Goal: Information Seeking & Learning: Get advice/opinions

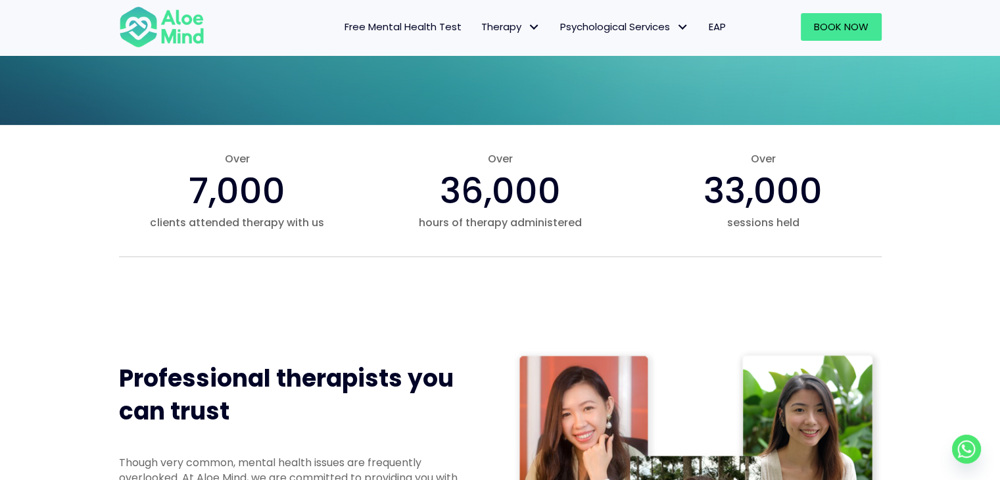
scroll to position [354, 0]
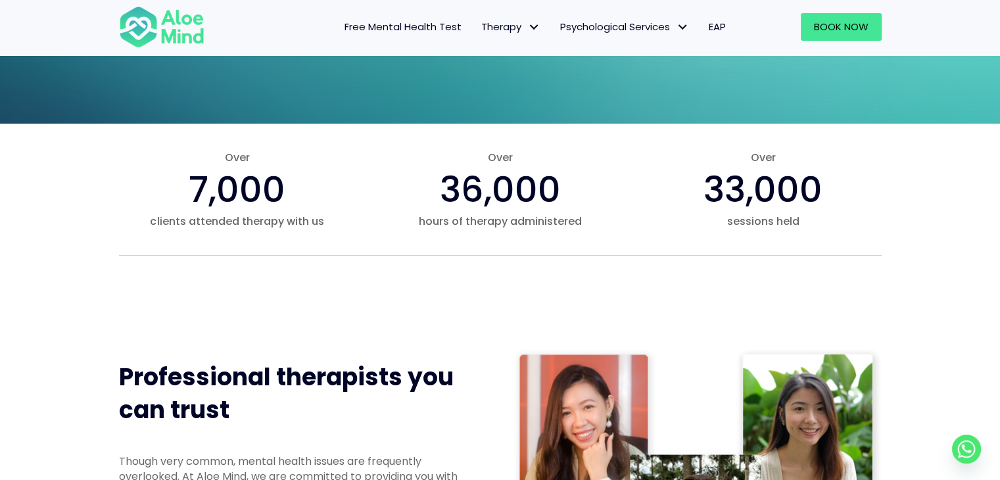
click at [261, 185] on span "7,000" at bounding box center [237, 189] width 97 height 50
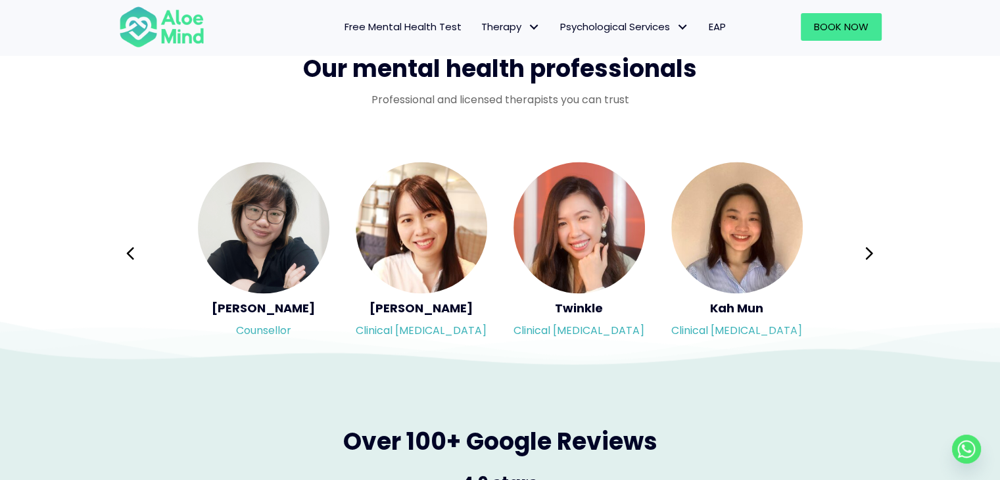
scroll to position [2133, 0]
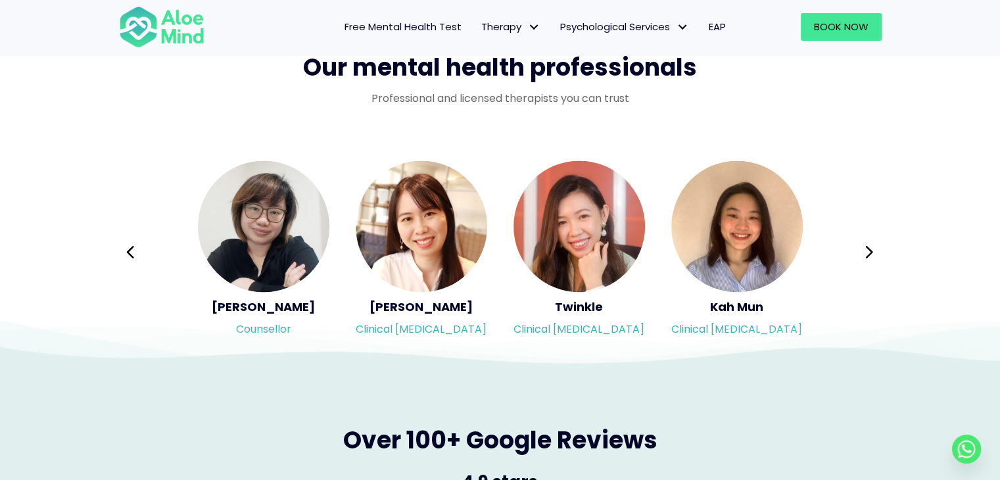
click at [414, 32] on span "Free Mental Health Test" at bounding box center [402, 27] width 117 height 14
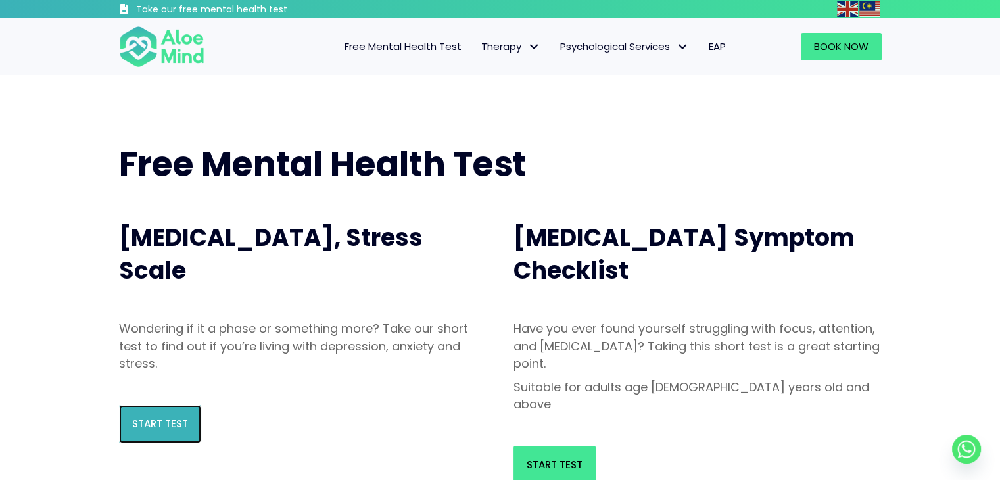
click at [122, 416] on link "Start Test" at bounding box center [160, 424] width 82 height 38
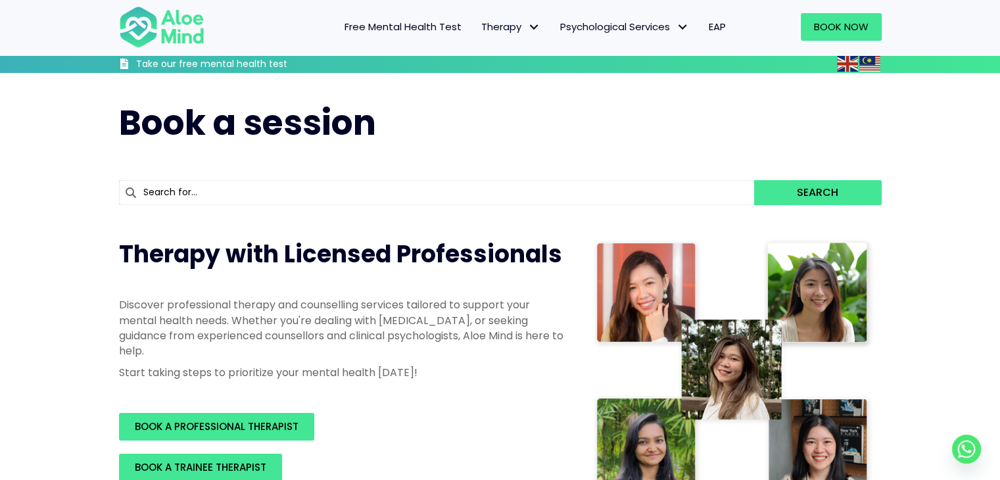
scroll to position [131, 0]
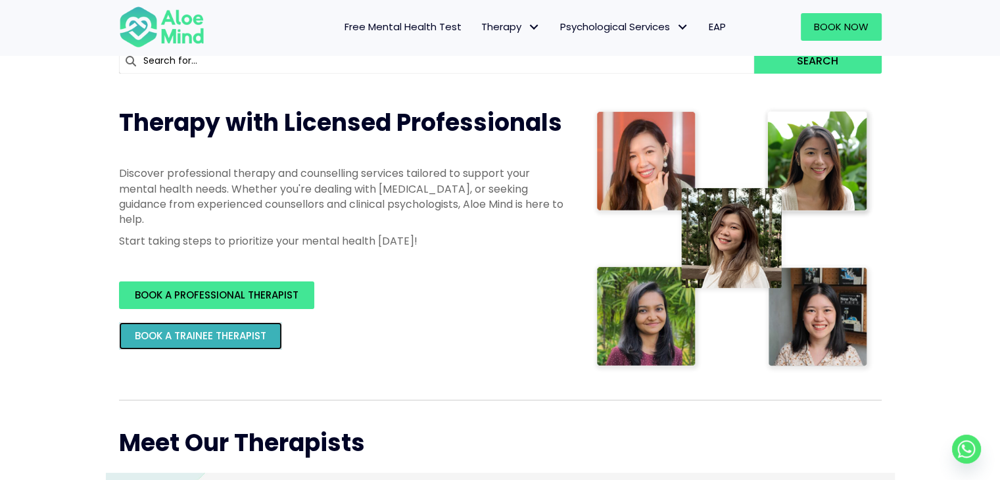
click at [189, 336] on span "BOOK A TRAINEE THERAPIST" at bounding box center [200, 336] width 131 height 14
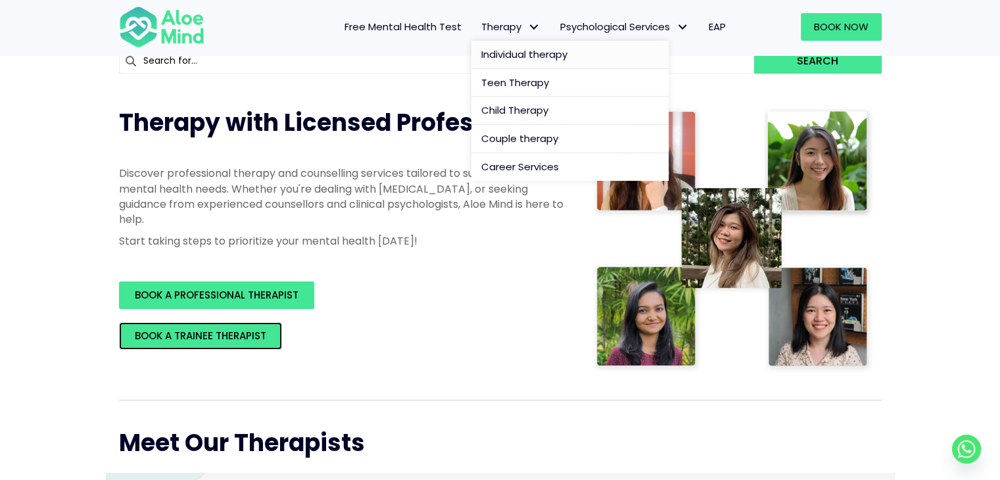
scroll to position [0, 0]
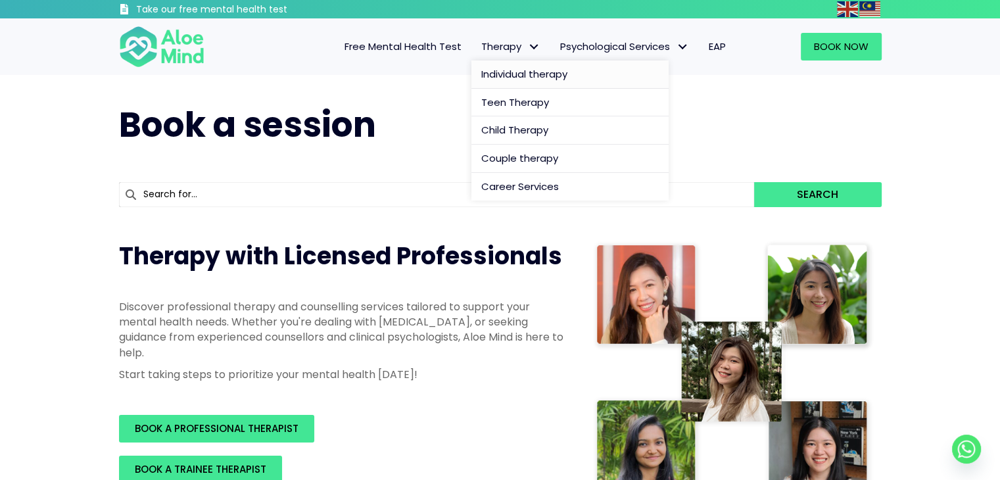
click at [523, 76] on span "Individual therapy" at bounding box center [524, 74] width 86 height 14
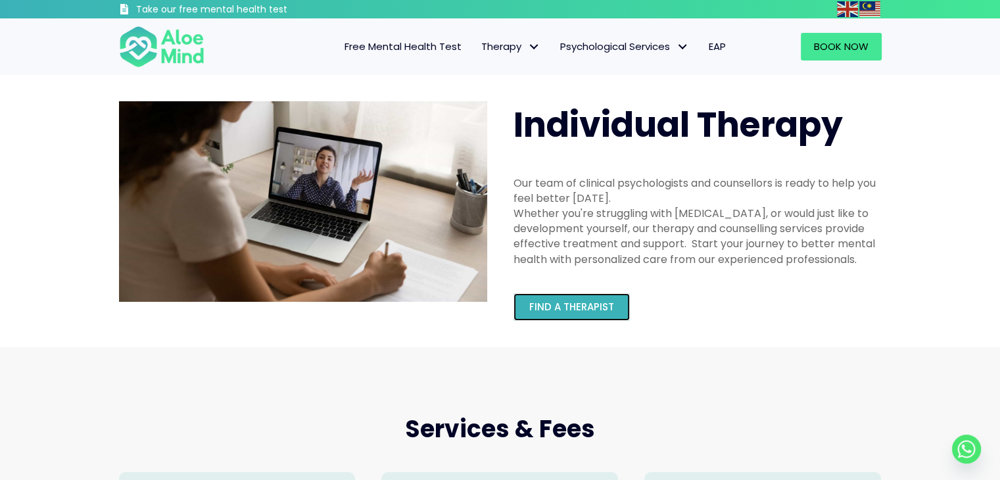
click at [563, 310] on span "Find a therapist" at bounding box center [571, 307] width 85 height 14
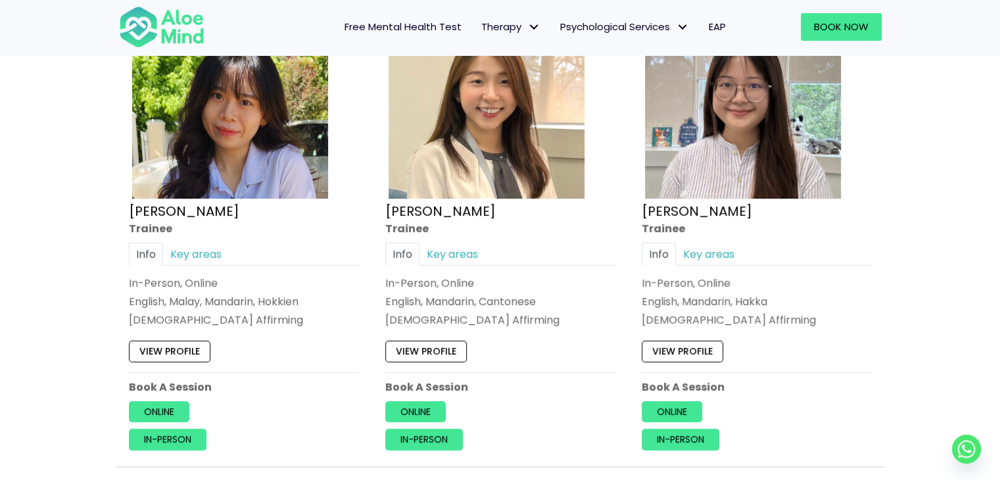
scroll to position [591, 0]
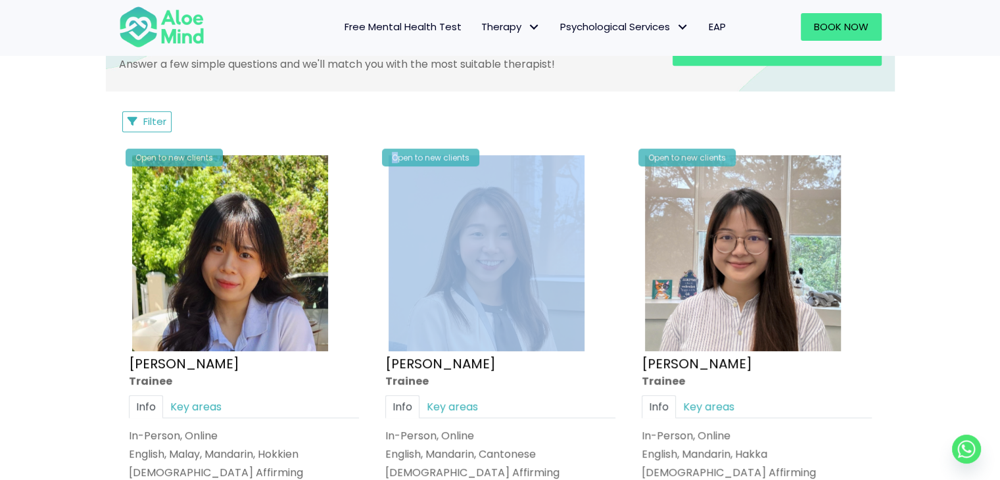
drag, startPoint x: 398, startPoint y: 151, endPoint x: 488, endPoint y: 155, distance: 90.1
click at [488, 155] on div "Open to new clients Tracy Trainee Info Key areas In-Person, Online English, Man…" at bounding box center [500, 377] width 250 height 471
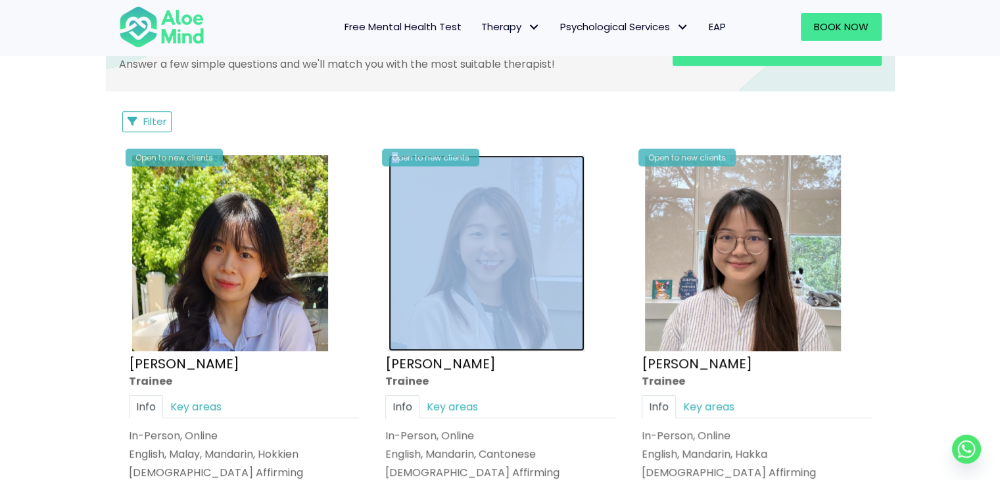
click at [488, 155] on img at bounding box center [486, 253] width 196 height 196
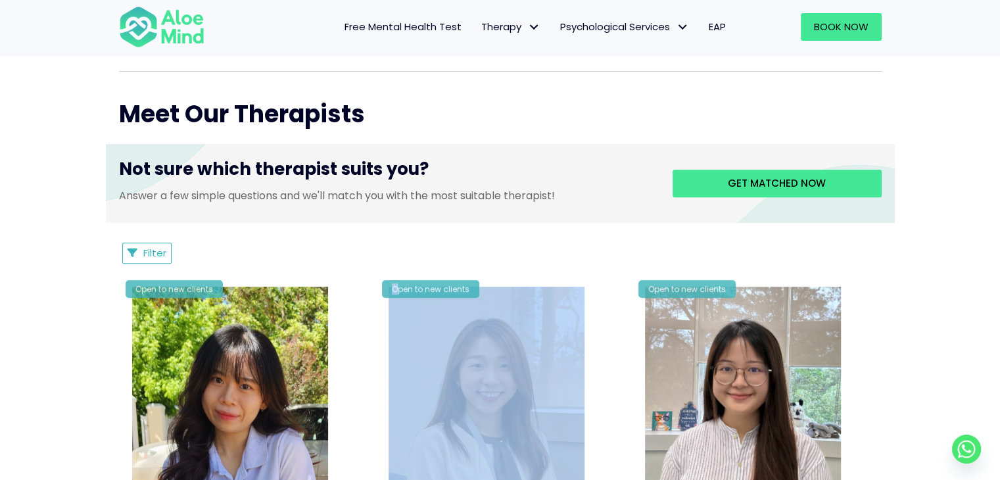
scroll to position [723, 0]
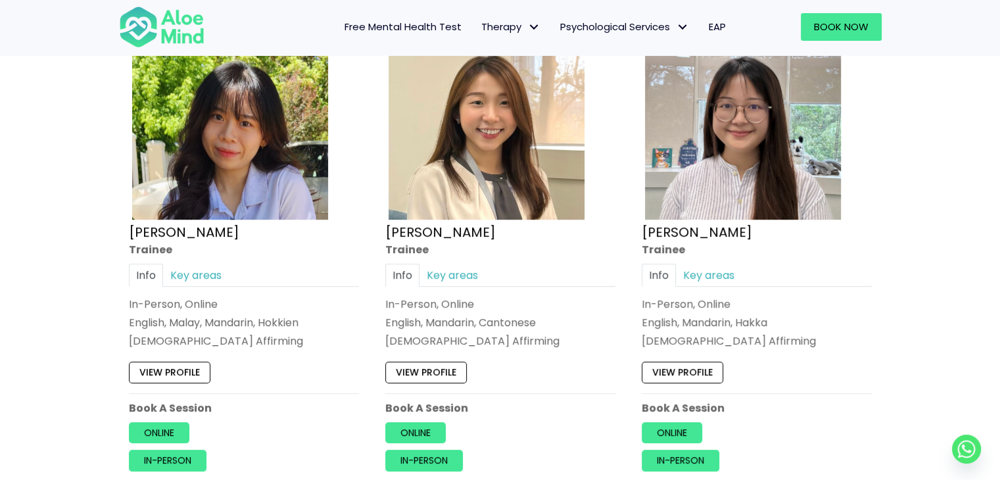
click at [337, 269] on div "Info Key areas" at bounding box center [244, 275] width 230 height 23
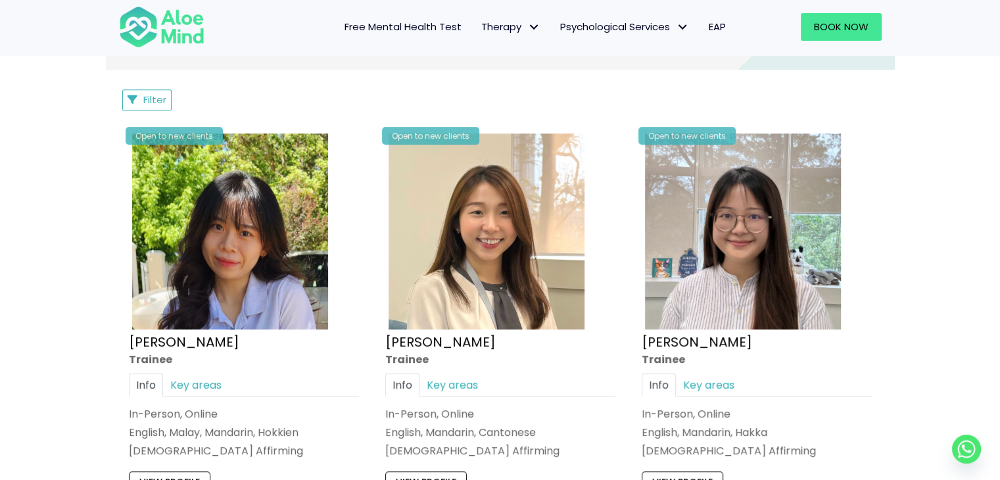
scroll to position [591, 0]
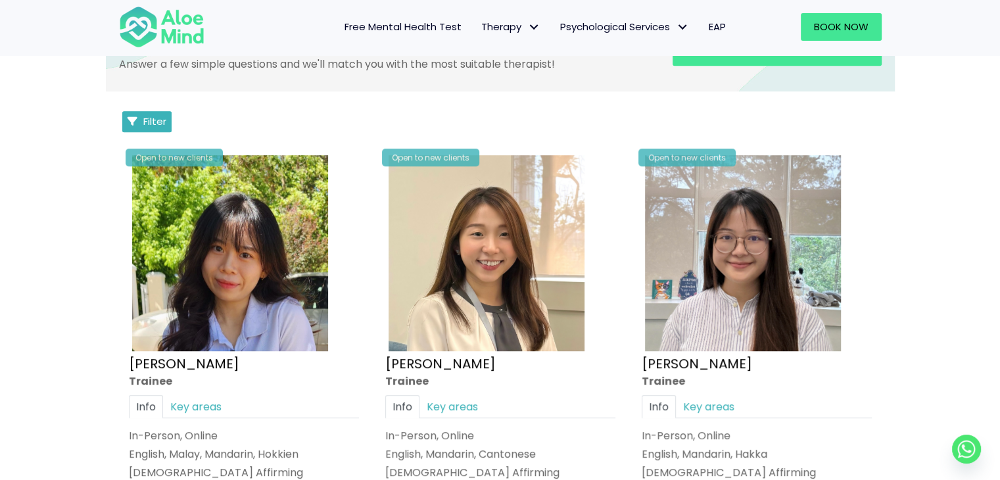
click at [161, 116] on span "Filter" at bounding box center [154, 121] width 23 height 14
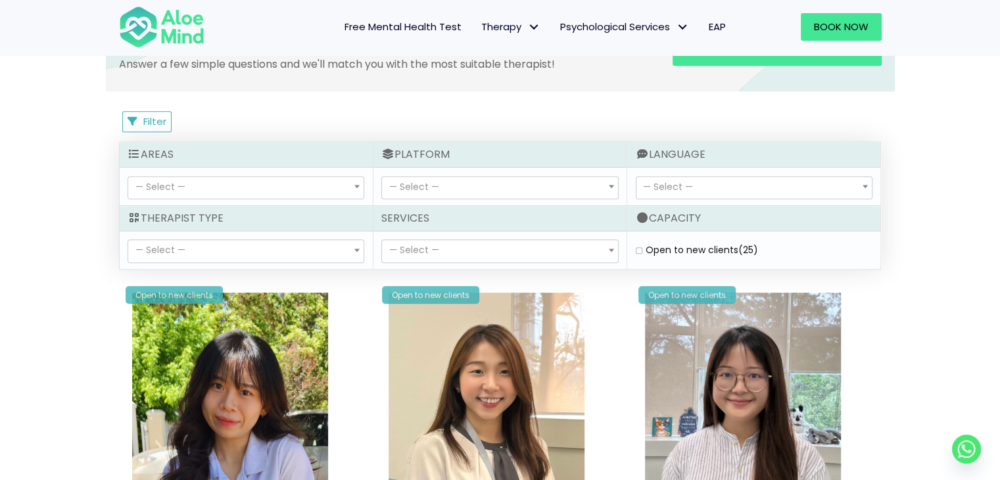
click at [447, 248] on span "— Select —" at bounding box center [499, 251] width 235 height 22
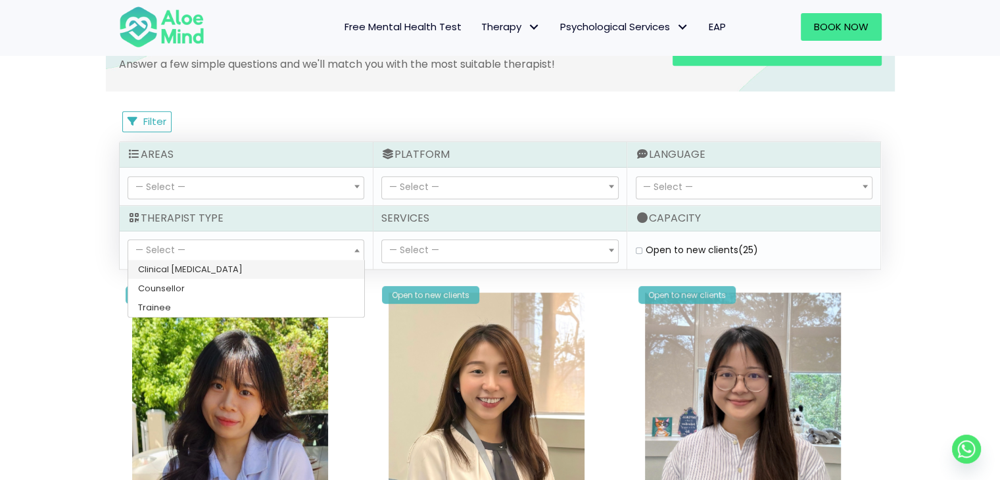
click at [306, 251] on span "— Select —" at bounding box center [245, 251] width 235 height 22
select select "80"
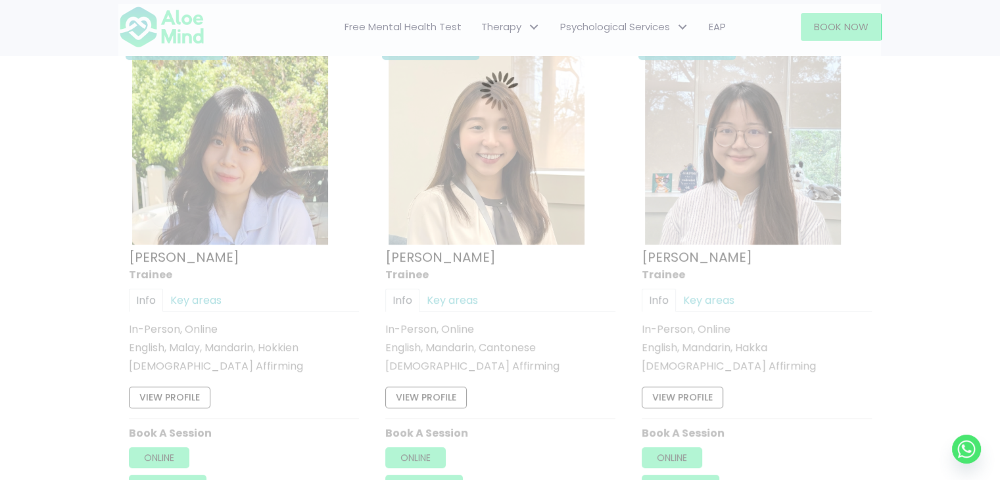
scroll to position [702, 0]
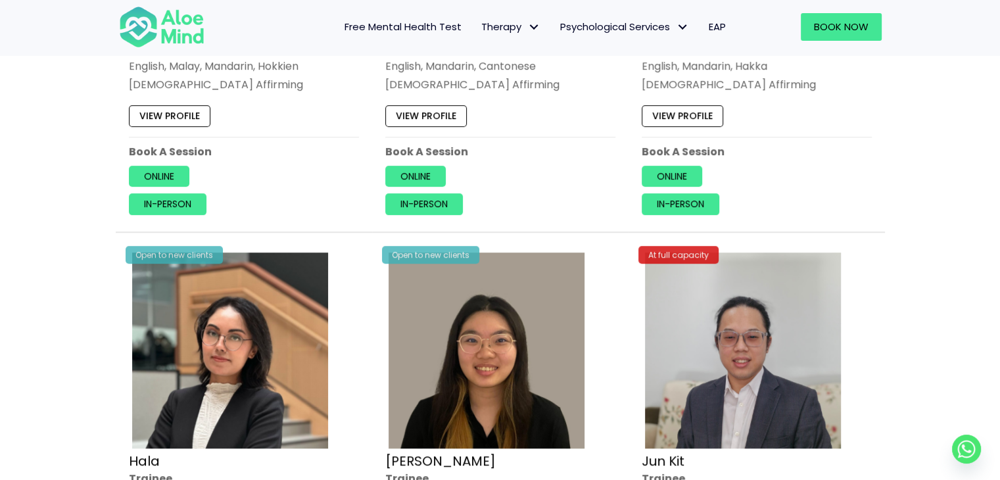
scroll to position [899, 0]
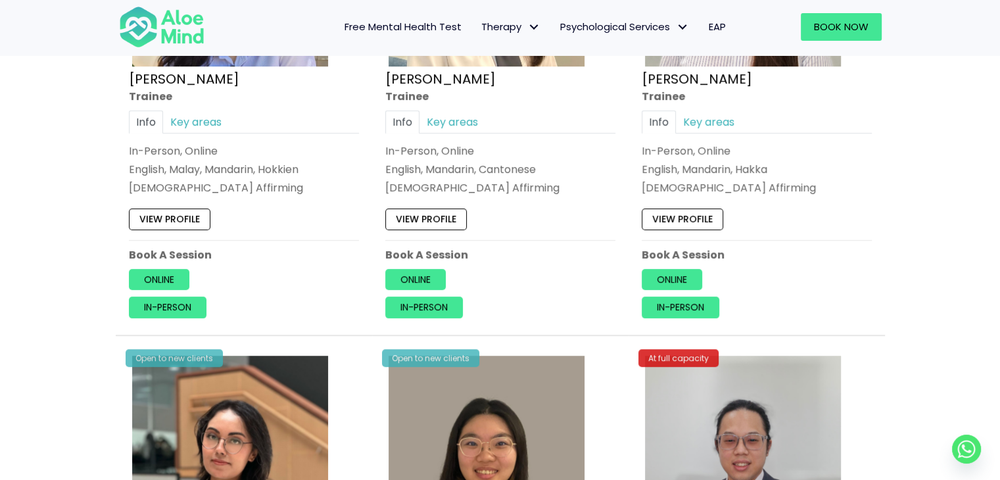
drag, startPoint x: 189, startPoint y: 216, endPoint x: 113, endPoint y: 190, distance: 80.4
drag, startPoint x: 141, startPoint y: 169, endPoint x: 230, endPoint y: 187, distance: 91.1
click at [230, 187] on div "In-Person, Online English, Malay, Mandarin, Hokkien LGBTQ Affirming" at bounding box center [244, 169] width 230 height 53
click at [230, 187] on div "[DEMOGRAPHIC_DATA] Affirming" at bounding box center [244, 188] width 230 height 15
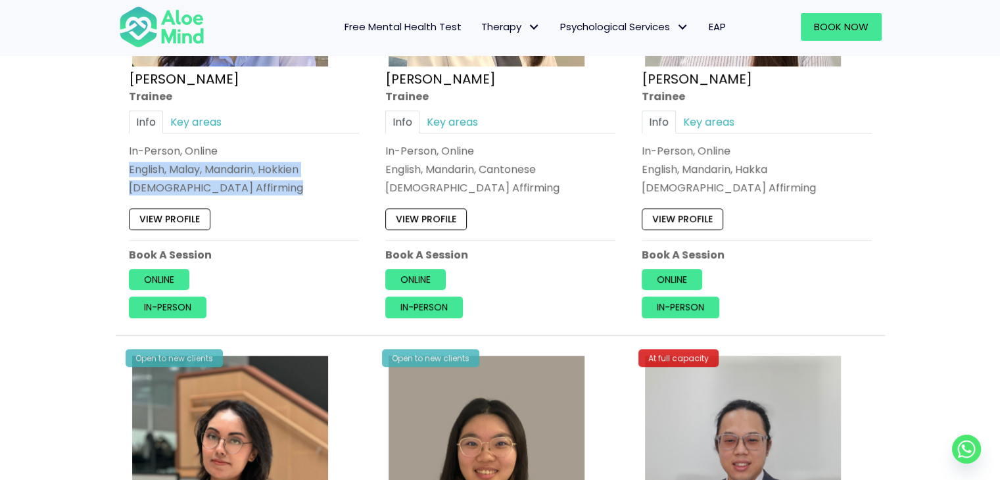
drag, startPoint x: 230, startPoint y: 187, endPoint x: 132, endPoint y: 163, distance: 100.7
click at [132, 163] on div "In-Person, Online English, Malay, Mandarin, Hokkien LGBTQ Affirming" at bounding box center [244, 169] width 230 height 53
click at [132, 163] on p "English, Malay, Mandarin, Hokkien" at bounding box center [244, 169] width 230 height 15
drag, startPoint x: 141, startPoint y: 163, endPoint x: 189, endPoint y: 180, distance: 50.9
click at [189, 180] on div "In-Person, Online English, Malay, Mandarin, Hokkien LGBTQ Affirming" at bounding box center [244, 169] width 230 height 53
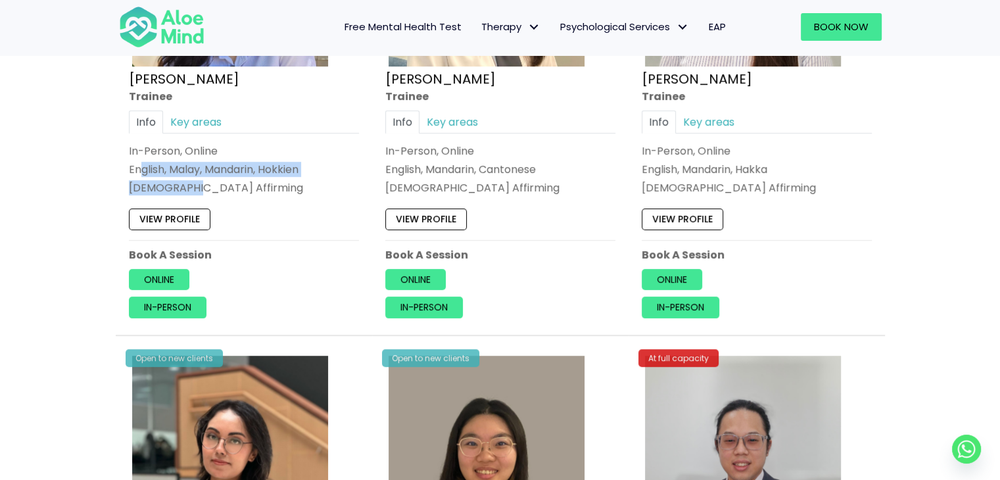
click at [189, 181] on div "[DEMOGRAPHIC_DATA] Affirming" at bounding box center [244, 188] width 230 height 15
click at [192, 169] on p "English, Malay, Mandarin, Hokkien" at bounding box center [244, 169] width 230 height 15
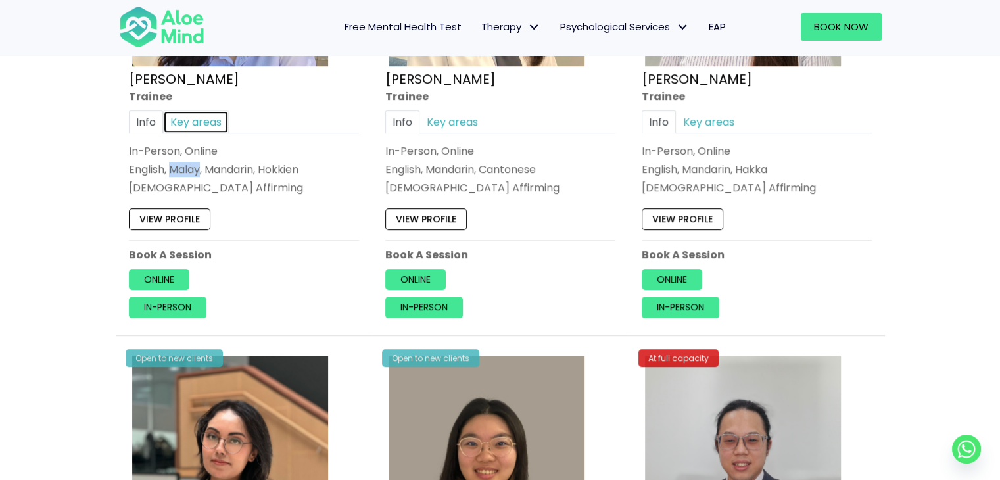
click at [212, 124] on link "Key areas" at bounding box center [196, 121] width 66 height 23
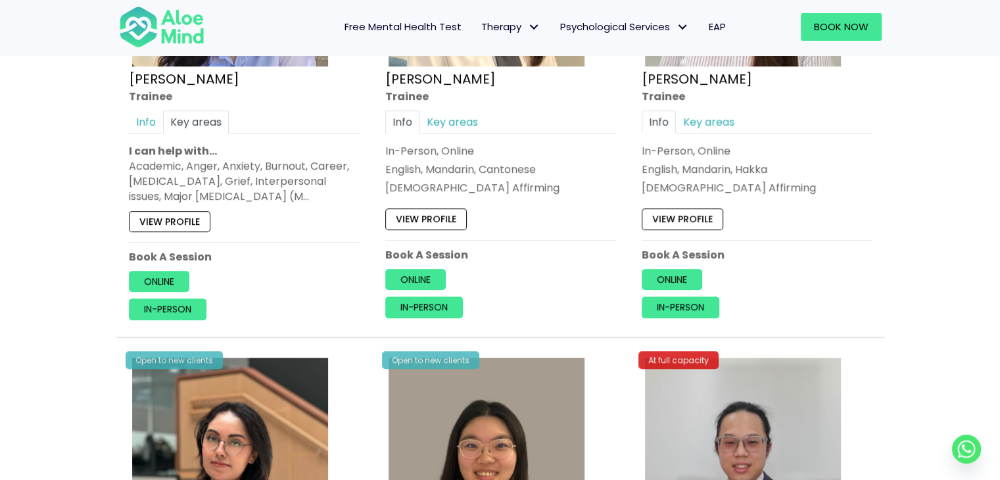
click at [205, 19] on div at bounding box center [163, 26] width 89 height 43
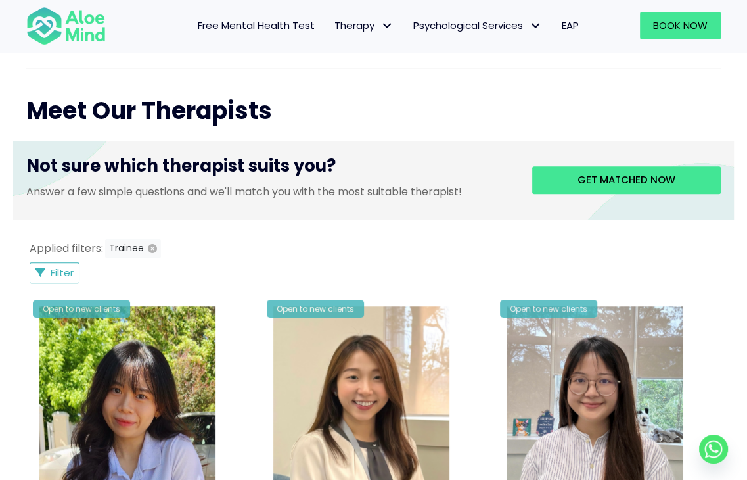
scroll to position [581, 0]
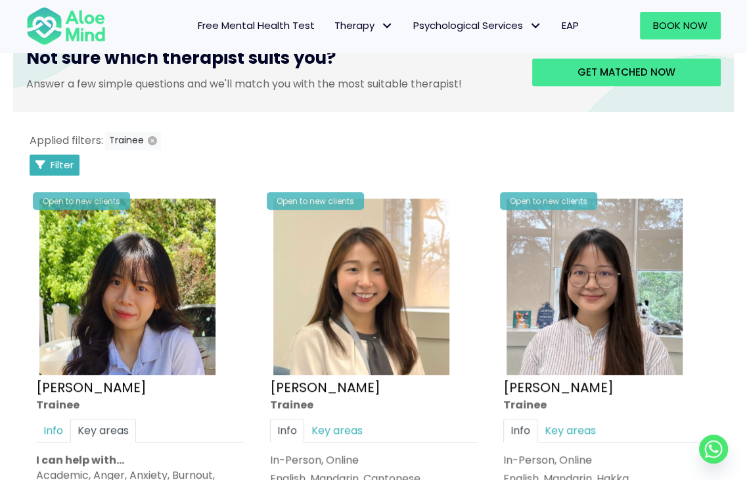
click at [70, 170] on span "Filter" at bounding box center [62, 165] width 23 height 14
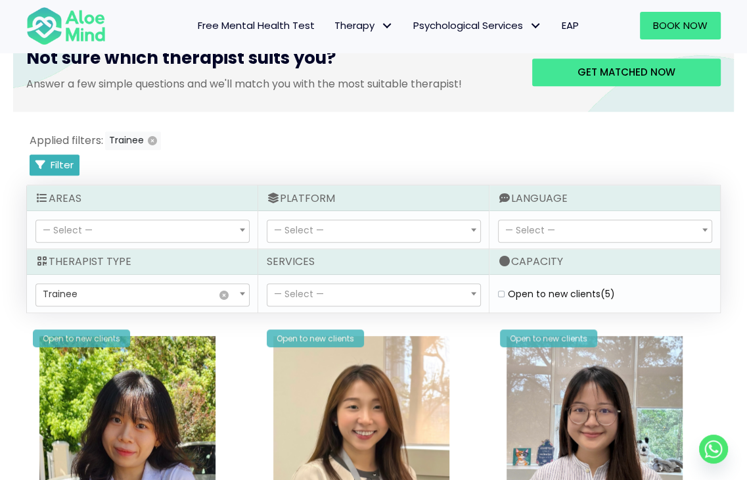
click at [70, 170] on span "Filter" at bounding box center [62, 165] width 23 height 14
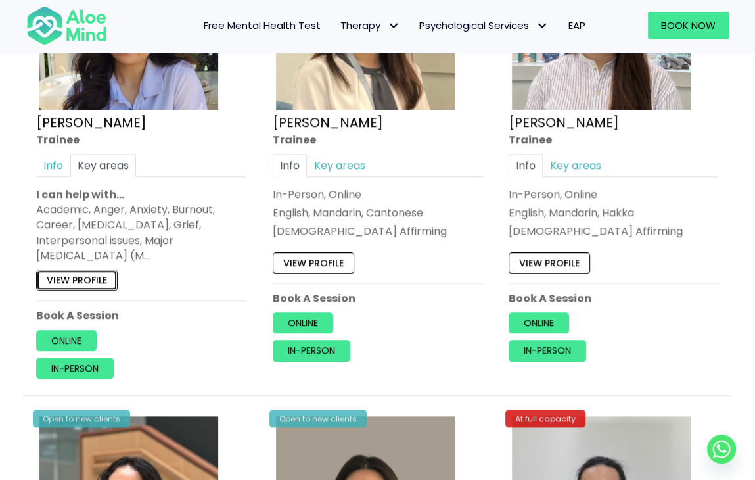
scroll to position [651, 0]
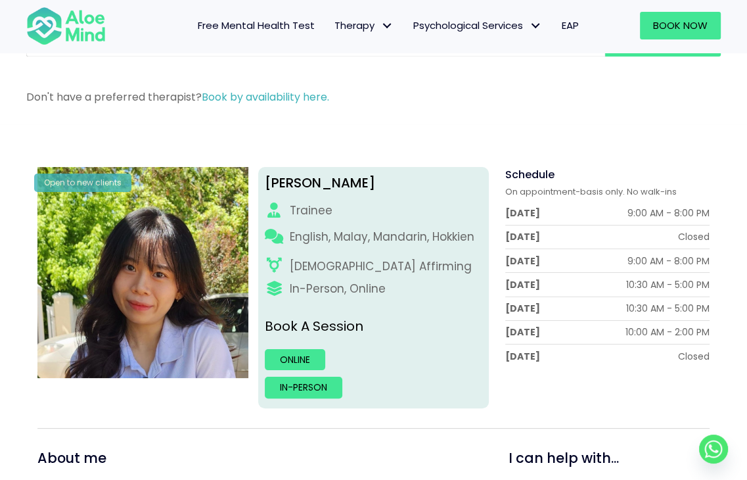
scroll to position [66, 0]
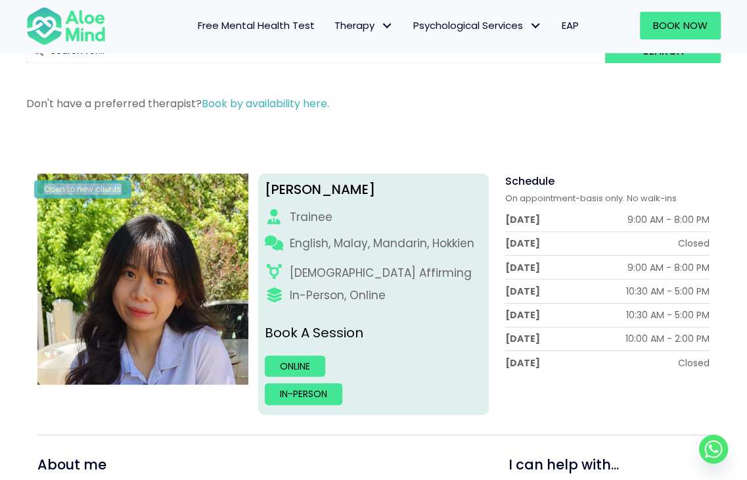
drag, startPoint x: 45, startPoint y: 190, endPoint x: 121, endPoint y: 192, distance: 76.3
click at [121, 192] on div "Open to new clients" at bounding box center [82, 189] width 97 height 18
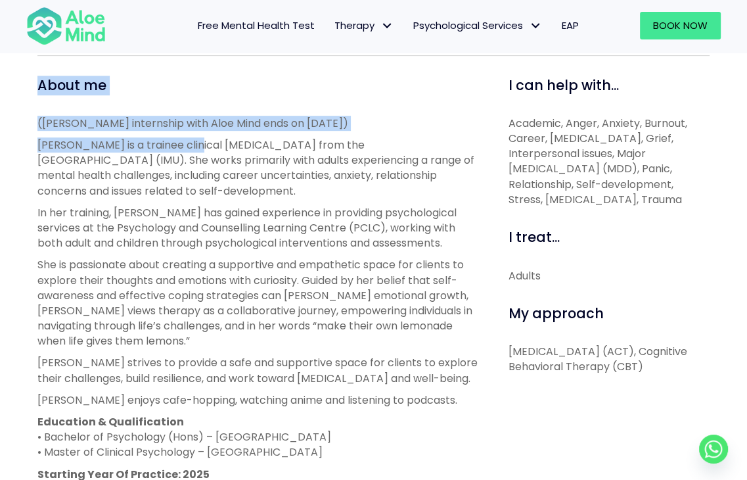
scroll to position [298, 0]
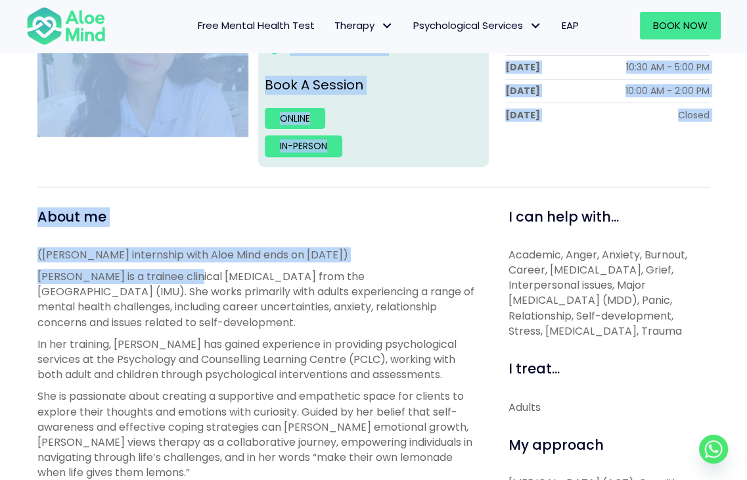
drag, startPoint x: 179, startPoint y: 60, endPoint x: -9, endPoint y: -8, distance: 199.8
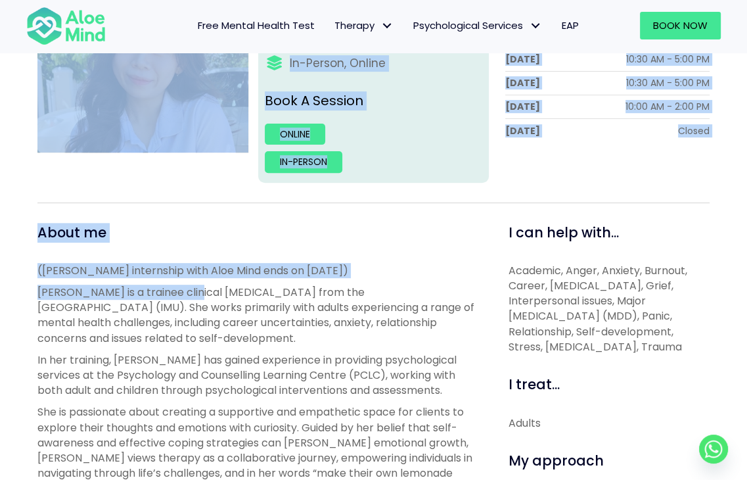
click at [161, 176] on div "Open to new clients" at bounding box center [143, 62] width 231 height 241
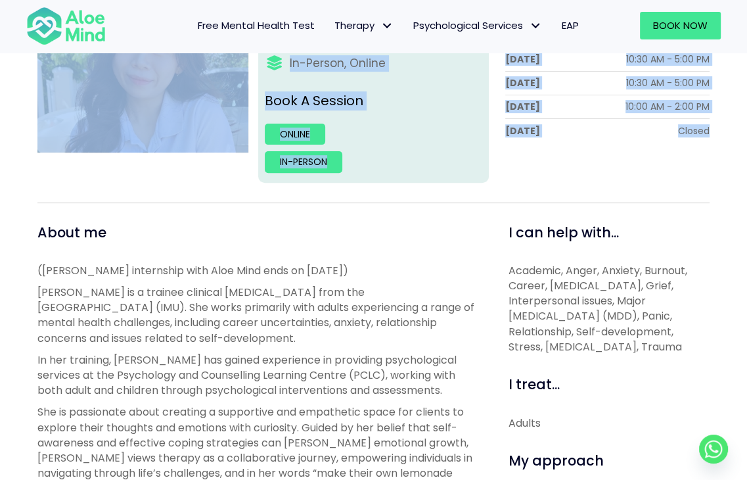
drag, startPoint x: 242, startPoint y: 198, endPoint x: 70, endPoint y: 119, distance: 189.6
click at [128, 147] on div "Open to new clients Christie Trainee English, Malay, Mandarin, Hokkien LGBTQ Af…" at bounding box center [373, 392] width 672 height 901
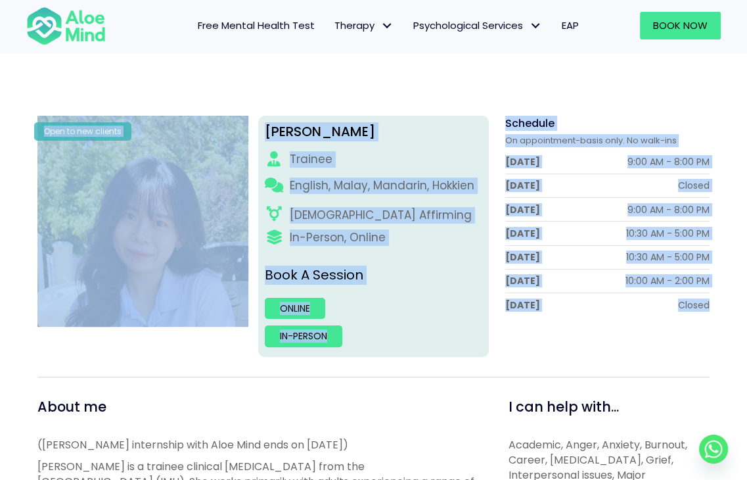
scroll to position [35, 0]
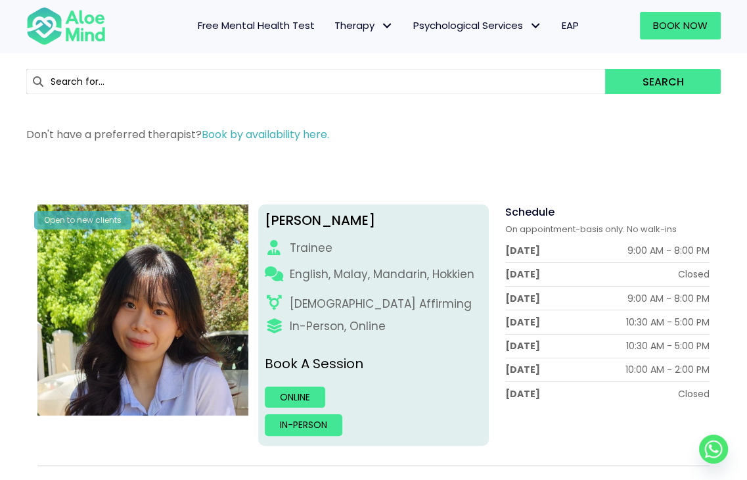
click at [124, 142] on div "Don't have a preferred therapist? Book by availability here." at bounding box center [373, 138] width 695 height 22
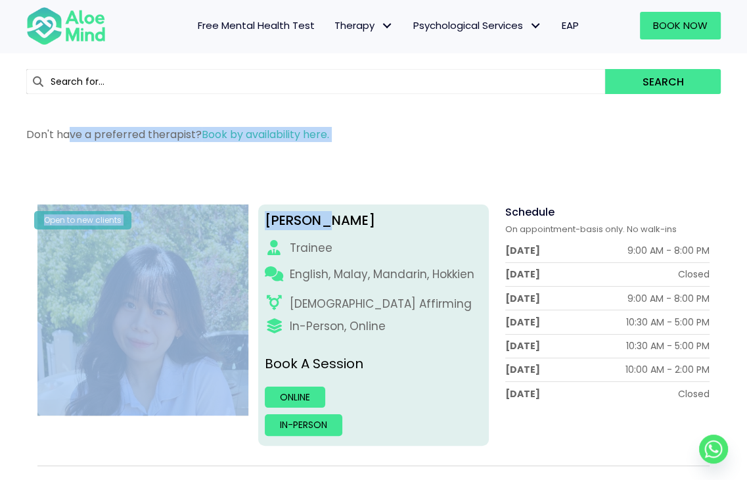
drag, startPoint x: 158, startPoint y: 146, endPoint x: 363, endPoint y: 190, distance: 209.7
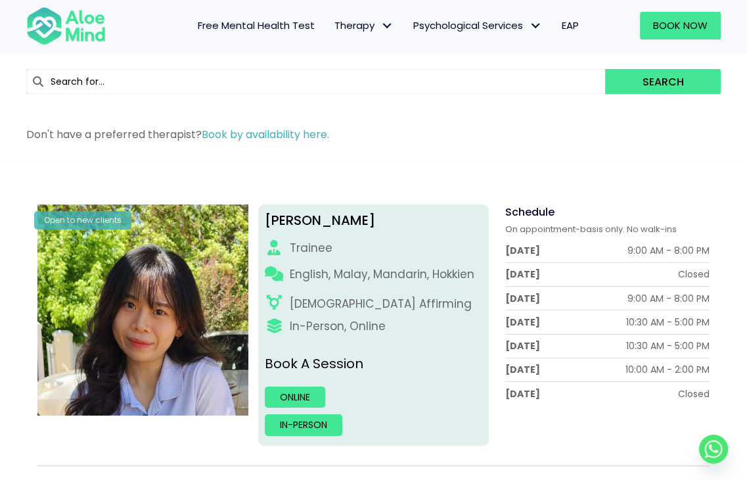
click at [53, 104] on div "Search" at bounding box center [373, 81] width 721 height 64
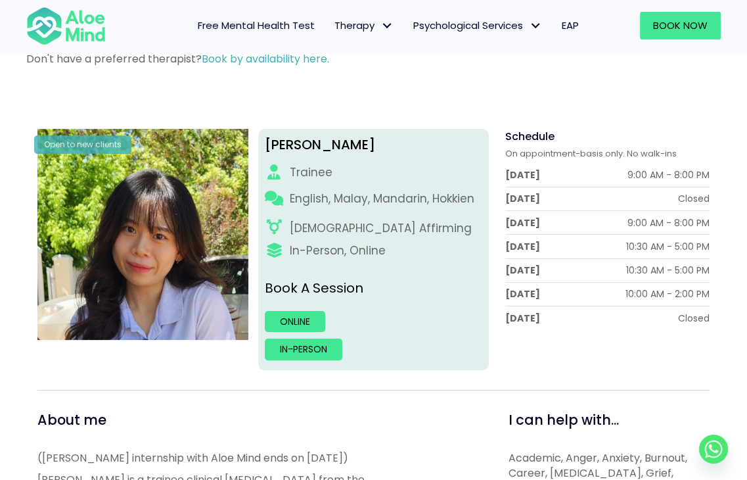
scroll to position [166, 0]
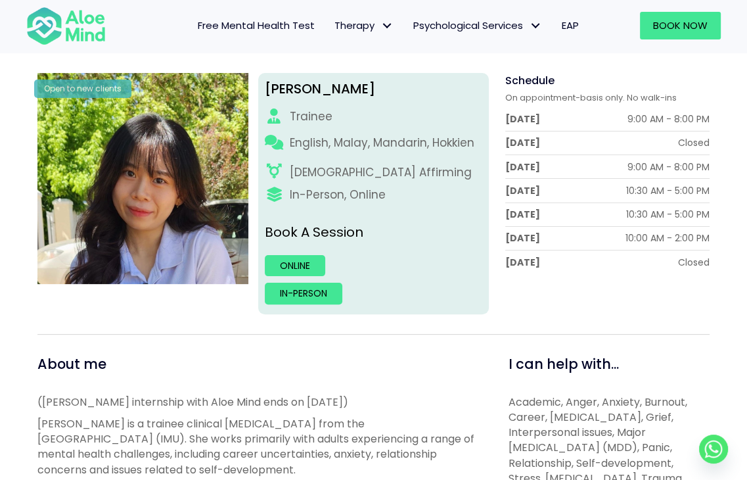
drag, startPoint x: 137, startPoint y: 164, endPoint x: 226, endPoint y: 276, distance: 142.7
click at [176, 287] on div "Open to new clients" at bounding box center [143, 193] width 231 height 241
click at [202, 292] on div "Open to new clients" at bounding box center [143, 193] width 231 height 241
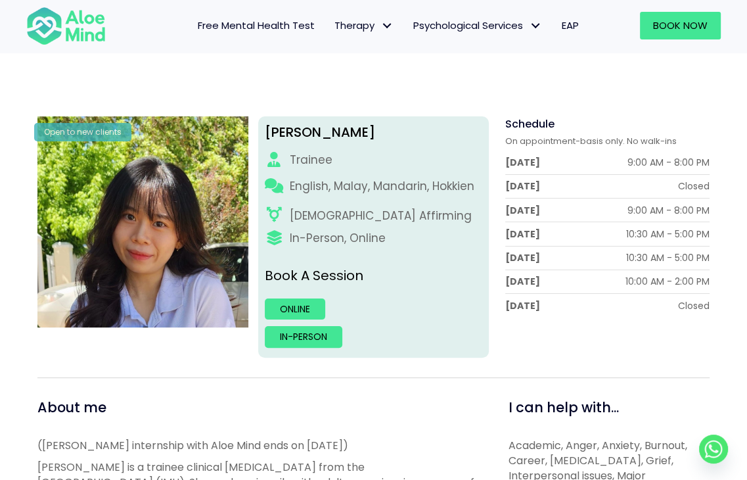
scroll to position [101, 0]
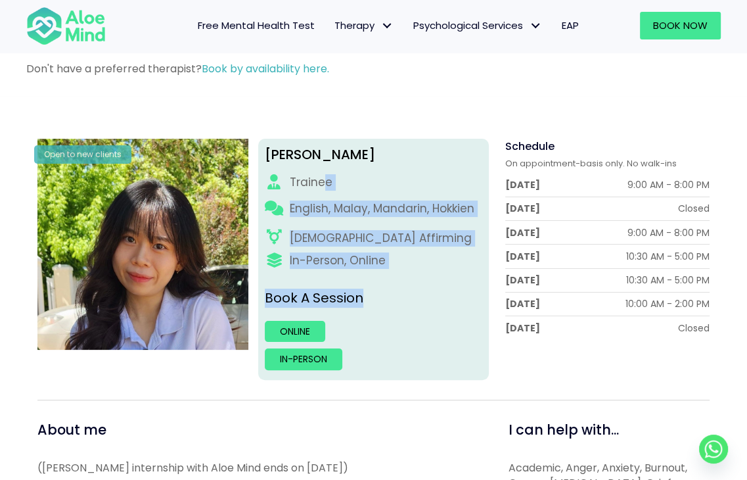
drag, startPoint x: 327, startPoint y: 191, endPoint x: 386, endPoint y: 276, distance: 103.7
click at [386, 276] on div "Christie Trainee English, Malay, Mandarin, Hokkien LGBTQ Affirming In-Person, O…" at bounding box center [373, 259] width 231 height 241
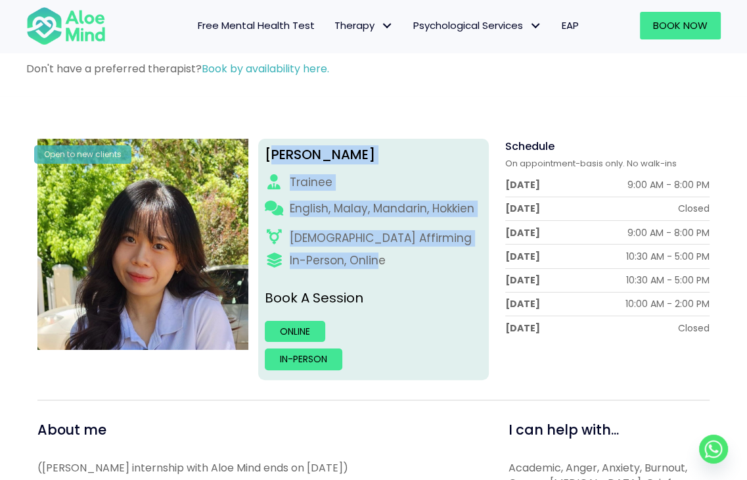
drag, startPoint x: 379, startPoint y: 264, endPoint x: 273, endPoint y: 154, distance: 152.4
click at [273, 154] on div "Christie Trainee English, Malay, Mandarin, Hokkien LGBTQ Affirming In-Person, O…" at bounding box center [373, 259] width 231 height 241
click at [273, 154] on div "Christie" at bounding box center [374, 154] width 218 height 19
drag, startPoint x: 268, startPoint y: 154, endPoint x: 407, endPoint y: 283, distance: 189.7
click at [407, 283] on div "Christie Trainee English, Malay, Mandarin, Hokkien LGBTQ Affirming In-Person, O…" at bounding box center [373, 259] width 231 height 241
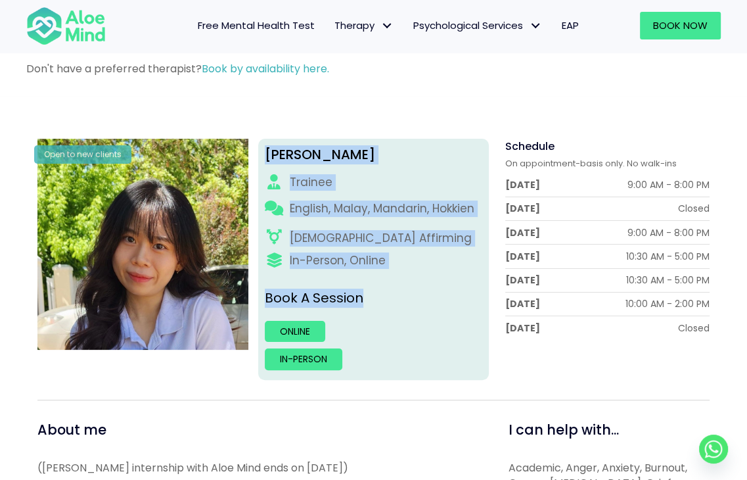
click at [407, 283] on div "Christie Trainee English, Malay, Mandarin, Hokkien LGBTQ Affirming In-Person, O…" at bounding box center [373, 259] width 231 height 241
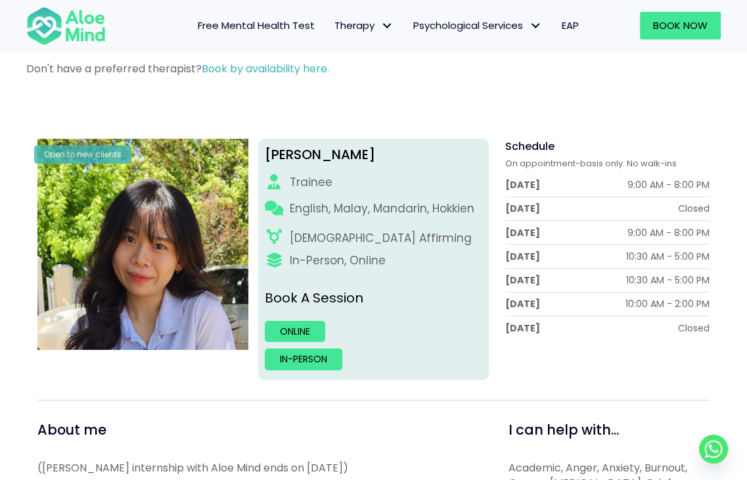
click at [388, 269] on div "Christie Trainee English, Malay, Mandarin, Hokkien LGBTQ Affirming In-Person, O…" at bounding box center [373, 259] width 231 height 241
drag, startPoint x: 320, startPoint y: 75, endPoint x: 90, endPoint y: 80, distance: 230.1
click at [90, 80] on div "Don't have a preferred therapist? Book by availability here." at bounding box center [373, 72] width 695 height 22
drag, startPoint x: 107, startPoint y: 72, endPoint x: 363, endPoint y: 90, distance: 256.2
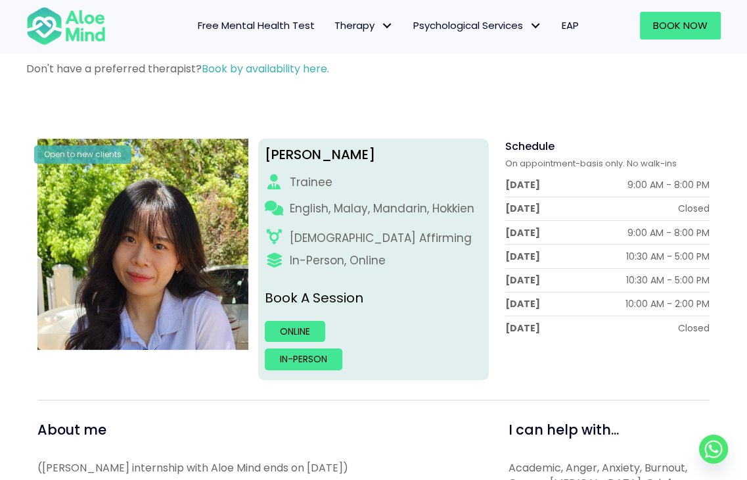
click at [363, 90] on div "Don't have a preferred therapist? Book by availability here." at bounding box center [373, 72] width 721 height 48
drag, startPoint x: 371, startPoint y: 72, endPoint x: 74, endPoint y: 64, distance: 297.8
click at [72, 64] on p "Don't have a preferred therapist? Book by availability here." at bounding box center [373, 68] width 695 height 15
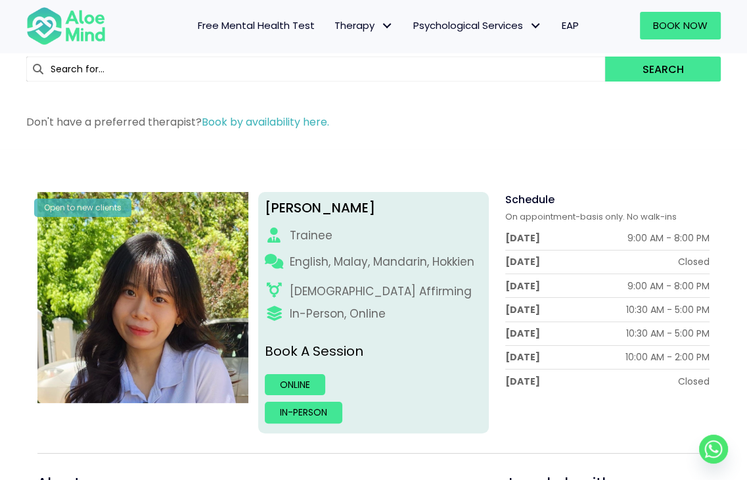
scroll to position [0, 0]
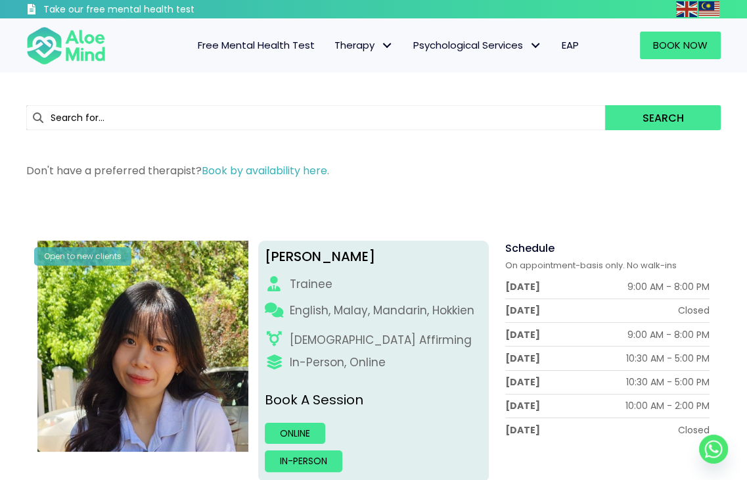
click at [396, 148] on div "Search" at bounding box center [373, 117] width 721 height 64
click at [391, 122] on input "text" at bounding box center [315, 117] width 579 height 25
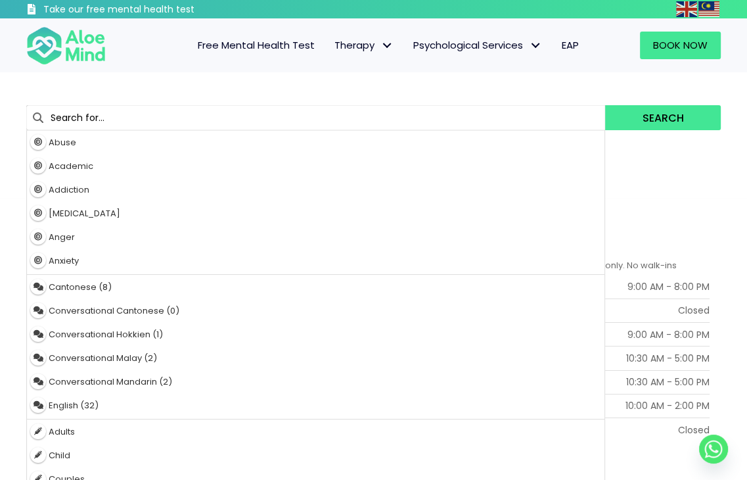
click at [115, 97] on div "4 results are available, use up and down arrow keys to navigate. Abuse Academic…" at bounding box center [373, 117] width 721 height 64
click at [200, 108] on input "text" at bounding box center [315, 117] width 579 height 25
click at [279, 87] on div "4 results are available, use up and down arrow keys to navigate. Abuse Academic…" at bounding box center [373, 117] width 721 height 64
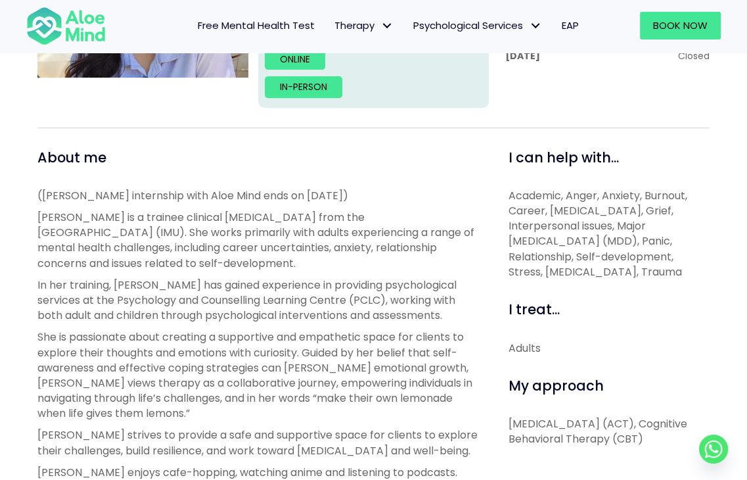
scroll to position [460, 0]
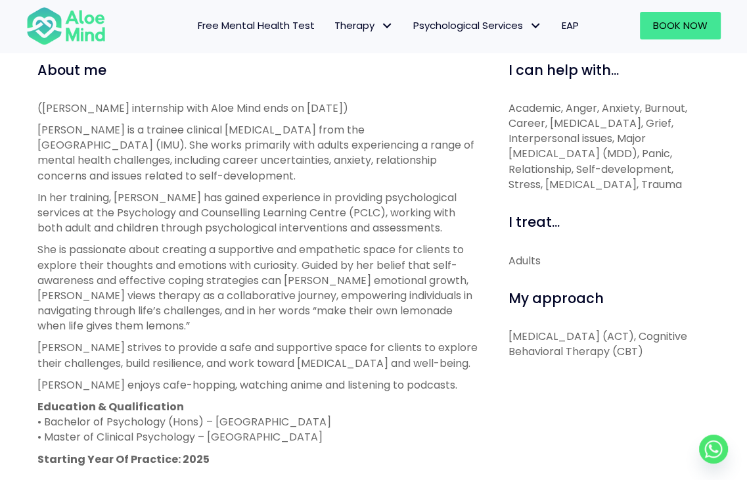
drag, startPoint x: 221, startPoint y: 110, endPoint x: 416, endPoint y: 114, distance: 194.5
click at [416, 114] on p "(Christie’s internship with Aloe Mind ends on 21 March 2026)" at bounding box center [258, 108] width 442 height 15
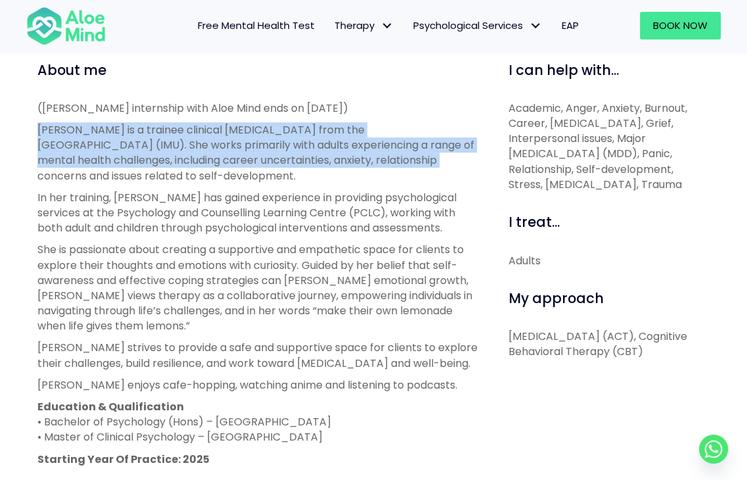
drag, startPoint x: 328, startPoint y: 108, endPoint x: 327, endPoint y: 167, distance: 58.5
click at [327, 167] on div "(Christie’s internship with Aloe Mind ends on 21 March 2026) Christie is a trai…" at bounding box center [258, 295] width 442 height 388
click at [327, 167] on p "Christie is a trainee clinical psychologist from the International Medical Univ…" at bounding box center [258, 152] width 442 height 61
drag, startPoint x: 313, startPoint y: 182, endPoint x: 321, endPoint y: 239, distance: 57.1
click at [321, 239] on div "(Christie’s internship with Aloe Mind ends on 21 March 2026) Christie is a trai…" at bounding box center [258, 295] width 442 height 388
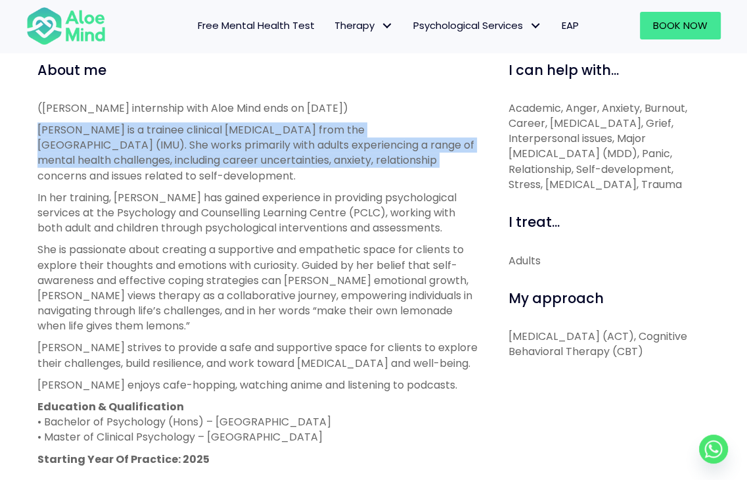
click at [386, 225] on p "In her training, Christie has gained experience in providing psychological serv…" at bounding box center [258, 213] width 442 height 46
drag, startPoint x: 413, startPoint y: 212, endPoint x: 357, endPoint y: 176, distance: 66.2
click at [357, 176] on div "(Christie’s internship with Aloe Mind ends on 21 March 2026) Christie is a trai…" at bounding box center [258, 295] width 442 height 388
click at [357, 191] on p "In her training, Christie has gained experience in providing psychological serv…" at bounding box center [258, 213] width 442 height 46
drag, startPoint x: 355, startPoint y: 181, endPoint x: 405, endPoint y: 222, distance: 65.0
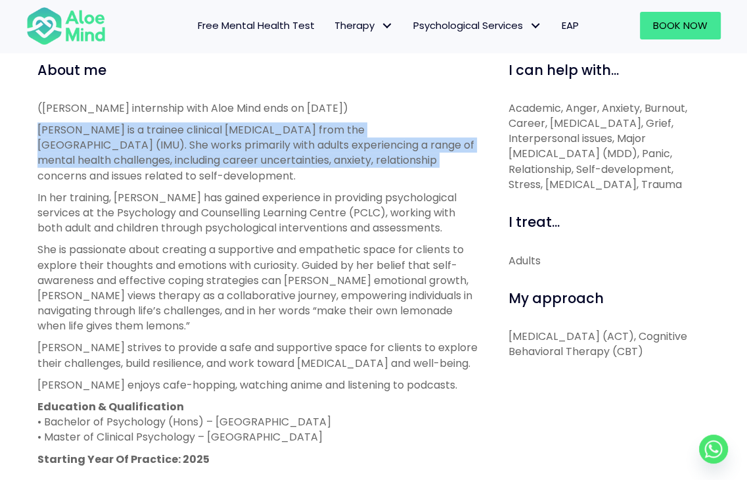
click at [405, 222] on div "(Christie’s internship with Aloe Mind ends on 21 March 2026) Christie is a trai…" at bounding box center [258, 295] width 442 height 388
click at [405, 222] on p "In her training, Christie has gained experience in providing psychological serv…" at bounding box center [258, 213] width 442 height 46
drag, startPoint x: 405, startPoint y: 221, endPoint x: 403, endPoint y: 179, distance: 42.1
click at [403, 179] on div "(Christie’s internship with Aloe Mind ends on 21 March 2026) Christie is a trai…" at bounding box center [258, 295] width 442 height 388
click at [403, 179] on p "Christie is a trainee clinical psychologist from the International Medical Univ…" at bounding box center [258, 152] width 442 height 61
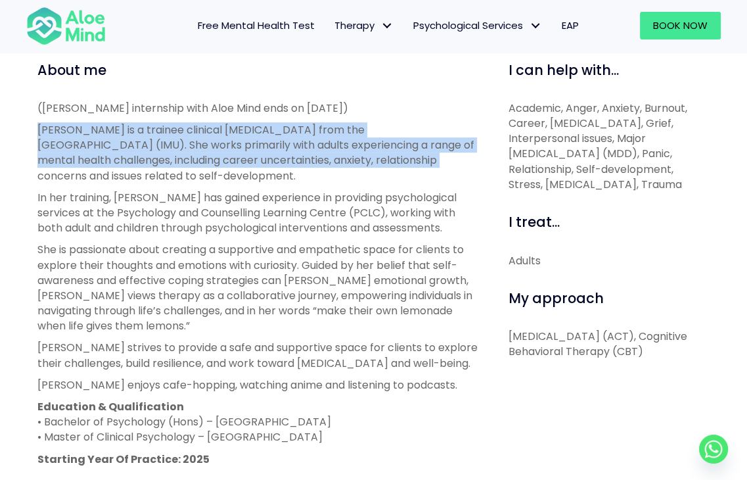
drag, startPoint x: 403, startPoint y: 179, endPoint x: 421, endPoint y: 225, distance: 48.7
click at [421, 225] on div "(Christie’s internship with Aloe Mind ends on 21 March 2026) Christie is a trai…" at bounding box center [258, 295] width 442 height 388
click at [421, 225] on p "In her training, Christie has gained experience in providing psychological serv…" at bounding box center [258, 213] width 442 height 46
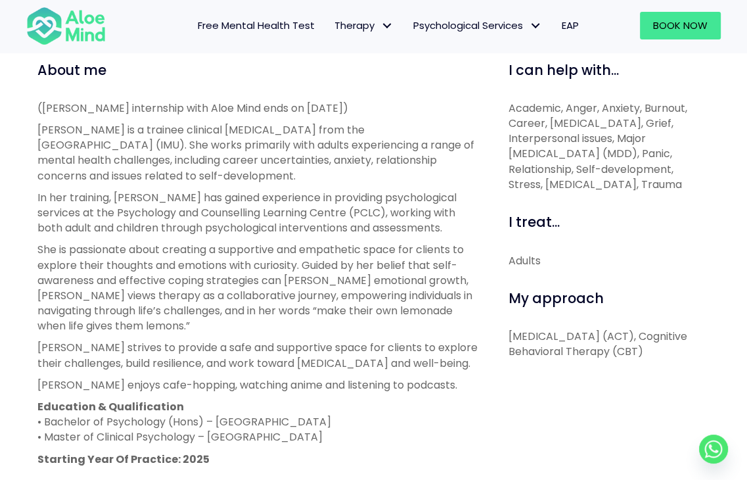
click at [421, 224] on p "In her training, Christie has gained experience in providing psychological serv…" at bounding box center [258, 213] width 442 height 46
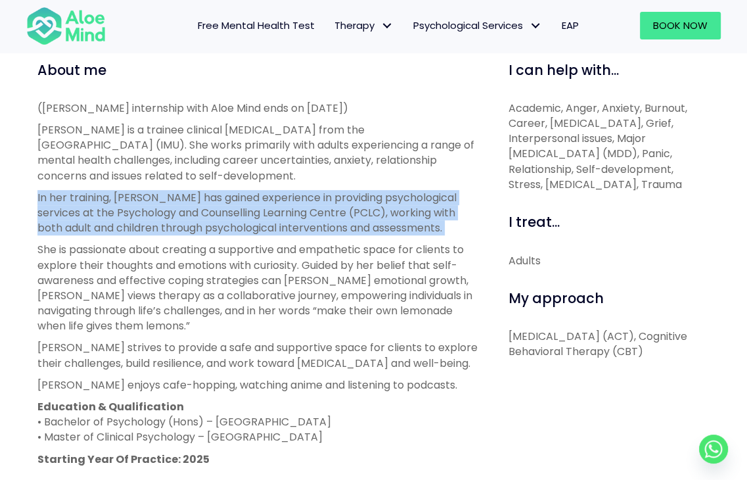
click at [421, 224] on p "In her training, Christie has gained experience in providing psychological serv…" at bounding box center [258, 213] width 442 height 46
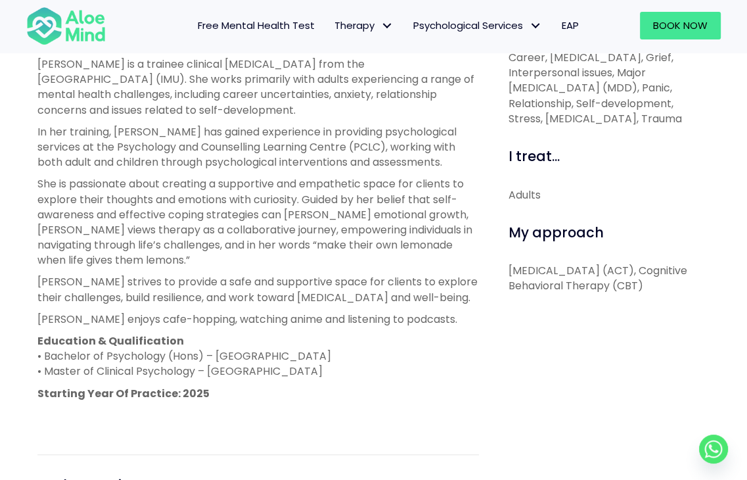
click at [241, 195] on p "She is passionate about creating a supportive and empathetic space for clients …" at bounding box center [258, 221] width 442 height 91
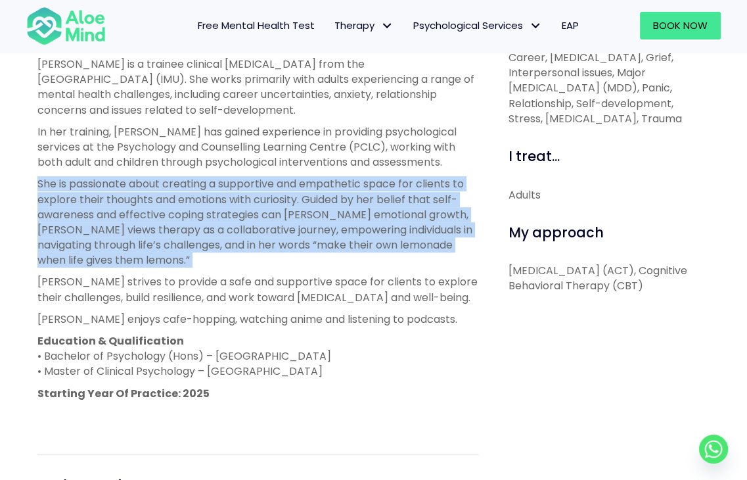
click at [241, 195] on p "She is passionate about creating a supportive and empathetic space for clients …" at bounding box center [258, 221] width 442 height 91
click at [239, 221] on p "She is passionate about creating a supportive and empathetic space for clients …" at bounding box center [258, 221] width 442 height 91
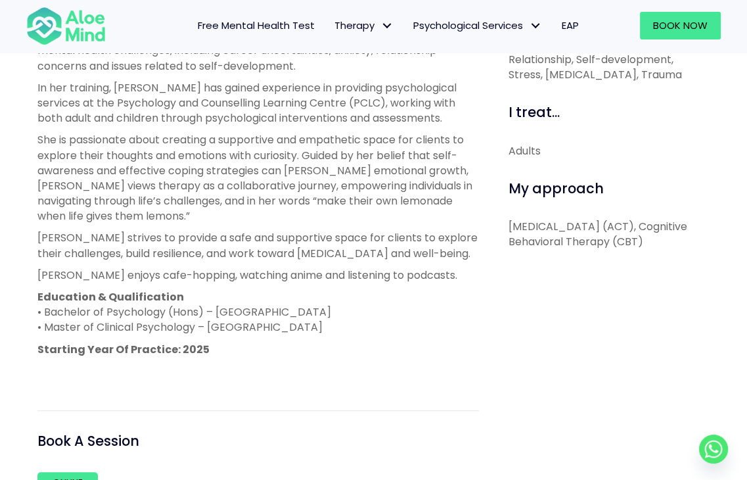
scroll to position [591, 0]
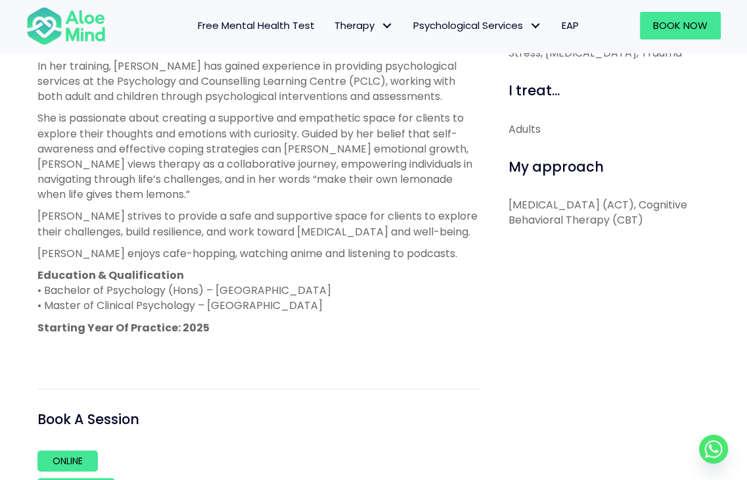
click at [229, 221] on p "Christie strives to provide a safe and supportive space for clients to explore …" at bounding box center [258, 223] width 442 height 30
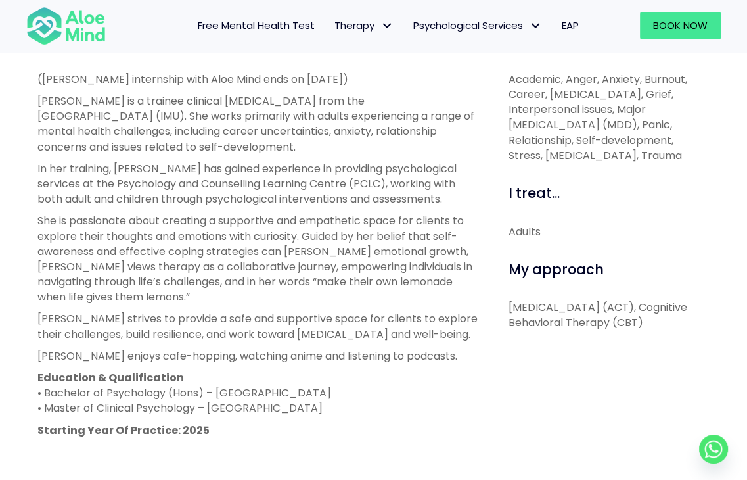
scroll to position [460, 0]
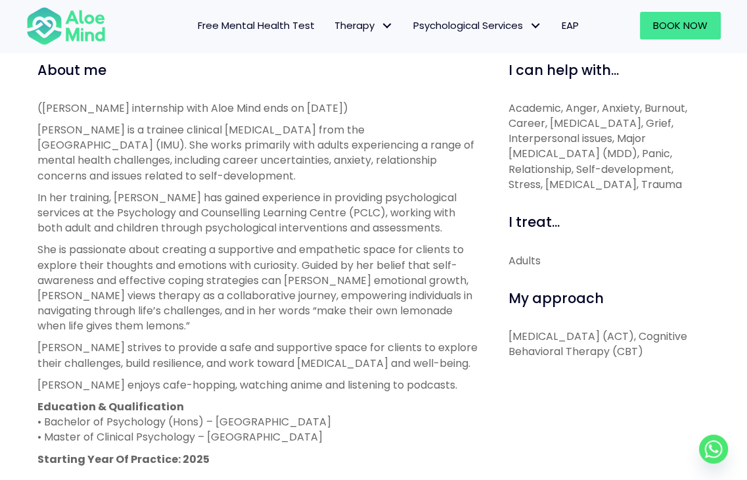
drag, startPoint x: 234, startPoint y: 175, endPoint x: 241, endPoint y: 108, distance: 66.8
click at [241, 108] on div "(Christie’s internship with Aloe Mind ends on 21 March 2026) Christie is a trai…" at bounding box center [258, 295] width 442 height 388
click at [237, 115] on p "(Christie’s internship with Aloe Mind ends on 21 March 2026)" at bounding box center [258, 108] width 442 height 15
click at [223, 121] on div "(Christie’s internship with Aloe Mind ends on 21 March 2026) Christie is a trai…" at bounding box center [258, 295] width 442 height 388
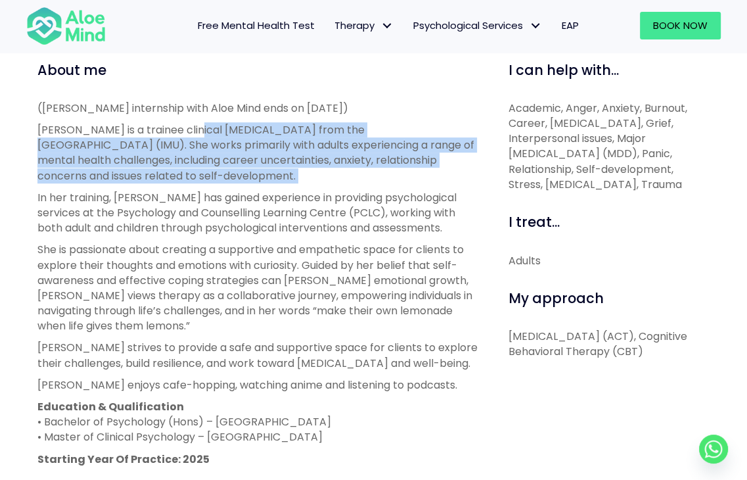
drag, startPoint x: 223, startPoint y: 121, endPoint x: 218, endPoint y: 175, distance: 54.1
click at [218, 175] on div "(Christie’s internship with Aloe Mind ends on 21 March 2026) Christie is a trai…" at bounding box center [258, 295] width 442 height 388
click at [218, 175] on p "Christie is a trainee clinical psychologist from the International Medical Univ…" at bounding box center [258, 152] width 442 height 61
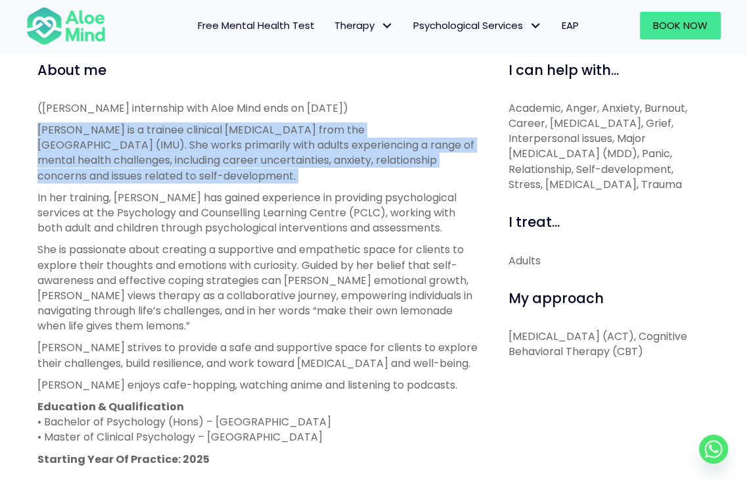
click at [218, 175] on p "Christie is a trainee clinical psychologist from the International Medical Univ…" at bounding box center [258, 152] width 442 height 61
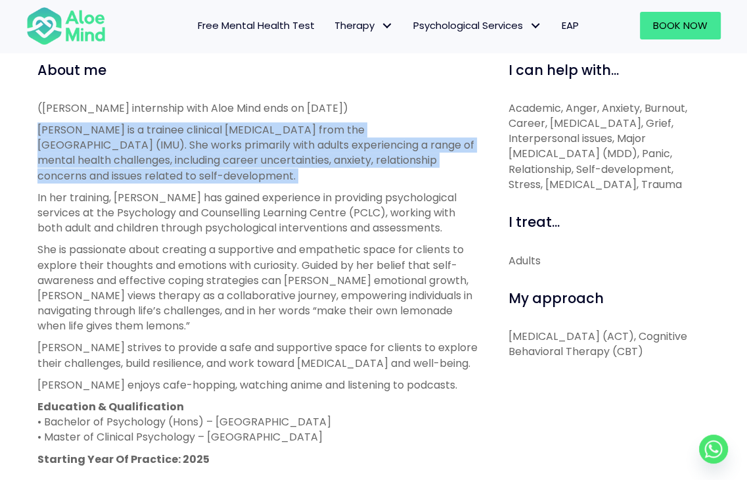
click at [218, 175] on p "Christie is a trainee clinical psychologist from the International Medical Univ…" at bounding box center [258, 152] width 442 height 61
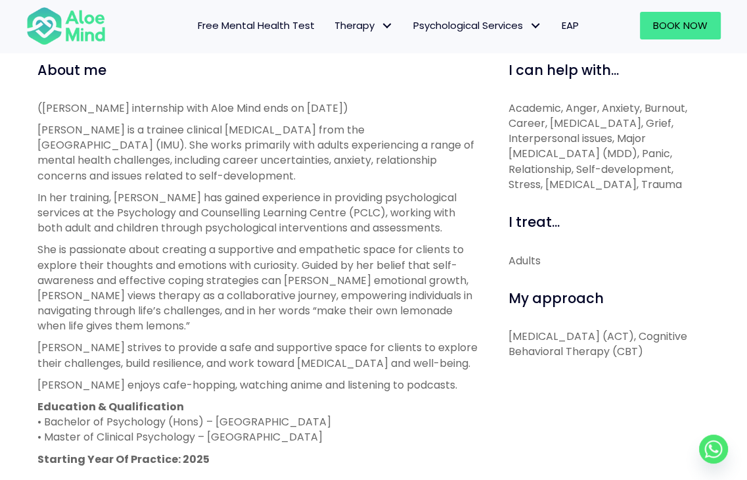
click at [218, 175] on p "Christie is a trainee clinical psychologist from the International Medical Univ…" at bounding box center [258, 152] width 442 height 61
drag, startPoint x: 217, startPoint y: 170, endPoint x: 40, endPoint y: 122, distance: 183.0
click at [40, 122] on p "Christie is a trainee clinical psychologist from the International Medical Univ…" at bounding box center [258, 152] width 442 height 61
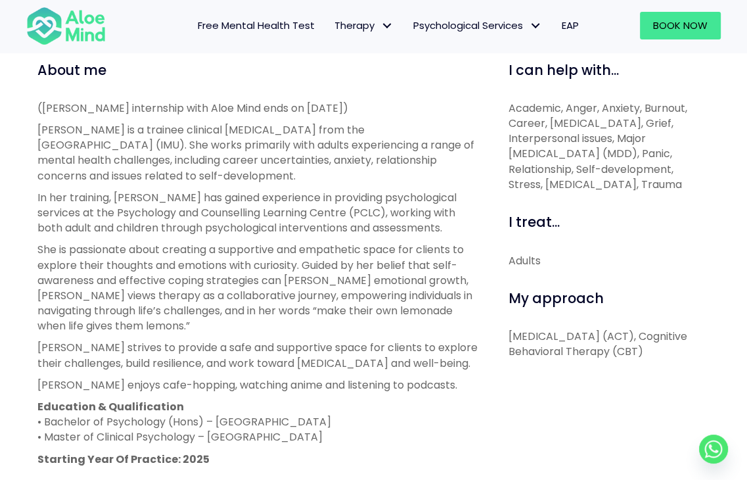
click at [40, 122] on p "Christie is a trainee clinical psychologist from the International Medical Univ…" at bounding box center [258, 152] width 442 height 61
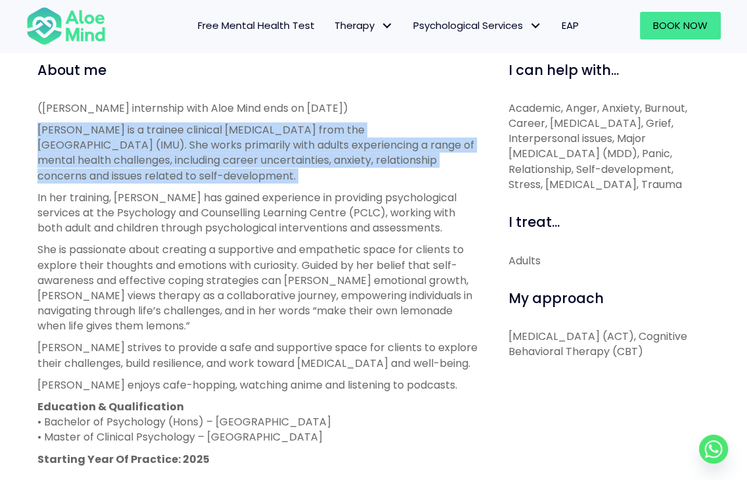
drag, startPoint x: 40, startPoint y: 122, endPoint x: 225, endPoint y: 179, distance: 193.7
click at [225, 179] on p "Christie is a trainee clinical psychologist from the International Medical Univ…" at bounding box center [258, 152] width 442 height 61
drag, startPoint x: 225, startPoint y: 179, endPoint x: 50, endPoint y: 127, distance: 183.0
click at [50, 127] on p "Christie is a trainee clinical psychologist from the International Medical Univ…" at bounding box center [258, 152] width 442 height 61
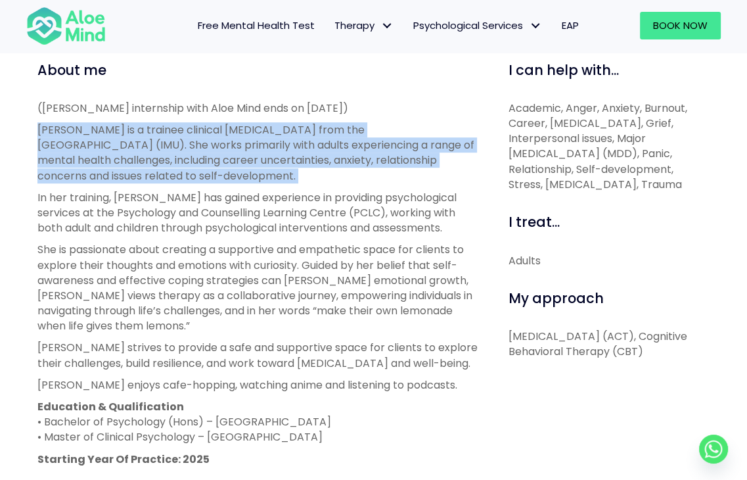
click at [50, 127] on p "Christie is a trainee clinical psychologist from the International Medical Univ…" at bounding box center [258, 152] width 442 height 61
drag, startPoint x: 34, startPoint y: 126, endPoint x: 266, endPoint y: 182, distance: 238.6
click at [266, 182] on div "About me (Christie’s internship with Aloe Mind ends on 21 March 2026) Christie …" at bounding box center [258, 370] width 461 height 620
click at [266, 182] on p "Christie is a trainee clinical psychologist from the International Medical Univ…" at bounding box center [258, 152] width 442 height 61
drag, startPoint x: 228, startPoint y: 172, endPoint x: 41, endPoint y: 122, distance: 193.2
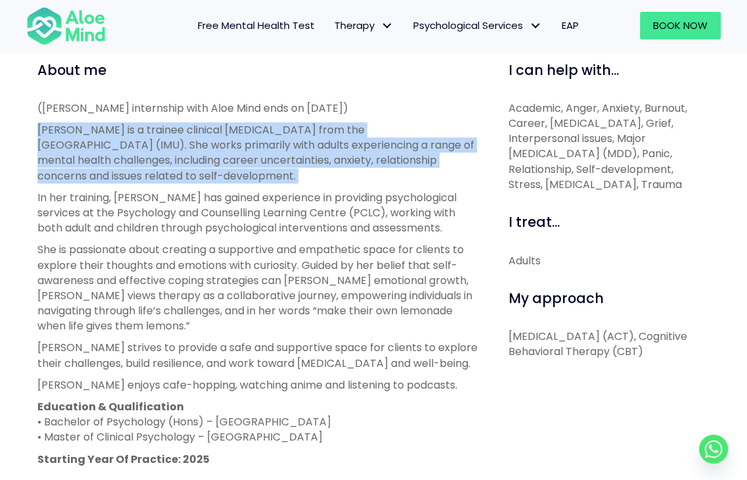
click at [41, 122] on p "Christie is a trainee clinical psychologist from the International Medical Univ…" at bounding box center [258, 152] width 442 height 61
drag, startPoint x: 38, startPoint y: 122, endPoint x: 229, endPoint y: 183, distance: 200.8
click at [229, 183] on div "(Christie’s internship with Aloe Mind ends on 21 March 2026) Christie is a trai…" at bounding box center [258, 295] width 442 height 388
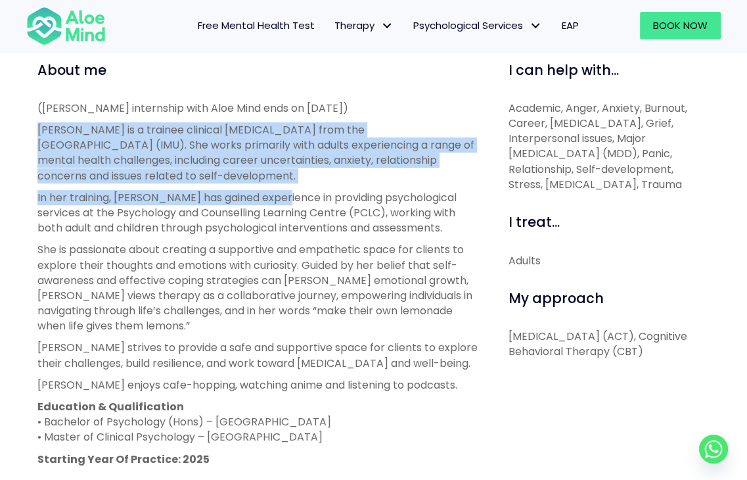
drag, startPoint x: 229, startPoint y: 183, endPoint x: 62, endPoint y: 131, distance: 175.4
click at [62, 131] on div "(Christie’s internship with Aloe Mind ends on 21 March 2026) Christie is a trai…" at bounding box center [258, 295] width 442 height 388
click at [62, 131] on p "Christie is a trainee clinical psychologist from the International Medical Univ…" at bounding box center [258, 152] width 442 height 61
drag, startPoint x: 38, startPoint y: 125, endPoint x: 245, endPoint y: 182, distance: 214.7
click at [245, 182] on p "Christie is a trainee clinical psychologist from the International Medical Univ…" at bounding box center [258, 152] width 442 height 61
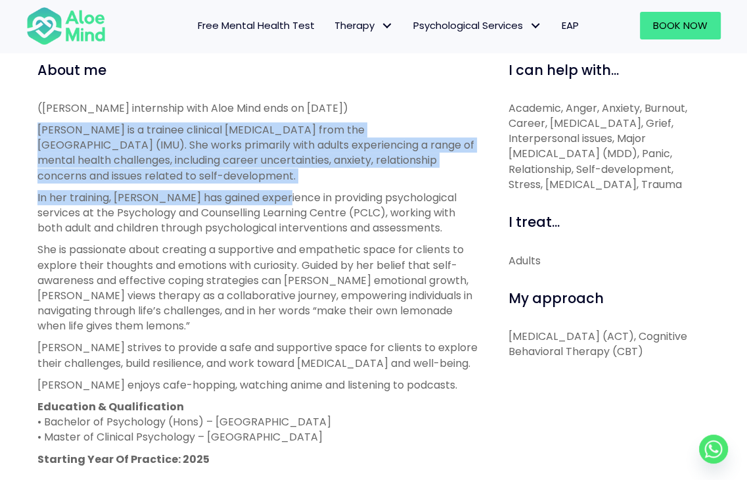
click at [245, 182] on p "Christie is a trainee clinical psychologist from the International Medical Univ…" at bounding box center [258, 152] width 442 height 61
drag, startPoint x: 162, startPoint y: 159, endPoint x: 37, endPoint y: 122, distance: 130.8
click at [37, 122] on p "Christie is a trainee clinical psychologist from the International Medical Univ…" at bounding box center [258, 152] width 442 height 61
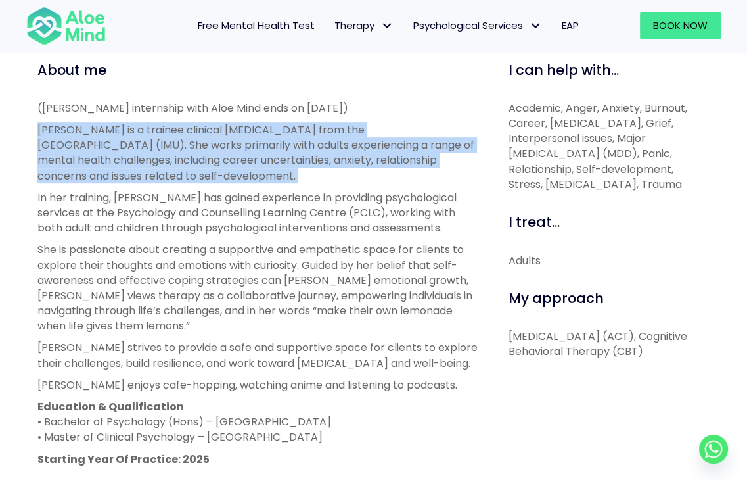
drag, startPoint x: 37, startPoint y: 122, endPoint x: 216, endPoint y: 169, distance: 184.7
click at [216, 169] on p "Christie is a trainee clinical psychologist from the International Medical Univ…" at bounding box center [258, 152] width 442 height 61
drag, startPoint x: 216, startPoint y: 169, endPoint x: 49, endPoint y: 124, distance: 172.2
click at [49, 124] on p "Christie is a trainee clinical psychologist from the International Medical Univ…" at bounding box center [258, 152] width 442 height 61
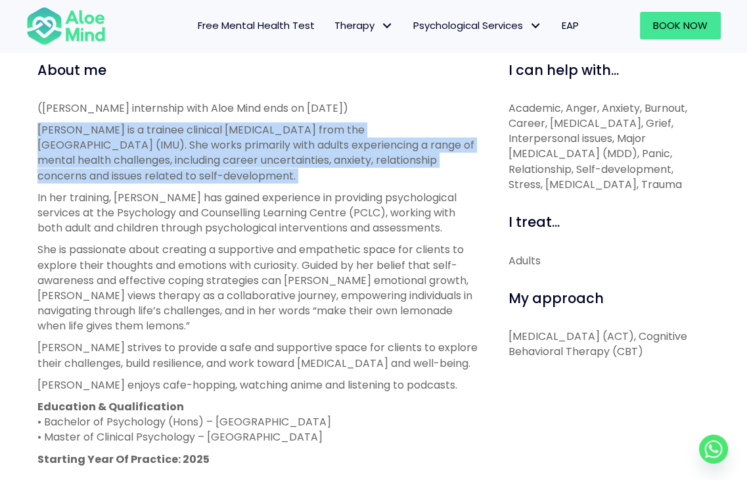
click at [49, 124] on p "Christie is a trainee clinical psychologist from the International Medical Univ…" at bounding box center [258, 152] width 442 height 61
drag, startPoint x: 44, startPoint y: 125, endPoint x: 237, endPoint y: 174, distance: 199.4
click at [237, 174] on p "Christie is a trainee clinical psychologist from the International Medical Univ…" at bounding box center [258, 152] width 442 height 61
drag, startPoint x: 170, startPoint y: 161, endPoint x: 36, endPoint y: 120, distance: 139.7
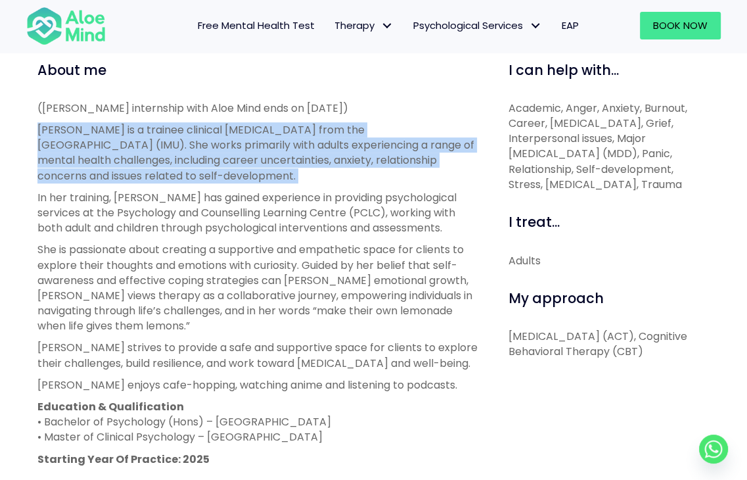
click at [36, 120] on div "About me (Christie’s internship with Aloe Mind ends on 21 March 2026) Christie …" at bounding box center [258, 370] width 461 height 620
drag, startPoint x: 36, startPoint y: 120, endPoint x: 242, endPoint y: 180, distance: 214.4
click at [242, 180] on div "About me (Christie’s internship with Aloe Mind ends on 21 March 2026) Christie …" at bounding box center [258, 370] width 461 height 620
click at [242, 180] on p "Christie is a trainee clinical psychologist from the International Medical Univ…" at bounding box center [258, 152] width 442 height 61
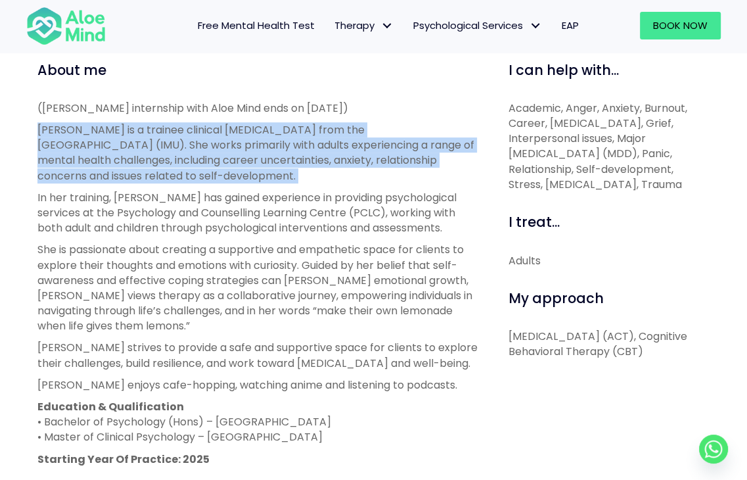
drag, startPoint x: 223, startPoint y: 176, endPoint x: 34, endPoint y: 122, distance: 196.3
click at [34, 122] on div "About me (Christie’s internship with Aloe Mind ends on 21 March 2026) Christie …" at bounding box center [258, 370] width 461 height 620
drag, startPoint x: 34, startPoint y: 122, endPoint x: 249, endPoint y: 178, distance: 222.8
click at [249, 178] on div "About me (Christie’s internship with Aloe Mind ends on 21 March 2026) Christie …" at bounding box center [258, 370] width 461 height 620
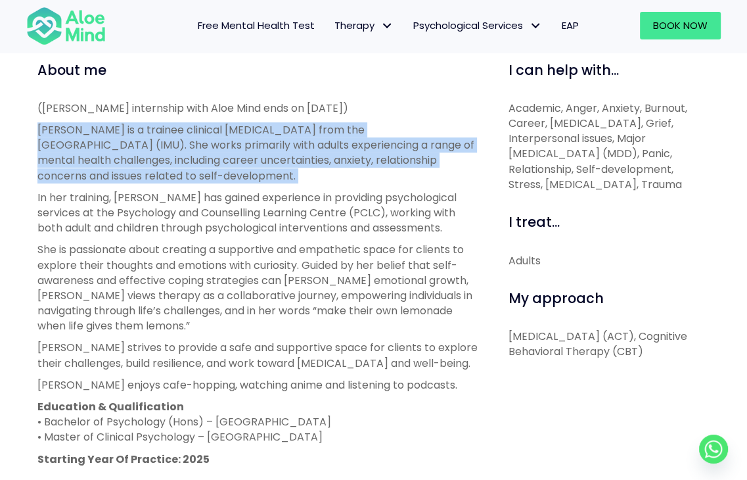
click at [249, 178] on p "Christie is a trainee clinical psychologist from the International Medical Univ…" at bounding box center [258, 152] width 442 height 61
drag, startPoint x: 249, startPoint y: 178, endPoint x: 34, endPoint y: 119, distance: 223.5
click at [34, 119] on div "About me (Christie’s internship with Aloe Mind ends on 21 March 2026) Christie …" at bounding box center [258, 370] width 461 height 620
drag, startPoint x: 34, startPoint y: 119, endPoint x: 235, endPoint y: 179, distance: 209.8
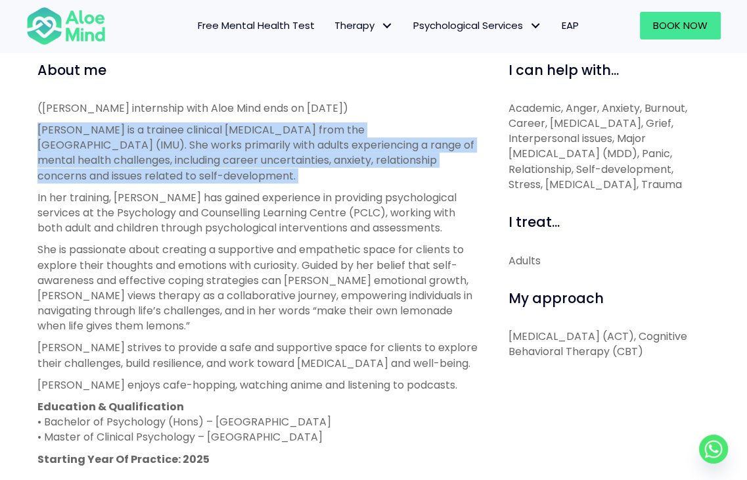
click at [235, 179] on div "About me (Christie’s internship with Aloe Mind ends on 21 March 2026) Christie …" at bounding box center [258, 370] width 461 height 620
click at [235, 179] on p "Christie is a trainee clinical psychologist from the International Medical Univ…" at bounding box center [258, 152] width 442 height 61
drag, startPoint x: 235, startPoint y: 179, endPoint x: 54, endPoint y: 126, distance: 188.2
click at [54, 126] on p "Christie is a trainee clinical psychologist from the International Medical Univ…" at bounding box center [258, 152] width 442 height 61
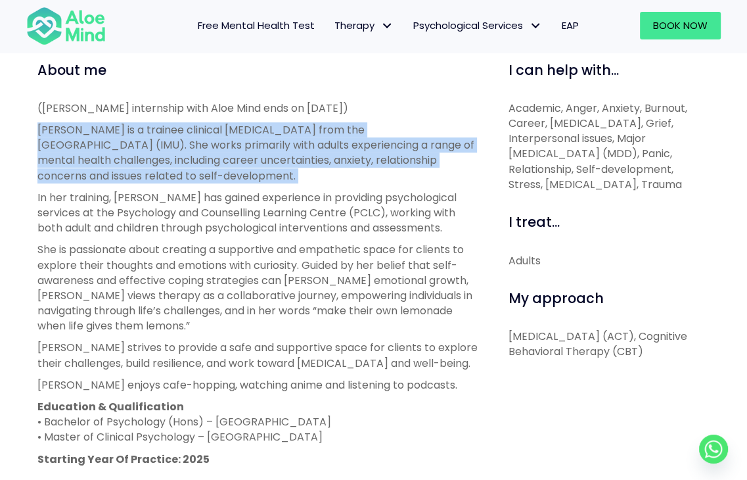
drag, startPoint x: 38, startPoint y: 124, endPoint x: 258, endPoint y: 183, distance: 227.8
click at [258, 183] on p "Christie is a trainee clinical psychologist from the International Medical Univ…" at bounding box center [258, 152] width 442 height 61
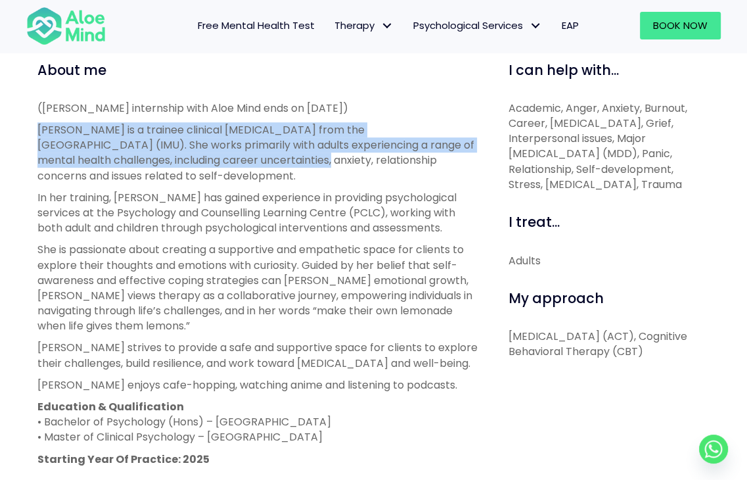
drag, startPoint x: 221, startPoint y: 166, endPoint x: 37, endPoint y: 127, distance: 188.5
click at [37, 127] on p "Christie is a trainee clinical psychologist from the International Medical Univ…" at bounding box center [258, 152] width 442 height 61
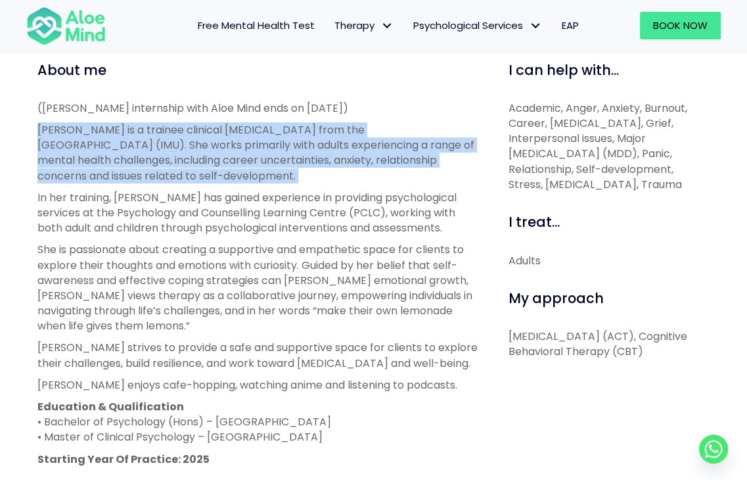
drag, startPoint x: 37, startPoint y: 127, endPoint x: 238, endPoint y: 179, distance: 207.7
click at [238, 179] on p "Christie is a trainee clinical psychologist from the International Medical Univ…" at bounding box center [258, 152] width 442 height 61
drag, startPoint x: 238, startPoint y: 179, endPoint x: 53, endPoint y: 129, distance: 192.1
click at [53, 129] on p "Christie is a trainee clinical psychologist from the International Medical Univ…" at bounding box center [258, 152] width 442 height 61
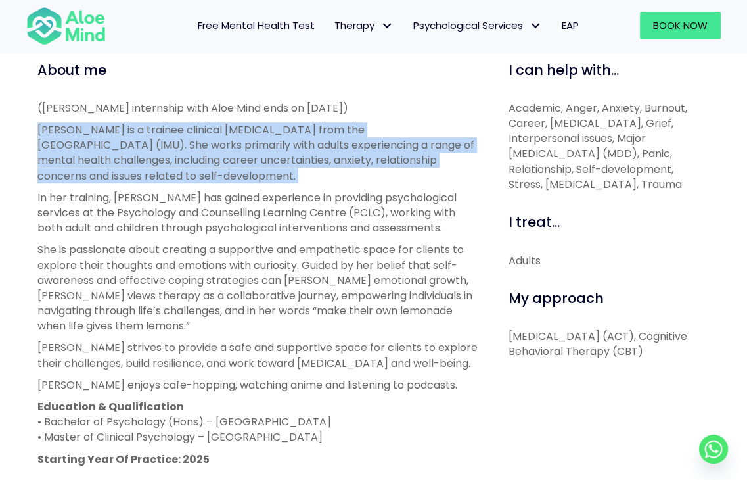
click at [53, 129] on p "Christie is a trainee clinical psychologist from the International Medical Univ…" at bounding box center [258, 152] width 442 height 61
drag, startPoint x: 38, startPoint y: 126, endPoint x: 223, endPoint y: 174, distance: 191.4
click at [223, 174] on p "Christie is a trainee clinical psychologist from the International Medical Univ…" at bounding box center [258, 152] width 442 height 61
drag, startPoint x: 199, startPoint y: 172, endPoint x: 34, endPoint y: 125, distance: 171.4
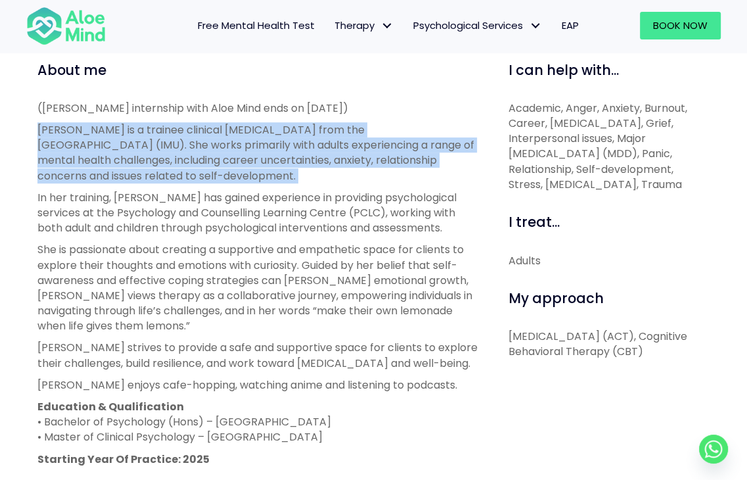
click at [34, 125] on div "About me (Christie’s internship with Aloe Mind ends on 21 March 2026) Christie …" at bounding box center [258, 370] width 461 height 620
drag, startPoint x: 34, startPoint y: 125, endPoint x: 229, endPoint y: 175, distance: 201.5
click at [229, 175] on div "About me (Christie’s internship with Aloe Mind ends on 21 March 2026) Christie …" at bounding box center [258, 370] width 461 height 620
click at [229, 175] on p "Christie is a trainee clinical psychologist from the International Medical Univ…" at bounding box center [258, 152] width 442 height 61
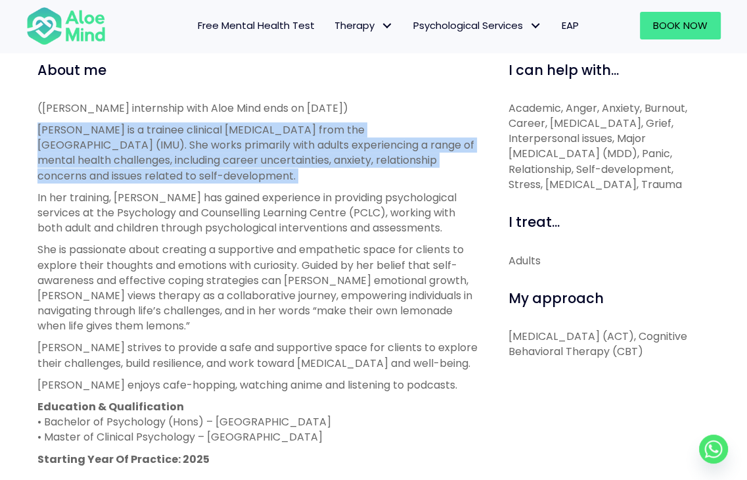
drag, startPoint x: 161, startPoint y: 158, endPoint x: 34, endPoint y: 122, distance: 132.7
click at [34, 122] on div "About me (Christie’s internship with Aloe Mind ends on 21 March 2026) Christie …" at bounding box center [258, 370] width 461 height 620
drag, startPoint x: 34, startPoint y: 122, endPoint x: 206, endPoint y: 177, distance: 180.8
click at [206, 177] on div "About me (Christie’s internship with Aloe Mind ends on 21 March 2026) Christie …" at bounding box center [258, 370] width 461 height 620
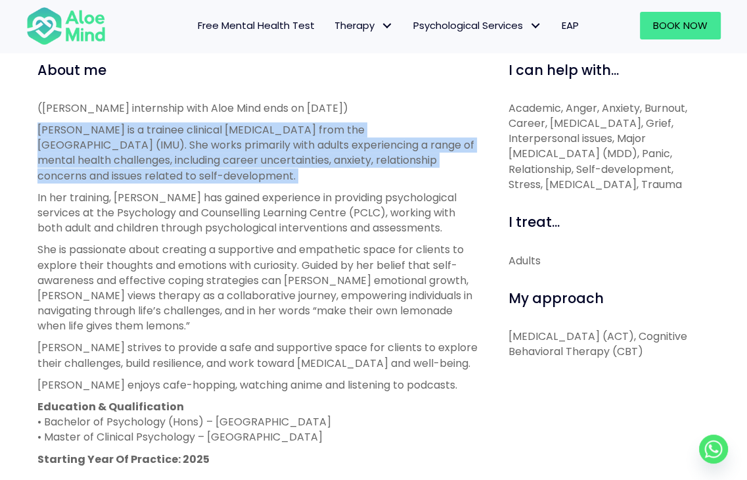
click at [189, 166] on p "Christie is a trainee clinical psychologist from the International Medical Univ…" at bounding box center [258, 152] width 442 height 61
click at [210, 169] on p "Christie is a trainee clinical psychologist from the International Medical Univ…" at bounding box center [258, 152] width 442 height 61
drag
click at [227, 182] on p "Christie is a trainee clinical psychologist from the International Medical Univ…" at bounding box center [258, 152] width 442 height 61
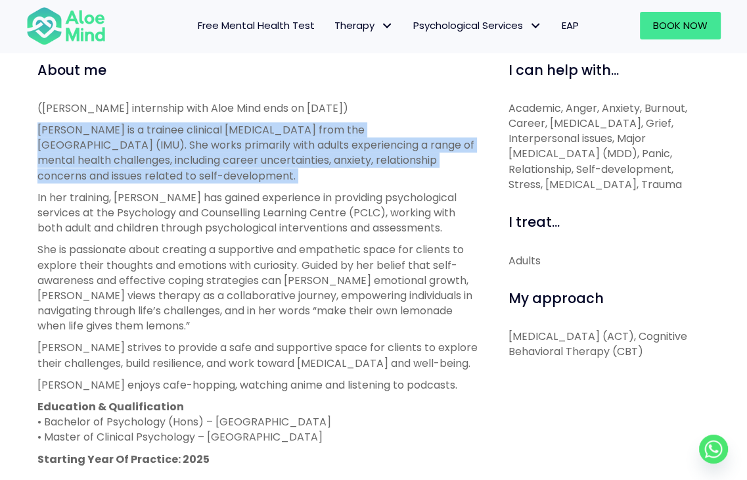
click at [227, 182] on p "Christie is a trainee clinical psychologist from the International Medical Univ…" at bounding box center [258, 152] width 442 height 61
click at [47, 129] on p "Christie is a trainee clinical psychologist from the International Medical Univ…" at bounding box center [258, 152] width 442 height 61
click at [47, 129] on p "[PERSON_NAME] is a trainee clinical [MEDICAL_DATA] from the [GEOGRAPHIC_DATA] (…" at bounding box center [258, 152] width 442 height 61
click at [221, 181] on div "About me ([PERSON_NAME] internship with Aloe Mind ends on [DATE]) [PERSON_NAME]…" at bounding box center [258, 370] width 461 height 620
click at [221, 181] on p "[PERSON_NAME] is a trainee clinical [MEDICAL_DATA] from the [GEOGRAPHIC_DATA] (…" at bounding box center [258, 152] width 442 height 61
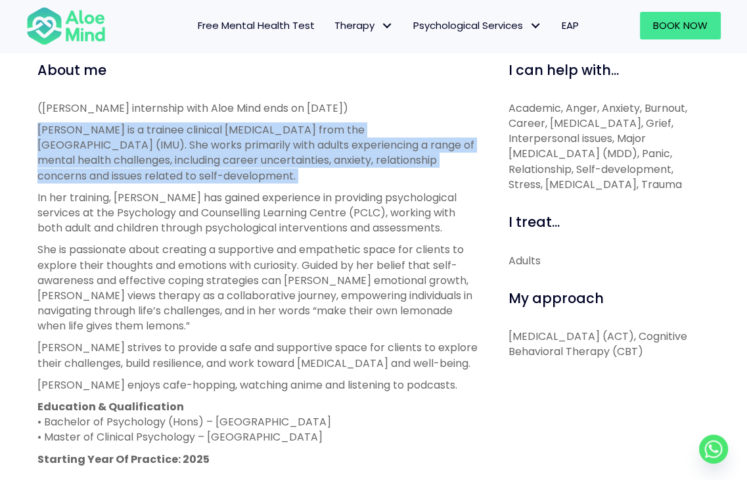
click at [37, 126] on p "[PERSON_NAME] is a trainee clinical [MEDICAL_DATA] from the [GEOGRAPHIC_DATA] (…" at bounding box center [258, 152] width 442 height 61
click at [216, 172] on p "[PERSON_NAME] is a trainee clinical [MEDICAL_DATA] from the [GEOGRAPHIC_DATA] (…" at bounding box center [258, 152] width 442 height 61
click at [34, 129] on div "About me ([PERSON_NAME] internship with Aloe Mind ends on [DATE]) [PERSON_NAME]…" at bounding box center [258, 370] width 461 height 620
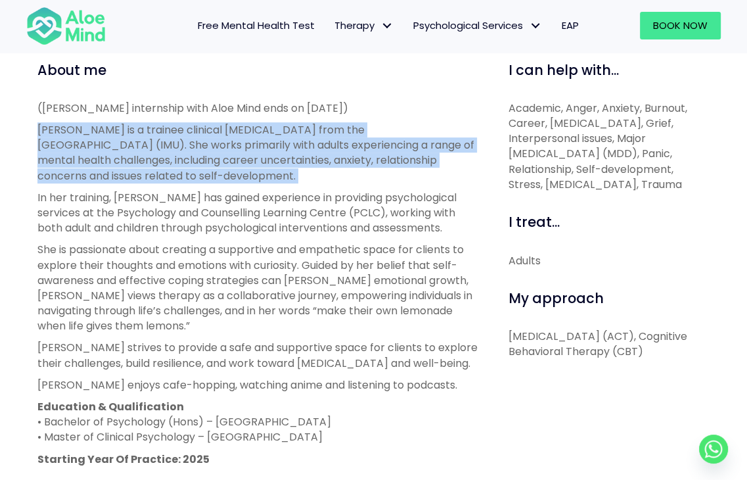
click at [34, 129] on div "About me ([PERSON_NAME] internship with Aloe Mind ends on [DATE]) [PERSON_NAME]…" at bounding box center [258, 370] width 461 height 620
click at [223, 181] on div "About me ([PERSON_NAME] internship with Aloe Mind ends on [DATE]) [PERSON_NAME]…" at bounding box center [258, 370] width 461 height 620
click at [223, 181] on p "[PERSON_NAME] is a trainee clinical [MEDICAL_DATA] from the [GEOGRAPHIC_DATA] (…" at bounding box center [258, 152] width 442 height 61
click at [32, 125] on div "About me ([PERSON_NAME] internship with Aloe Mind ends on [DATE]) [PERSON_NAME]…" at bounding box center [258, 370] width 461 height 620
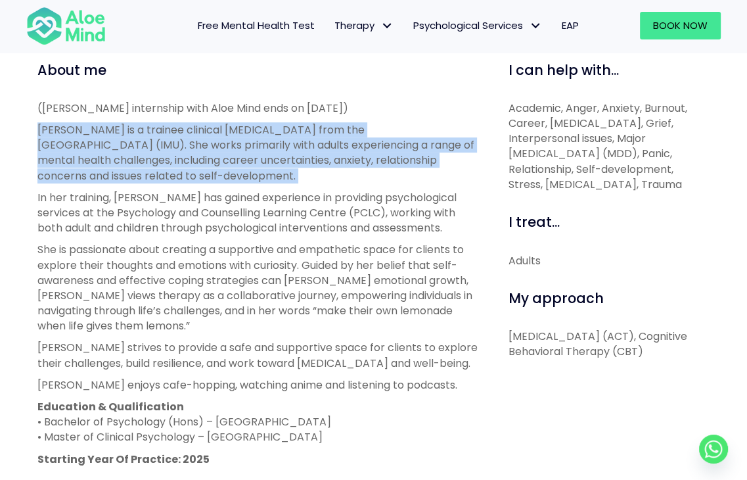
click at [227, 175] on div "About me ([PERSON_NAME] internship with Aloe Mind ends on [DATE]) [PERSON_NAME]…" at bounding box center [258, 370] width 461 height 620
click at [227, 175] on p "[PERSON_NAME] is a trainee clinical [MEDICAL_DATA] from the [GEOGRAPHIC_DATA] (…" at bounding box center [258, 152] width 442 height 61
click at [28, 118] on div "About me ([PERSON_NAME] internship with Aloe Mind ends on [DATE]) [PERSON_NAME]…" at bounding box center [258, 370] width 461 height 620
click at [206, 170] on div "About me ([PERSON_NAME] internship with Aloe Mind ends on [DATE]) [PERSON_NAME]…" at bounding box center [258, 370] width 461 height 620
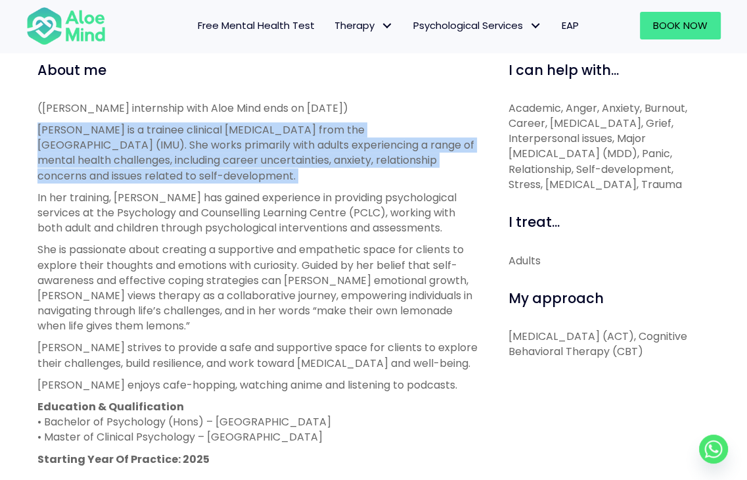
click at [206, 170] on p "[PERSON_NAME] is a trainee clinical [MEDICAL_DATA] from the [GEOGRAPHIC_DATA] (…" at bounding box center [258, 152] width 442 height 61
click at [227, 182] on p "[PERSON_NAME] is a trainee clinical [MEDICAL_DATA] from the [GEOGRAPHIC_DATA] (…" at bounding box center [258, 152] width 442 height 61
click at [57, 127] on p "[PERSON_NAME] is a trainee clinical [MEDICAL_DATA] from the [GEOGRAPHIC_DATA] (…" at bounding box center [258, 152] width 442 height 61
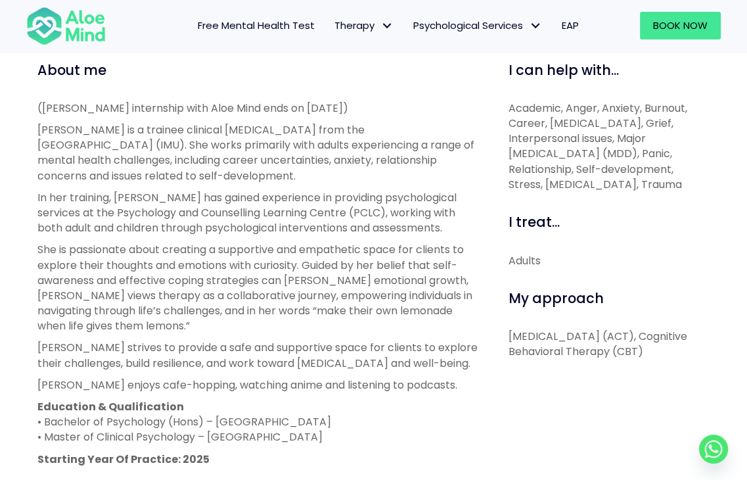
click at [265, 216] on p "In her training, [PERSON_NAME] has gained experience in providing psychological…" at bounding box center [258, 213] width 442 height 46
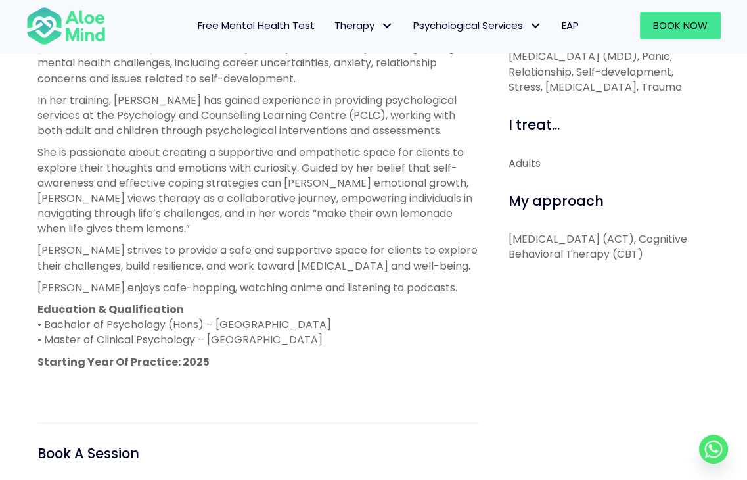
scroll to position [657, 0]
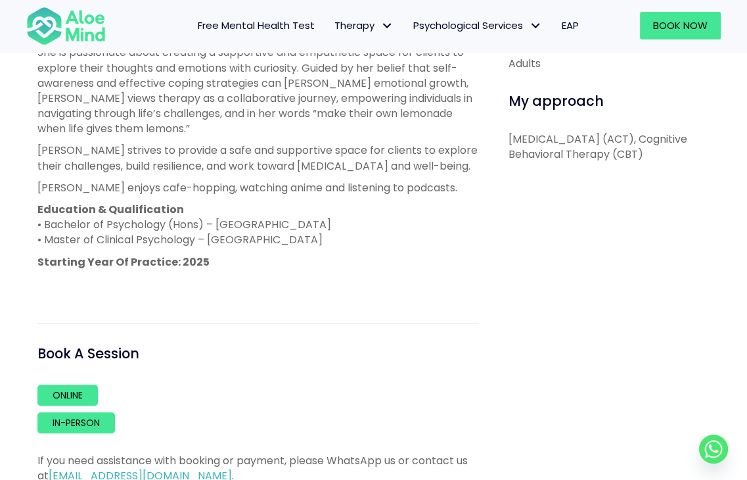
click at [279, 205] on p "Education & Qualification • Bachelor of Psychology (Hons) – Sunway University •…" at bounding box center [258, 225] width 442 height 46
click at [279, 223] on p "Education & Qualification • Bachelor of Psychology (Hons) – Sunway University •…" at bounding box center [258, 225] width 442 height 46
click at [281, 223] on p "Education & Qualification • Bachelor of Psychology (Hons) – Sunway University •…" at bounding box center [258, 225] width 442 height 46
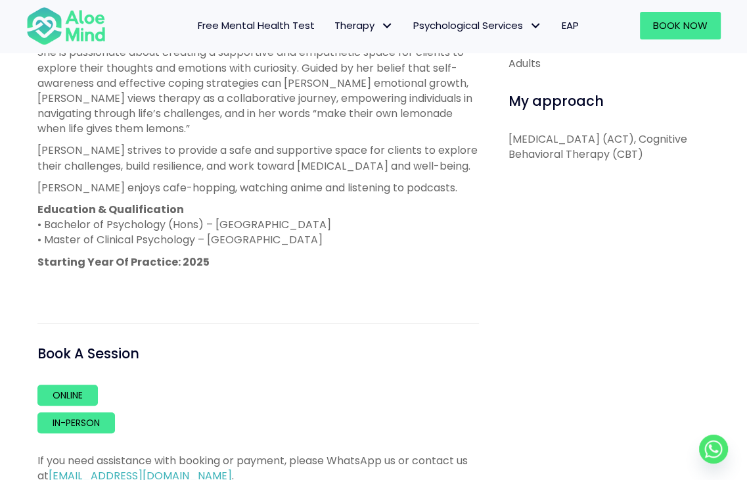
click at [339, 245] on p "Education & Qualification • Bachelor of Psychology (Hons) – Sunway University •…" at bounding box center [258, 225] width 442 height 46
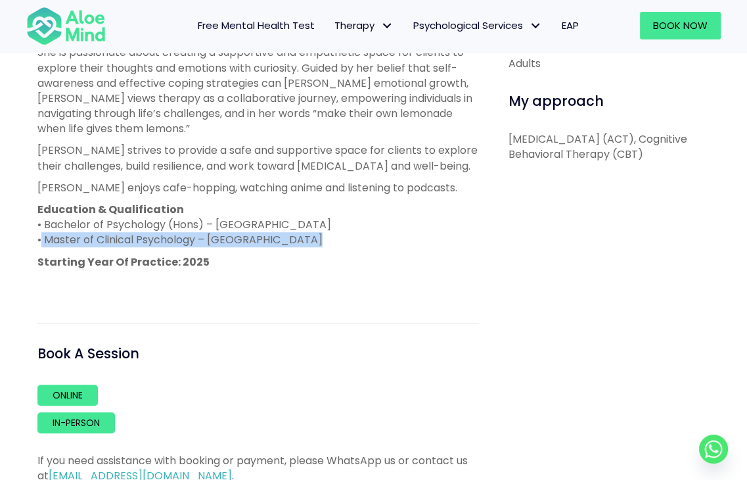
click at [339, 245] on p "Education & Qualification • Bachelor of Psychology (Hons) – Sunway University •…" at bounding box center [258, 225] width 442 height 46
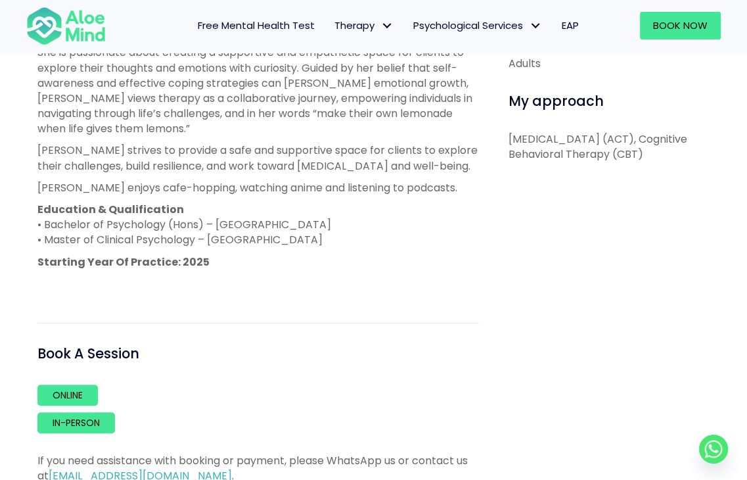
click at [341, 232] on p "Education & Qualification • Bachelor of Psychology (Hons) – Sunway University •…" at bounding box center [258, 225] width 442 height 46
click at [341, 231] on p "Education & Qualification • Bachelor of Psychology (Hons) – Sunway University •…" at bounding box center [258, 225] width 442 height 46
click at [333, 235] on p "Education & Qualification • Bachelor of Psychology (Hons) – Sunway University •…" at bounding box center [258, 225] width 442 height 46
click at [332, 235] on p "Education & Qualification • Bachelor of Psychology (Hons) – Sunway University •…" at bounding box center [258, 225] width 442 height 46
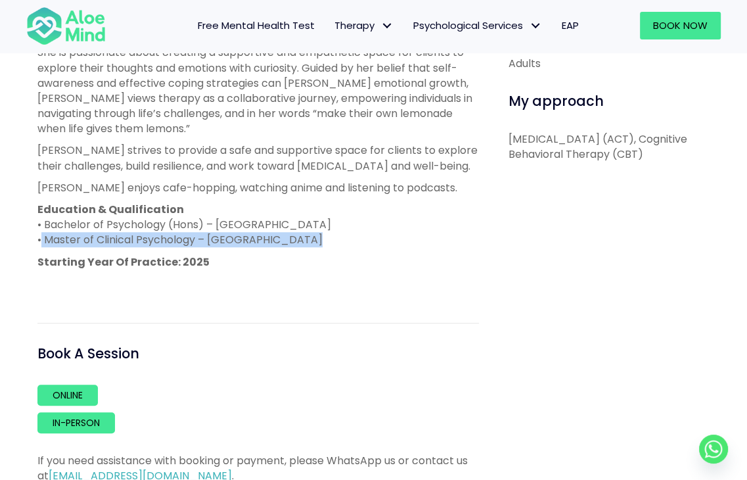
click at [332, 235] on p "Education & Qualification • Bachelor of Psychology (Hons) – Sunway University •…" at bounding box center [258, 225] width 442 height 46
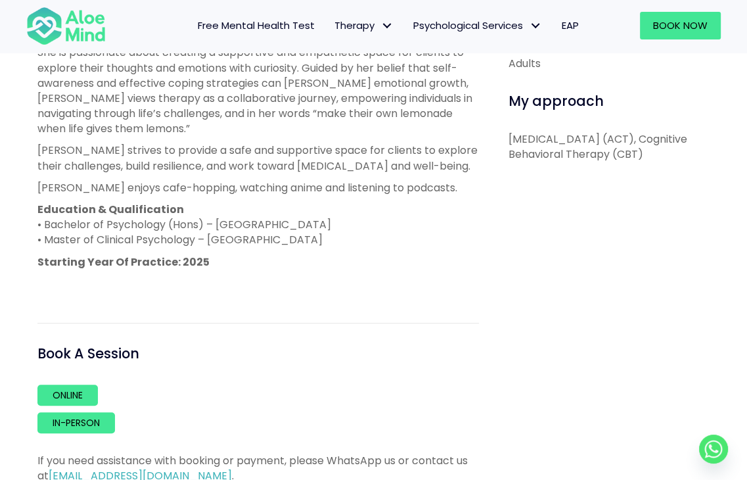
click at [334, 227] on p "Education & Qualification • Bachelor of Psychology (Hons) – Sunway University •…" at bounding box center [258, 225] width 442 height 46
click at [334, 223] on p "Education & Qualification • Bachelor of Psychology (Hons) – Sunway University •…" at bounding box center [258, 225] width 442 height 46
click at [334, 219] on p "Education & Qualification • Bachelor of Psychology (Hons) – Sunway University •…" at bounding box center [258, 225] width 442 height 46
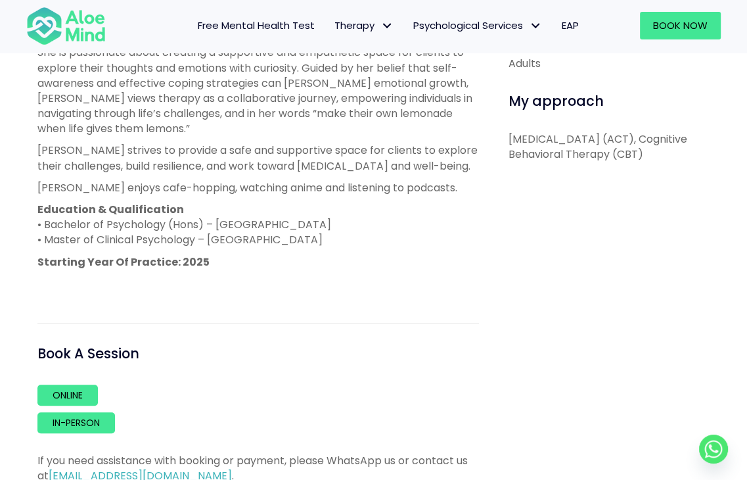
click at [336, 214] on p "Education & Qualification • Bachelor of Psychology (Hons) – Sunway University •…" at bounding box center [258, 225] width 442 height 46
click at [331, 216] on p "Education & Qualification • Bachelor of Psychology (Hons) – Sunway University •…" at bounding box center [258, 225] width 442 height 46
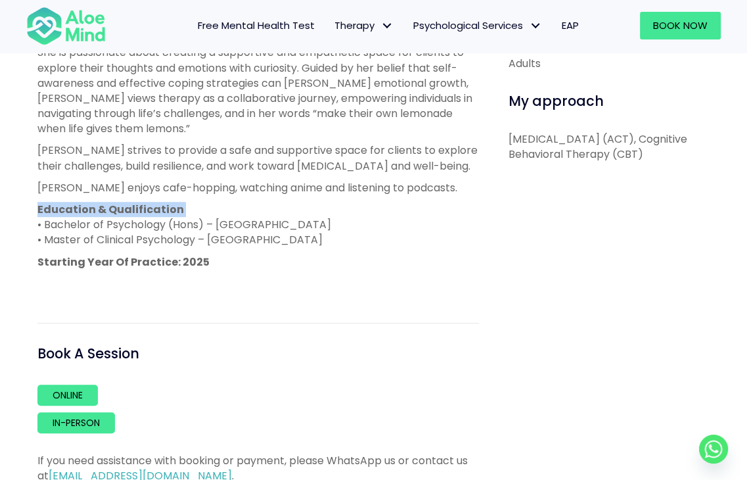
click at [331, 216] on p "Education & Qualification • Bachelor of Psychology (Hons) – Sunway University •…" at bounding box center [258, 225] width 442 height 46
click at [320, 220] on p "Education & Qualification • Bachelor of Psychology (Hons) – Sunway University •…" at bounding box center [258, 225] width 442 height 46
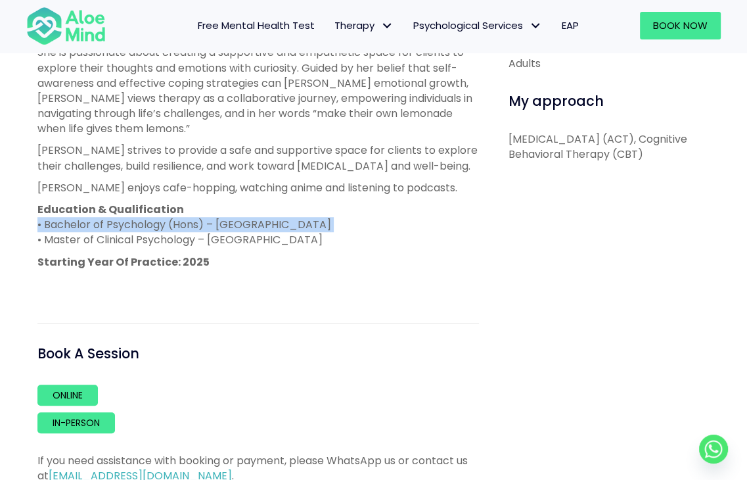
click at [320, 220] on p "Education & Qualification • Bachelor of Psychology (Hons) – Sunway University •…" at bounding box center [258, 225] width 442 height 46
click at [319, 220] on p "Education & Qualification • Bachelor of Psychology (Hons) – Sunway University •…" at bounding box center [258, 225] width 442 height 46
click at [292, 225] on p "Education & Qualification • Bachelor of Psychology (Hons) – Sunway University •…" at bounding box center [258, 225] width 442 height 46
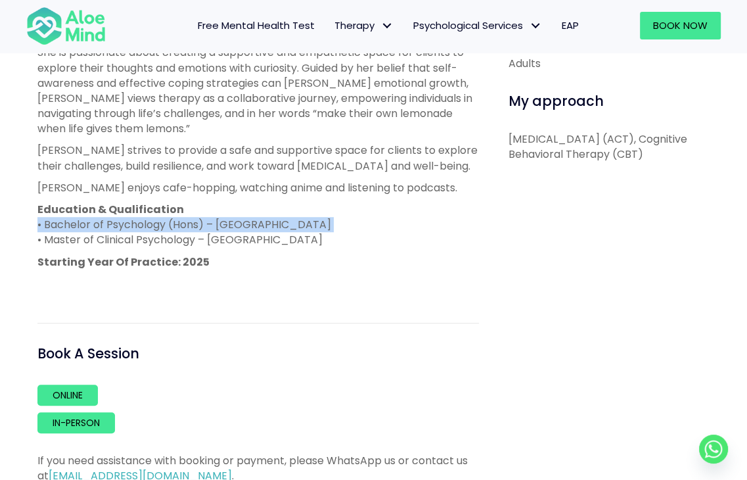
click at [278, 232] on p "Education & Qualification • Bachelor of Psychology (Hons) – Sunway University •…" at bounding box center [258, 225] width 442 height 46
click at [277, 232] on p "Education & Qualification • Bachelor of Psychology (Hons) – Sunway University •…" at bounding box center [258, 225] width 442 height 46
click at [267, 239] on p "Education & Qualification • Bachelor of Psychology (Hons) – Sunway University •…" at bounding box center [258, 225] width 442 height 46
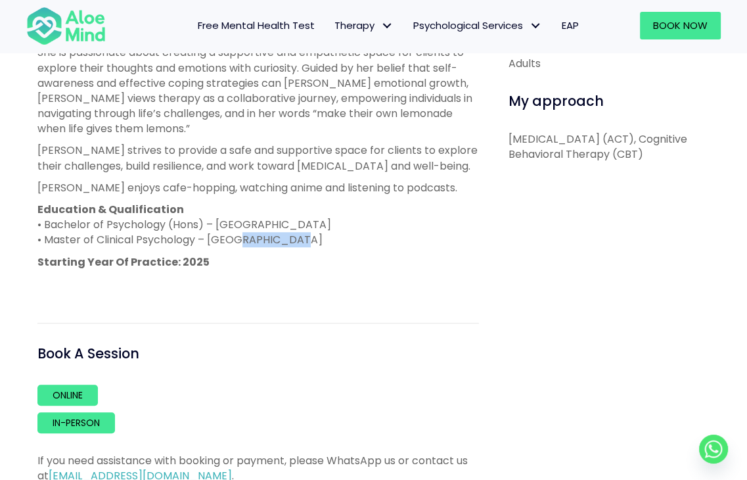
click at [267, 238] on p "Education & Qualification • Bachelor of Psychology (Hons) – Sunway University •…" at bounding box center [258, 225] width 442 height 46
click at [267, 236] on p "Education & Qualification • Bachelor of Psychology (Hons) – Sunway University •…" at bounding box center [258, 225] width 442 height 46
click at [269, 227] on p "Education & Qualification • Bachelor of Psychology (Hons) – Sunway University •…" at bounding box center [258, 225] width 442 height 46
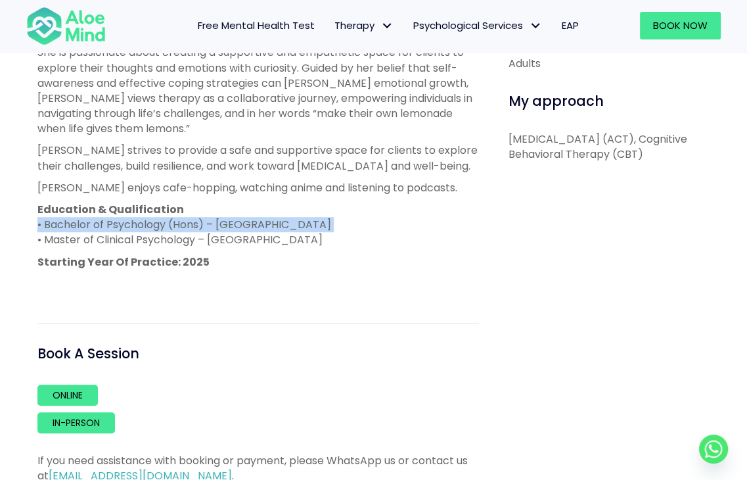
click at [269, 227] on p "Education & Qualification • Bachelor of Psychology (Hons) – Sunway University •…" at bounding box center [258, 225] width 442 height 46
click at [258, 239] on p "Education & Qualification • Bachelor of Psychology (Hons) – Sunway University •…" at bounding box center [258, 225] width 442 height 46
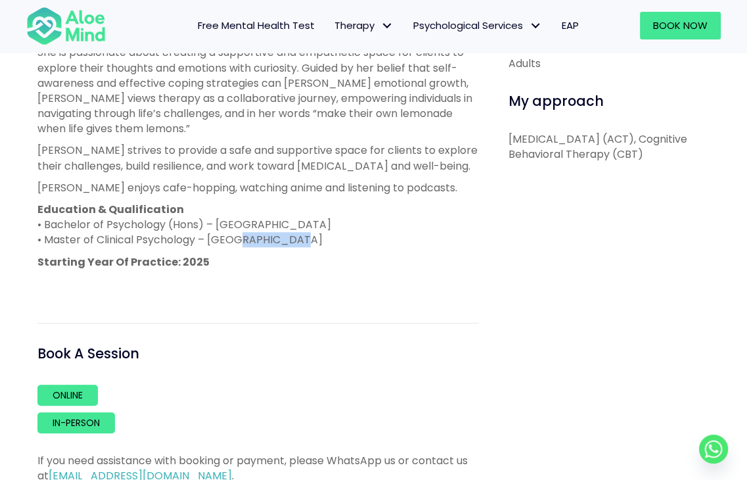
click at [258, 238] on p "Education & Qualification • Bachelor of Psychology (Hons) – Sunway University •…" at bounding box center [258, 225] width 442 height 46
click at [261, 224] on p "Education & Qualification • Bachelor of Psychology (Hons) – Sunway University •…" at bounding box center [258, 225] width 442 height 46
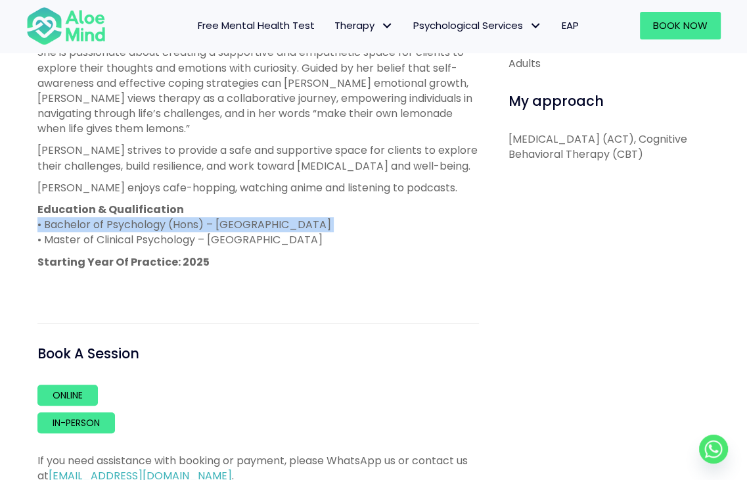
click at [261, 224] on p "Education & Qualification • Bachelor of Psychology (Hons) – Sunway University •…" at bounding box center [258, 225] width 442 height 46
click at [263, 229] on p "Education & Qualification • Bachelor of Psychology (Hons) – Sunway University •…" at bounding box center [258, 225] width 442 height 46
click at [265, 222] on p "Education & Qualification • Bachelor of Psychology (Hons) – Sunway University •…" at bounding box center [258, 225] width 442 height 46
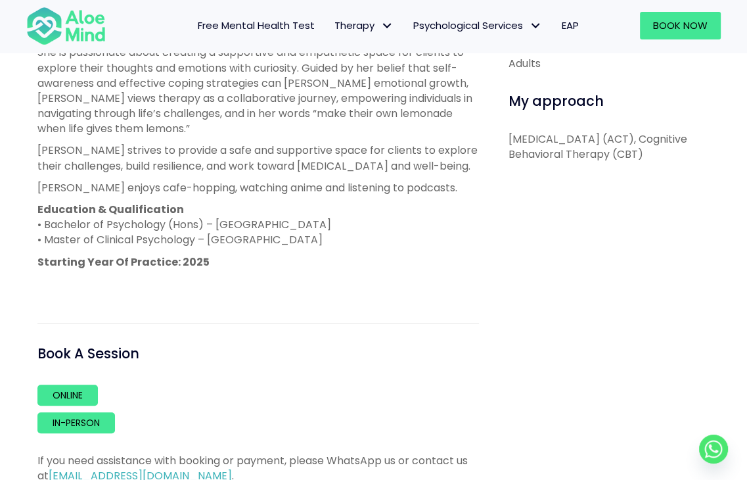
click at [261, 237] on p "Education & Qualification • Bachelor of Psychology (Hons) – Sunway University •…" at bounding box center [258, 225] width 442 height 46
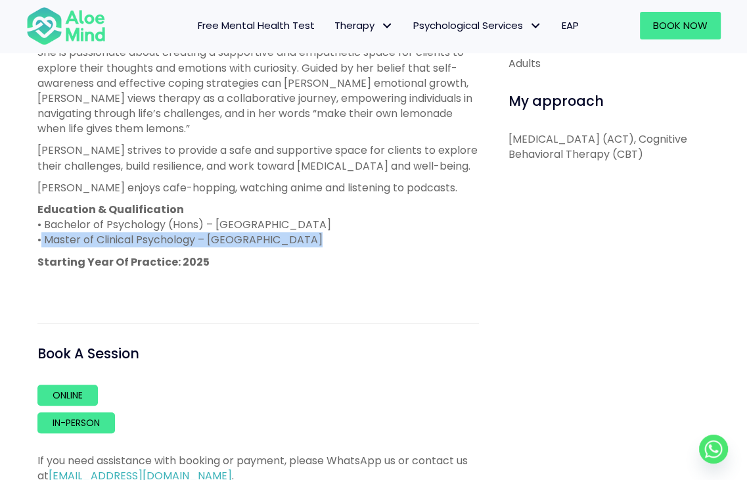
click at [261, 237] on p "Education & Qualification • Bachelor of Psychology (Hons) – Sunway University •…" at bounding box center [258, 225] width 442 height 46
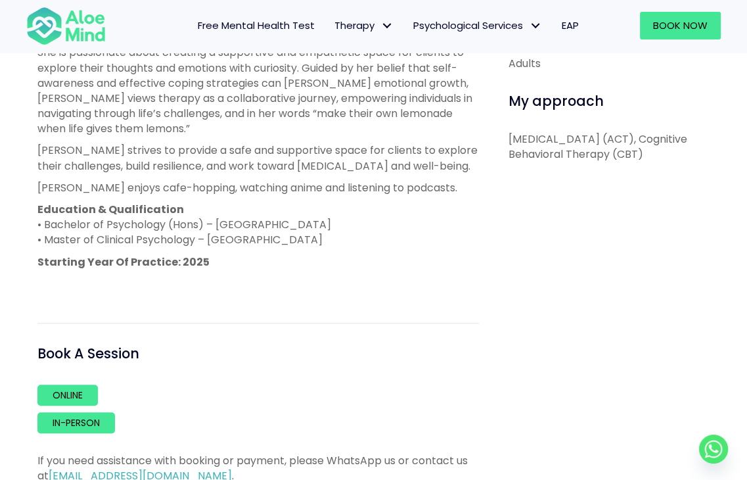
click at [264, 227] on p "Education & Qualification • Bachelor of Psychology (Hons) – Sunway University •…" at bounding box center [258, 225] width 442 height 46
click at [258, 240] on p "Education & Qualification • Bachelor of Psychology (Hons) – Sunway University •…" at bounding box center [258, 225] width 442 height 46
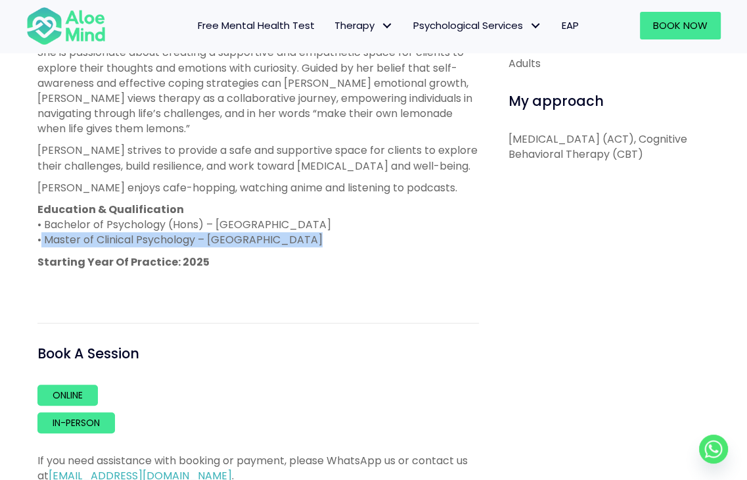
click at [258, 240] on p "Education & Qualification • Bachelor of Psychology (Hons) – Sunway University •…" at bounding box center [258, 225] width 442 height 46
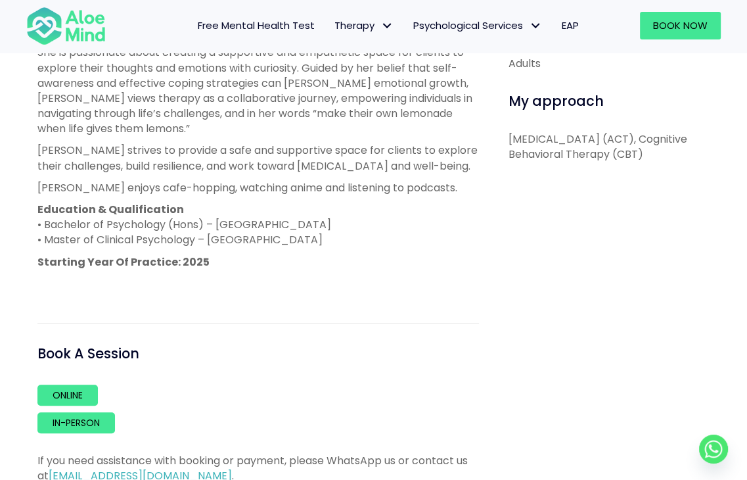
click at [257, 229] on p "Education & Qualification • Bachelor of Psychology (Hons) – Sunway University •…" at bounding box center [258, 225] width 442 height 46
click at [245, 242] on p "Education & Qualification • Bachelor of Psychology (Hons) – Sunway University •…" at bounding box center [258, 225] width 442 height 46
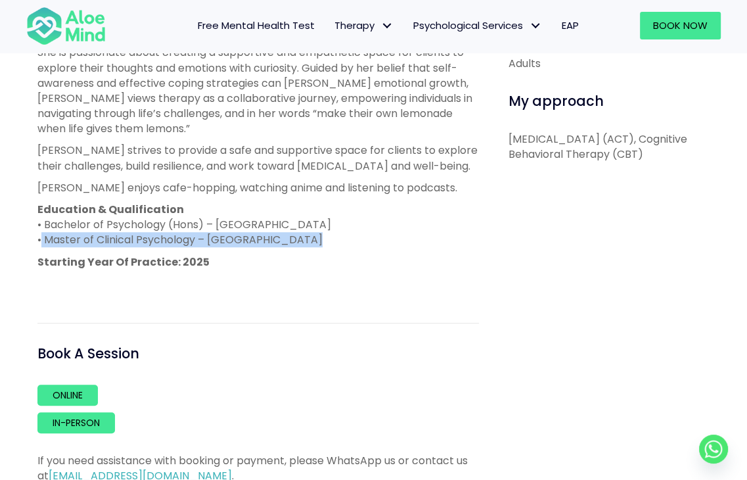
click at [245, 242] on p "Education & Qualification • Bachelor of Psychology (Hons) – Sunway University •…" at bounding box center [258, 225] width 442 height 46
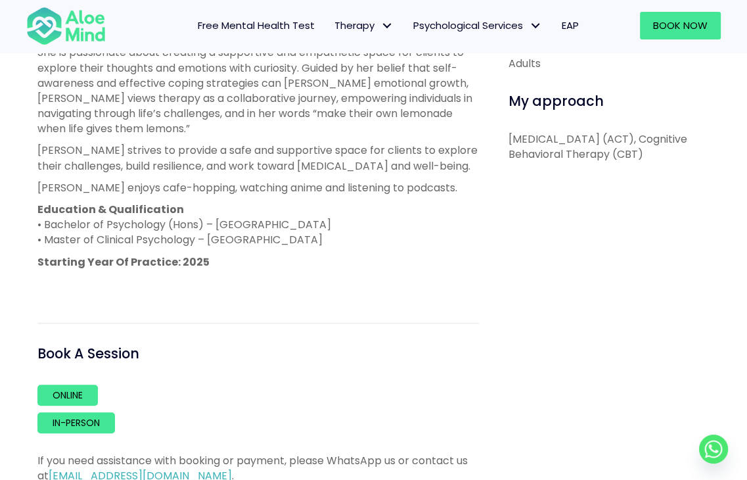
click at [247, 225] on p "Education & Qualification • Bachelor of Psychology (Hons) – Sunway University •…" at bounding box center [258, 225] width 442 height 46
click at [243, 232] on p "Education & Qualification • Bachelor of Psychology (Hons) – Sunway University •…" at bounding box center [258, 225] width 442 height 46
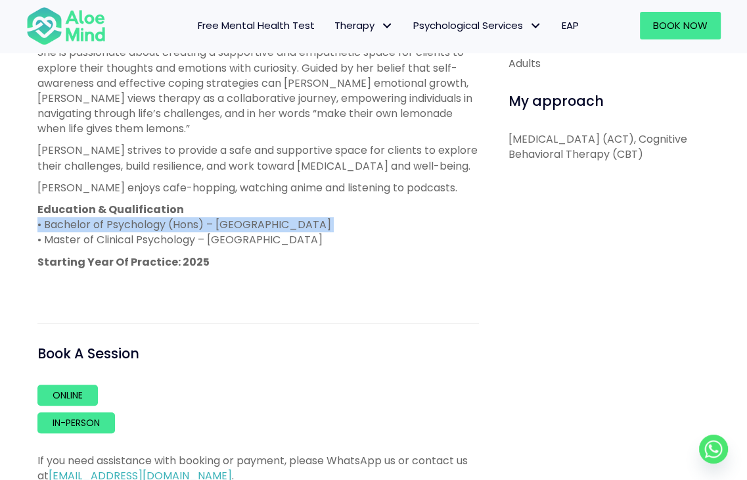
click at [243, 232] on p "Education & Qualification • Bachelor of Psychology (Hons) – Sunway University •…" at bounding box center [258, 225] width 442 height 46
click at [250, 234] on p "Education & Qualification • Bachelor of Psychology (Hons) – Sunway University •…" at bounding box center [258, 225] width 442 height 46
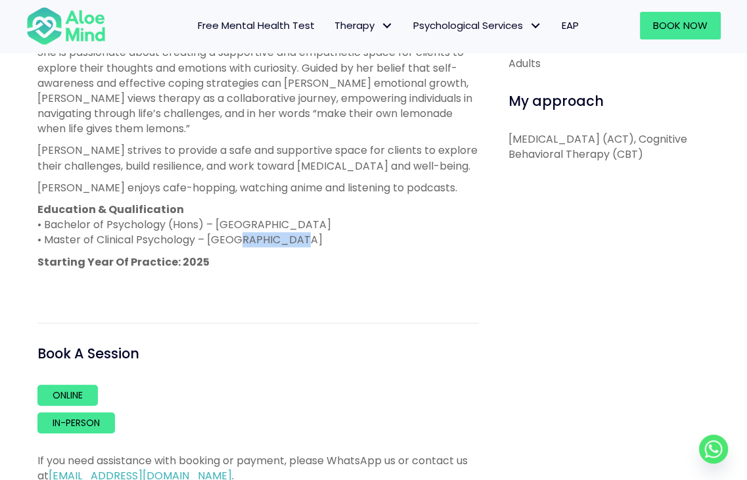
click at [250, 234] on p "Education & Qualification • Bachelor of Psychology (Hons) – Sunway University •…" at bounding box center [258, 225] width 442 height 46
click at [254, 227] on p "Education & Qualification • Bachelor of Psychology (Hons) – Sunway University •…" at bounding box center [258, 225] width 442 height 46
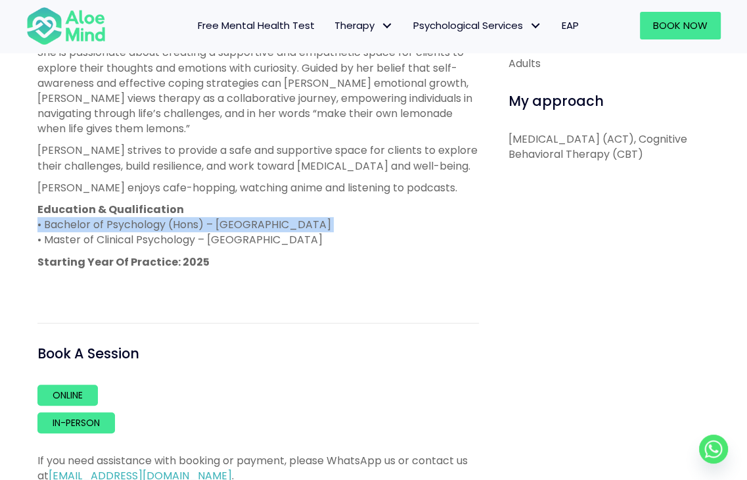
click at [254, 227] on p "Education & Qualification • Bachelor of Psychology (Hons) – Sunway University •…" at bounding box center [258, 225] width 442 height 46
click at [221, 241] on p "Education & Qualification • Bachelor of Psychology (Hons) – Sunway University •…" at bounding box center [258, 225] width 442 height 46
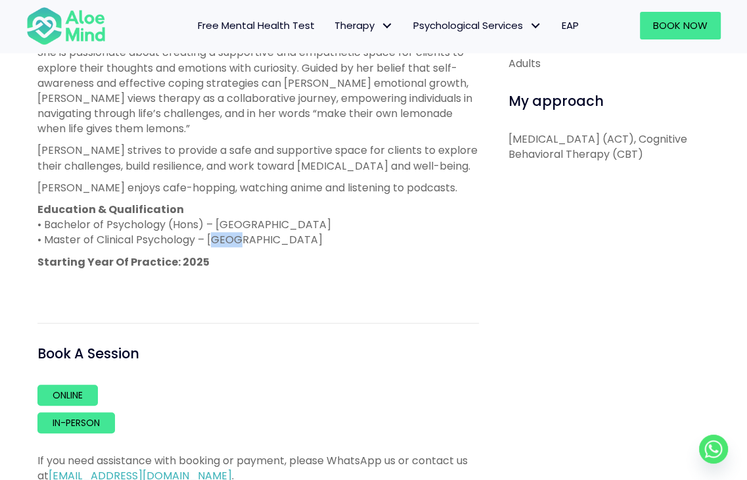
click at [221, 241] on p "Education & Qualification • Bachelor of Psychology (Hons) – Sunway University •…" at bounding box center [258, 225] width 442 height 46
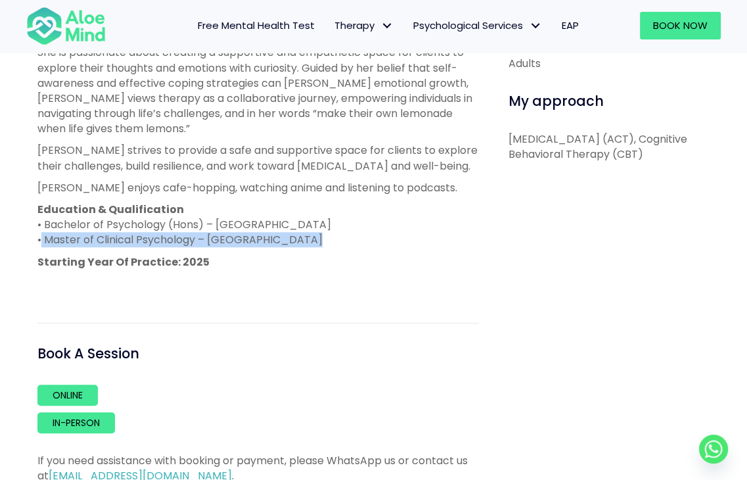
click at [221, 241] on p "Education & Qualification • Bachelor of Psychology (Hons) – Sunway University •…" at bounding box center [258, 225] width 442 height 46
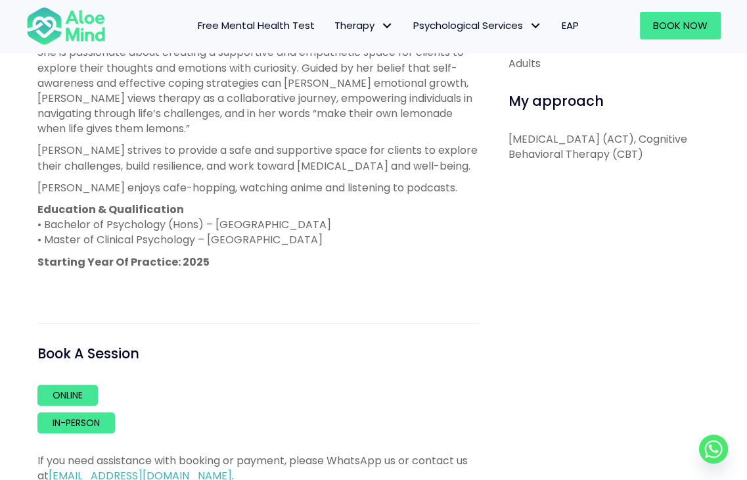
click at [235, 230] on p "Education & Qualification • Bachelor of Psychology (Hons) – Sunway University •…" at bounding box center [258, 225] width 442 height 46
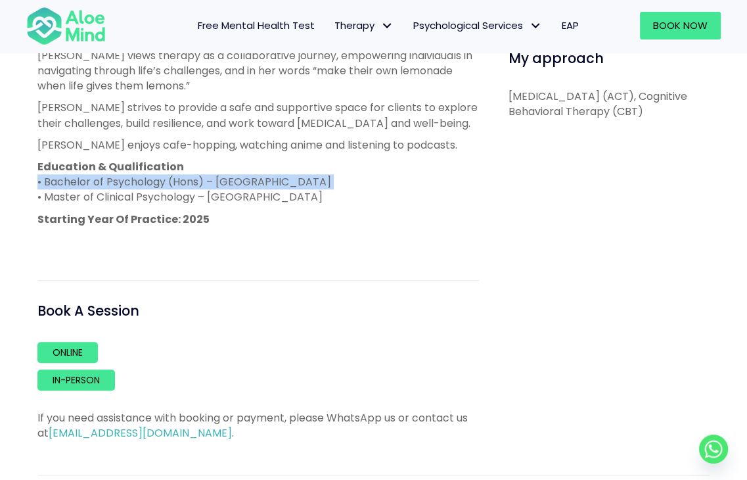
scroll to position [723, 0]
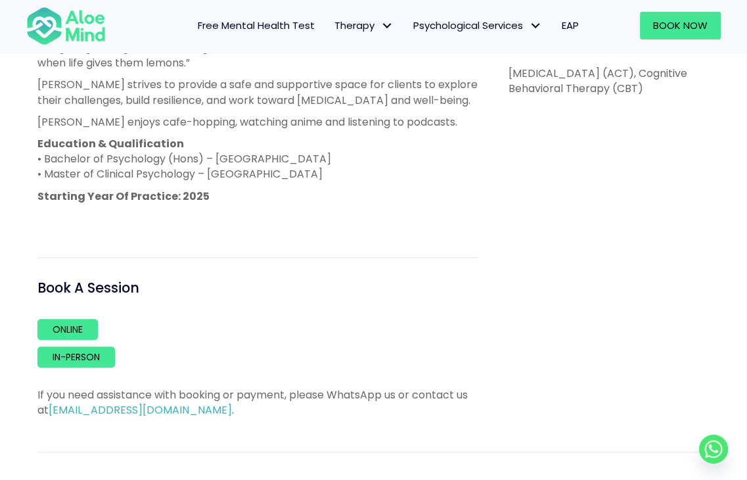
click at [248, 183] on div "(Christie’s internship with Aloe Mind ends on 21 March 2026) Christie is a trai…" at bounding box center [258, 32] width 442 height 388
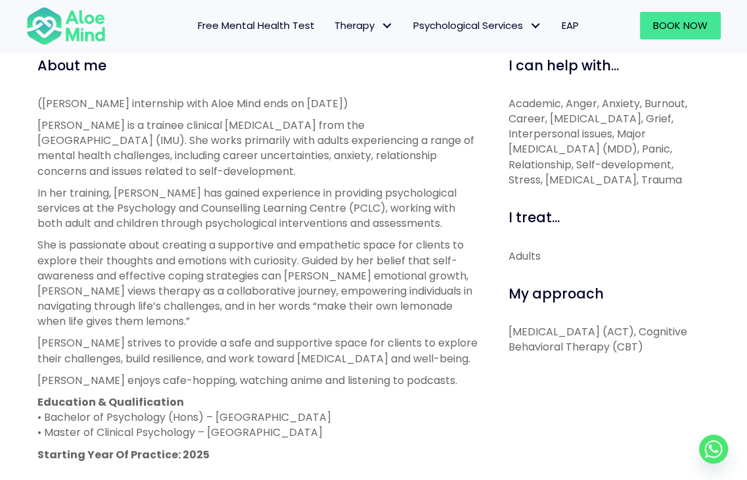
scroll to position [460, 0]
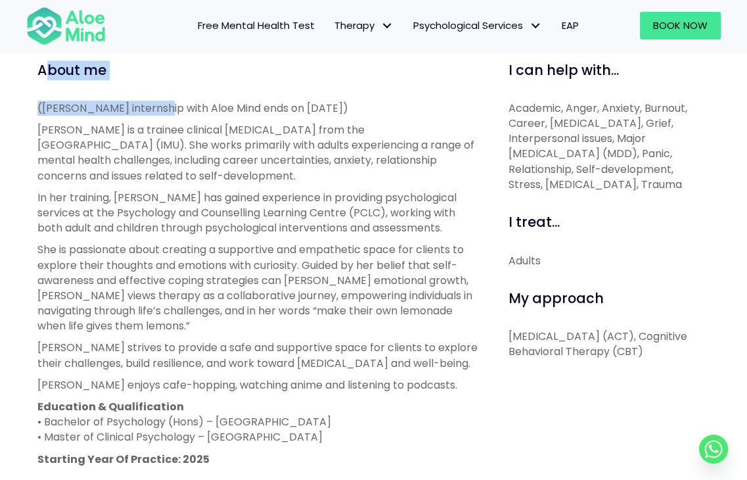
drag, startPoint x: 49, startPoint y: 72, endPoint x: 148, endPoint y: 82, distance: 99.7
click at [148, 82] on div "About me ([PERSON_NAME] internship with Aloe Mind ends on [DATE]) [PERSON_NAME]…" at bounding box center [258, 370] width 442 height 620
drag, startPoint x: 84, startPoint y: 77, endPoint x: 3, endPoint y: 66, distance: 82.2
click at [3, 66] on div "Christie Open to new clients Christie Trainee English, Malay, Mandarin, Hokkien…" at bounding box center [373, 241] width 747 height 1011
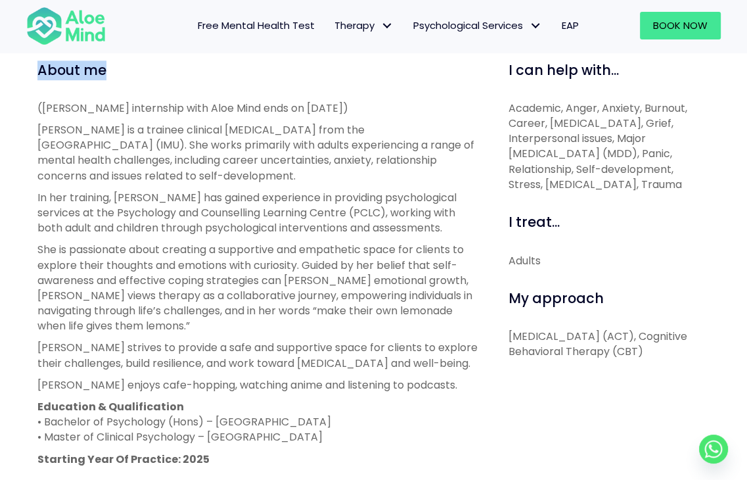
click at [3, 66] on div "Christie Open to new clients Christie Trainee English, Malay, Mandarin, Hokkien…" at bounding box center [373, 241] width 747 height 1011
drag, startPoint x: 14, startPoint y: 66, endPoint x: 176, endPoint y: 95, distance: 164.9
click at [176, 95] on div "Christie Open to new clients Christie Trainee English, Malay, Mandarin, Hokkien…" at bounding box center [373, 241] width 747 height 1011
click at [176, 95] on div "About me ([PERSON_NAME] internship with Aloe Mind ends on [DATE]) [PERSON_NAME]…" at bounding box center [258, 370] width 442 height 620
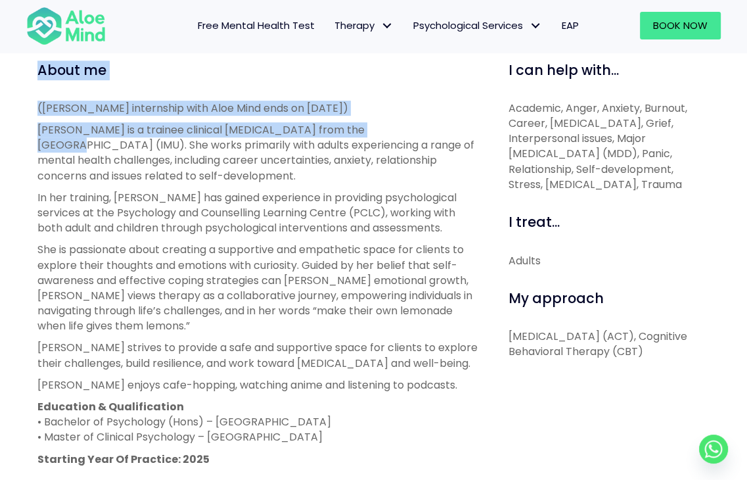
drag, startPoint x: 368, startPoint y: 119, endPoint x: 32, endPoint y: 64, distance: 341.0
click at [32, 64] on div "About me ([PERSON_NAME] internship with Aloe Mind ends on [DATE]) [PERSON_NAME]…" at bounding box center [258, 370] width 461 height 620
click at [90, 106] on p "([PERSON_NAME] internship with Aloe Mind ends on [DATE])" at bounding box center [258, 108] width 442 height 15
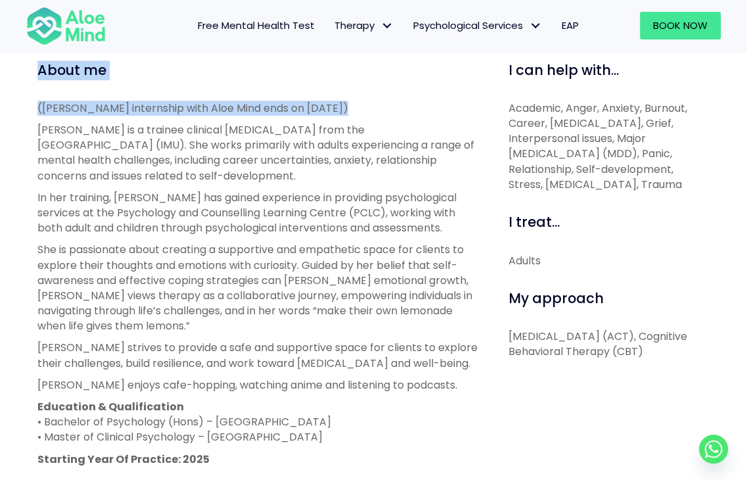
drag, startPoint x: 37, startPoint y: 76, endPoint x: 325, endPoint y: 116, distance: 291.3
click at [325, 116] on div "About me ([PERSON_NAME] internship with Aloe Mind ends on [DATE]) [PERSON_NAME]…" at bounding box center [258, 370] width 442 height 620
click at [325, 116] on p "([PERSON_NAME] internship with Aloe Mind ends on [DATE])" at bounding box center [258, 108] width 442 height 15
drag, startPoint x: 370, startPoint y: 114, endPoint x: 36, endPoint y: 60, distance: 338.1
click at [36, 60] on div "About me ([PERSON_NAME] internship with Aloe Mind ends on [DATE]) [PERSON_NAME]…" at bounding box center [258, 370] width 461 height 620
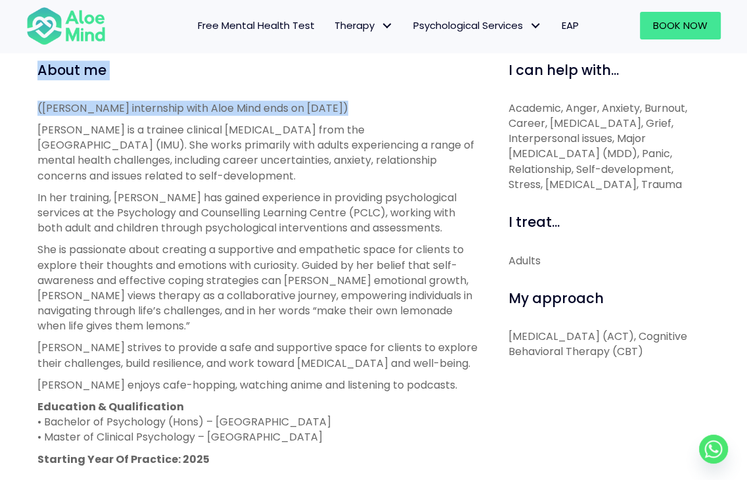
click at [36, 60] on div "About me ([PERSON_NAME] internship with Aloe Mind ends on [DATE]) [PERSON_NAME]…" at bounding box center [258, 370] width 461 height 620
drag, startPoint x: 31, startPoint y: 61, endPoint x: 377, endPoint y: 115, distance: 349.8
click at [377, 115] on div "About me ([PERSON_NAME] internship with Aloe Mind ends on [DATE]) [PERSON_NAME]…" at bounding box center [258, 370] width 461 height 620
click at [377, 115] on p "([PERSON_NAME] internship with Aloe Mind ends on [DATE])" at bounding box center [258, 108] width 442 height 15
drag, startPoint x: 329, startPoint y: 109, endPoint x: 29, endPoint y: 62, distance: 303.3
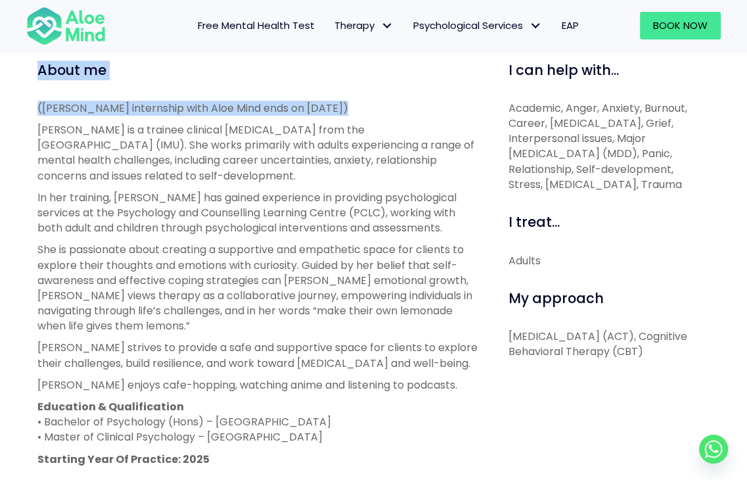
click at [29, 62] on div "About me ([PERSON_NAME] internship with Aloe Mind ends on [DATE]) [PERSON_NAME]…" at bounding box center [258, 370] width 461 height 620
drag, startPoint x: 185, startPoint y: 85, endPoint x: 361, endPoint y: 111, distance: 178.1
click at [361, 111] on div "About me ([PERSON_NAME] internship with Aloe Mind ends on [DATE]) [PERSON_NAME]…" at bounding box center [258, 370] width 442 height 620
click at [361, 111] on p "([PERSON_NAME] internship with Aloe Mind ends on [DATE])" at bounding box center [258, 108] width 442 height 15
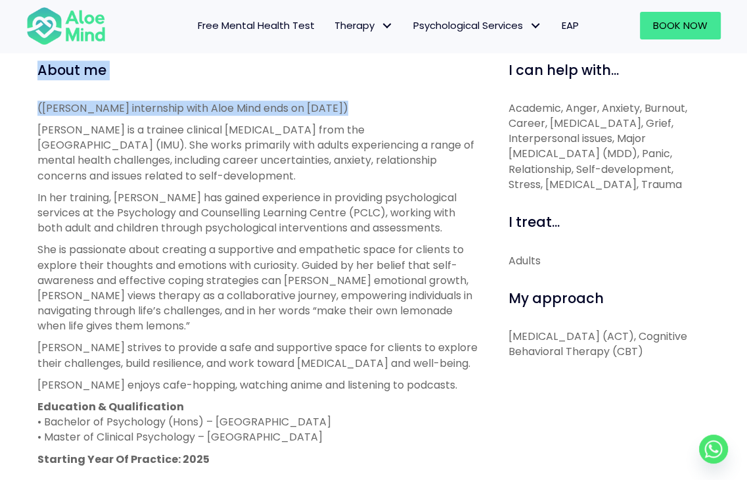
drag, startPoint x: 313, startPoint y: 111, endPoint x: 15, endPoint y: 78, distance: 300.1
click at [15, 78] on div "Christie Open to new clients Christie Trainee English, Malay, Mandarin, Hokkien…" at bounding box center [373, 241] width 747 height 1011
drag, startPoint x: 62, startPoint y: 74, endPoint x: 366, endPoint y: 108, distance: 305.5
click at [366, 108] on div "Christie Open to new clients Christie Trainee English, Malay, Mandarin, Hokkien…" at bounding box center [373, 241] width 747 height 1011
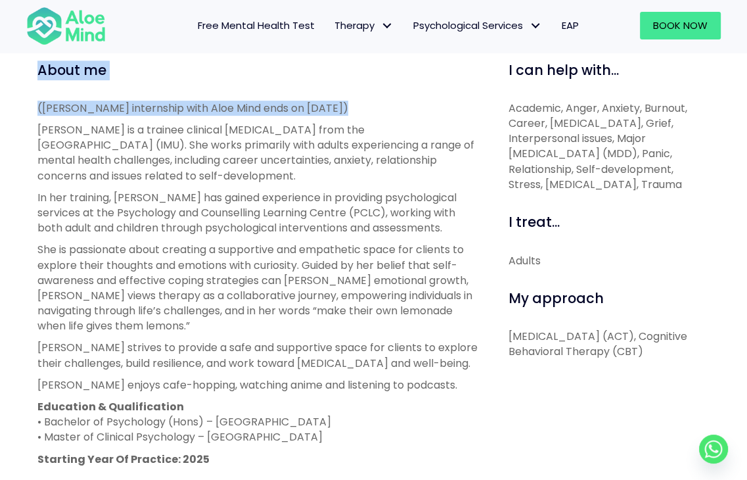
click at [366, 108] on p "([PERSON_NAME] internship with Aloe Mind ends on [DATE])" at bounding box center [258, 108] width 442 height 15
drag, startPoint x: 248, startPoint y: 106, endPoint x: 19, endPoint y: 66, distance: 232.2
click at [19, 66] on div "Christie Open to new clients Christie Trainee English, Malay, Mandarin, Hokkien…" at bounding box center [373, 241] width 747 height 1011
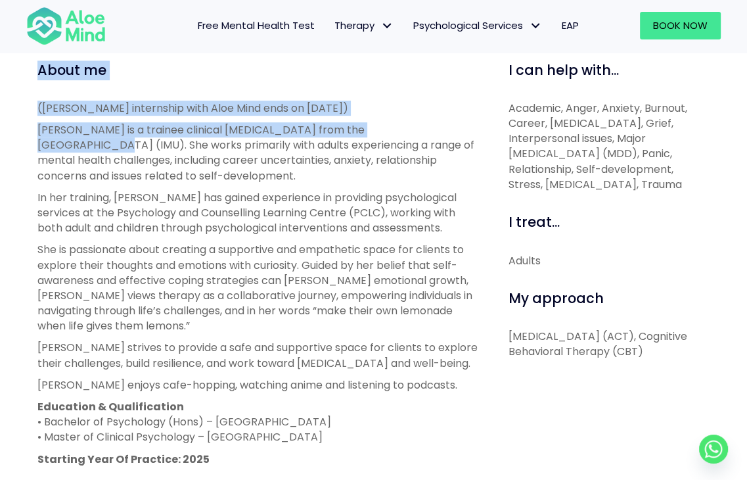
drag, startPoint x: 19, startPoint y: 66, endPoint x: 375, endPoint y: 116, distance: 359.7
click at [375, 116] on div "Christie Open to new clients Christie Trainee English, Malay, Mandarin, Hokkien…" at bounding box center [373, 241] width 747 height 1011
click at [369, 104] on p "([PERSON_NAME] internship with Aloe Mind ends on [DATE])" at bounding box center [258, 108] width 442 height 15
click at [97, 76] on span "About me" at bounding box center [71, 69] width 69 height 19
drag, startPoint x: 13, startPoint y: 70, endPoint x: 354, endPoint y: 106, distance: 343.0
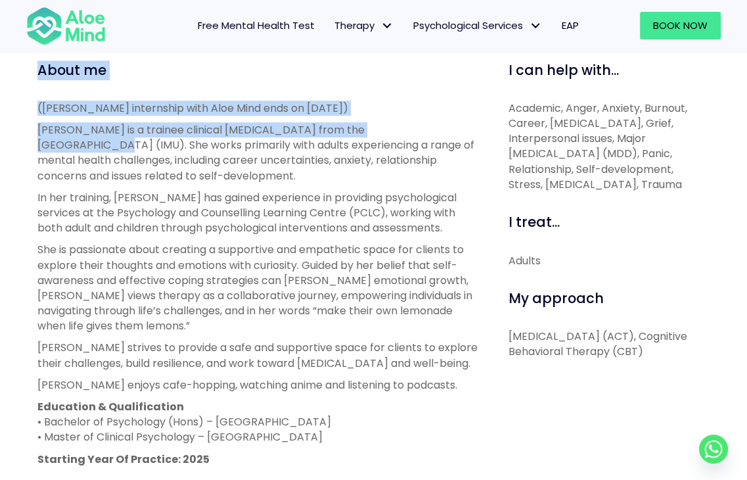
click at [354, 106] on div "Christie Open to new clients Christie Trainee English, Malay, Mandarin, Hokkien…" at bounding box center [373, 241] width 747 height 1011
click at [354, 106] on p "([PERSON_NAME] internship with Aloe Mind ends on [DATE])" at bounding box center [258, 108] width 442 height 15
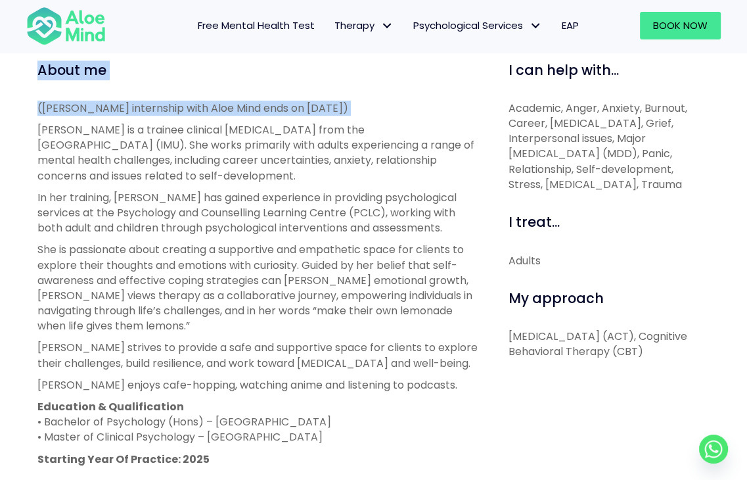
drag, startPoint x: 354, startPoint y: 106, endPoint x: 46, endPoint y: 59, distance: 311.7
click at [46, 59] on div "Open to new clients Christie Trainee English, Malay, Mandarin, Hokkien LGBTQ Af…" at bounding box center [373, 229] width 672 height 901
drag, startPoint x: 26, startPoint y: 63, endPoint x: 348, endPoint y: 106, distance: 324.8
click at [348, 106] on div "Christie Open to new clients Christie Trainee English, Malay, Mandarin, Hokkien…" at bounding box center [373, 241] width 747 height 1011
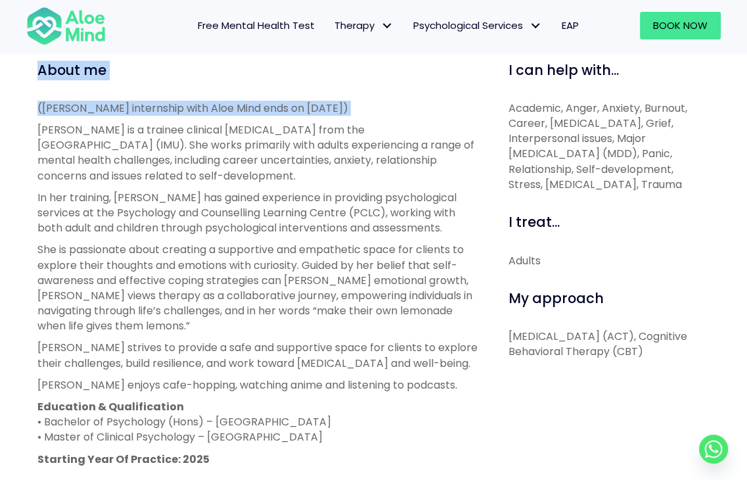
click at [348, 106] on p "([PERSON_NAME] internship with Aloe Mind ends on [DATE])" at bounding box center [258, 108] width 442 height 15
drag, startPoint x: 374, startPoint y: 106, endPoint x: 42, endPoint y: 74, distance: 333.4
click at [42, 74] on div "About me ([PERSON_NAME] internship with Aloe Mind ends on [DATE]) [PERSON_NAME]…" at bounding box center [258, 370] width 442 height 620
click at [42, 74] on span "About me" at bounding box center [71, 69] width 69 height 19
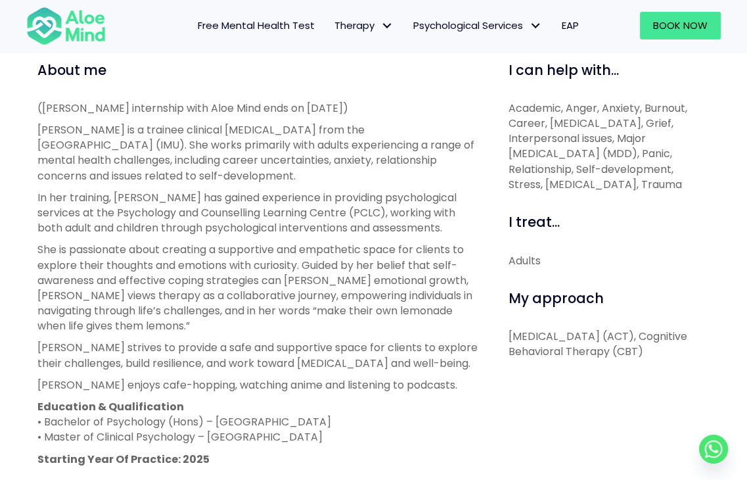
scroll to position [526, 0]
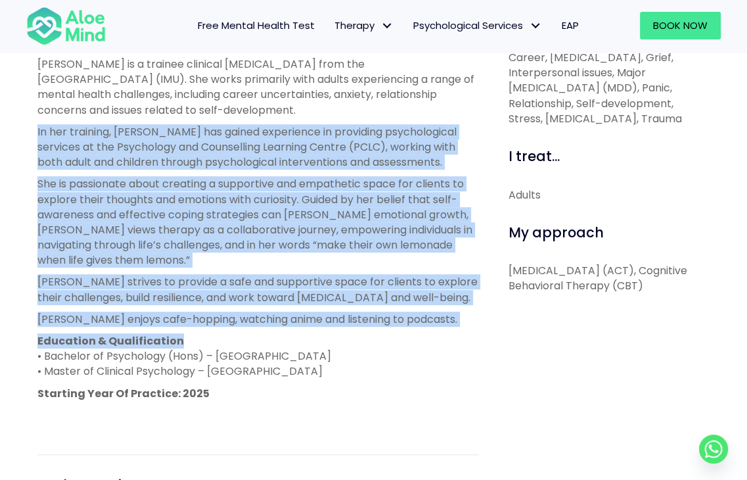
drag, startPoint x: 34, startPoint y: 121, endPoint x: 459, endPoint y: 332, distance: 475.2
click at [459, 332] on div "About me ([PERSON_NAME] internship with Aloe Mind ends on [DATE]) [PERSON_NAME]…" at bounding box center [258, 305] width 461 height 620
click at [459, 332] on div "(Christie’s internship with Aloe Mind ends on 21 March 2026) Christie is a trai…" at bounding box center [258, 229] width 442 height 388
drag, startPoint x: 449, startPoint y: 315, endPoint x: 32, endPoint y: 137, distance: 453.4
click at [32, 137] on div "About me ([PERSON_NAME] internship with Aloe Mind ends on [DATE]) [PERSON_NAME]…" at bounding box center [258, 305] width 461 height 620
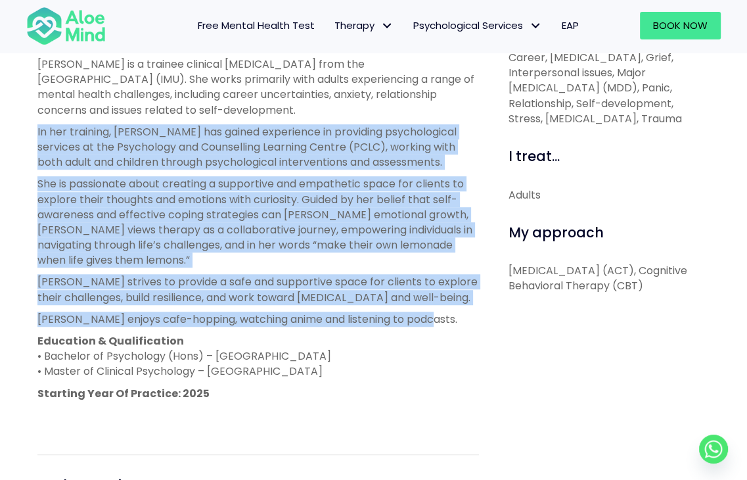
click at [32, 137] on div "About me ([PERSON_NAME] internship with Aloe Mind ends on [DATE]) [PERSON_NAME]…" at bounding box center [258, 305] width 461 height 620
drag, startPoint x: 119, startPoint y: 154, endPoint x: 448, endPoint y: 312, distance: 365.1
click at [448, 312] on div "About me ([PERSON_NAME] internship with Aloe Mind ends on [DATE]) [PERSON_NAME]…" at bounding box center [258, 305] width 461 height 620
click at [448, 312] on p "[PERSON_NAME] enjoys cafe-hopping, watching anime and listening to podcasts." at bounding box center [258, 318] width 442 height 15
drag, startPoint x: 448, startPoint y: 312, endPoint x: 38, endPoint y: 123, distance: 451.6
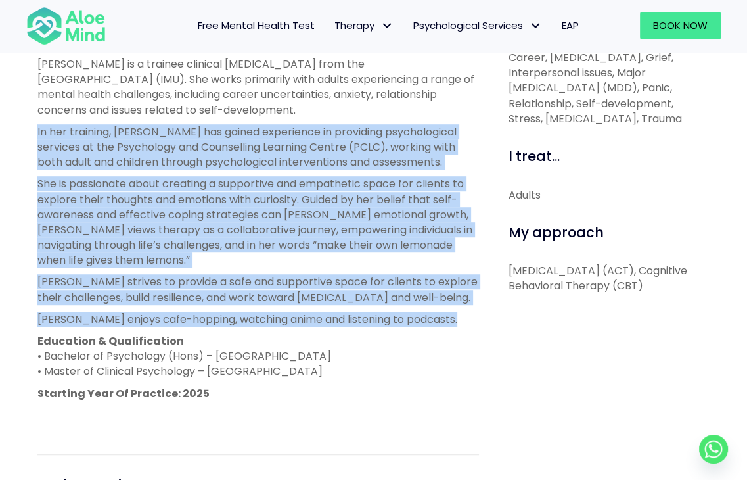
click at [38, 123] on div "(Christie’s internship with Aloe Mind ends on 21 March 2026) Christie is a trai…" at bounding box center [258, 229] width 442 height 388
drag, startPoint x: 38, startPoint y: 124, endPoint x: 432, endPoint y: 319, distance: 439.4
click at [432, 319] on div "(Christie’s internship with Aloe Mind ends on 21 March 2026) Christie is a trai…" at bounding box center [258, 229] width 442 height 388
click at [431, 319] on p "[PERSON_NAME] enjoys cafe-hopping, watching anime and listening to podcasts." at bounding box center [258, 318] width 442 height 15
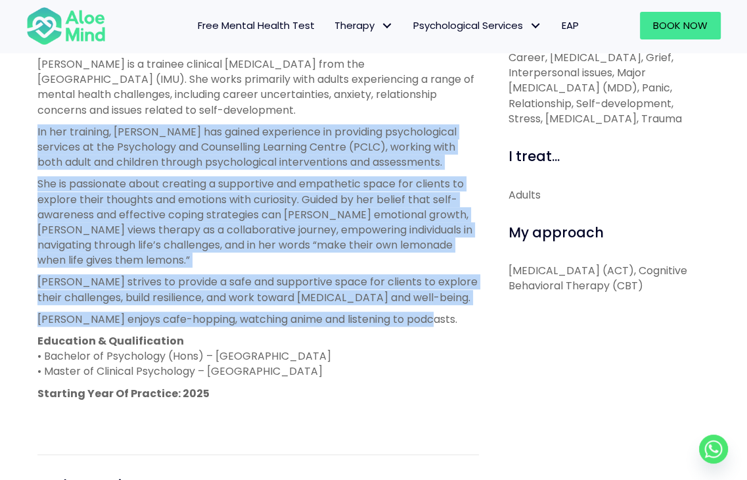
drag, startPoint x: 293, startPoint y: 242, endPoint x: 32, endPoint y: 124, distance: 287.0
click at [32, 124] on div "About me ([PERSON_NAME] internship with Aloe Mind ends on [DATE]) [PERSON_NAME]…" at bounding box center [258, 305] width 461 height 620
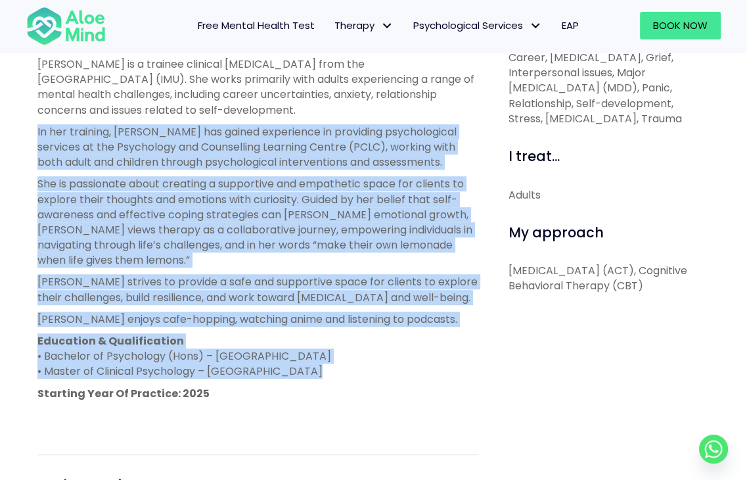
drag, startPoint x: 32, startPoint y: 124, endPoint x: 384, endPoint y: 377, distance: 433.8
click at [386, 378] on div "About me ([PERSON_NAME] internship with Aloe Mind ends on [DATE]) [PERSON_NAME]…" at bounding box center [258, 305] width 461 height 620
click at [377, 371] on p "Education & Qualification • Bachelor of Psychology (Hons) – Sunway University •…" at bounding box center [258, 356] width 442 height 46
drag, startPoint x: 347, startPoint y: 374, endPoint x: 41, endPoint y: 133, distance: 389.3
click at [41, 133] on div "(Christie’s internship with Aloe Mind ends on 21 March 2026) Christie is a trai…" at bounding box center [258, 229] width 442 height 388
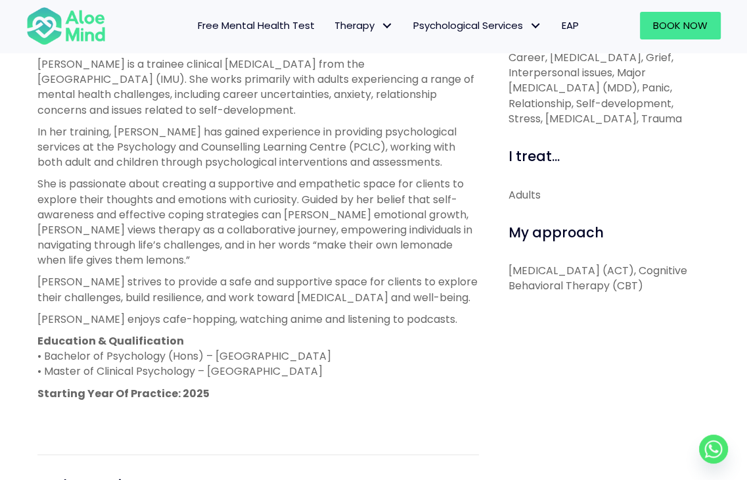
click at [34, 135] on div "About me ([PERSON_NAME] internship with Aloe Mind ends on [DATE]) [PERSON_NAME]…" at bounding box center [258, 305] width 461 height 620
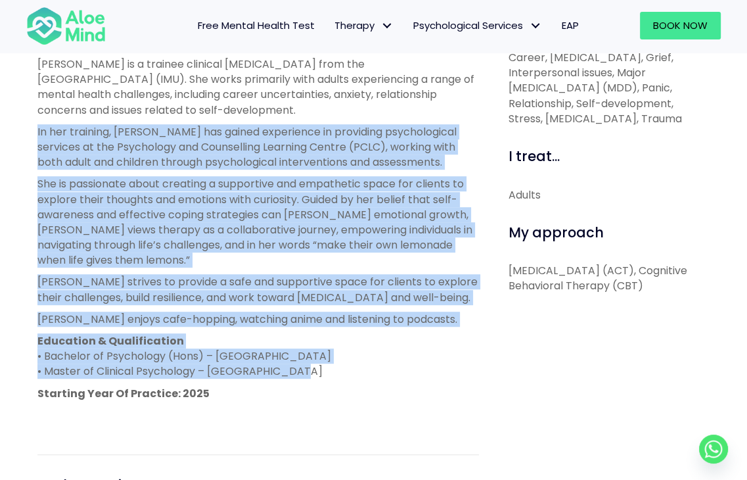
drag, startPoint x: 34, startPoint y: 135, endPoint x: 263, endPoint y: 380, distance: 336.2
click at [263, 380] on div "About me ([PERSON_NAME] internship with Aloe Mind ends on [DATE]) [PERSON_NAME]…" at bounding box center [258, 305] width 461 height 620
click at [263, 380] on div "(Christie’s internship with Aloe Mind ends on 21 March 2026) Christie is a trai…" at bounding box center [258, 229] width 442 height 388
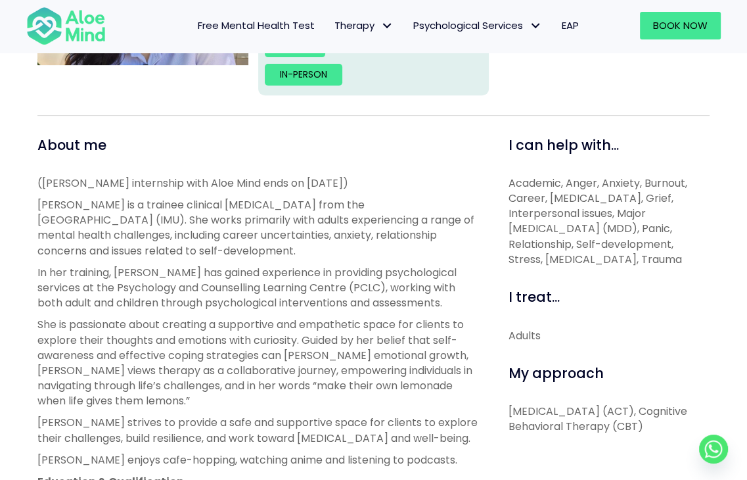
scroll to position [460, 0]
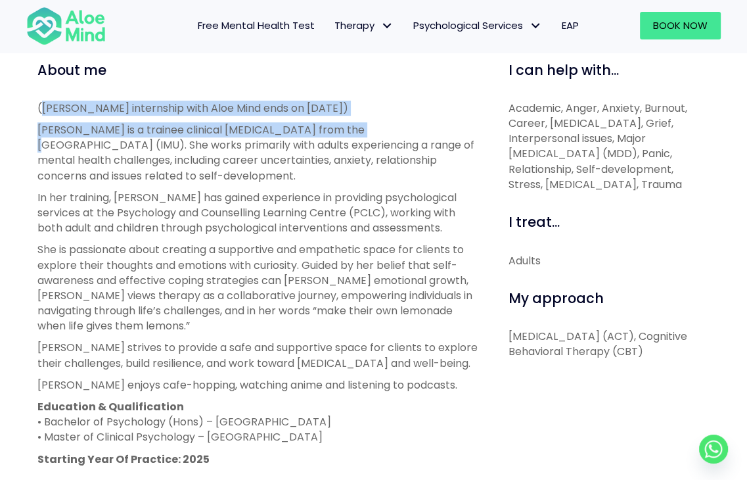
drag, startPoint x: 41, startPoint y: 106, endPoint x: 341, endPoint y: 120, distance: 300.6
click at [341, 120] on div "(Christie’s internship with Aloe Mind ends on 21 March 2026) Christie is a trai…" at bounding box center [258, 295] width 442 height 388
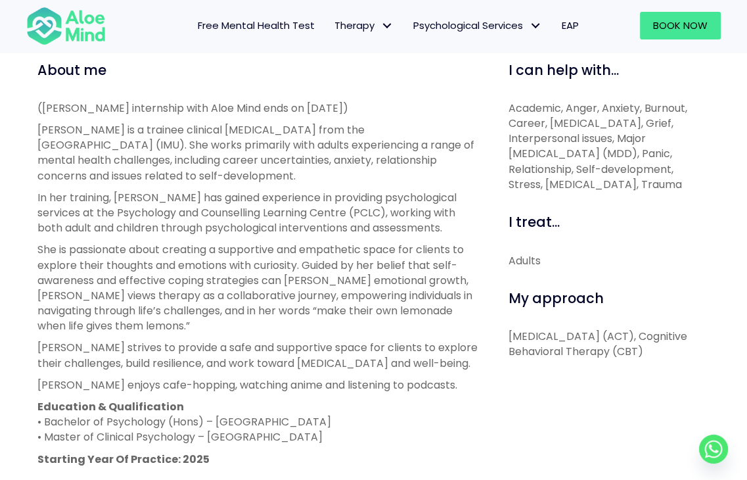
click at [347, 116] on div "(Christie’s internship with Aloe Mind ends on 21 March 2026) Christie is a trai…" at bounding box center [258, 295] width 442 height 388
drag, startPoint x: 369, startPoint y: 101, endPoint x: 24, endPoint y: 104, distance: 345.0
click at [24, 104] on div "Christie Open to new clients Christie Trainee English, Malay, Mandarin, Hokkien…" at bounding box center [373, 241] width 747 height 1011
drag, startPoint x: 23, startPoint y: 95, endPoint x: 360, endPoint y: 104, distance: 337.2
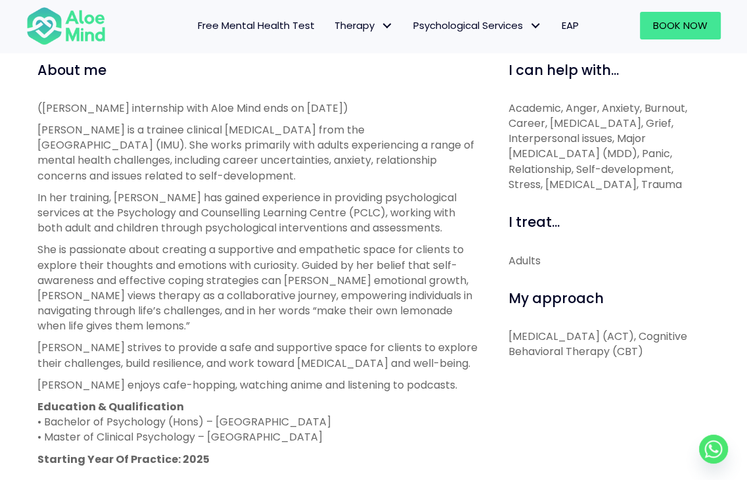
click at [360, 104] on div "Christie Open to new clients Christie Trainee English, Malay, Mandarin, Hokkien…" at bounding box center [373, 241] width 747 height 1011
click at [360, 104] on p "([PERSON_NAME] internship with Aloe Mind ends on [DATE])" at bounding box center [258, 108] width 442 height 15
drag, startPoint x: 378, startPoint y: 101, endPoint x: 37, endPoint y: 90, distance: 341.2
click at [37, 90] on div "About me ([PERSON_NAME] internship with Aloe Mind ends on [DATE]) [PERSON_NAME]…" at bounding box center [258, 370] width 442 height 620
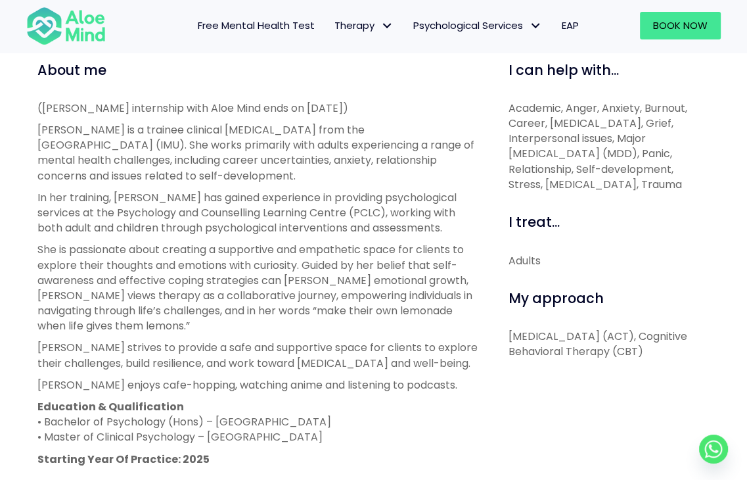
drag, startPoint x: 34, startPoint y: 95, endPoint x: 420, endPoint y: 108, distance: 386.0
click at [422, 107] on div "About me ([PERSON_NAME] internship with Aloe Mind ends on [DATE]) [PERSON_NAME]…" at bounding box center [258, 370] width 461 height 620
click at [397, 110] on p "([PERSON_NAME] internship with Aloe Mind ends on [DATE])" at bounding box center [258, 108] width 442 height 15
drag, startPoint x: 286, startPoint y: 119, endPoint x: 128, endPoint y: 108, distance: 158.1
click at [129, 108] on p "([PERSON_NAME] internship with Aloe Mind ends on [DATE])" at bounding box center [258, 108] width 442 height 15
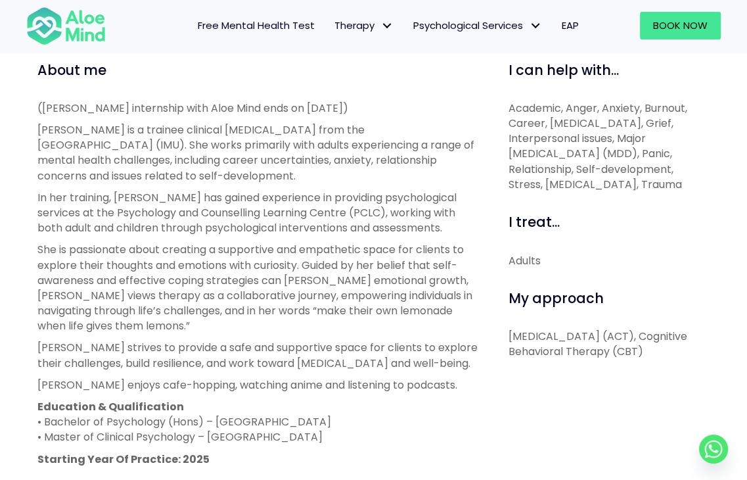
click at [128, 108] on p "([PERSON_NAME] internship with Aloe Mind ends on [DATE])" at bounding box center [258, 108] width 442 height 15
click at [61, 101] on p "([PERSON_NAME] internship with Aloe Mind ends on [DATE])" at bounding box center [258, 108] width 442 height 15
drag, startPoint x: 18, startPoint y: 106, endPoint x: 402, endPoint y: 101, distance: 383.8
click at [402, 101] on div "Christie Open to new clients Christie Trainee English, Malay, Mandarin, Hokkien…" at bounding box center [373, 241] width 747 height 1011
click at [402, 101] on p "([PERSON_NAME] internship with Aloe Mind ends on [DATE])" at bounding box center [258, 108] width 442 height 15
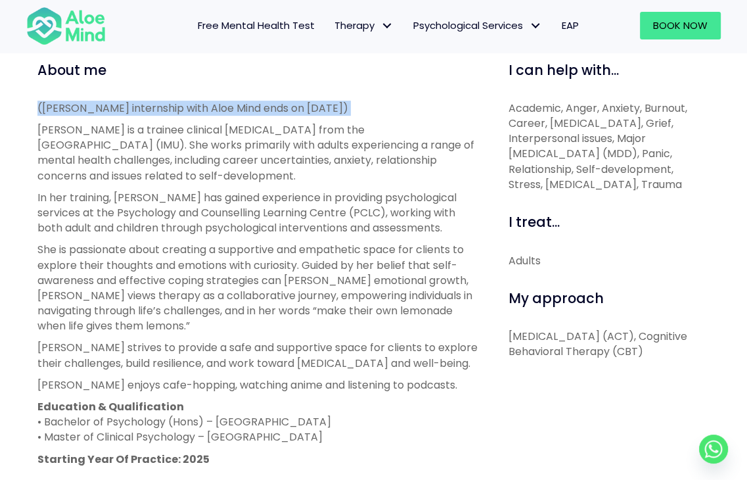
drag, startPoint x: 402, startPoint y: 101, endPoint x: 26, endPoint y: 102, distance: 375.2
click at [26, 102] on div "Christie Open to new clients Christie Trainee English, Malay, Mandarin, Hokkien…" at bounding box center [373, 241] width 747 height 1011
click at [26, 103] on div "Christie Open to new clients Christie Trainee English, Malay, Mandarin, Hokkien…" at bounding box center [373, 241] width 747 height 1011
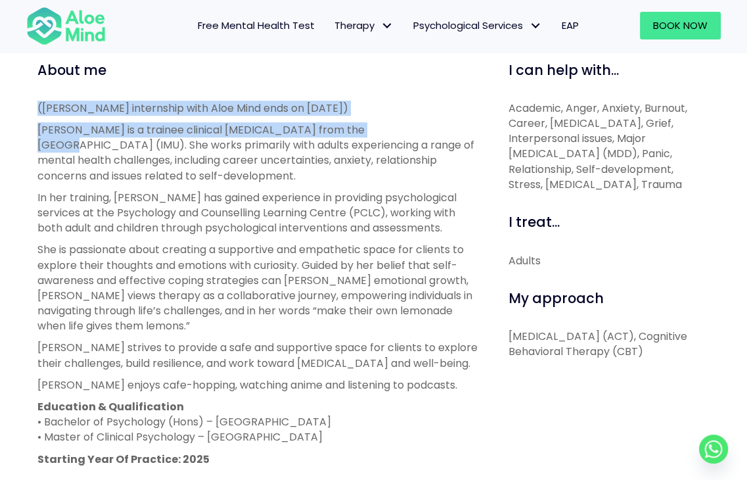
drag, startPoint x: 26, startPoint y: 103, endPoint x: 363, endPoint y: 129, distance: 337.5
click at [363, 129] on div "Christie Open to new clients Christie Trainee English, Malay, Mandarin, Hokkien…" at bounding box center [373, 241] width 747 height 1011
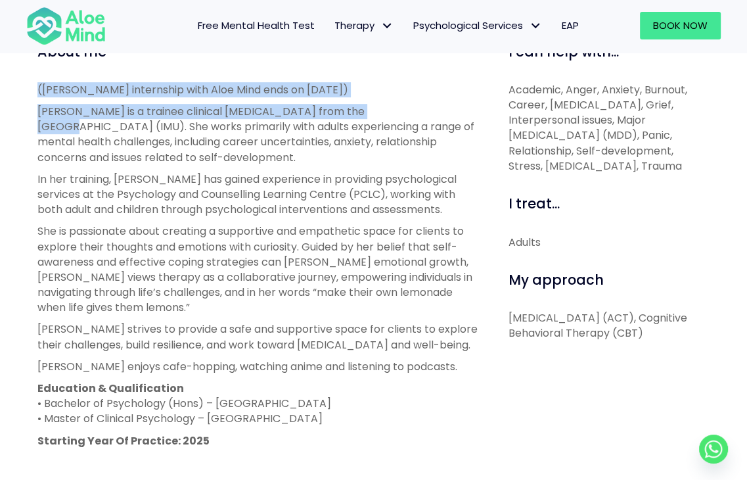
scroll to position [470, 0]
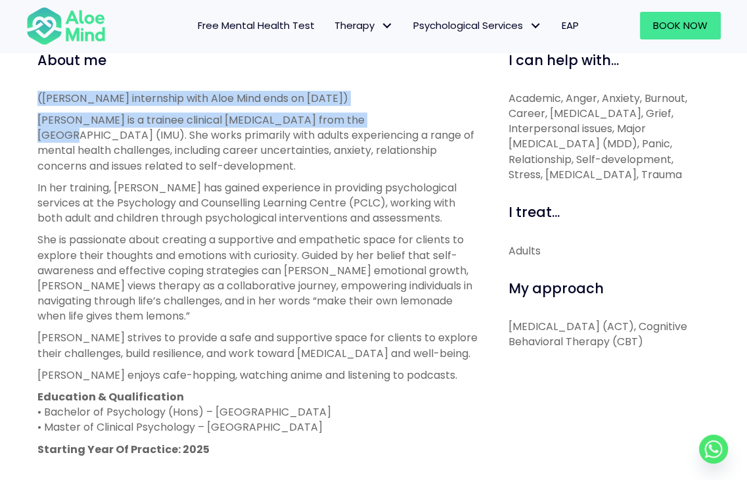
click at [198, 122] on p "[PERSON_NAME] is a trainee clinical [MEDICAL_DATA] from the [GEOGRAPHIC_DATA] (…" at bounding box center [258, 142] width 442 height 61
drag, startPoint x: 28, startPoint y: 102, endPoint x: 381, endPoint y: 101, distance: 352.9
click at [381, 101] on div "About me ([PERSON_NAME] internship with Aloe Mind ends on [DATE]) [PERSON_NAME]…" at bounding box center [258, 361] width 461 height 620
click at [381, 102] on p "([PERSON_NAME] internship with Aloe Mind ends on [DATE])" at bounding box center [258, 98] width 442 height 15
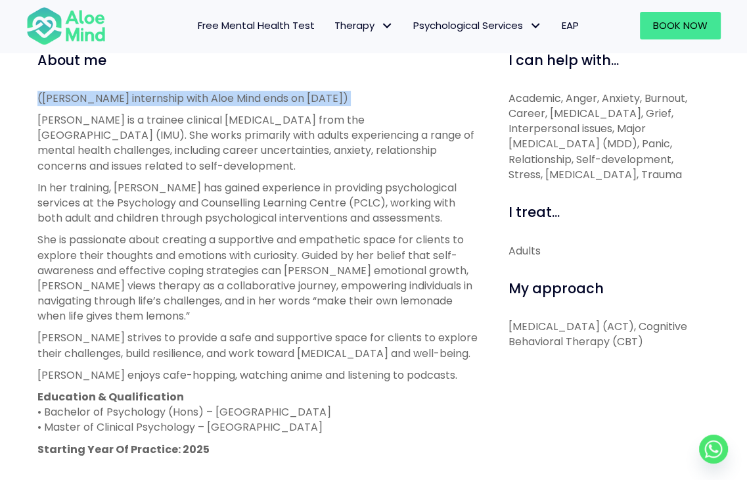
drag, startPoint x: 381, startPoint y: 102, endPoint x: 24, endPoint y: 101, distance: 357.5
click at [24, 101] on div "Christie Open to new clients Christie Trainee English, Malay, Mandarin, Hokkien…" at bounding box center [373, 232] width 747 height 1011
drag, startPoint x: 18, startPoint y: 91, endPoint x: 371, endPoint y: 91, distance: 353.5
click at [371, 91] on div "Christie Open to new clients Christie Trainee English, Malay, Mandarin, Hokkien…" at bounding box center [373, 232] width 747 height 1011
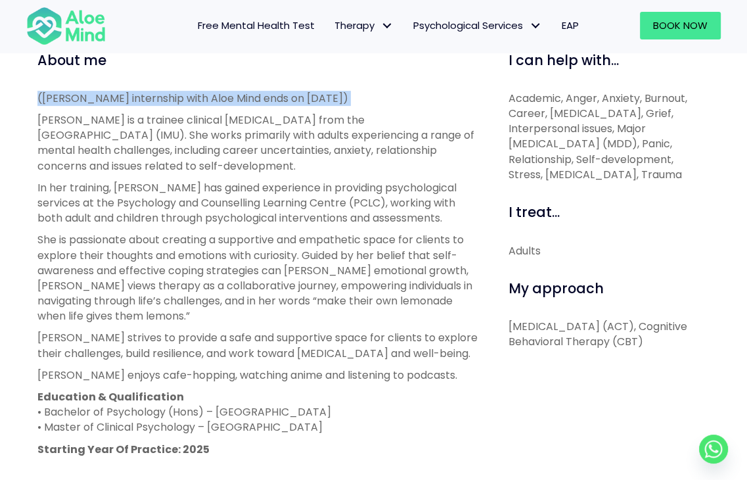
click at [371, 91] on p "([PERSON_NAME] internship with Aloe Mind ends on [DATE])" at bounding box center [258, 98] width 442 height 15
drag, startPoint x: 371, startPoint y: 91, endPoint x: 22, endPoint y: 89, distance: 349.6
click at [22, 89] on div "Christie Open to new clients Christie Trainee English, Malay, Mandarin, Hokkien…" at bounding box center [373, 232] width 747 height 1011
drag, startPoint x: 22, startPoint y: 89, endPoint x: 368, endPoint y: 95, distance: 346.4
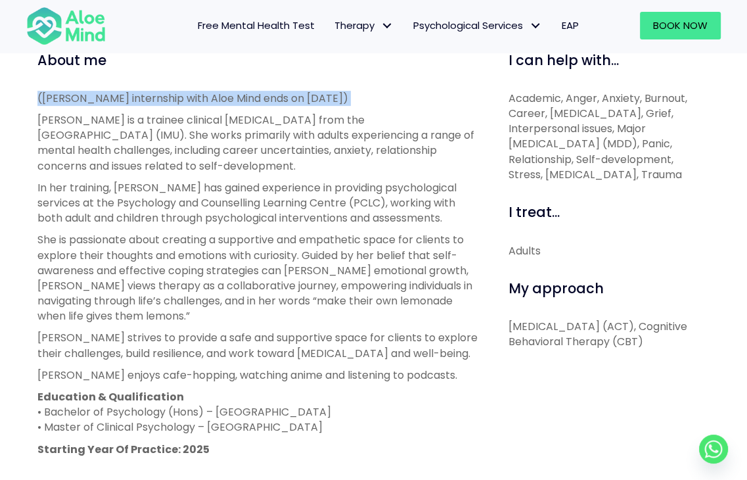
click at [368, 95] on div "Christie Open to new clients Christie Trainee English, Malay, Mandarin, Hokkien…" at bounding box center [373, 232] width 747 height 1011
click at [368, 95] on p "([PERSON_NAME] internship with Aloe Mind ends on [DATE])" at bounding box center [258, 98] width 442 height 15
drag, startPoint x: 368, startPoint y: 95, endPoint x: 24, endPoint y: 83, distance: 343.9
click at [24, 83] on div "Christie Open to new clients Christie Trainee English, Malay, Mandarin, Hokkien…" at bounding box center [373, 232] width 747 height 1011
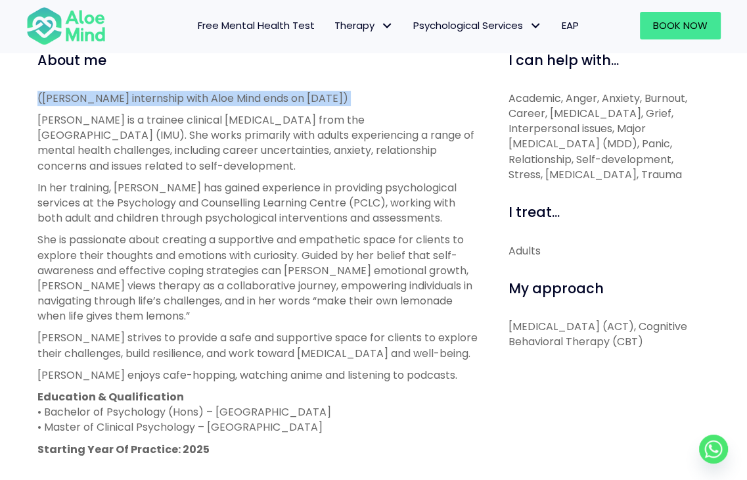
drag, startPoint x: 24, startPoint y: 83, endPoint x: 375, endPoint y: 85, distance: 350.3
click at [375, 85] on div "Christie Open to new clients Christie Trainee English, Malay, Mandarin, Hokkien…" at bounding box center [373, 232] width 747 height 1011
click at [375, 85] on div "About me ([PERSON_NAME] internship with Aloe Mind ends on [DATE]) [PERSON_NAME]…" at bounding box center [258, 361] width 442 height 620
drag, startPoint x: 357, startPoint y: 98, endPoint x: 34, endPoint y: 87, distance: 323.5
click at [34, 87] on div "About me ([PERSON_NAME] internship with Aloe Mind ends on [DATE]) [PERSON_NAME]…" at bounding box center [258, 361] width 461 height 620
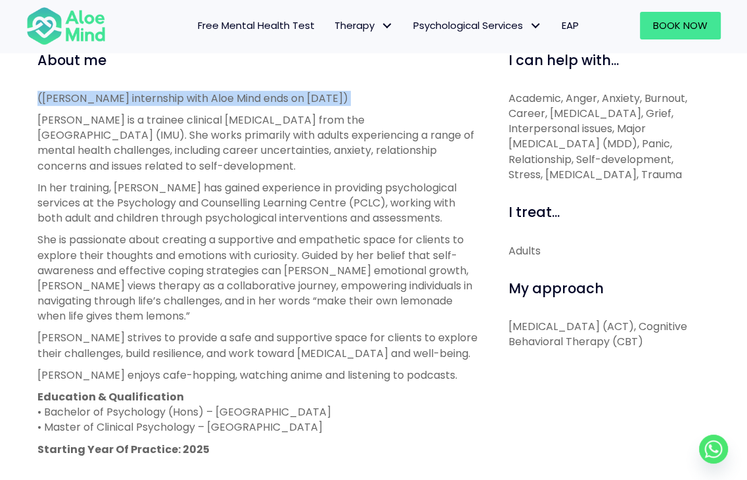
click at [34, 87] on div "About me ([PERSON_NAME] internship with Aloe Mind ends on [DATE]) [PERSON_NAME]…" at bounding box center [258, 361] width 461 height 620
drag, startPoint x: 34, startPoint y: 87, endPoint x: 368, endPoint y: 100, distance: 334.7
click at [368, 100] on div "About me ([PERSON_NAME] internship with Aloe Mind ends on [DATE]) [PERSON_NAME]…" at bounding box center [258, 361] width 461 height 620
click at [368, 100] on p "([PERSON_NAME] internship with Aloe Mind ends on [DATE])" at bounding box center [258, 98] width 442 height 15
drag, startPoint x: 368, startPoint y: 100, endPoint x: 30, endPoint y: 94, distance: 338.5
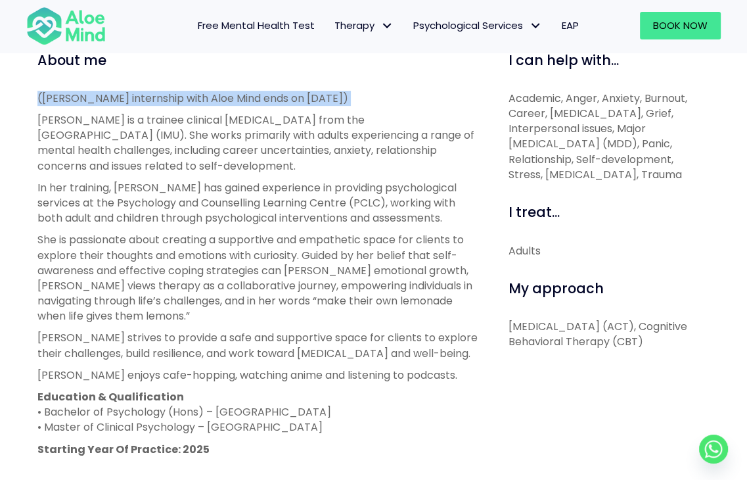
click at [30, 94] on div "About me ([PERSON_NAME] internship with Aloe Mind ends on [DATE]) [PERSON_NAME]…" at bounding box center [258, 361] width 461 height 620
drag, startPoint x: 32, startPoint y: 80, endPoint x: 353, endPoint y: 101, distance: 322.0
click at [353, 101] on div "About me ([PERSON_NAME] internship with Aloe Mind ends on [DATE]) [PERSON_NAME]…" at bounding box center [258, 361] width 461 height 620
click at [353, 101] on p "([PERSON_NAME] internship with Aloe Mind ends on [DATE])" at bounding box center [258, 98] width 442 height 15
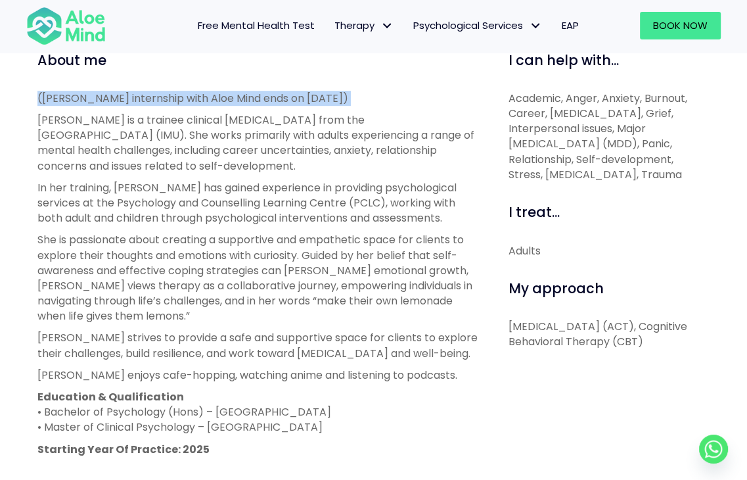
drag, startPoint x: 371, startPoint y: 93, endPoint x: 24, endPoint y: 82, distance: 346.5
click at [24, 82] on div "Christie Open to new clients Christie Trainee English, Malay, Mandarin, Hokkien…" at bounding box center [373, 232] width 747 height 1011
drag, startPoint x: 66, startPoint y: 68, endPoint x: 386, endPoint y: 102, distance: 322.5
click at [386, 102] on div "About me ([PERSON_NAME] internship with Aloe Mind ends on [DATE]) [PERSON_NAME]…" at bounding box center [258, 361] width 461 height 620
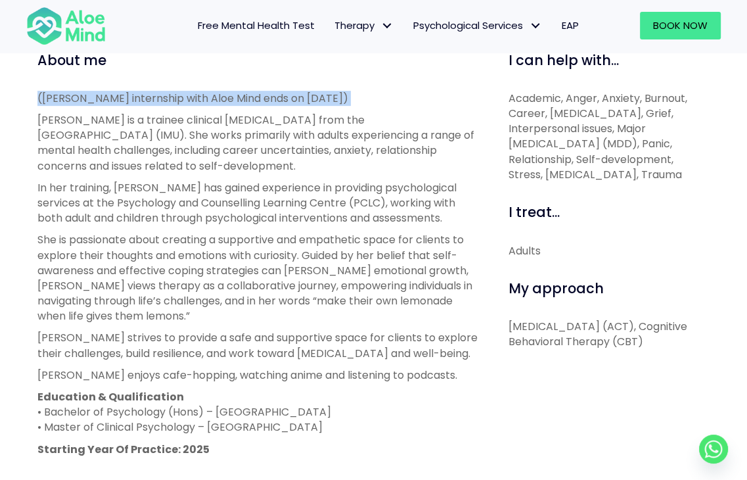
click at [386, 102] on p "([PERSON_NAME] internship with Aloe Mind ends on [DATE])" at bounding box center [258, 98] width 442 height 15
drag, startPoint x: 334, startPoint y: 98, endPoint x: 18, endPoint y: 83, distance: 317.1
click at [18, 83] on div "Christie Open to new clients Christie Trainee English, Malay, Mandarin, Hokkien…" at bounding box center [373, 232] width 747 height 1011
drag, startPoint x: 26, startPoint y: 77, endPoint x: 355, endPoint y: 90, distance: 328.8
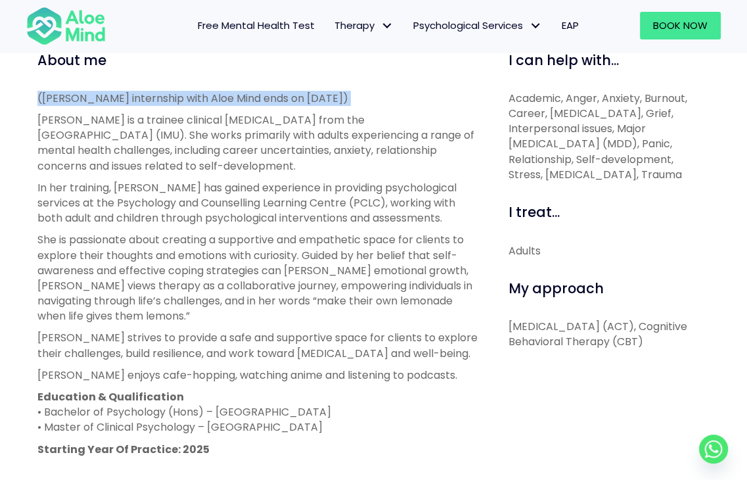
click at [355, 90] on div "Christie Open to new clients Christie Trainee English, Malay, Mandarin, Hokkien…" at bounding box center [373, 232] width 747 height 1011
click at [355, 91] on p "([PERSON_NAME] internship with Aloe Mind ends on [DATE])" at bounding box center [258, 98] width 442 height 15
drag, startPoint x: 354, startPoint y: 93, endPoint x: 35, endPoint y: 84, distance: 319.5
click at [35, 84] on div "About me ([PERSON_NAME] internship with Aloe Mind ends on [DATE]) [PERSON_NAME]…" at bounding box center [258, 361] width 461 height 620
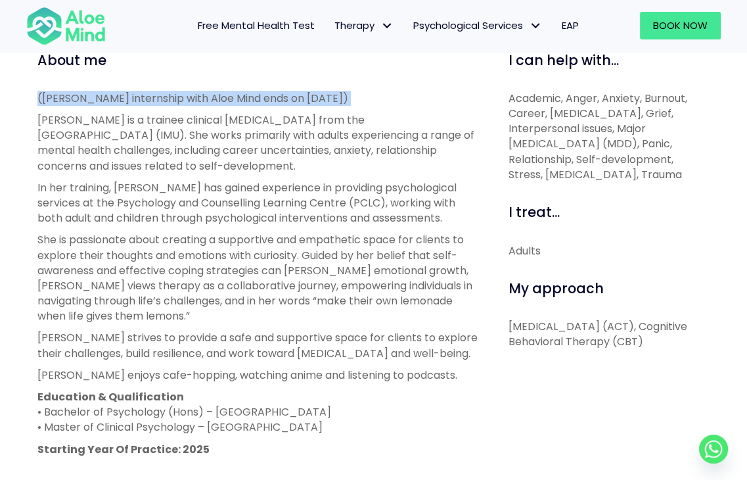
drag, startPoint x: 35, startPoint y: 84, endPoint x: 368, endPoint y: 99, distance: 333.5
click at [368, 99] on div "About me ([PERSON_NAME] internship with Aloe Mind ends on [DATE]) [PERSON_NAME]…" at bounding box center [258, 361] width 461 height 620
click at [368, 99] on p "([PERSON_NAME] internship with Aloe Mind ends on [DATE])" at bounding box center [258, 98] width 442 height 15
drag, startPoint x: 368, startPoint y: 99, endPoint x: 18, endPoint y: 91, distance: 350.4
click at [18, 91] on div "Christie Open to new clients Christie Trainee English, Malay, Mandarin, Hokkien…" at bounding box center [373, 232] width 747 height 1011
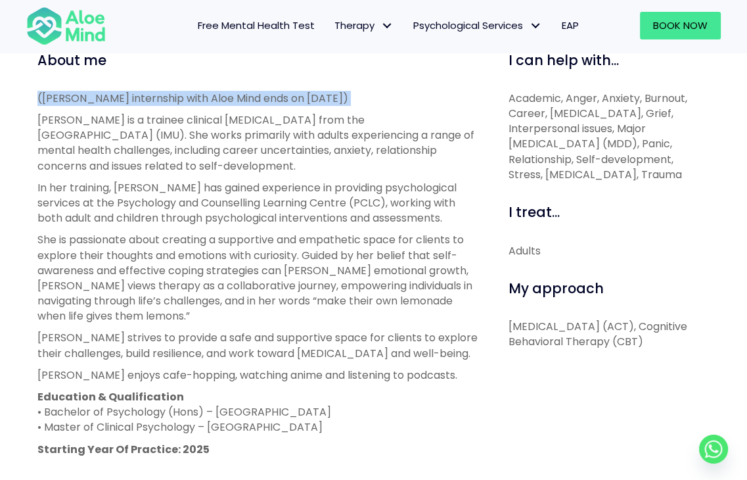
click at [18, 91] on div "Christie Open to new clients Christie Trainee English, Malay, Mandarin, Hokkien…" at bounding box center [373, 232] width 747 height 1011
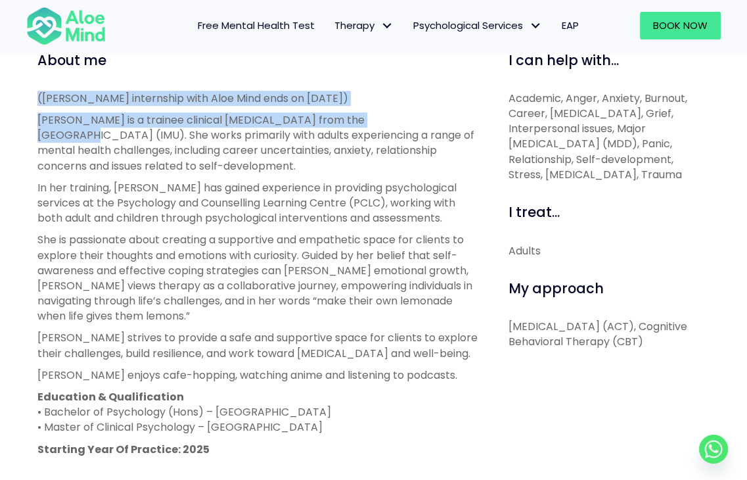
drag, startPoint x: 27, startPoint y: 81, endPoint x: 380, endPoint y: 113, distance: 355.0
click at [380, 113] on div "Christie Open to new clients Christie Trainee English, Malay, Mandarin, Hokkien…" at bounding box center [373, 232] width 747 height 1011
click at [373, 86] on div "About me ([PERSON_NAME] internship with Aloe Mind ends on [DATE]) [PERSON_NAME]…" at bounding box center [258, 361] width 442 height 620
drag, startPoint x: 357, startPoint y: 91, endPoint x: 29, endPoint y: 85, distance: 328.6
click at [29, 85] on div "About me ([PERSON_NAME] internship with Aloe Mind ends on [DATE]) [PERSON_NAME]…" at bounding box center [258, 361] width 461 height 620
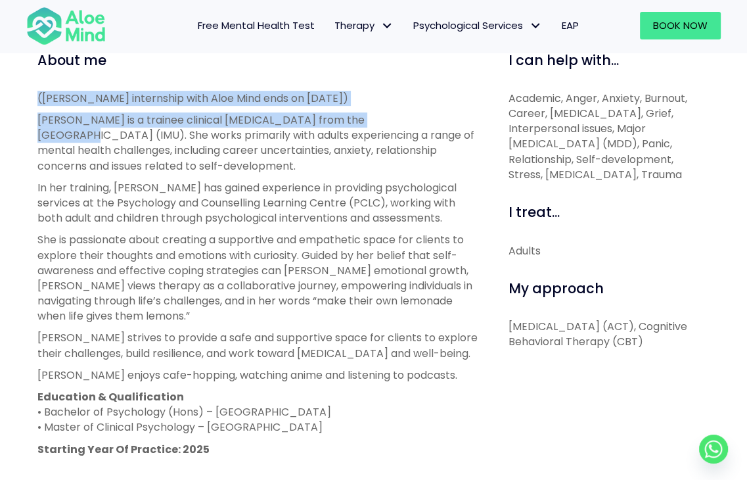
click at [29, 85] on div "About me ([PERSON_NAME] internship with Aloe Mind ends on [DATE]) [PERSON_NAME]…" at bounding box center [258, 361] width 461 height 620
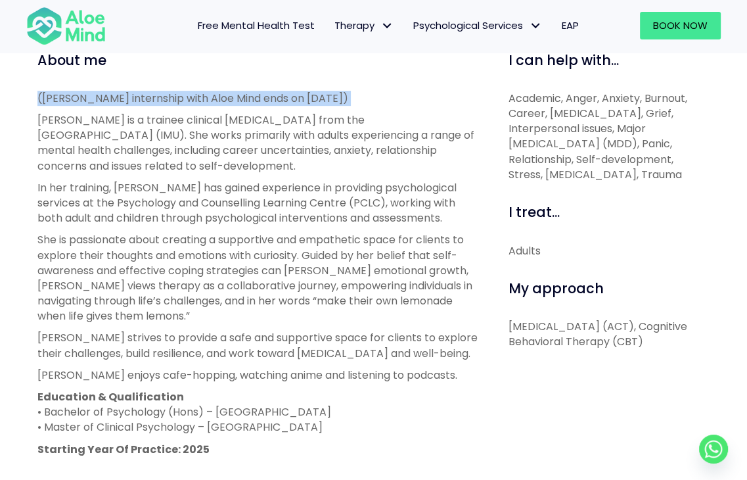
drag, startPoint x: 29, startPoint y: 85, endPoint x: 357, endPoint y: 99, distance: 328.9
click at [357, 99] on div "About me ([PERSON_NAME] internship with Aloe Mind ends on [DATE]) [PERSON_NAME]…" at bounding box center [258, 361] width 461 height 620
click at [357, 99] on p "([PERSON_NAME] internship with Aloe Mind ends on [DATE])" at bounding box center [258, 98] width 442 height 15
click at [35, 90] on div "About me ([PERSON_NAME] internship with Aloe Mind ends on [DATE]) [PERSON_NAME]…" at bounding box center [258, 361] width 461 height 620
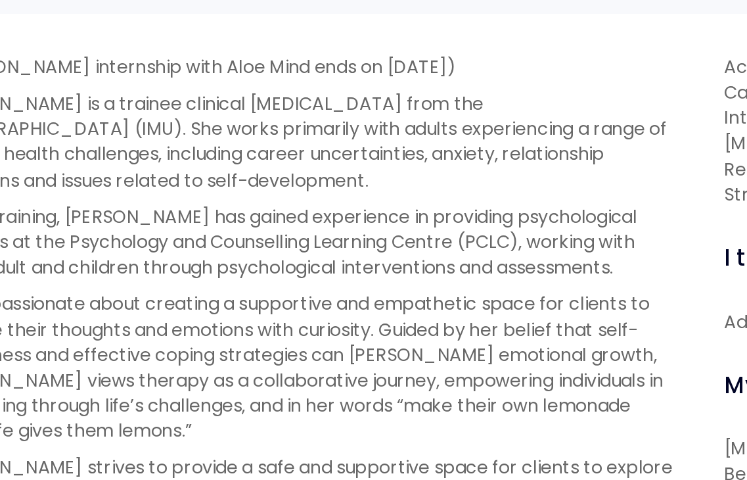
scroll to position [484, 0]
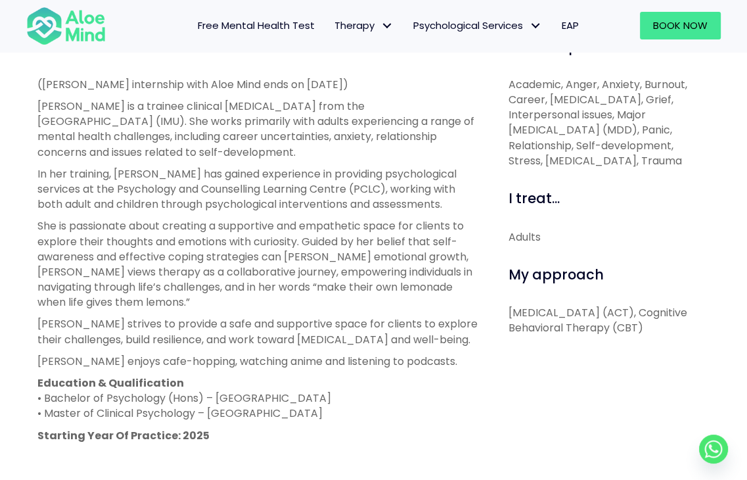
click at [350, 83] on div "Christie Open to new clients Christie Trainee English, Malay, Mandarin, Hokkien…" at bounding box center [373, 218] width 747 height 1011
click at [350, 83] on p "([PERSON_NAME] internship with Aloe Mind ends on [DATE])" at bounding box center [258, 84] width 442 height 15
click at [28, 72] on div "About me ([PERSON_NAME] internship with Aloe Mind ends on [DATE]) [PERSON_NAME]…" at bounding box center [258, 347] width 461 height 620
click at [25, 70] on div "Christie Open to new clients Christie Trainee English, Malay, Mandarin, Hokkien…" at bounding box center [373, 218] width 747 height 1011
click at [361, 82] on div "About me ([PERSON_NAME] internship with Aloe Mind ends on [DATE]) [PERSON_NAME]…" at bounding box center [258, 347] width 461 height 620
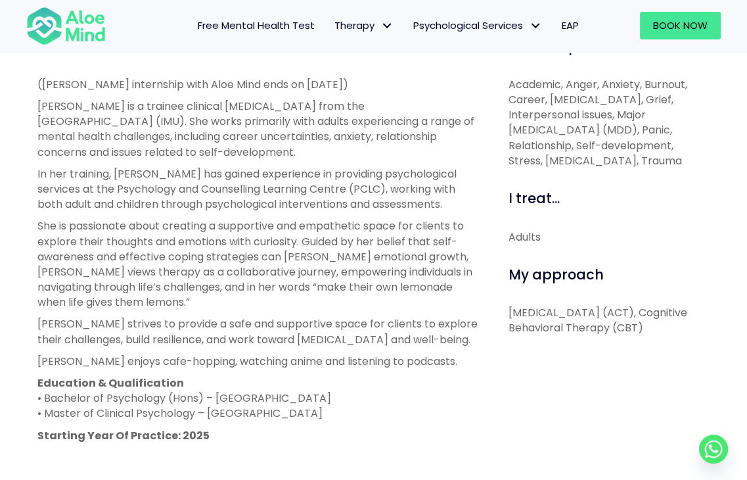
click at [361, 82] on p "([PERSON_NAME] internship with Aloe Mind ends on [DATE])" at bounding box center [258, 84] width 442 height 15
click at [36, 69] on div "About me ([PERSON_NAME] internship with Aloe Mind ends on [DATE]) [PERSON_NAME]…" at bounding box center [258, 347] width 461 height 620
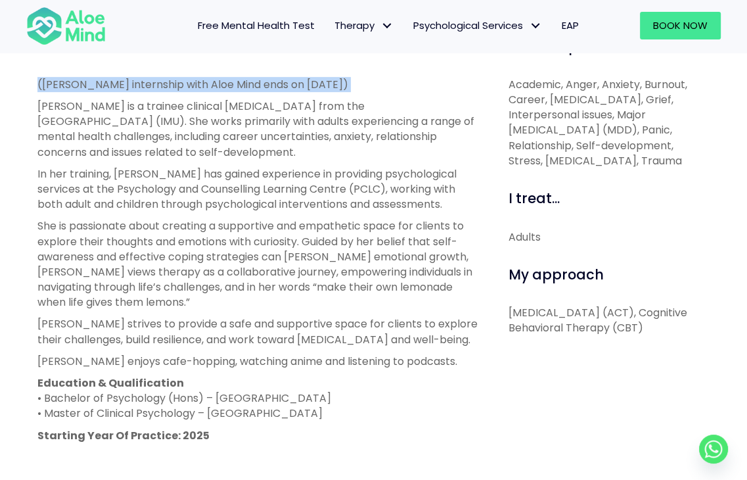
click at [363, 85] on div "About me ([PERSON_NAME] internship with Aloe Mind ends on [DATE]) [PERSON_NAME]…" at bounding box center [258, 347] width 461 height 620
click at [363, 85] on p "([PERSON_NAME] internship with Aloe Mind ends on [DATE])" at bounding box center [258, 84] width 442 height 15
click at [30, 74] on div "About me ([PERSON_NAME] internship with Aloe Mind ends on [DATE]) [PERSON_NAME]…" at bounding box center [258, 347] width 461 height 620
click at [353, 82] on div "About me ([PERSON_NAME] internship with Aloe Mind ends on [DATE]) [PERSON_NAME]…" at bounding box center [258, 347] width 461 height 620
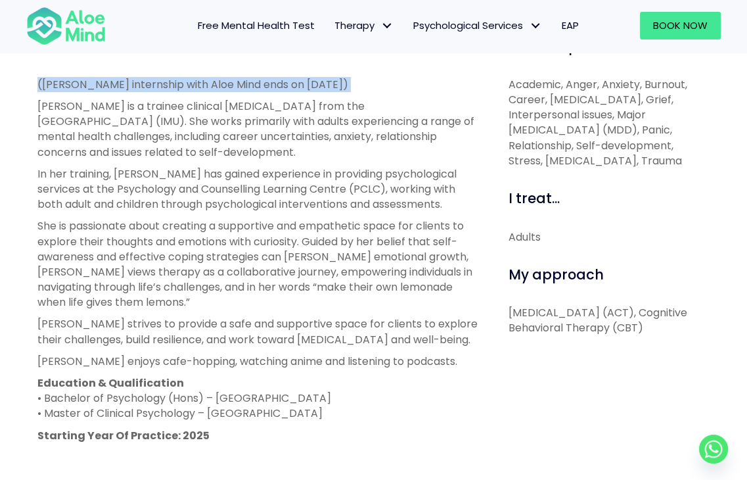
click at [353, 82] on p "([PERSON_NAME] internship with Aloe Mind ends on [DATE])" at bounding box center [258, 84] width 442 height 15
click at [34, 74] on div "About me ([PERSON_NAME] internship with Aloe Mind ends on [DATE]) [PERSON_NAME]…" at bounding box center [258, 347] width 461 height 620
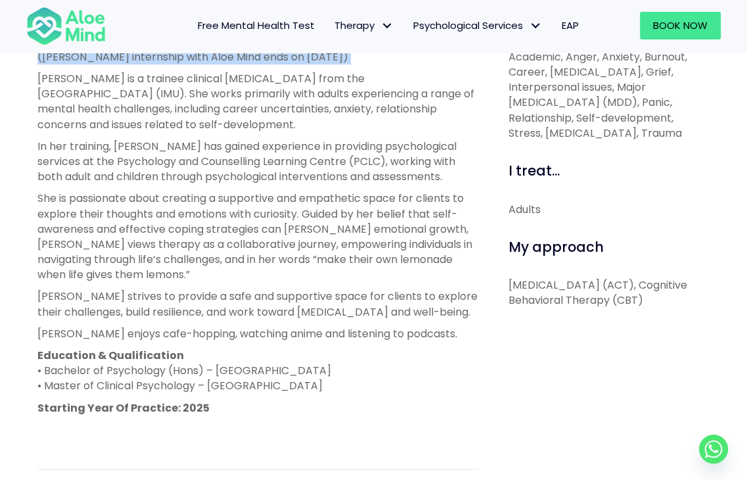
scroll to position [512, 0]
click at [216, 116] on p "[PERSON_NAME] is a trainee clinical [MEDICAL_DATA] from the [GEOGRAPHIC_DATA] (…" at bounding box center [258, 100] width 442 height 61
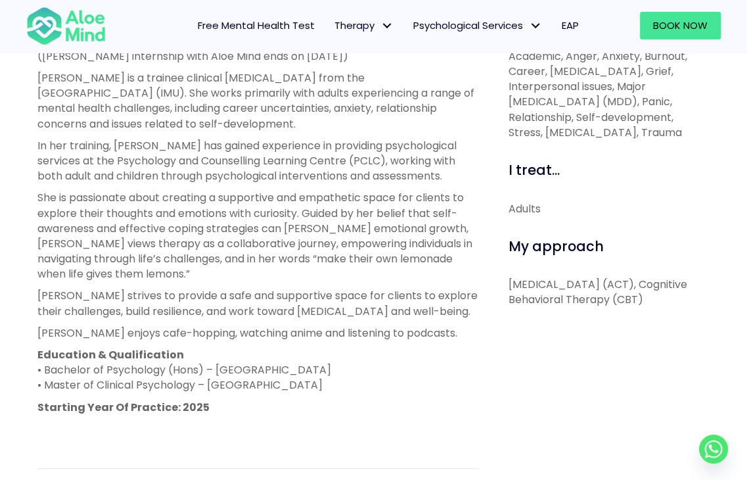
click at [18, 64] on div "Christie Open to new clients Christie Trainee English, Malay, Mandarin, Hokkien…" at bounding box center [373, 190] width 747 height 1011
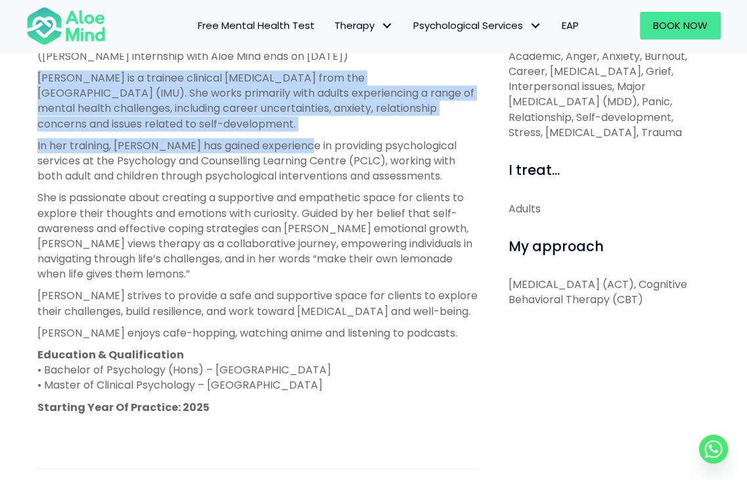
click at [290, 136] on div "Christie Open to new clients Christie Trainee English, Malay, Mandarin, Hokkien…" at bounding box center [373, 190] width 747 height 1011
click at [284, 127] on p "[PERSON_NAME] is a trainee clinical [MEDICAL_DATA] from the [GEOGRAPHIC_DATA] (…" at bounding box center [258, 100] width 442 height 61
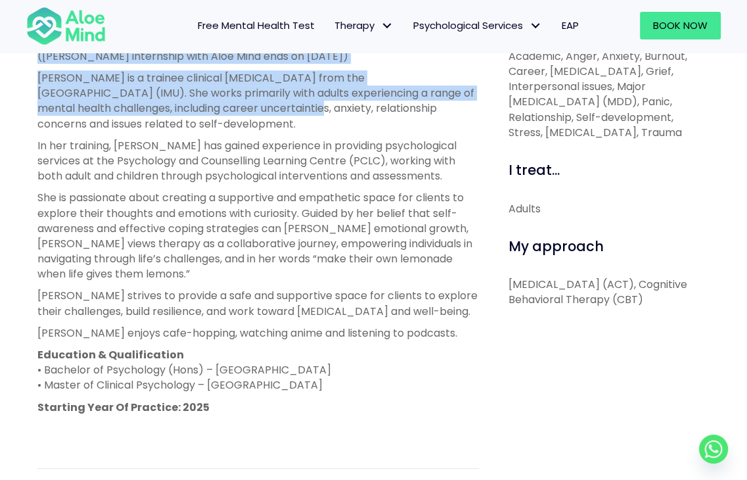
click at [11, 56] on div "Christie Open to new clients Christie Trainee English, Malay, Mandarin, Hokkien…" at bounding box center [373, 190] width 747 height 1011
click at [83, 80] on p "[PERSON_NAME] is a trainee clinical [MEDICAL_DATA] from the [GEOGRAPHIC_DATA] (…" at bounding box center [258, 100] width 442 height 61
click at [244, 124] on div "Christie Open to new clients Christie Trainee English, Malay, Mandarin, Hokkien…" at bounding box center [373, 190] width 747 height 1011
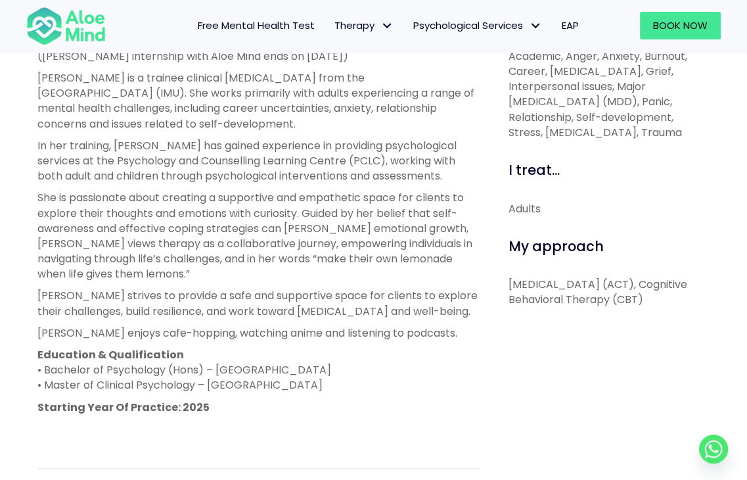
click at [505, 152] on div "I can help with... Academic, Anger, Anxiety, Burnout, Career, Depression, Grief…" at bounding box center [604, 319] width 231 height 620
click at [418, 133] on div "(Christie’s internship with Aloe Mind ends on 21 March 2026) Christie is a trai…" at bounding box center [258, 243] width 442 height 388
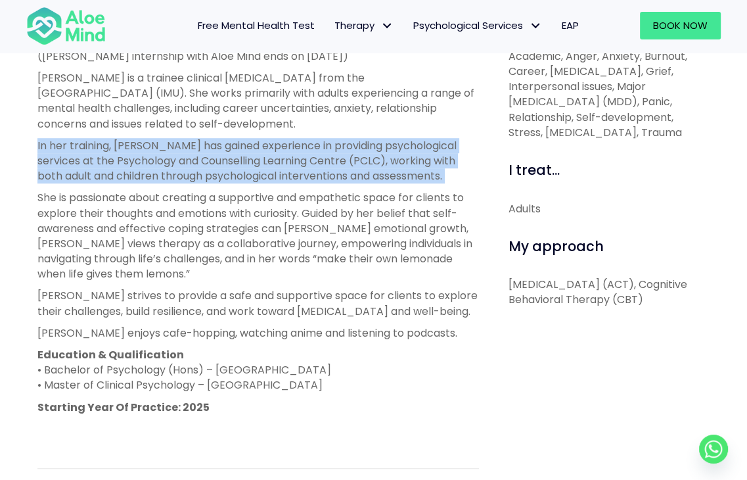
click at [418, 133] on div "(Christie’s internship with Aloe Mind ends on 21 March 2026) Christie is a trai…" at bounding box center [258, 243] width 442 height 388
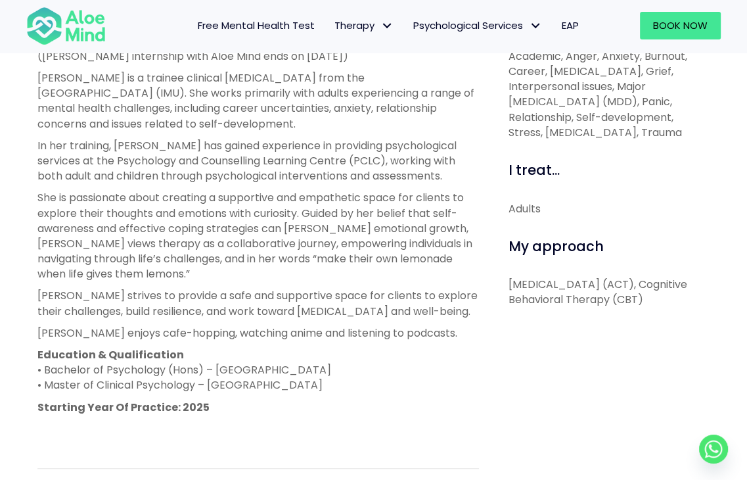
click at [346, 108] on p "[PERSON_NAME] is a trainee clinical [MEDICAL_DATA] from the [GEOGRAPHIC_DATA] (…" at bounding box center [258, 100] width 442 height 61
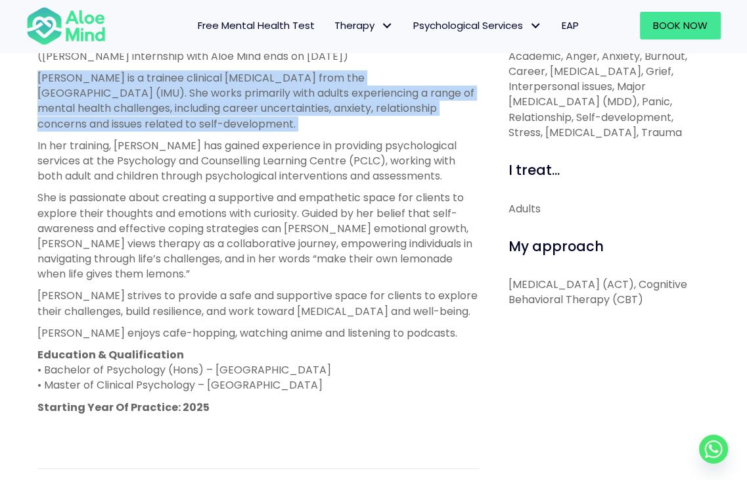
click at [346, 108] on p "[PERSON_NAME] is a trainee clinical [MEDICAL_DATA] from the [GEOGRAPHIC_DATA] (…" at bounding box center [258, 100] width 442 height 61
click at [315, 129] on p "[PERSON_NAME] is a trainee clinical [MEDICAL_DATA] from the [GEOGRAPHIC_DATA] (…" at bounding box center [258, 100] width 442 height 61
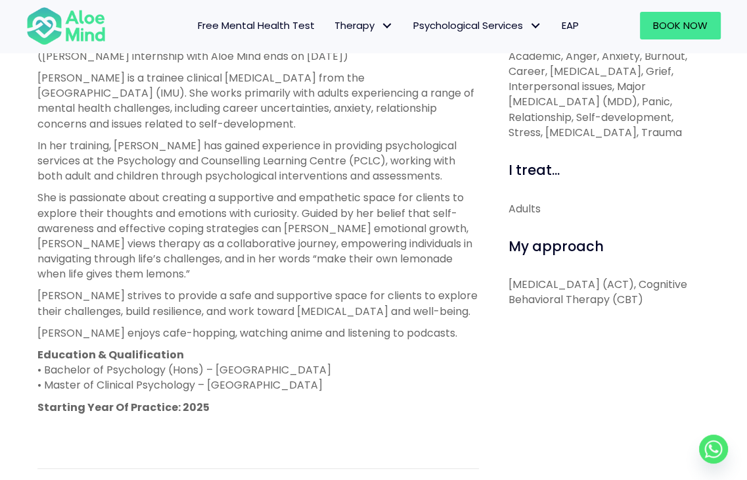
click at [300, 149] on p "In her training, [PERSON_NAME] has gained experience in providing psychological…" at bounding box center [258, 161] width 442 height 46
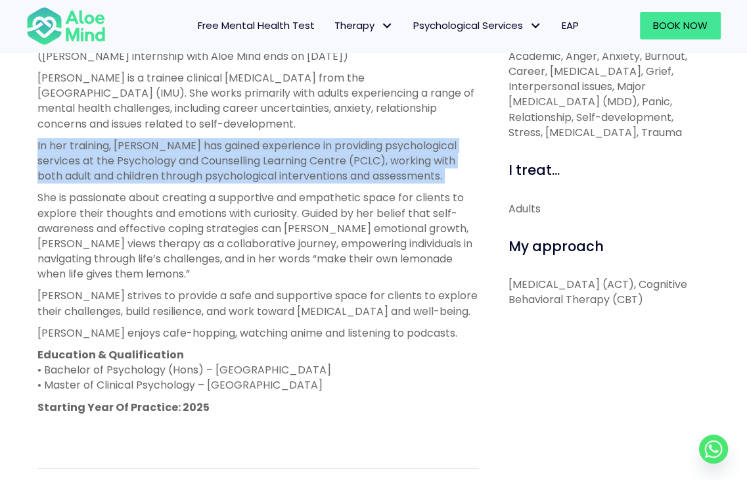
click at [300, 148] on p "In her training, [PERSON_NAME] has gained experience in providing psychological…" at bounding box center [258, 161] width 442 height 46
click at [279, 154] on p "In her training, [PERSON_NAME] has gained experience in providing psychological…" at bounding box center [258, 161] width 442 height 46
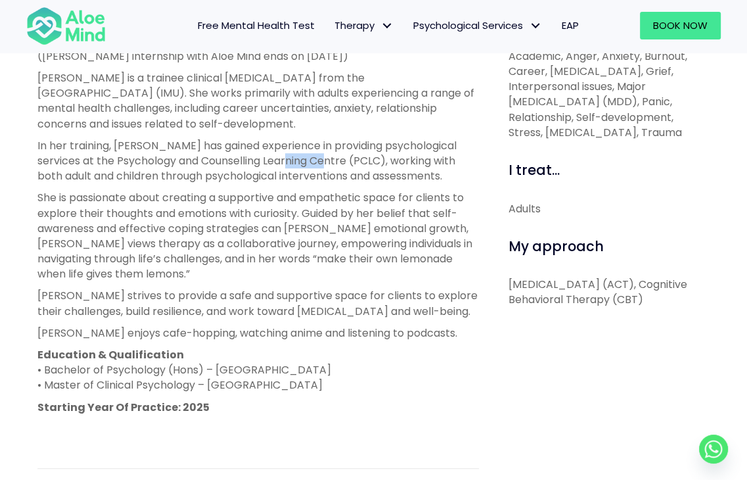
click at [279, 154] on p "In her training, [PERSON_NAME] has gained experience in providing psychological…" at bounding box center [258, 161] width 442 height 46
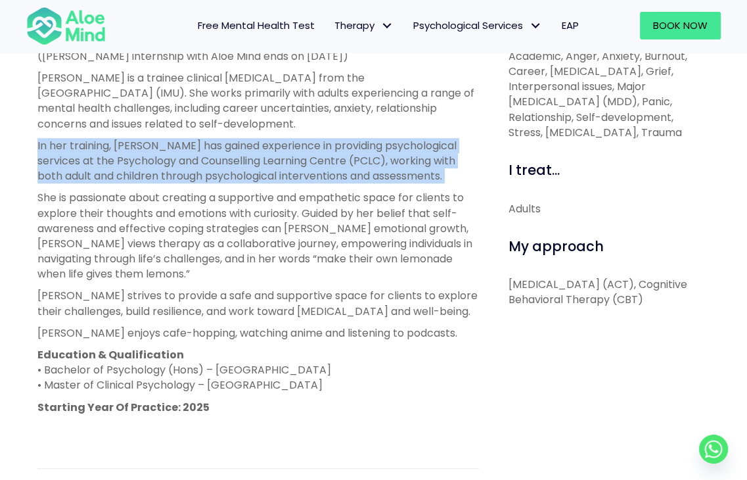
click at [279, 154] on p "In her training, [PERSON_NAME] has gained experience in providing psychological…" at bounding box center [258, 161] width 442 height 46
click at [226, 145] on p "In her training, [PERSON_NAME] has gained experience in providing psychological…" at bounding box center [258, 161] width 442 height 46
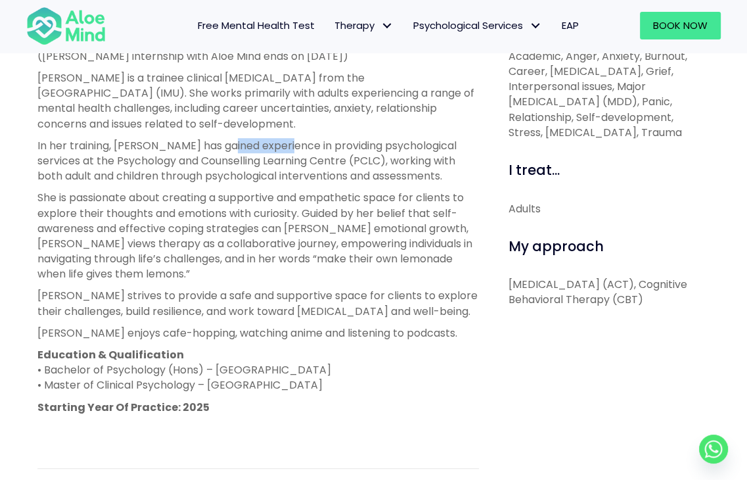
click at [226, 145] on p "In her training, [PERSON_NAME] has gained experience in providing psychological…" at bounding box center [258, 161] width 442 height 46
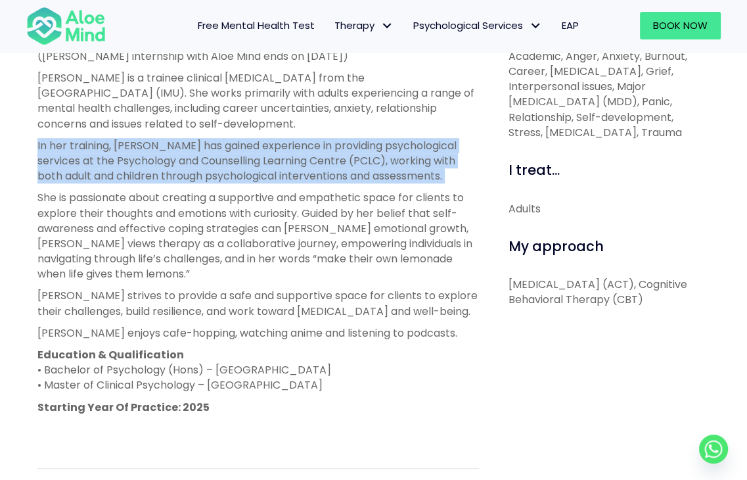
click at [226, 145] on p "In her training, [PERSON_NAME] has gained experience in providing psychological…" at bounding box center [258, 161] width 442 height 46
click at [303, 163] on p "In her training, [PERSON_NAME] has gained experience in providing psychological…" at bounding box center [258, 161] width 442 height 46
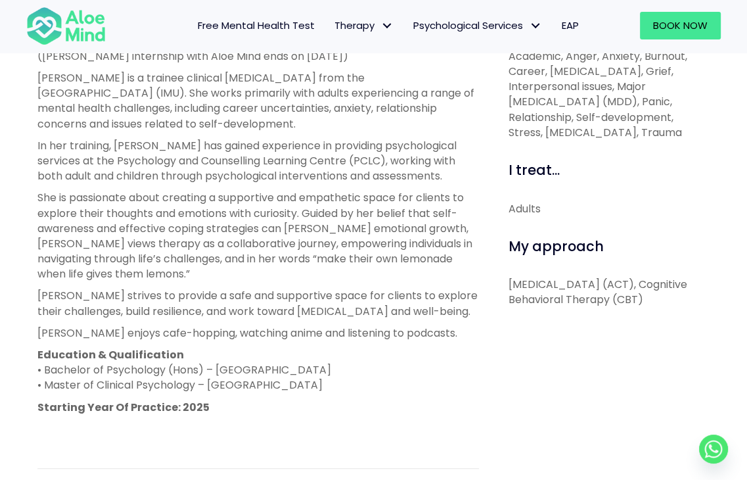
click at [371, 173] on p "In her training, [PERSON_NAME] has gained experience in providing psychological…" at bounding box center [258, 161] width 442 height 46
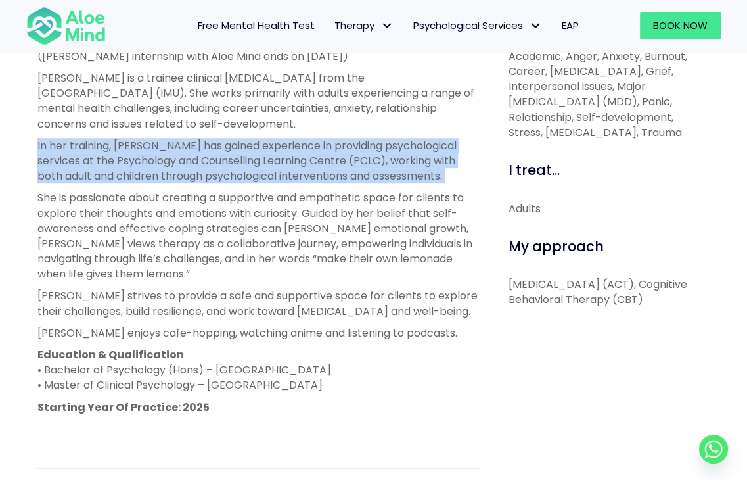
click at [371, 173] on p "In her training, [PERSON_NAME] has gained experience in providing psychological…" at bounding box center [258, 161] width 442 height 46
click at [395, 167] on p "In her training, [PERSON_NAME] has gained experience in providing psychological…" at bounding box center [258, 161] width 442 height 46
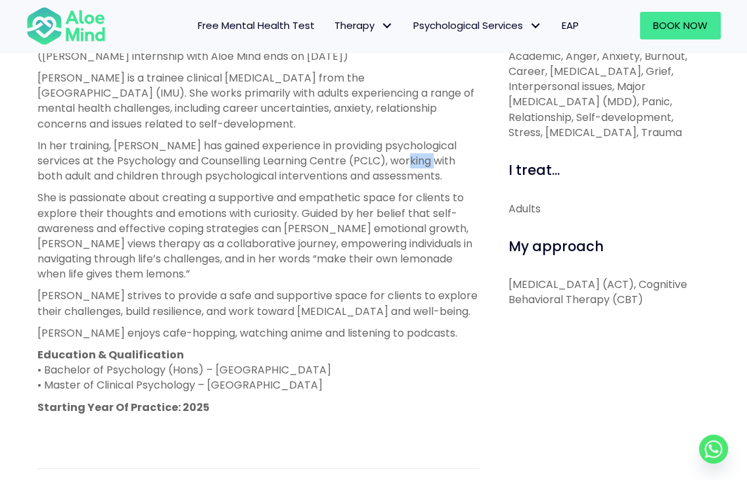
click at [395, 167] on p "In her training, [PERSON_NAME] has gained experience in providing psychological…" at bounding box center [258, 161] width 442 height 46
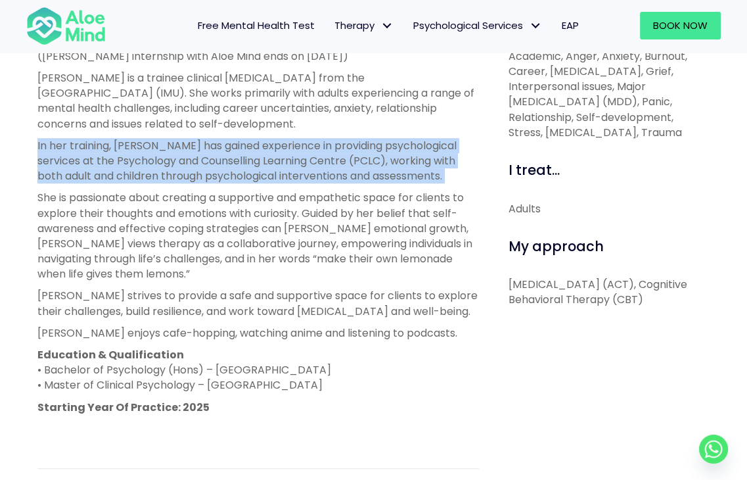
click at [395, 167] on p "In her training, [PERSON_NAME] has gained experience in providing psychological…" at bounding box center [258, 161] width 442 height 46
click at [342, 149] on p "In her training, [PERSON_NAME] has gained experience in providing psychological…" at bounding box center [258, 161] width 442 height 46
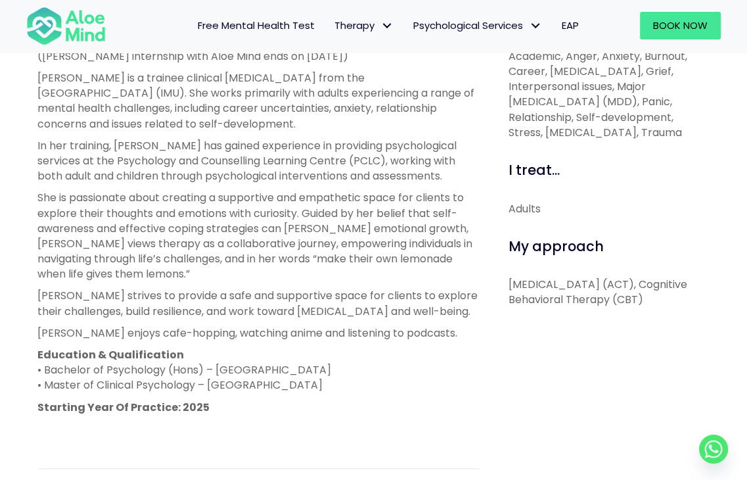
click at [352, 144] on p "In her training, [PERSON_NAME] has gained experience in providing psychological…" at bounding box center [258, 161] width 442 height 46
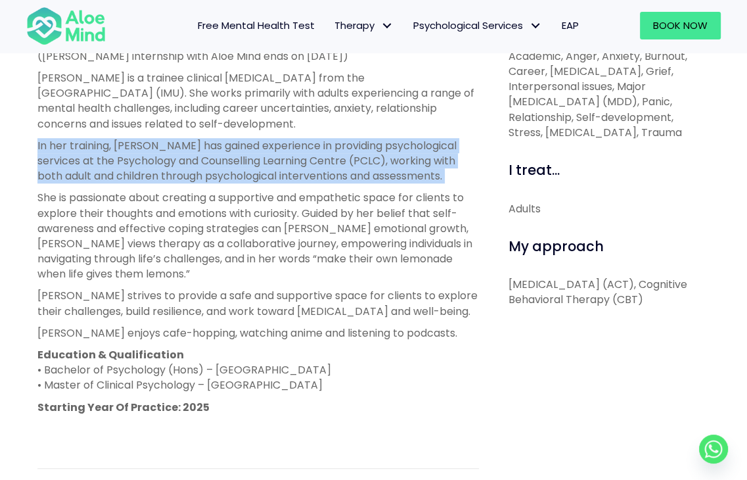
click at [352, 144] on p "In her training, [PERSON_NAME] has gained experience in providing psychological…" at bounding box center [258, 161] width 442 height 46
click at [313, 149] on p "In her training, [PERSON_NAME] has gained experience in providing psychological…" at bounding box center [258, 161] width 442 height 46
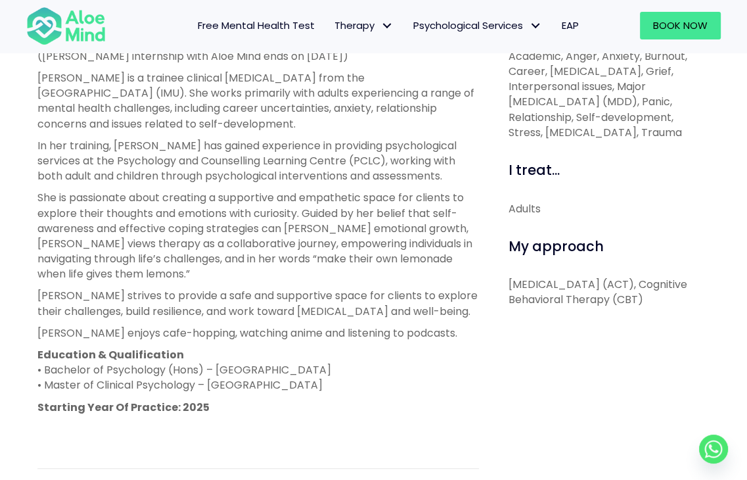
click at [193, 119] on p "[PERSON_NAME] is a trainee clinical [MEDICAL_DATA] from the [GEOGRAPHIC_DATA] (…" at bounding box center [258, 100] width 442 height 61
click at [183, 119] on p "[PERSON_NAME] is a trainee clinical [MEDICAL_DATA] from the [GEOGRAPHIC_DATA] (…" at bounding box center [258, 100] width 442 height 61
click at [181, 118] on p "[PERSON_NAME] is a trainee clinical [MEDICAL_DATA] from the [GEOGRAPHIC_DATA] (…" at bounding box center [258, 100] width 442 height 61
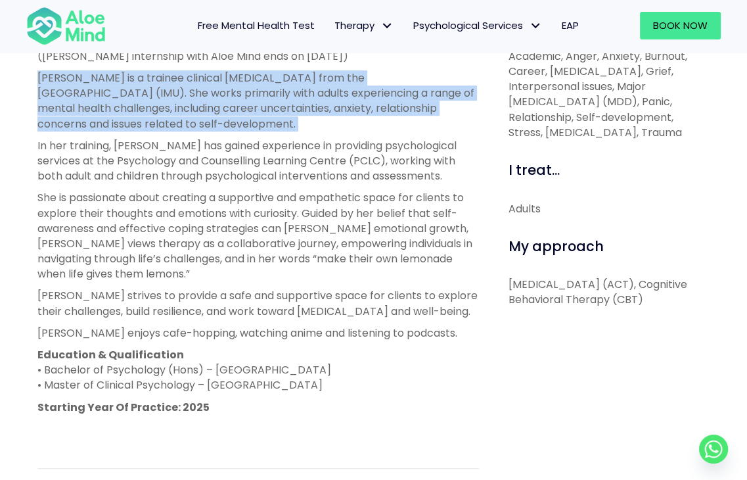
click at [181, 118] on p "[PERSON_NAME] is a trainee clinical [MEDICAL_DATA] from the [GEOGRAPHIC_DATA] (…" at bounding box center [258, 100] width 442 height 61
click at [187, 107] on p "[PERSON_NAME] is a trainee clinical [MEDICAL_DATA] from the [GEOGRAPHIC_DATA] (…" at bounding box center [258, 100] width 442 height 61
click at [45, 77] on p "[PERSON_NAME] is a trainee clinical [MEDICAL_DATA] from the [GEOGRAPHIC_DATA] (…" at bounding box center [258, 100] width 442 height 61
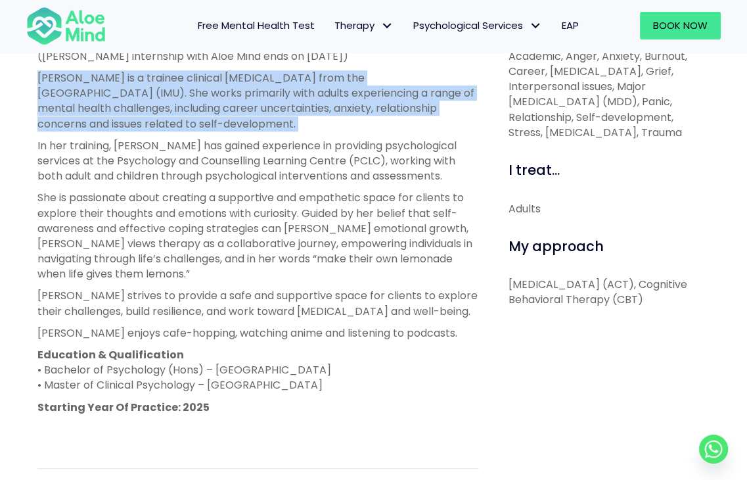
click at [313, 129] on div "Christie Open to new clients Christie Trainee English, Malay, Mandarin, Hokkien…" at bounding box center [373, 190] width 747 height 1011
click at [313, 129] on p "[PERSON_NAME] is a trainee clinical [MEDICAL_DATA] from the [GEOGRAPHIC_DATA] (…" at bounding box center [258, 100] width 442 height 61
click at [24, 74] on div "Christie Open to new clients Christie Trainee English, Malay, Mandarin, Hokkien…" at bounding box center [373, 190] width 747 height 1011
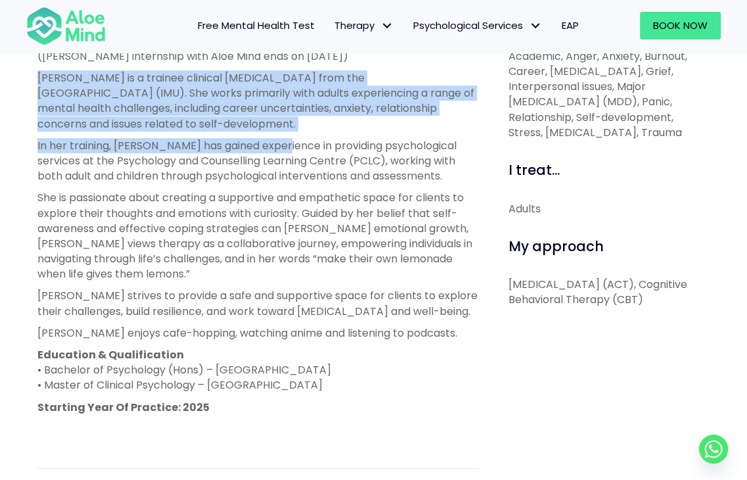
click at [279, 137] on div "About me ([PERSON_NAME] internship with Aloe Mind ends on [DATE]) [PERSON_NAME]…" at bounding box center [258, 319] width 461 height 620
click at [275, 127] on p "[PERSON_NAME] is a trainee clinical [MEDICAL_DATA] from the [GEOGRAPHIC_DATA] (…" at bounding box center [258, 100] width 442 height 61
click at [32, 64] on div "About me ([PERSON_NAME] internship with Aloe Mind ends on [DATE]) [PERSON_NAME]…" at bounding box center [258, 319] width 461 height 620
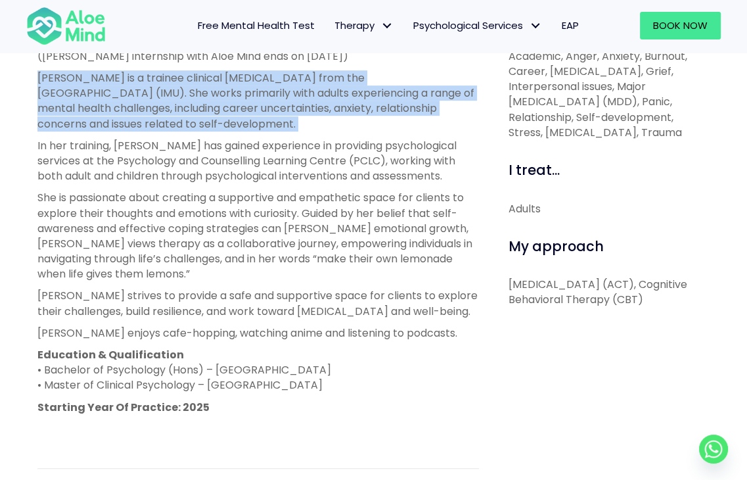
click at [234, 126] on div "About me ([PERSON_NAME] internship with Aloe Mind ends on [DATE]) [PERSON_NAME]…" at bounding box center [258, 319] width 461 height 620
click at [234, 126] on p "[PERSON_NAME] is a trainee clinical [MEDICAL_DATA] from the [GEOGRAPHIC_DATA] (…" at bounding box center [258, 100] width 442 height 61
click at [16, 73] on div "Christie Open to new clients Christie Trainee English, Malay, Mandarin, Hokkien…" at bounding box center [373, 190] width 747 height 1011
click at [16, 70] on div "Christie Open to new clients Christie Trainee English, Malay, Mandarin, Hokkien…" at bounding box center [373, 190] width 747 height 1011
click at [232, 119] on p "[PERSON_NAME] is a trainee clinical [MEDICAL_DATA] from the [GEOGRAPHIC_DATA] (…" at bounding box center [258, 100] width 442 height 61
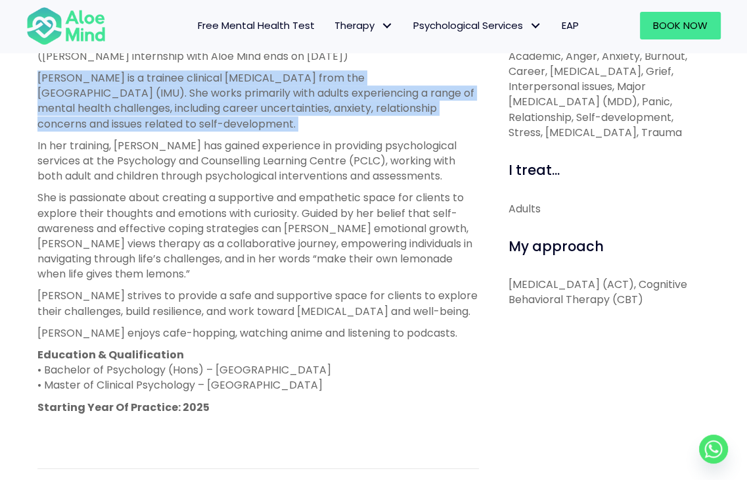
click at [287, 127] on p "[PERSON_NAME] is a trainee clinical [MEDICAL_DATA] from the [GEOGRAPHIC_DATA] (…" at bounding box center [258, 100] width 442 height 61
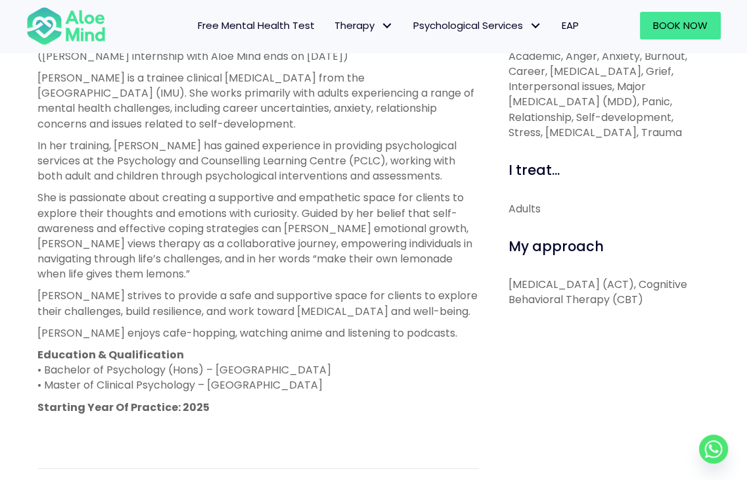
click at [281, 122] on p "[PERSON_NAME] is a trainee clinical [MEDICAL_DATA] from the [GEOGRAPHIC_DATA] (…" at bounding box center [258, 100] width 442 height 61
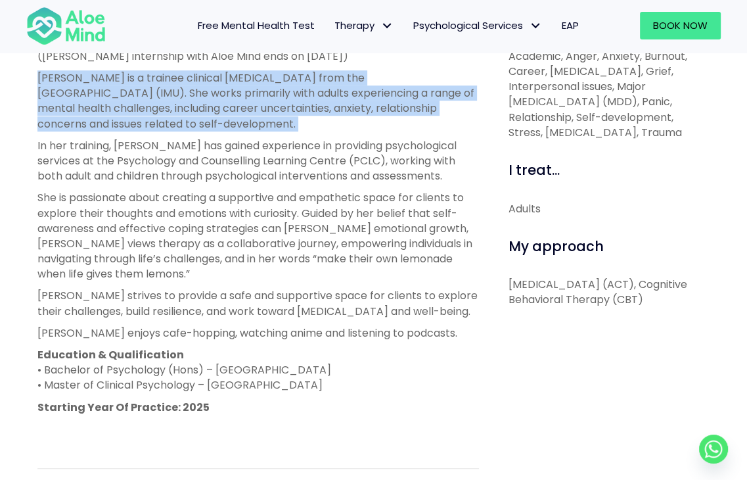
click at [281, 122] on p "[PERSON_NAME] is a trainee clinical [MEDICAL_DATA] from the [GEOGRAPHIC_DATA] (…" at bounding box center [258, 100] width 442 height 61
click at [181, 90] on p "[PERSON_NAME] is a trainee clinical [MEDICAL_DATA] from the [GEOGRAPHIC_DATA] (…" at bounding box center [258, 100] width 442 height 61
click at [271, 127] on div "Take our free mental health test Free Mental Health Test Therapy Individual the…" at bounding box center [373, 377] width 747 height 1778
click at [267, 122] on p "[PERSON_NAME] is a trainee clinical [MEDICAL_DATA] from the [GEOGRAPHIC_DATA] (…" at bounding box center [258, 100] width 442 height 61
click at [47, 69] on div "(Christie’s internship with Aloe Mind ends on 21 March 2026) Christie is a trai…" at bounding box center [258, 243] width 442 height 388
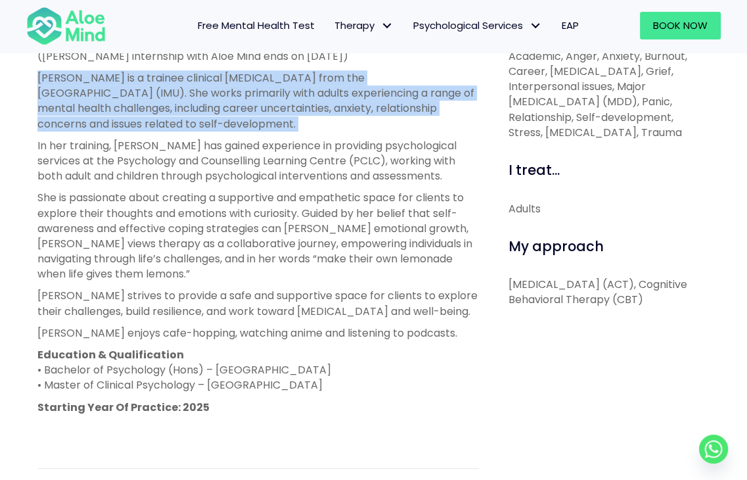
click at [47, 69] on div "(Christie’s internship with Aloe Mind ends on 21 March 2026) Christie is a trai…" at bounding box center [258, 243] width 442 height 388
click at [273, 129] on div "About me ([PERSON_NAME] internship with Aloe Mind ends on [DATE]) [PERSON_NAME]…" at bounding box center [258, 319] width 461 height 620
click at [273, 129] on p "[PERSON_NAME] is a trainee clinical [MEDICAL_DATA] from the [GEOGRAPHIC_DATA] (…" at bounding box center [258, 100] width 442 height 61
click at [23, 69] on div "Christie Open to new clients Christie Trainee English, Malay, Mandarin, Hokkien…" at bounding box center [373, 190] width 747 height 1011
click at [26, 68] on div "Christie Open to new clients Christie Trainee English, Malay, Mandarin, Hokkien…" at bounding box center [373, 190] width 747 height 1011
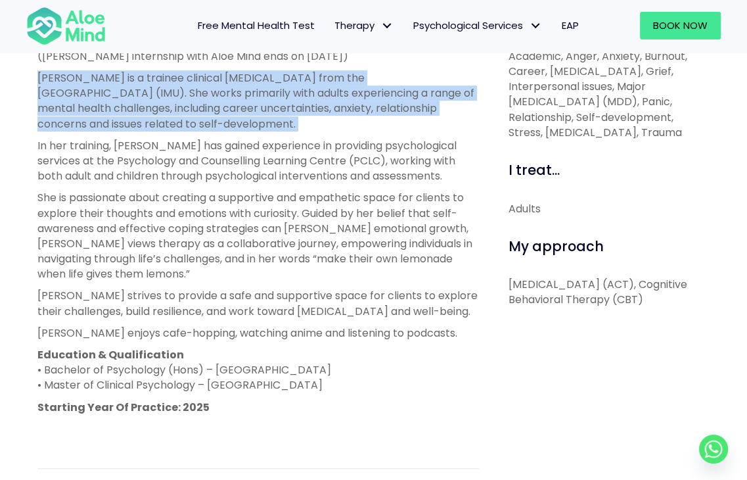
click at [242, 120] on div "(Christie’s internship with Aloe Mind ends on 21 March 2026) Christie is a trai…" at bounding box center [258, 243] width 442 height 388
click at [242, 120] on p "[PERSON_NAME] is a trainee clinical [MEDICAL_DATA] from the [GEOGRAPHIC_DATA] (…" at bounding box center [258, 100] width 442 height 61
click at [34, 68] on div "About me ([PERSON_NAME] internship with Aloe Mind ends on [DATE]) [PERSON_NAME]…" at bounding box center [258, 319] width 461 height 620
click at [239, 126] on div "About me ([PERSON_NAME] internship with Aloe Mind ends on [DATE]) [PERSON_NAME]…" at bounding box center [258, 319] width 461 height 620
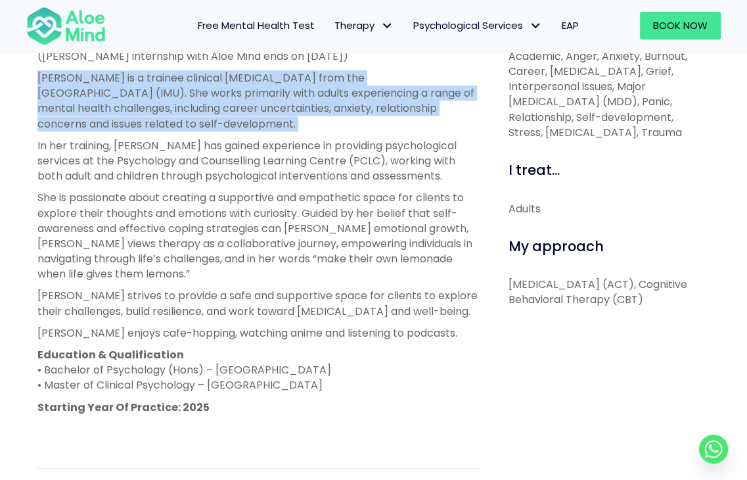
click at [239, 126] on p "[PERSON_NAME] is a trainee clinical [MEDICAL_DATA] from the [GEOGRAPHIC_DATA] (…" at bounding box center [258, 100] width 442 height 61
click at [13, 68] on div "Christie Open to new clients Christie Trainee English, Malay, Mandarin, Hokkien…" at bounding box center [373, 190] width 747 height 1011
click at [18, 68] on div "Christie Open to new clients Christie Trainee English, Malay, Mandarin, Hokkien…" at bounding box center [373, 190] width 747 height 1011
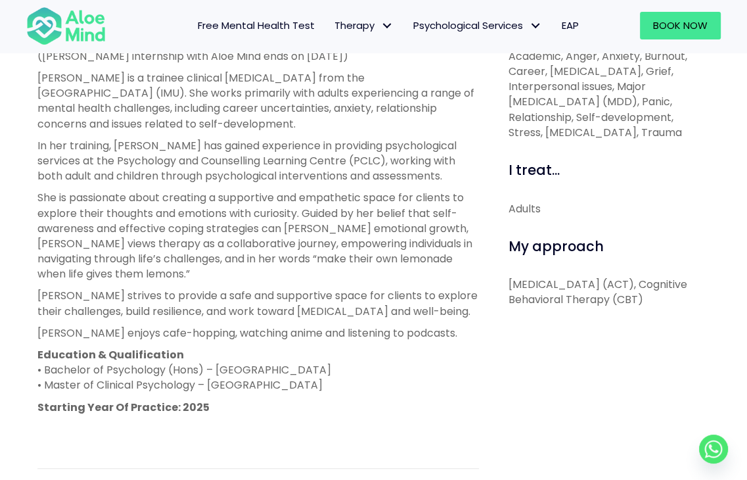
click at [22, 58] on div "Christie Open to new clients Christie Trainee English, Malay, Mandarin, Hokkien…" at bounding box center [373, 190] width 747 height 1011
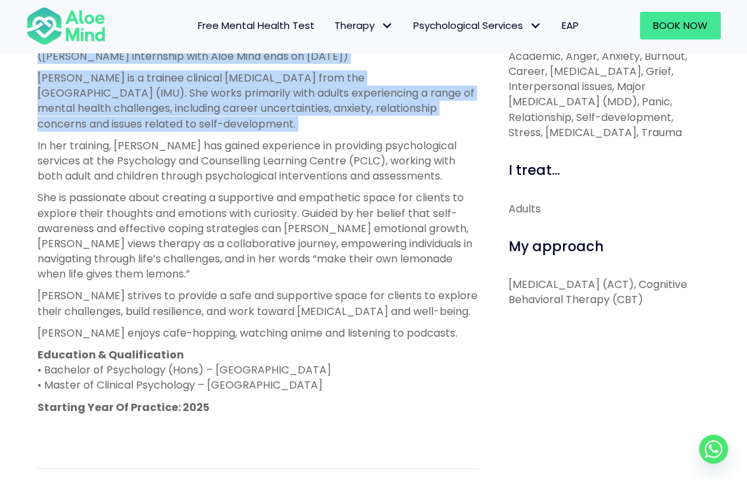
click at [249, 126] on div "Christie Open to new clients Christie Trainee English, Malay, Mandarin, Hokkien…" at bounding box center [373, 190] width 747 height 1011
click at [249, 126] on p "[PERSON_NAME] is a trainee clinical [MEDICAL_DATA] from the [GEOGRAPHIC_DATA] (…" at bounding box center [258, 100] width 442 height 61
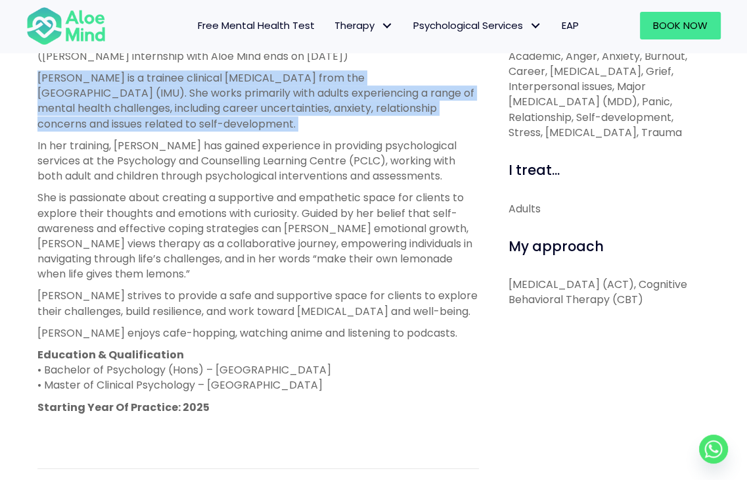
click at [31, 70] on div "About me ([PERSON_NAME] internship with Aloe Mind ends on [DATE]) [PERSON_NAME]…" at bounding box center [258, 319] width 461 height 620
click at [240, 126] on div "(Christie’s internship with Aloe Mind ends on 21 March 2026) Christie is a trai…" at bounding box center [258, 243] width 442 height 388
click at [240, 126] on p "[PERSON_NAME] is a trainee clinical [MEDICAL_DATA] from the [GEOGRAPHIC_DATA] (…" at bounding box center [258, 100] width 442 height 61
click at [29, 65] on div "About me ([PERSON_NAME] internship with Aloe Mind ends on [DATE]) [PERSON_NAME]…" at bounding box center [258, 319] width 461 height 620
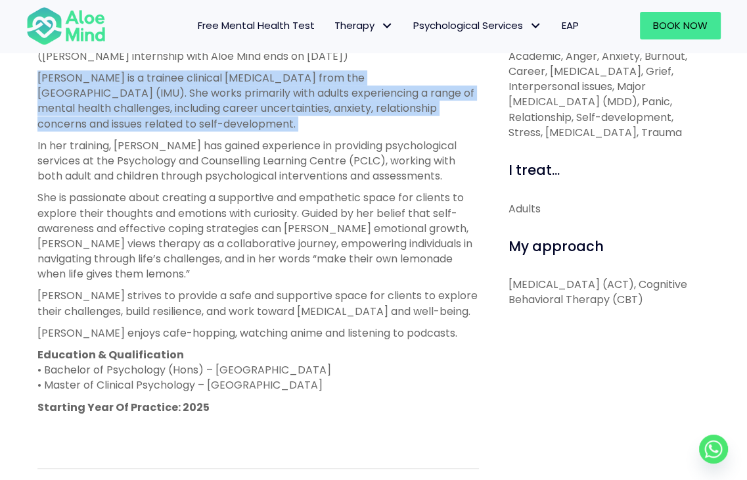
click at [31, 65] on div "About me ([PERSON_NAME] internship with Aloe Mind ends on [DATE]) [PERSON_NAME]…" at bounding box center [258, 319] width 461 height 620
click at [85, 64] on div "(Christie’s internship with Aloe Mind ends on 21 March 2026) Christie is a trai…" at bounding box center [258, 243] width 442 height 388
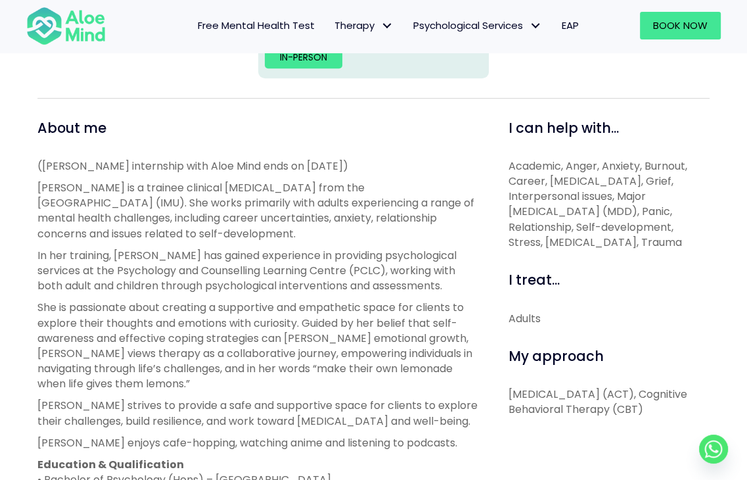
scroll to position [402, 0]
drag, startPoint x: 398, startPoint y: 162, endPoint x: 23, endPoint y: 169, distance: 374.6
click at [23, 169] on div "Christie Open to new clients Christie Trainee English, Malay, Mandarin, Hokkien…" at bounding box center [373, 299] width 747 height 1011
click at [22, 169] on div "Christie Open to new clients Christie Trainee English, Malay, Mandarin, Hokkien…" at bounding box center [373, 299] width 747 height 1011
drag, startPoint x: 68, startPoint y: 162, endPoint x: 355, endPoint y: 166, distance: 286.5
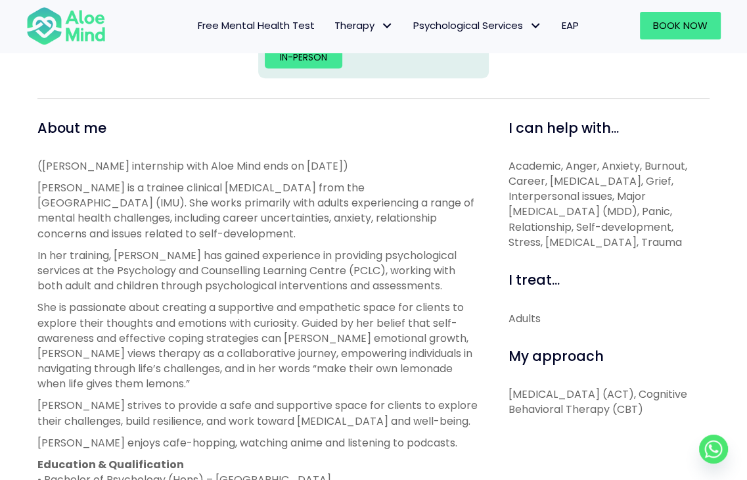
click at [355, 166] on div "Christie Open to new clients Christie Trainee English, Malay, Mandarin, Hokkien…" at bounding box center [373, 299] width 747 height 1011
click at [355, 166] on p "([PERSON_NAME] internship with Aloe Mind ends on [DATE])" at bounding box center [258, 165] width 442 height 15
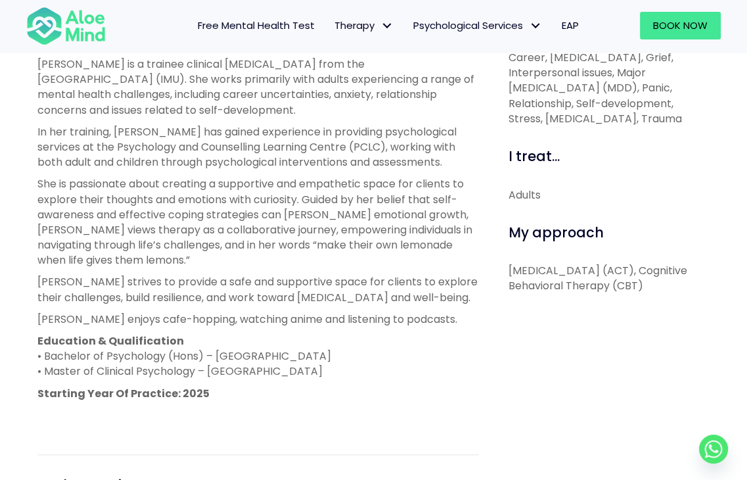
scroll to position [566, 0]
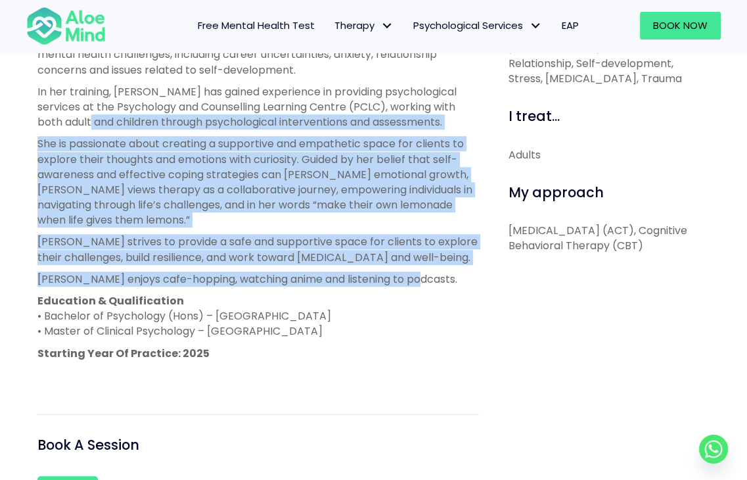
drag, startPoint x: 271, startPoint y: 194, endPoint x: 404, endPoint y: 277, distance: 156.8
click at [410, 280] on div "(Christie’s internship with Aloe Mind ends on 21 March 2026) Christie is a trai…" at bounding box center [258, 189] width 442 height 388
click at [404, 277] on p "[PERSON_NAME] enjoys cafe-hopping, watching anime and listening to podcasts." at bounding box center [258, 278] width 442 height 15
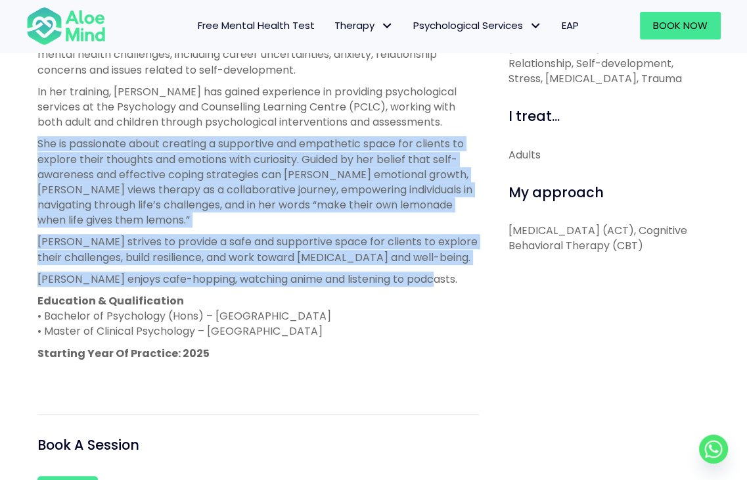
drag, startPoint x: 420, startPoint y: 280, endPoint x: 32, endPoint y: 131, distance: 415.8
click at [32, 131] on div "About me ([PERSON_NAME] internship with Aloe Mind ends on [DATE]) [PERSON_NAME]…" at bounding box center [258, 265] width 461 height 620
drag, startPoint x: 45, startPoint y: 134, endPoint x: 431, endPoint y: 291, distance: 416.5
click at [431, 291] on div "About me ([PERSON_NAME] internship with Aloe Mind ends on [DATE]) [PERSON_NAME]…" at bounding box center [258, 265] width 461 height 620
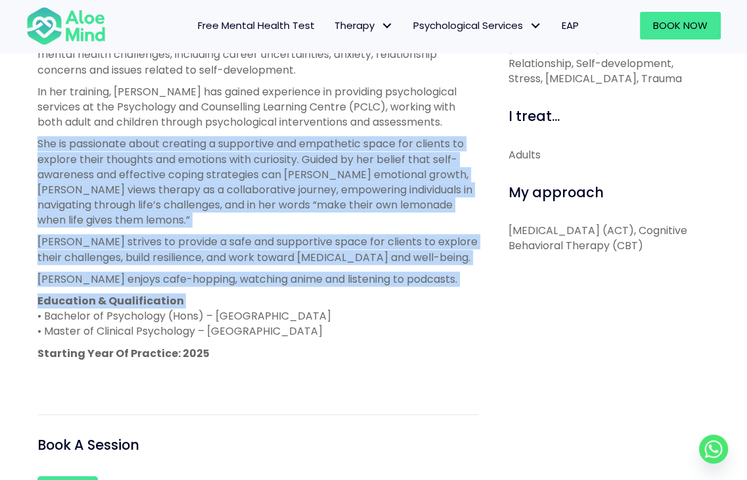
click at [429, 291] on div "(Christie’s internship with Aloe Mind ends on 21 March 2026) Christie is a trai…" at bounding box center [258, 189] width 442 height 388
drag, startPoint x: 429, startPoint y: 283, endPoint x: 38, endPoint y: 135, distance: 418.0
click at [38, 135] on div "(Christie’s internship with Aloe Mind ends on 21 March 2026) Christie is a trai…" at bounding box center [258, 189] width 442 height 388
drag, startPoint x: 38, startPoint y: 135, endPoint x: 402, endPoint y: 271, distance: 388.6
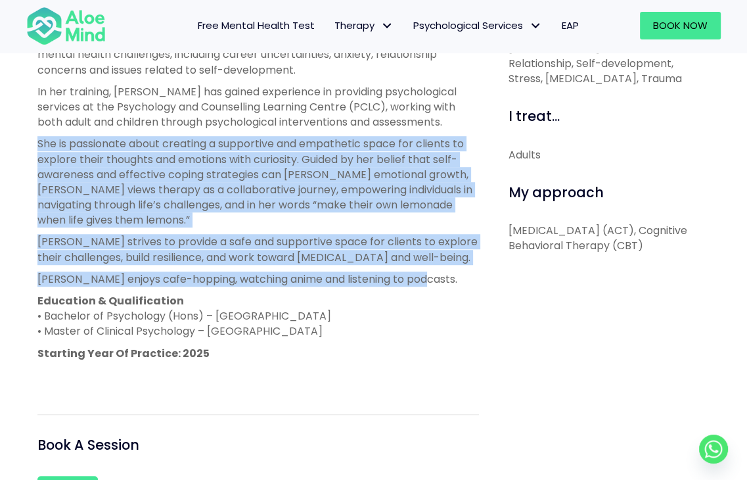
click at [402, 271] on div "(Christie’s internship with Aloe Mind ends on 21 March 2026) Christie is a trai…" at bounding box center [258, 189] width 442 height 388
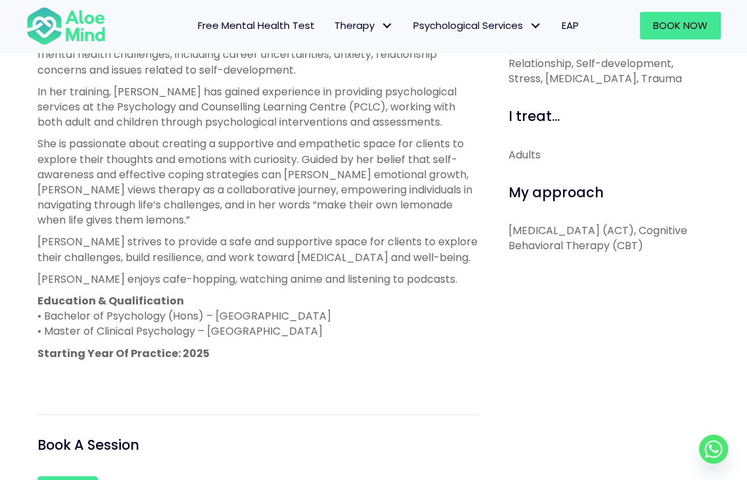
click at [430, 276] on p "[PERSON_NAME] enjoys cafe-hopping, watching anime and listening to podcasts." at bounding box center [258, 278] width 442 height 15
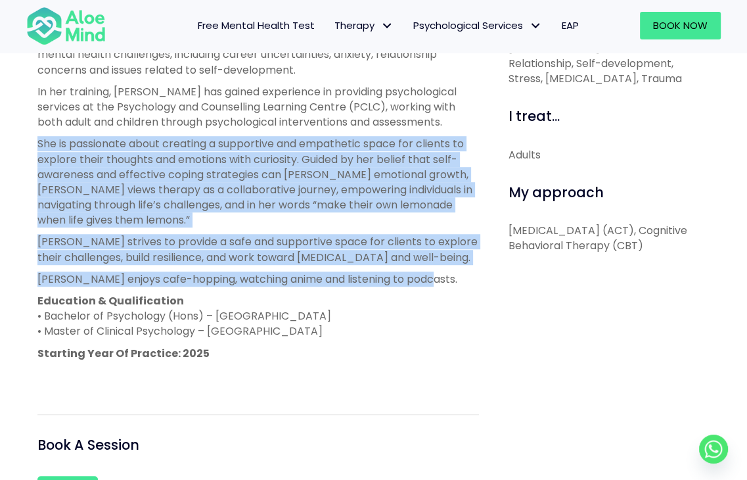
drag, startPoint x: 428, startPoint y: 281, endPoint x: 34, endPoint y: 145, distance: 417.1
click at [34, 145] on div "About me ([PERSON_NAME] internship with Aloe Mind ends on [DATE]) [PERSON_NAME]…" at bounding box center [258, 265] width 461 height 620
drag, startPoint x: 34, startPoint y: 145, endPoint x: 419, endPoint y: 285, distance: 408.9
click at [419, 285] on div "About me ([PERSON_NAME] internship with Aloe Mind ends on [DATE]) [PERSON_NAME]…" at bounding box center [258, 265] width 461 height 620
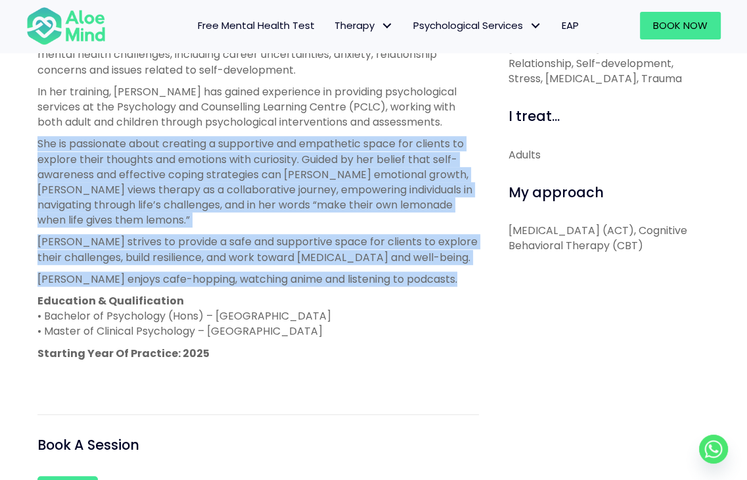
click at [421, 285] on p "[PERSON_NAME] enjoys cafe-hopping, watching anime and listening to podcasts." at bounding box center [258, 278] width 442 height 15
drag, startPoint x: 431, startPoint y: 282, endPoint x: 36, endPoint y: 135, distance: 421.5
click at [36, 135] on div "About me ([PERSON_NAME] internship with Aloe Mind ends on [DATE]) [PERSON_NAME]…" at bounding box center [258, 265] width 461 height 620
click at [32, 135] on div "About me ([PERSON_NAME] internship with Aloe Mind ends on [DATE]) [PERSON_NAME]…" at bounding box center [258, 265] width 461 height 620
drag, startPoint x: 24, startPoint y: 136, endPoint x: 447, endPoint y: 279, distance: 446.6
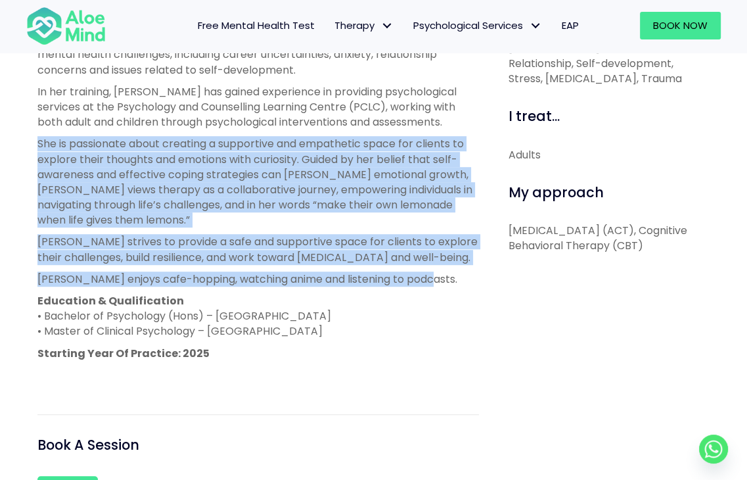
click at [447, 279] on div "Christie Open to new clients Christie Trainee English, Malay, Mandarin, Hokkien…" at bounding box center [373, 136] width 747 height 1011
click at [447, 279] on p "[PERSON_NAME] enjoys cafe-hopping, watching anime and listening to podcasts." at bounding box center [258, 278] width 442 height 15
drag, startPoint x: 441, startPoint y: 277, endPoint x: 26, endPoint y: 137, distance: 438.3
click at [26, 137] on div "Christie Open to new clients Christie Trainee English, Malay, Mandarin, Hokkien…" at bounding box center [373, 136] width 747 height 1011
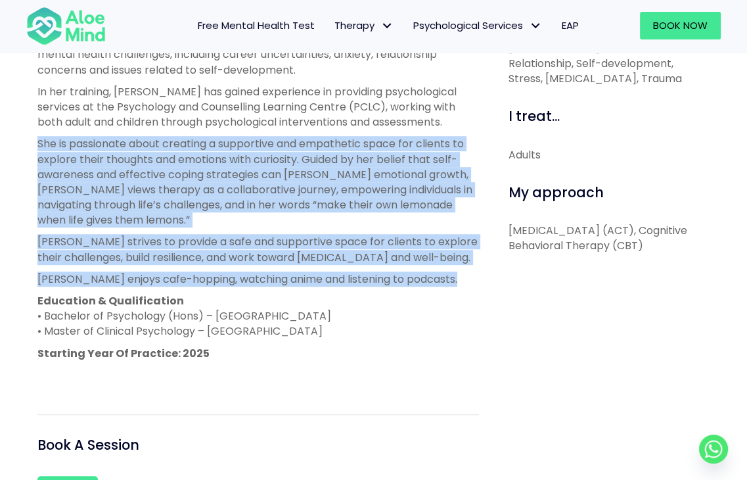
drag, startPoint x: 147, startPoint y: 170, endPoint x: 434, endPoint y: 277, distance: 306.1
click at [434, 277] on div "Christie Open to new clients Christie Trainee English, Malay, Mandarin, Hokkien…" at bounding box center [373, 136] width 747 height 1011
click at [433, 277] on p "[PERSON_NAME] enjoys cafe-hopping, watching anime and listening to podcasts." at bounding box center [258, 278] width 442 height 15
drag, startPoint x: 433, startPoint y: 277, endPoint x: 40, endPoint y: 143, distance: 415.4
click at [40, 143] on div "(Christie’s internship with Aloe Mind ends on 21 March 2026) Christie is a trai…" at bounding box center [258, 189] width 442 height 388
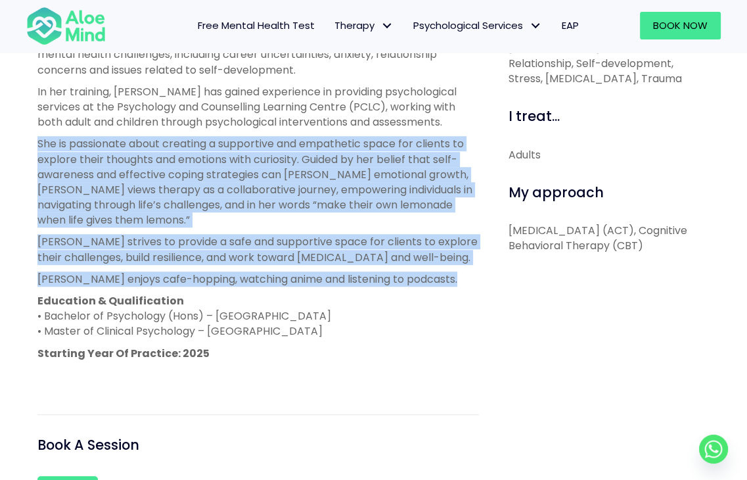
click at [40, 143] on p "She is passionate about creating a supportive and empathetic space for clients …" at bounding box center [258, 181] width 442 height 91
drag, startPoint x: 60, startPoint y: 135, endPoint x: 459, endPoint y: 299, distance: 432.0
click at [459, 299] on div "(Christie’s internship with Aloe Mind ends on 21 March 2026) Christie is a trai…" at bounding box center [258, 189] width 442 height 388
click at [457, 298] on p "Education & Qualification • Bachelor of Psychology (Hons) – Sunway University •…" at bounding box center [258, 316] width 442 height 46
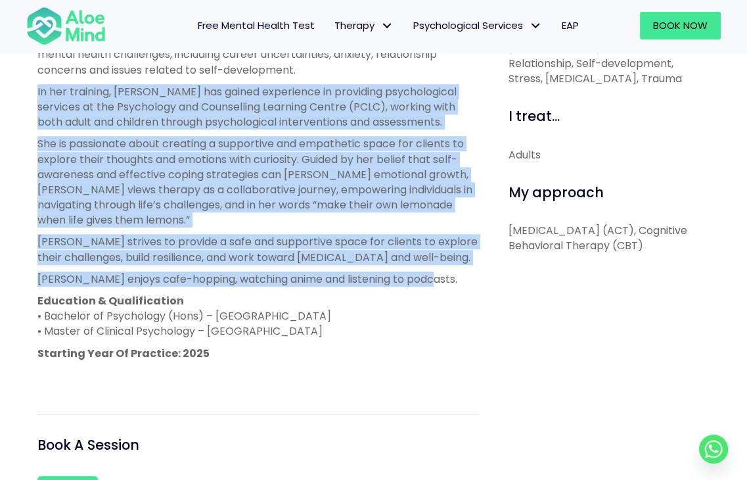
drag, startPoint x: 443, startPoint y: 277, endPoint x: 29, endPoint y: 92, distance: 453.6
click at [29, 92] on div "About me ([PERSON_NAME] internship with Aloe Mind ends on [DATE]) [PERSON_NAME]…" at bounding box center [258, 265] width 461 height 620
drag, startPoint x: 29, startPoint y: 89, endPoint x: 430, endPoint y: 292, distance: 449.9
click at [430, 292] on div "About me ([PERSON_NAME] internship with Aloe Mind ends on [DATE]) [PERSON_NAME]…" at bounding box center [258, 265] width 461 height 620
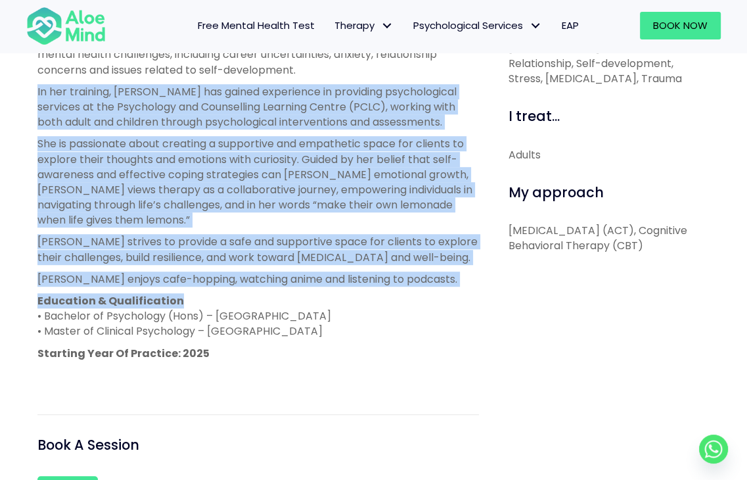
click at [430, 292] on div "(Christie’s internship with Aloe Mind ends on 21 March 2026) Christie is a trai…" at bounding box center [258, 189] width 442 height 388
drag, startPoint x: 436, startPoint y: 279, endPoint x: 41, endPoint y: 93, distance: 436.2
click at [41, 93] on div "(Christie’s internship with Aloe Mind ends on 21 March 2026) Christie is a trai…" at bounding box center [258, 189] width 442 height 388
click at [41, 93] on p "In her training, [PERSON_NAME] has gained experience in providing psychological…" at bounding box center [258, 107] width 442 height 46
drag, startPoint x: 37, startPoint y: 93, endPoint x: 460, endPoint y: 284, distance: 463.8
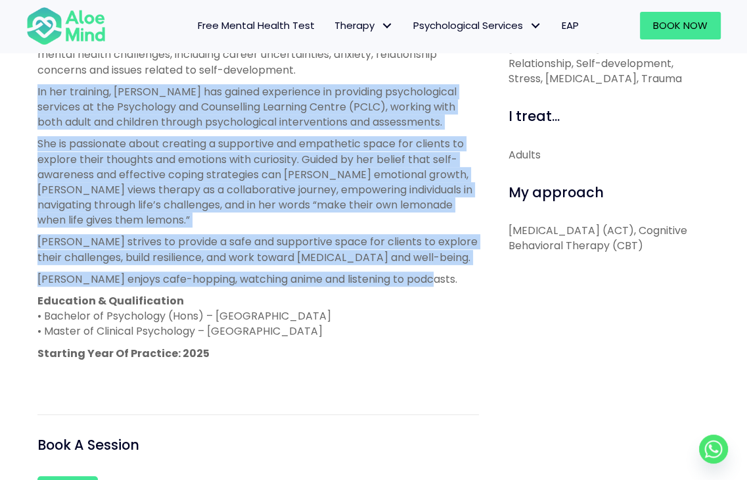
click at [460, 284] on div "(Christie’s internship with Aloe Mind ends on 21 March 2026) Christie is a trai…" at bounding box center [258, 189] width 442 height 388
click at [460, 284] on p "[PERSON_NAME] enjoys cafe-hopping, watching anime and listening to podcasts." at bounding box center [258, 278] width 442 height 15
drag, startPoint x: 460, startPoint y: 284, endPoint x: 34, endPoint y: 93, distance: 466.8
click at [34, 93] on div "About me ([PERSON_NAME] internship with Aloe Mind ends on [DATE]) [PERSON_NAME]…" at bounding box center [258, 265] width 461 height 620
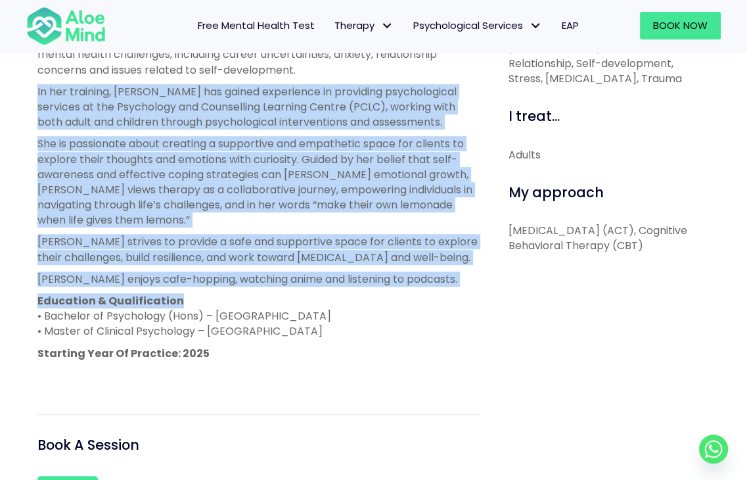
drag, startPoint x: 34, startPoint y: 90, endPoint x: 452, endPoint y: 292, distance: 464.1
click at [452, 292] on div "About me ([PERSON_NAME] internship with Aloe Mind ends on [DATE]) [PERSON_NAME]…" at bounding box center [258, 265] width 461 height 620
click at [452, 292] on div "(Christie’s internship with Aloe Mind ends on 21 March 2026) Christie is a trai…" at bounding box center [258, 189] width 442 height 388
drag, startPoint x: 453, startPoint y: 277, endPoint x: 35, endPoint y: 93, distance: 456.3
click at [35, 93] on div "About me ([PERSON_NAME] internship with Aloe Mind ends on [DATE]) [PERSON_NAME]…" at bounding box center [258, 265] width 461 height 620
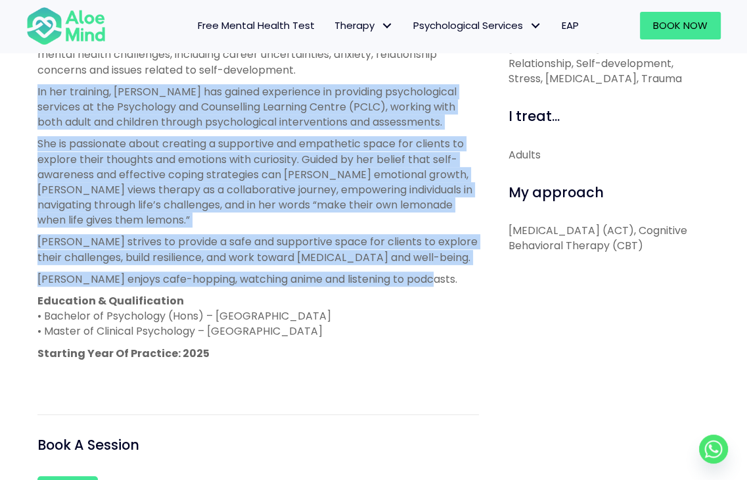
click at [35, 93] on div "About me ([PERSON_NAME] internship with Aloe Mind ends on [DATE]) [PERSON_NAME]…" at bounding box center [258, 265] width 461 height 620
drag, startPoint x: 36, startPoint y: 87, endPoint x: 432, endPoint y: 280, distance: 440.3
click at [432, 280] on div "About me ([PERSON_NAME] internship with Aloe Mind ends on [DATE]) [PERSON_NAME]…" at bounding box center [258, 265] width 461 height 620
click at [432, 280] on p "[PERSON_NAME] enjoys cafe-hopping, watching anime and listening to podcasts." at bounding box center [258, 278] width 442 height 15
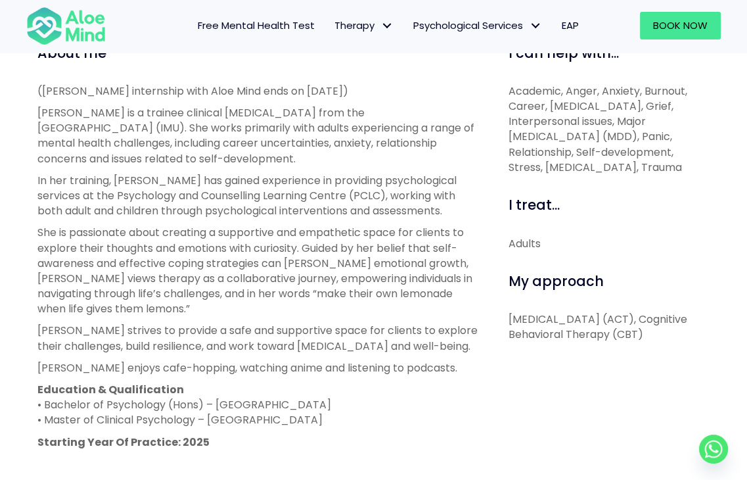
scroll to position [500, 0]
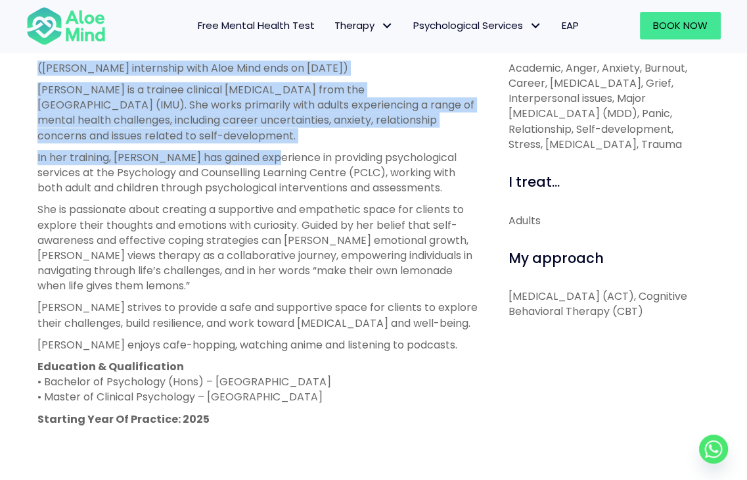
drag, startPoint x: 48, startPoint y: 70, endPoint x: 261, endPoint y: 152, distance: 228.0
click at [261, 152] on div "(Christie’s internship with Aloe Mind ends on 21 March 2026) Christie is a trai…" at bounding box center [258, 254] width 442 height 388
click at [247, 140] on p "[PERSON_NAME] is a trainee clinical [MEDICAL_DATA] from the [GEOGRAPHIC_DATA] (…" at bounding box center [258, 112] width 442 height 61
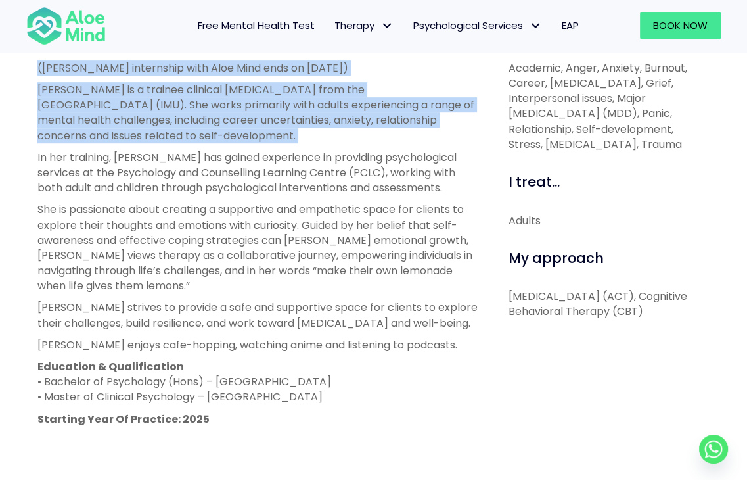
drag, startPoint x: 247, startPoint y: 140, endPoint x: 31, endPoint y: 68, distance: 227.8
click at [31, 68] on div "About me ([PERSON_NAME] internship with Aloe Mind ends on [DATE]) [PERSON_NAME]…" at bounding box center [258, 330] width 461 height 620
drag, startPoint x: 97, startPoint y: 83, endPoint x: 285, endPoint y: 140, distance: 196.4
click at [285, 140] on div "About me ([PERSON_NAME] internship with Aloe Mind ends on [DATE]) [PERSON_NAME]…" at bounding box center [258, 330] width 461 height 620
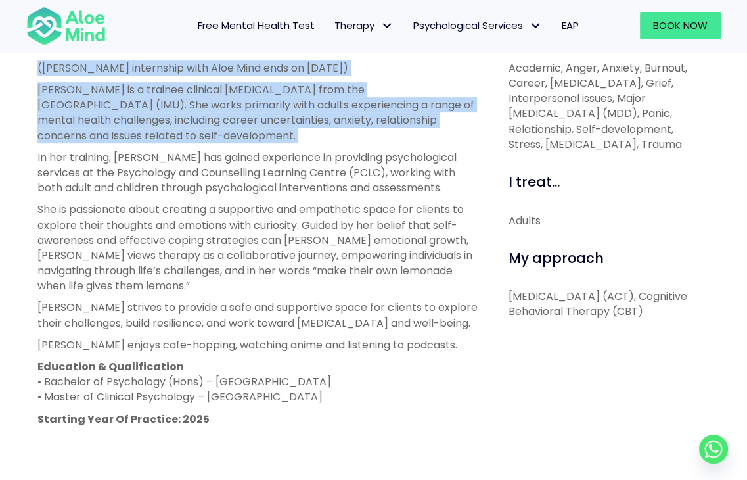
click at [285, 140] on p "[PERSON_NAME] is a trainee clinical [MEDICAL_DATA] from the [GEOGRAPHIC_DATA] (…" at bounding box center [258, 112] width 442 height 61
drag, startPoint x: 285, startPoint y: 140, endPoint x: 18, endPoint y: 72, distance: 274.6
click at [18, 72] on div "Christie Open to new clients Christie Trainee English, Malay, Mandarin, Hokkien…" at bounding box center [373, 201] width 747 height 1011
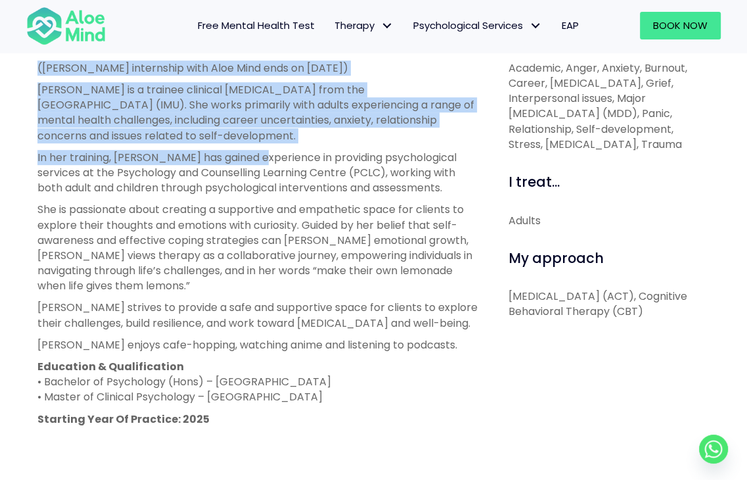
drag, startPoint x: 30, startPoint y: 64, endPoint x: 252, endPoint y: 143, distance: 236.3
click at [252, 143] on div "Christie Open to new clients Christie Trainee English, Malay, Mandarin, Hokkien…" at bounding box center [373, 201] width 747 height 1011
click at [252, 143] on div "(Christie’s internship with Aloe Mind ends on 21 March 2026) Christie is a trai…" at bounding box center [258, 254] width 442 height 388
drag, startPoint x: 241, startPoint y: 137, endPoint x: 13, endPoint y: 71, distance: 236.9
click at [13, 71] on div "Christie Open to new clients Christie Trainee English, Malay, Mandarin, Hokkien…" at bounding box center [373, 201] width 747 height 1011
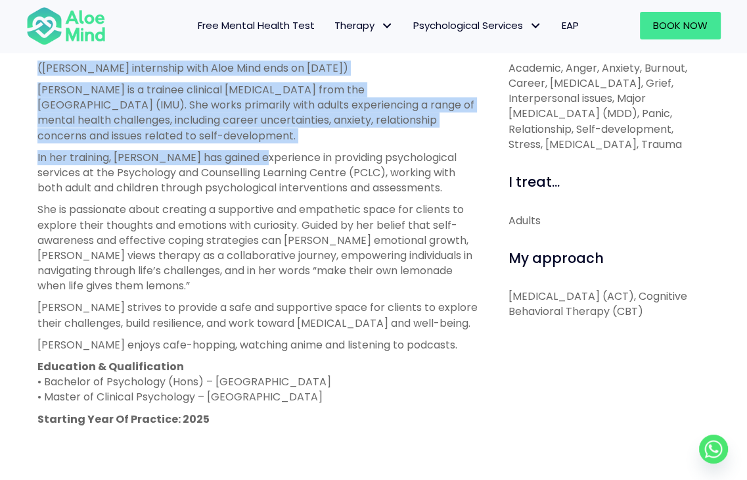
click at [13, 71] on div "Christie Open to new clients Christie Trainee English, Malay, Mandarin, Hokkien…" at bounding box center [373, 201] width 747 height 1011
drag, startPoint x: 19, startPoint y: 64, endPoint x: 229, endPoint y: 141, distance: 223.3
click at [229, 141] on div "Christie Open to new clients Christie Trainee English, Malay, Mandarin, Hokkien…" at bounding box center [373, 201] width 747 height 1011
click at [229, 141] on p "[PERSON_NAME] is a trainee clinical [MEDICAL_DATA] from the [GEOGRAPHIC_DATA] (…" at bounding box center [258, 112] width 442 height 61
drag, startPoint x: 216, startPoint y: 138, endPoint x: 38, endPoint y: 69, distance: 190.4
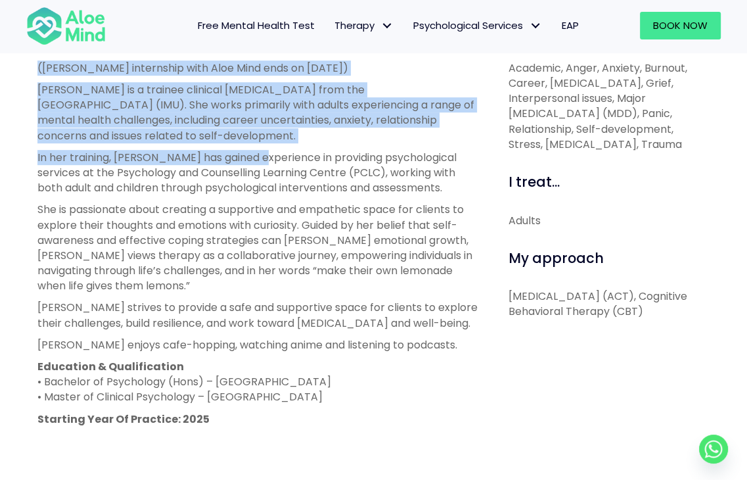
click at [38, 69] on div "(Christie’s internship with Aloe Mind ends on 21 March 2026) Christie is a trai…" at bounding box center [258, 254] width 442 height 388
click at [38, 69] on p "([PERSON_NAME] internship with Aloe Mind ends on [DATE])" at bounding box center [258, 67] width 442 height 15
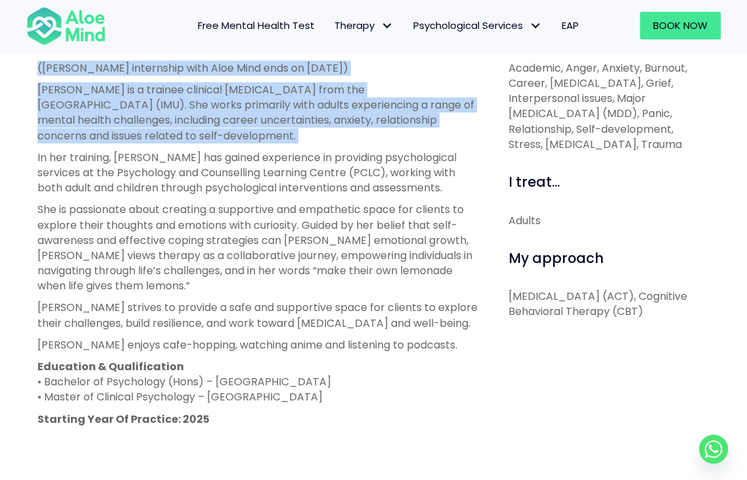
drag, startPoint x: 38, startPoint y: 69, endPoint x: 200, endPoint y: 131, distance: 173.3
click at [200, 131] on div "(Christie’s internship with Aloe Mind ends on 21 March 2026) Christie is a trai…" at bounding box center [258, 254] width 442 height 388
click at [200, 131] on p "[PERSON_NAME] is a trainee clinical [MEDICAL_DATA] from the [GEOGRAPHIC_DATA] (…" at bounding box center [258, 112] width 442 height 61
click at [11, 61] on div "Christie Open to new clients Christie Trainee English, Malay, Mandarin, Hokkien…" at bounding box center [373, 201] width 747 height 1011
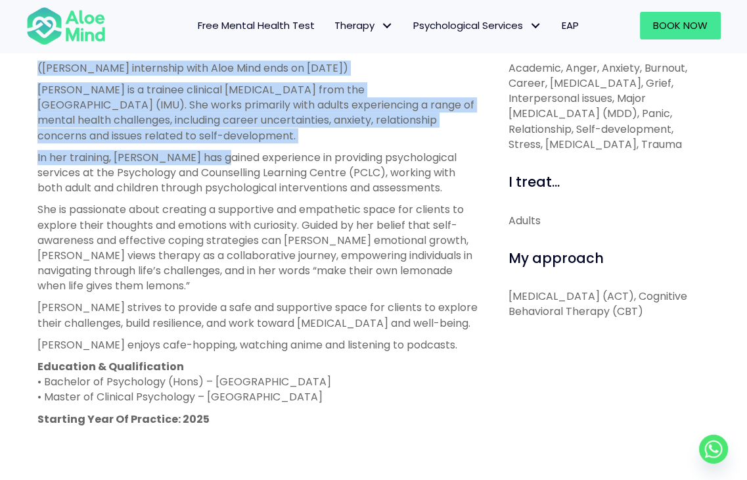
click at [207, 144] on div "Christie Open to new clients Christie Trainee English, Malay, Mandarin, Hokkien…" at bounding box center [373, 201] width 747 height 1011
click at [207, 144] on div "(Christie’s internship with Aloe Mind ends on 21 March 2026) Christie is a trai…" at bounding box center [258, 254] width 442 height 388
click at [37, 72] on div "(Christie’s internship with Aloe Mind ends on 21 March 2026) Christie is a trai…" at bounding box center [258, 254] width 442 height 388
click at [37, 72] on p "([PERSON_NAME] internship with Aloe Mind ends on [DATE])" at bounding box center [258, 67] width 442 height 15
click at [186, 141] on div "(Christie’s internship with Aloe Mind ends on 21 March 2026) Christie is a trai…" at bounding box center [258, 254] width 442 height 388
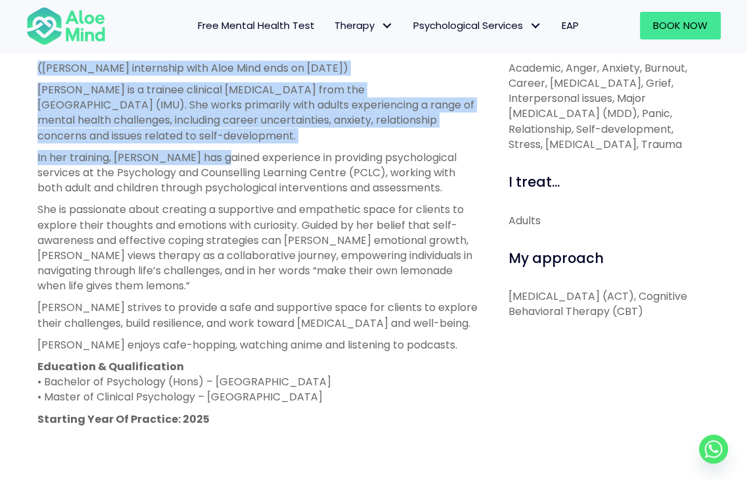
click at [186, 141] on p "[PERSON_NAME] is a trainee clinical [MEDICAL_DATA] from the [GEOGRAPHIC_DATA] (…" at bounding box center [258, 112] width 442 height 61
click at [30, 58] on div "About me ([PERSON_NAME] internship with Aloe Mind ends on [DATE]) [PERSON_NAME]…" at bounding box center [258, 330] width 461 height 620
click at [223, 128] on div "Christie Open to new clients Christie Trainee English, Malay, Mandarin, Hokkien…" at bounding box center [373, 201] width 747 height 1011
click at [223, 128] on p "[PERSON_NAME] is a trainee clinical [MEDICAL_DATA] from the [GEOGRAPHIC_DATA] (…" at bounding box center [258, 112] width 442 height 61
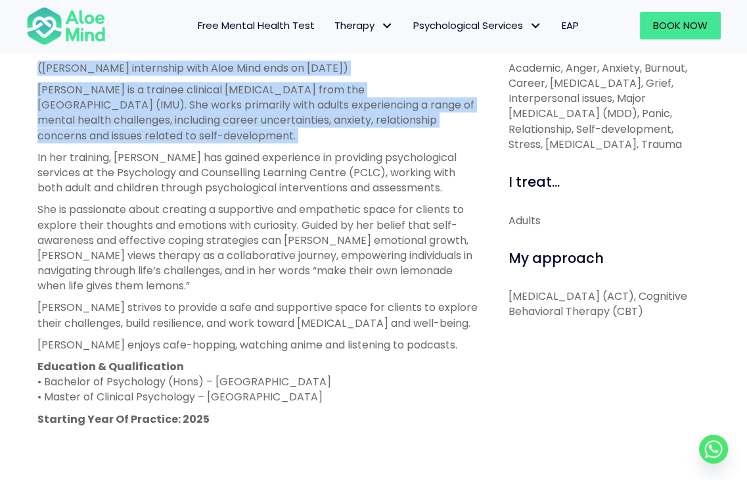
click at [30, 57] on div "About me ([PERSON_NAME] internship with Aloe Mind ends on [DATE]) [PERSON_NAME]…" at bounding box center [258, 330] width 461 height 620
click at [247, 139] on div "Christie Open to new clients Christie Trainee English, Malay, Mandarin, Hokkien…" at bounding box center [373, 201] width 747 height 1011
click at [247, 139] on p "[PERSON_NAME] is a trainee clinical [MEDICAL_DATA] from the [GEOGRAPHIC_DATA] (…" at bounding box center [258, 112] width 442 height 61
click at [8, 69] on div "Christie Open to new clients Christie Trainee English, Malay, Mandarin, Hokkien…" at bounding box center [373, 201] width 747 height 1011
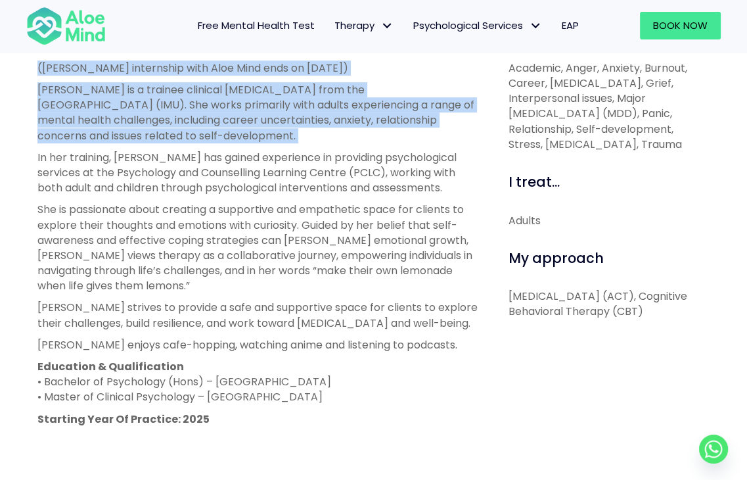
click at [8, 69] on div "Christie Open to new clients Christie Trainee English, Malay, Mandarin, Hokkien…" at bounding box center [373, 201] width 747 height 1011
click at [239, 145] on div "Christie Open to new clients Christie Trainee English, Malay, Mandarin, Hokkien…" at bounding box center [373, 201] width 747 height 1011
click at [237, 153] on p "In her training, [PERSON_NAME] has gained experience in providing psychological…" at bounding box center [258, 173] width 442 height 46
click at [37, 20] on div "Take our free mental health test Free Mental Health Test Therapy Individual the…" at bounding box center [373, 389] width 747 height 1778
click at [150, 34] on nav "Free Mental Health Test Therapy Individual therapy Teen Therapy Child Therapy C…" at bounding box center [354, 26] width 470 height 28
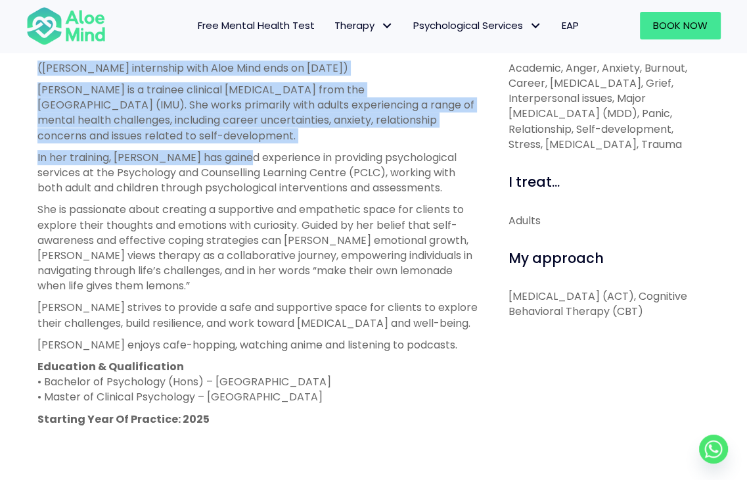
click at [41, 80] on div "(Christie’s internship with Aloe Mind ends on 21 March 2026) Christie is a trai…" at bounding box center [258, 254] width 442 height 388
click at [247, 143] on div "Christie Open to new clients Christie Trainee English, Malay, Mandarin, Hokkien…" at bounding box center [373, 201] width 747 height 1011
click at [247, 143] on p "[PERSON_NAME] is a trainee clinical [MEDICAL_DATA] from the [GEOGRAPHIC_DATA] (…" at bounding box center [258, 112] width 442 height 61
click at [3, 66] on div "Christie Open to new clients Christie Trainee English, Malay, Mandarin, Hokkien…" at bounding box center [373, 201] width 747 height 1011
click at [8, 67] on div "Christie Open to new clients Christie Trainee English, Malay, Mandarin, Hokkien…" at bounding box center [373, 201] width 747 height 1011
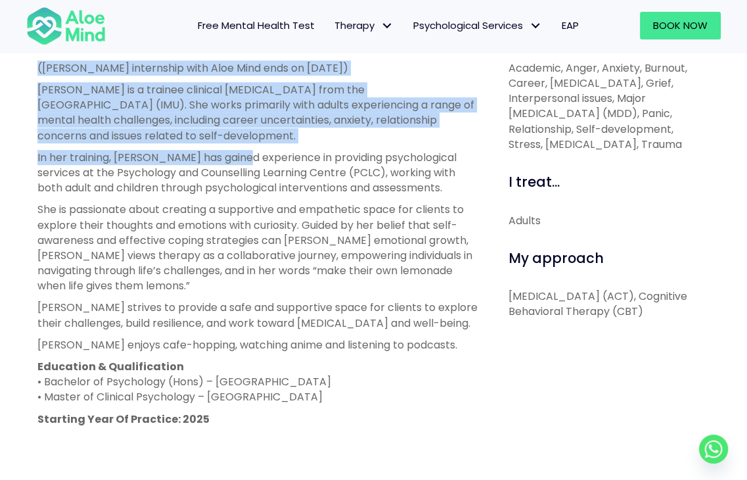
click at [262, 135] on div "Christie Open to new clients Christie Trainee English, Malay, Mandarin, Hokkien…" at bounding box center [373, 201] width 747 height 1011
click at [262, 135] on p "[PERSON_NAME] is a trainee clinical [MEDICAL_DATA] from the [GEOGRAPHIC_DATA] (…" at bounding box center [258, 112] width 442 height 61
click at [24, 66] on div "Christie Open to new clients Christie Trainee English, Malay, Mandarin, Hokkien…" at bounding box center [373, 201] width 747 height 1011
click at [206, 139] on div "Christie Open to new clients Christie Trainee English, Malay, Mandarin, Hokkien…" at bounding box center [373, 201] width 747 height 1011
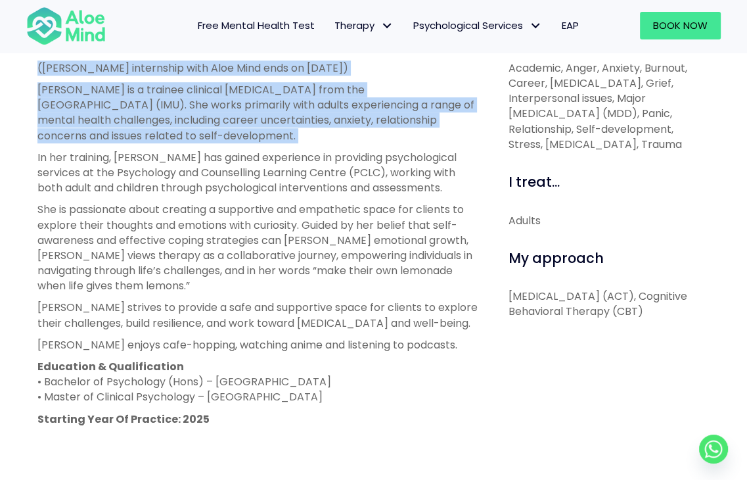
click at [206, 139] on p "[PERSON_NAME] is a trainee clinical [MEDICAL_DATA] from the [GEOGRAPHIC_DATA] (…" at bounding box center [258, 112] width 442 height 61
click at [38, 72] on div "(Christie’s internship with Aloe Mind ends on 21 March 2026) Christie is a trai…" at bounding box center [258, 254] width 442 height 388
click at [37, 72] on p "([PERSON_NAME] internship with Aloe Mind ends on [DATE])" at bounding box center [258, 67] width 442 height 15
click at [346, 71] on p "([PERSON_NAME] internship with Aloe Mind ends on [DATE])" at bounding box center [258, 67] width 442 height 15
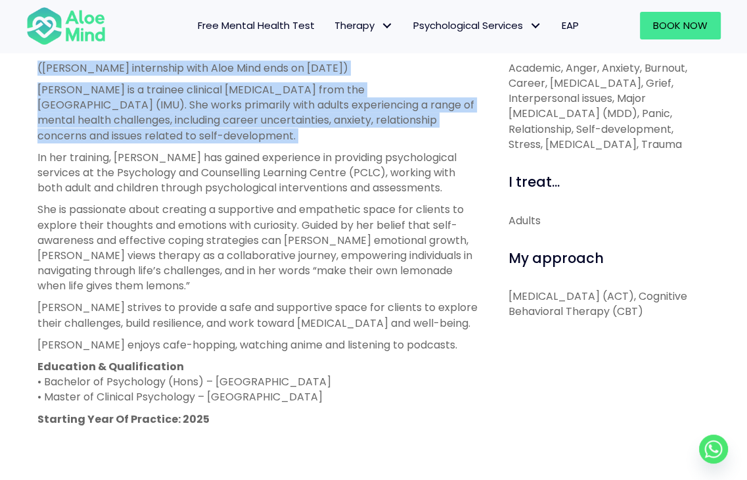
click at [346, 71] on p "([PERSON_NAME] internship with Aloe Mind ends on [DATE])" at bounding box center [258, 67] width 442 height 15
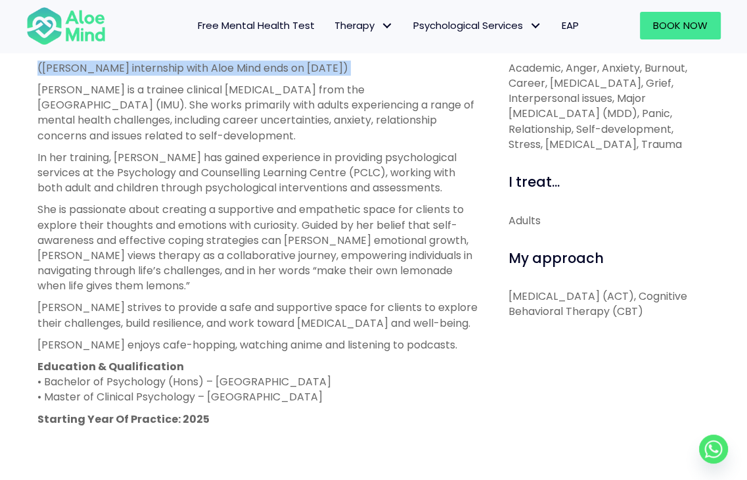
click at [346, 71] on p "([PERSON_NAME] internship with Aloe Mind ends on [DATE])" at bounding box center [258, 67] width 442 height 15
click at [336, 70] on p "([PERSON_NAME] internship with Aloe Mind ends on [DATE])" at bounding box center [258, 67] width 442 height 15
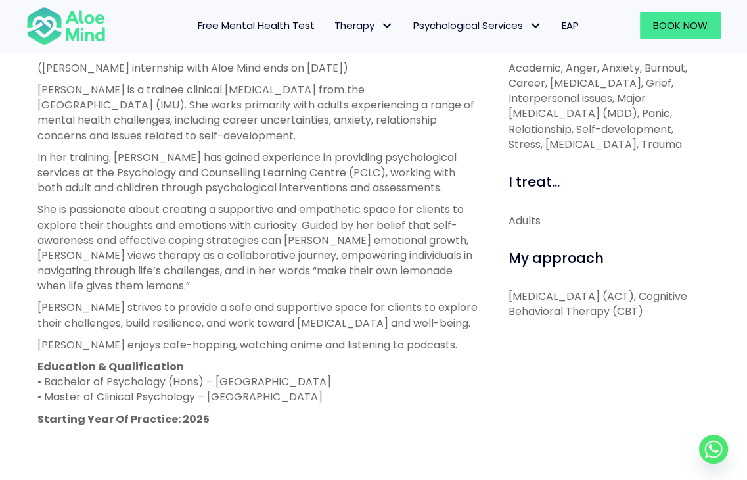
click at [346, 70] on p "([PERSON_NAME] internship with Aloe Mind ends on [DATE])" at bounding box center [258, 67] width 442 height 15
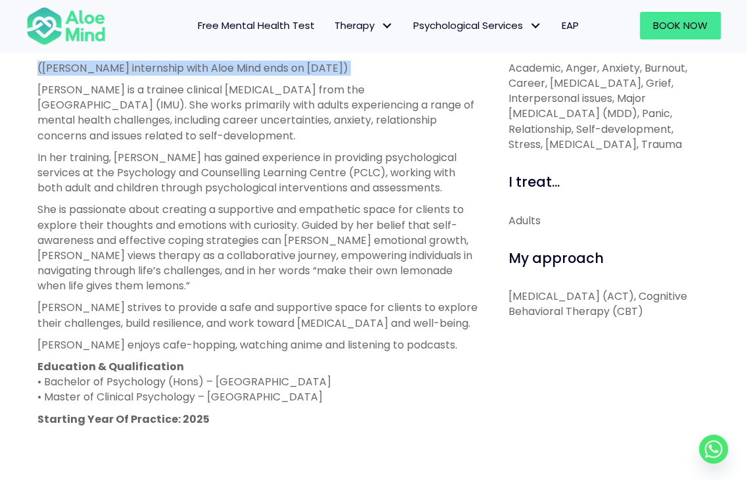
click at [346, 70] on p "([PERSON_NAME] internship with Aloe Mind ends on [DATE])" at bounding box center [258, 67] width 442 height 15
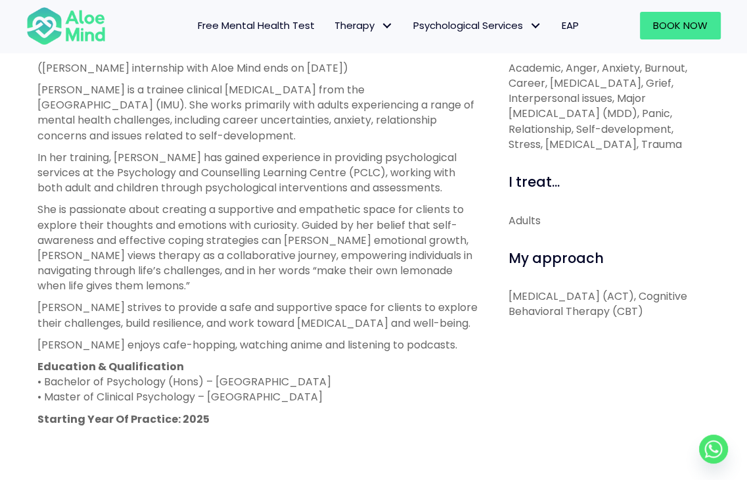
click at [325, 78] on div "(Christie’s internship with Aloe Mind ends on 21 March 2026) Christie is a trai…" at bounding box center [258, 254] width 442 height 388
click at [252, 137] on div "(Christie’s internship with Aloe Mind ends on 21 March 2026) Christie is a trai…" at bounding box center [258, 254] width 442 height 388
click at [252, 137] on p "[PERSON_NAME] is a trainee clinical [MEDICAL_DATA] from the [GEOGRAPHIC_DATA] (…" at bounding box center [258, 112] width 442 height 61
click at [24, 66] on div "Christie Open to new clients Christie Trainee English, Malay, Mandarin, Hokkien…" at bounding box center [373, 201] width 747 height 1011
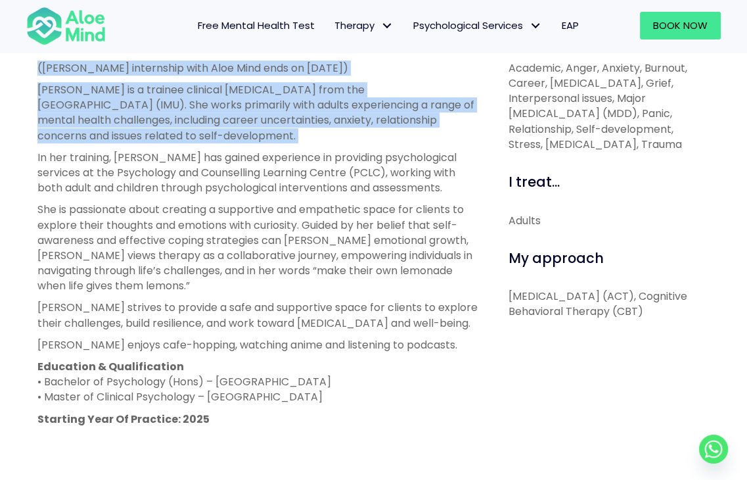
click at [215, 140] on div "Christie Open to new clients Christie Trainee English, Malay, Mandarin, Hokkien…" at bounding box center [373, 201] width 747 height 1011
click at [215, 140] on p "[PERSON_NAME] is a trainee clinical [MEDICAL_DATA] from the [GEOGRAPHIC_DATA] (…" at bounding box center [258, 112] width 442 height 61
click at [32, 66] on div "About me ([PERSON_NAME] internship with Aloe Mind ends on [DATE]) [PERSON_NAME]…" at bounding box center [258, 330] width 461 height 620
click at [185, 139] on div "About me ([PERSON_NAME] internship with Aloe Mind ends on [DATE]) [PERSON_NAME]…" at bounding box center [258, 330] width 461 height 620
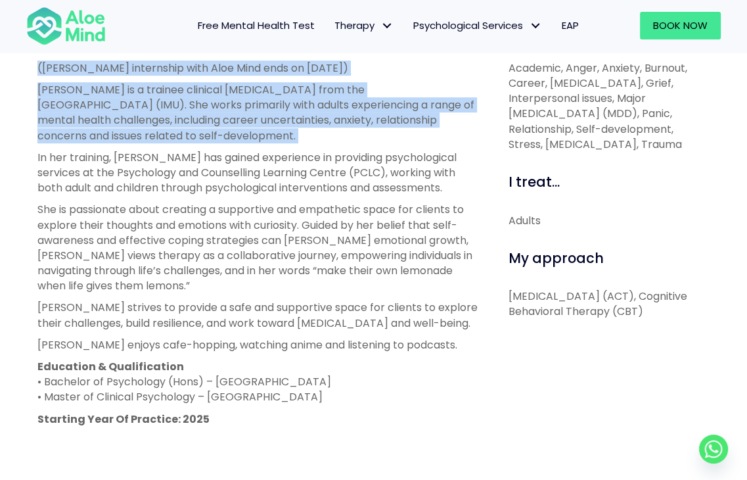
click at [185, 139] on p "[PERSON_NAME] is a trainee clinical [MEDICAL_DATA] from the [GEOGRAPHIC_DATA] (…" at bounding box center [258, 112] width 442 height 61
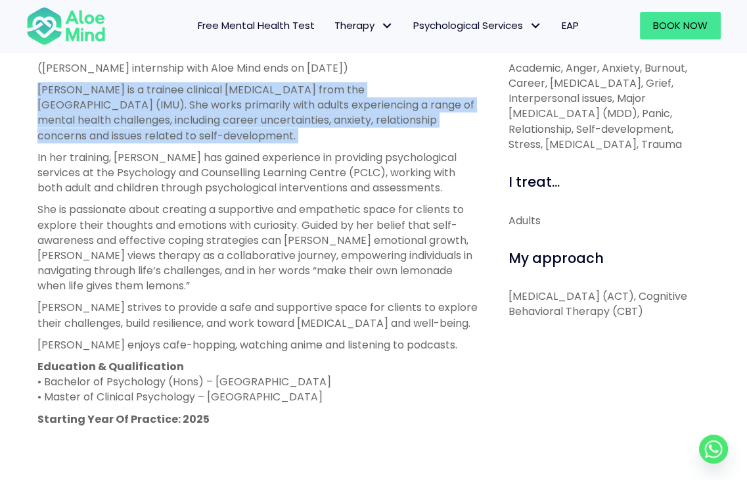
click at [185, 139] on p "[PERSON_NAME] is a trainee clinical [MEDICAL_DATA] from the [GEOGRAPHIC_DATA] (…" at bounding box center [258, 112] width 442 height 61
click at [187, 127] on p "[PERSON_NAME] is a trainee clinical [MEDICAL_DATA] from the [GEOGRAPHIC_DATA] (…" at bounding box center [258, 112] width 442 height 61
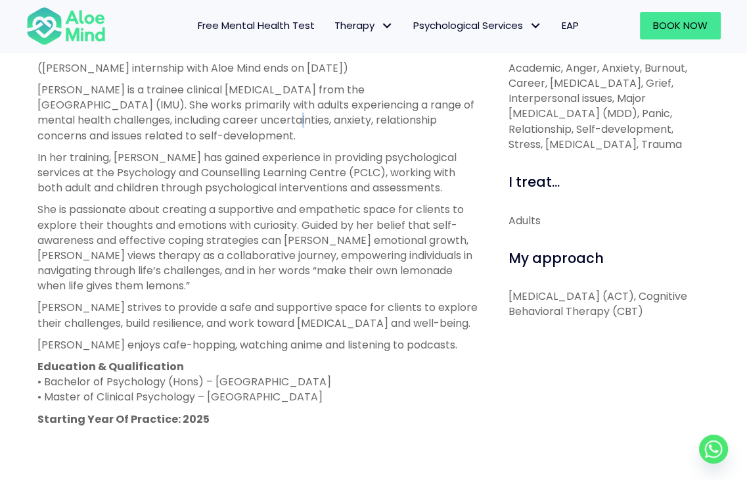
click at [187, 127] on p "[PERSON_NAME] is a trainee clinical [MEDICAL_DATA] from the [GEOGRAPHIC_DATA] (…" at bounding box center [258, 112] width 442 height 61
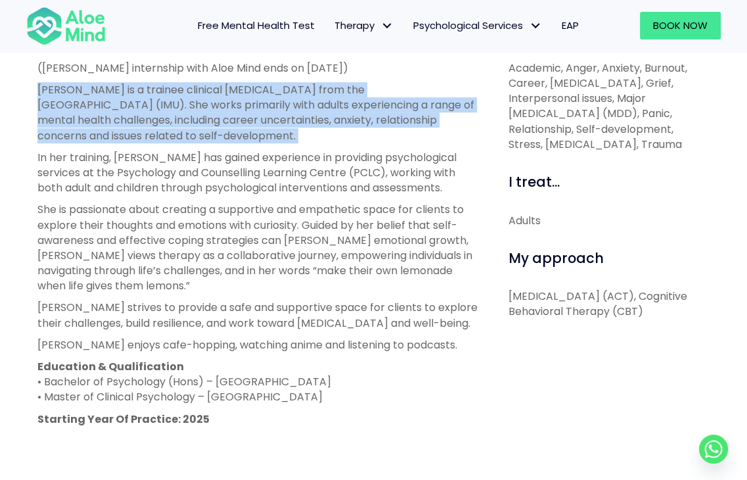
click at [187, 127] on p "[PERSON_NAME] is a trainee clinical [MEDICAL_DATA] from the [GEOGRAPHIC_DATA] (…" at bounding box center [258, 112] width 442 height 61
click at [89, 95] on p "[PERSON_NAME] is a trainee clinical [MEDICAL_DATA] from the [GEOGRAPHIC_DATA] (…" at bounding box center [258, 112] width 442 height 61
click at [187, 135] on div "Christie Open to new clients Christie Trainee English, Malay, Mandarin, Hokkien…" at bounding box center [373, 201] width 747 height 1011
click at [187, 135] on p "[PERSON_NAME] is a trainee clinical [MEDICAL_DATA] from the [GEOGRAPHIC_DATA] (…" at bounding box center [258, 112] width 442 height 61
click at [26, 58] on div "Christie Open to new clients Christie Trainee English, Malay, Mandarin, Hokkien…" at bounding box center [373, 201] width 747 height 1011
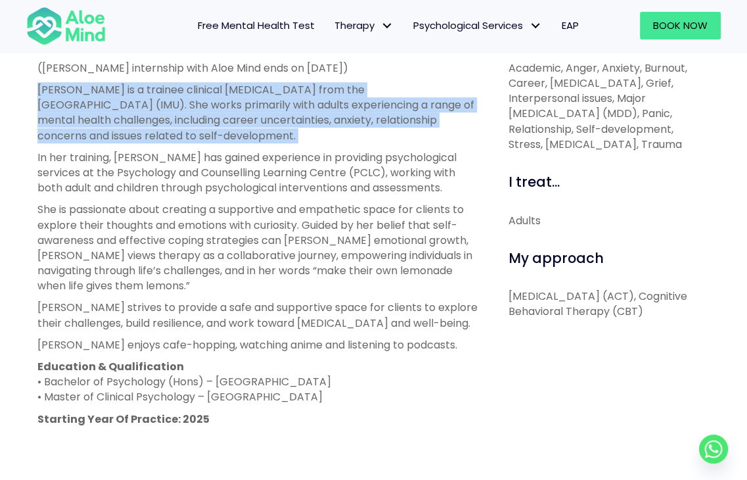
click at [26, 58] on div "Christie Open to new clients Christie Trainee English, Malay, Mandarin, Hokkien…" at bounding box center [373, 201] width 747 height 1011
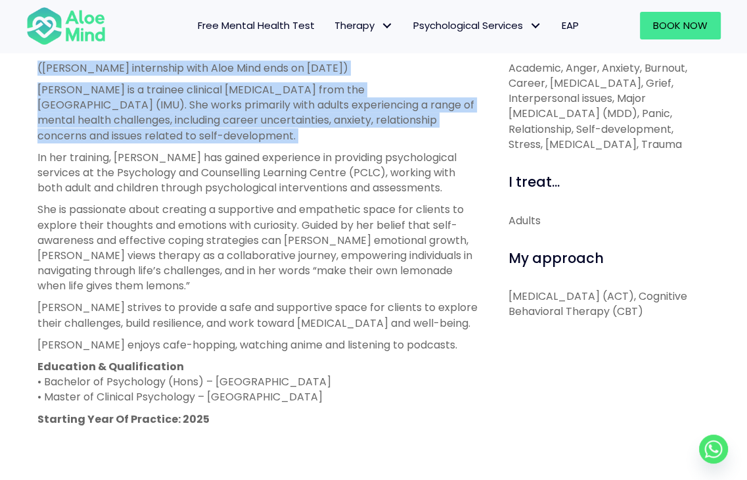
drag, startPoint x: 26, startPoint y: 58, endPoint x: 189, endPoint y: 137, distance: 181.0
click at [189, 137] on div "Christie Open to new clients Christie Trainee English, Malay, Mandarin, Hokkien…" at bounding box center [373, 201] width 747 height 1011
click at [189, 137] on p "[PERSON_NAME] is a trainee clinical [MEDICAL_DATA] from the [GEOGRAPHIC_DATA] (…" at bounding box center [258, 112] width 442 height 61
drag, startPoint x: 195, startPoint y: 134, endPoint x: 22, endPoint y: 68, distance: 184.9
click at [22, 68] on div "Christie Open to new clients Christie Trainee English, Malay, Mandarin, Hokkien…" at bounding box center [373, 201] width 747 height 1011
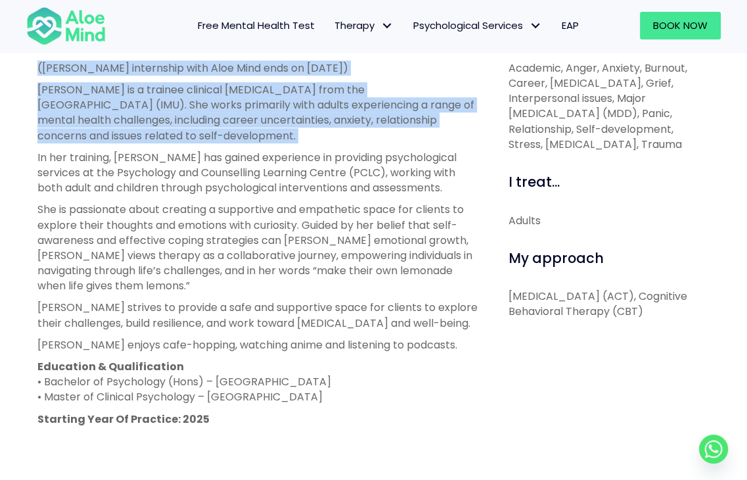
click at [22, 68] on div "Christie Open to new clients Christie Trainee English, Malay, Mandarin, Hokkien…" at bounding box center [373, 201] width 747 height 1011
drag, startPoint x: 103, startPoint y: 78, endPoint x: 244, endPoint y: 130, distance: 150.5
click at [244, 130] on div "Christie Open to new clients Christie Trainee English, Malay, Mandarin, Hokkien…" at bounding box center [373, 201] width 747 height 1011
click at [244, 130] on p "[PERSON_NAME] is a trainee clinical [MEDICAL_DATA] from the [GEOGRAPHIC_DATA] (…" at bounding box center [258, 112] width 442 height 61
drag, startPoint x: 244, startPoint y: 130, endPoint x: 30, endPoint y: 66, distance: 222.9
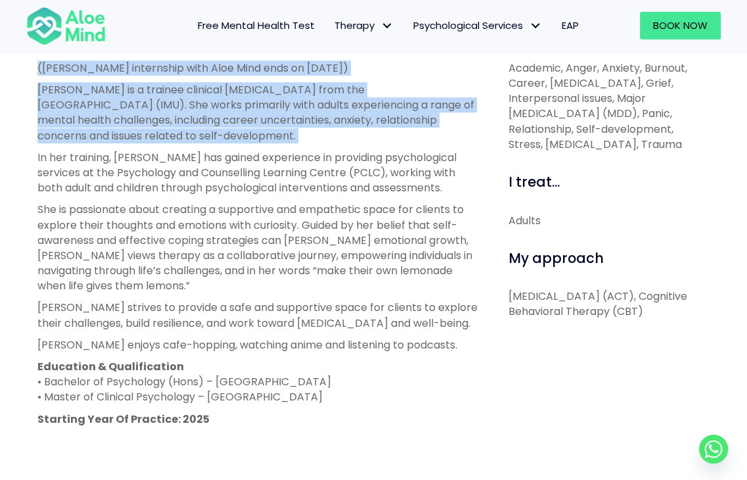
click at [30, 66] on div "About me ([PERSON_NAME] internship with Aloe Mind ends on [DATE]) [PERSON_NAME]…" at bounding box center [258, 330] width 461 height 620
drag, startPoint x: 30, startPoint y: 66, endPoint x: 219, endPoint y: 141, distance: 202.7
click at [219, 141] on div "About me ([PERSON_NAME] internship with Aloe Mind ends on [DATE]) [PERSON_NAME]…" at bounding box center [258, 330] width 461 height 620
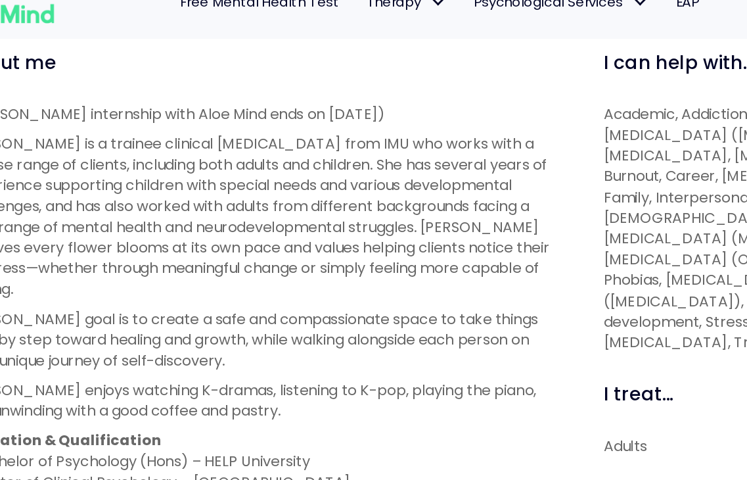
scroll to position [460, 0]
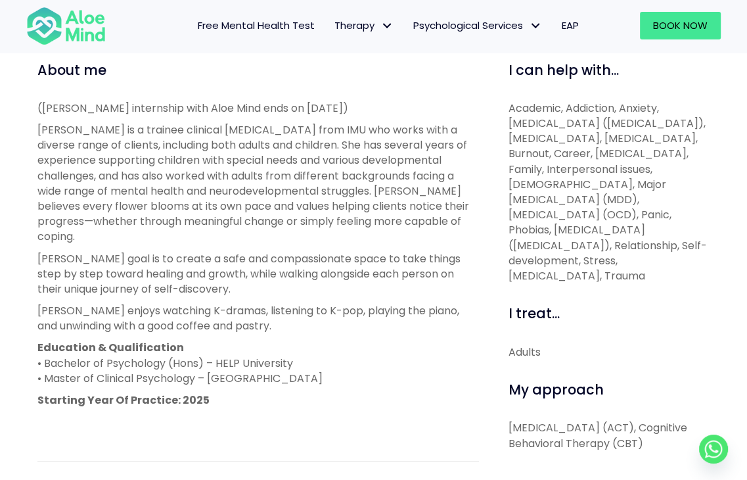
drag, startPoint x: 113, startPoint y: 99, endPoint x: 340, endPoint y: 98, distance: 226.7
click at [340, 98] on div "About me ([PERSON_NAME] internship with Aloe Mind ends on [DATE]) [PERSON_NAME]…" at bounding box center [258, 340] width 461 height 561
click at [342, 98] on div "About me ([PERSON_NAME] internship with Aloe Mind ends on [DATE]) [PERSON_NAME]…" at bounding box center [258, 340] width 442 height 561
click at [231, 106] on p "([PERSON_NAME] internship with Aloe Mind ends on [DATE])" at bounding box center [258, 108] width 442 height 15
drag, startPoint x: 400, startPoint y: 103, endPoint x: 32, endPoint y: 109, distance: 368.0
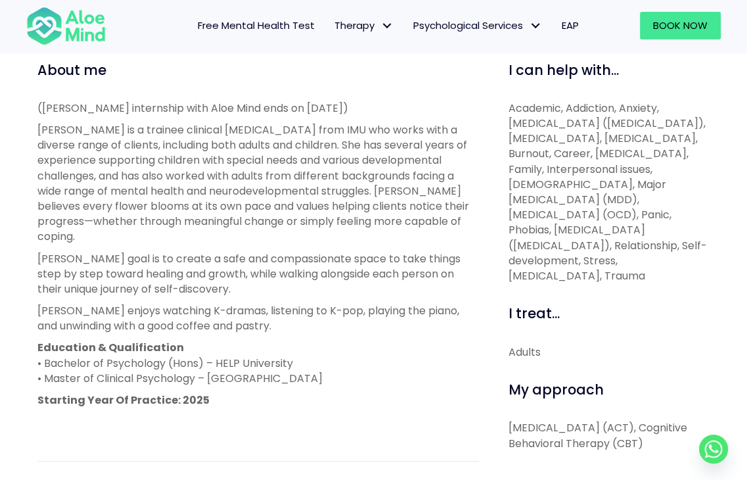
click at [32, 109] on div "About me ([PERSON_NAME] internship with Aloe Mind ends on [DATE]) [PERSON_NAME]…" at bounding box center [258, 340] width 461 height 561
drag, startPoint x: 41, startPoint y: 97, endPoint x: 442, endPoint y: 91, distance: 400.2
click at [442, 91] on div "About me ([PERSON_NAME] internship with Aloe Mind ends on [DATE]) [PERSON_NAME]…" at bounding box center [258, 340] width 442 height 561
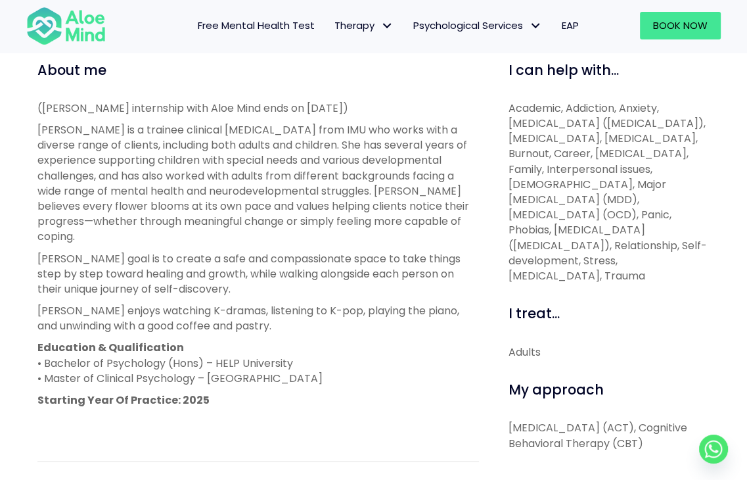
drag, startPoint x: 390, startPoint y: 94, endPoint x: 20, endPoint y: 106, distance: 370.8
click at [20, 106] on div "[PERSON_NAME] Open to new clients [PERSON_NAME] English, Mandarin, Cantonese [D…" at bounding box center [373, 212] width 747 height 953
drag, startPoint x: 32, startPoint y: 104, endPoint x: 366, endPoint y: 99, distance: 334.5
click at [366, 99] on div "[PERSON_NAME] Open to new clients [PERSON_NAME] English, Mandarin, Cantonese [D…" at bounding box center [373, 212] width 747 height 953
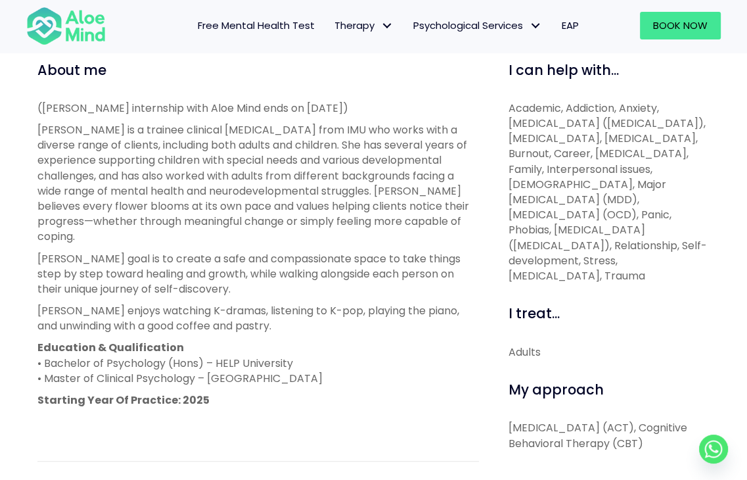
click at [366, 99] on div "About me ([PERSON_NAME] internship with Aloe Mind ends on [DATE]) [PERSON_NAME]…" at bounding box center [258, 340] width 442 height 561
drag, startPoint x: 349, startPoint y: 97, endPoint x: 34, endPoint y: 115, distance: 315.9
click at [34, 115] on div "About me ([PERSON_NAME] internship with Aloe Mind ends on [DATE]) [PERSON_NAME]…" at bounding box center [258, 340] width 461 height 561
click at [33, 109] on div "About me ([PERSON_NAME] internship with Aloe Mind ends on [DATE]) [PERSON_NAME]…" at bounding box center [258, 340] width 461 height 561
drag, startPoint x: 37, startPoint y: 103, endPoint x: 392, endPoint y: 95, distance: 354.9
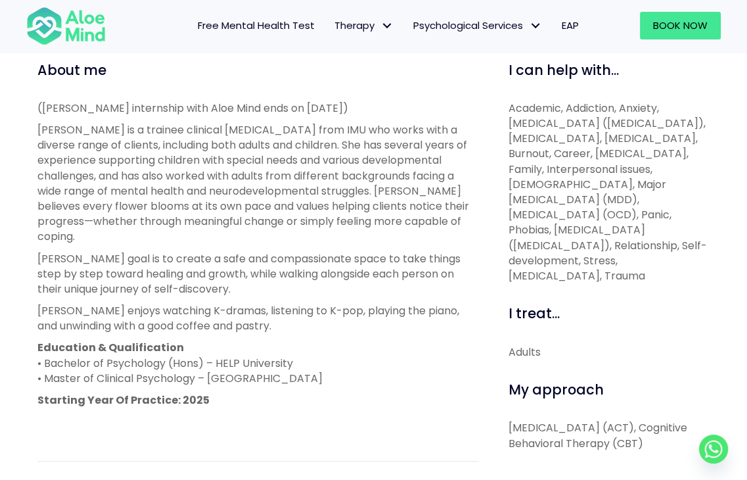
click at [392, 95] on div "About me ([PERSON_NAME] internship with Aloe Mind ends on [DATE]) [PERSON_NAME]…" at bounding box center [258, 340] width 461 height 561
click at [392, 95] on div "About me ([PERSON_NAME] internship with Aloe Mind ends on [DATE]) [PERSON_NAME]…" at bounding box center [258, 340] width 442 height 561
drag, startPoint x: 377, startPoint y: 96, endPoint x: 16, endPoint y: 106, distance: 360.3
click at [16, 106] on div "[PERSON_NAME] Open to new clients [PERSON_NAME] English, Mandarin, Cantonese [D…" at bounding box center [373, 212] width 747 height 953
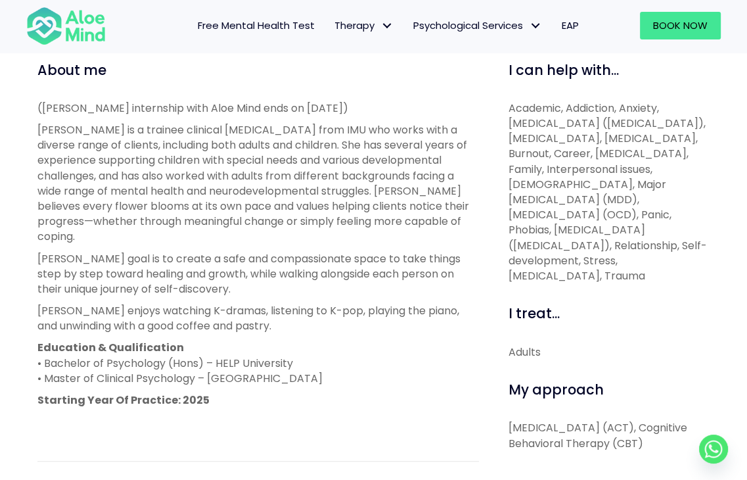
drag, startPoint x: 34, startPoint y: 95, endPoint x: 402, endPoint y: 87, distance: 367.4
click at [402, 87] on div "About me ([PERSON_NAME] internship with Aloe Mind ends on [DATE]) [PERSON_NAME]…" at bounding box center [258, 340] width 461 height 561
click at [402, 87] on div "About me ([PERSON_NAME] internship with Aloe Mind ends on [DATE]) [PERSON_NAME]…" at bounding box center [258, 340] width 442 height 561
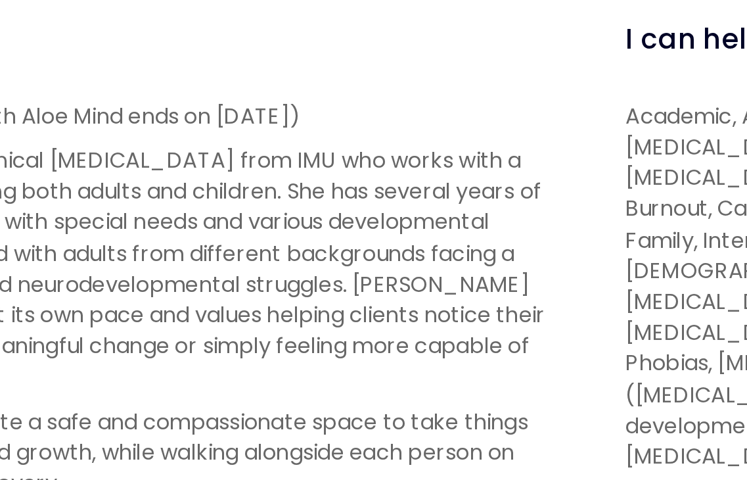
scroll to position [456, 0]
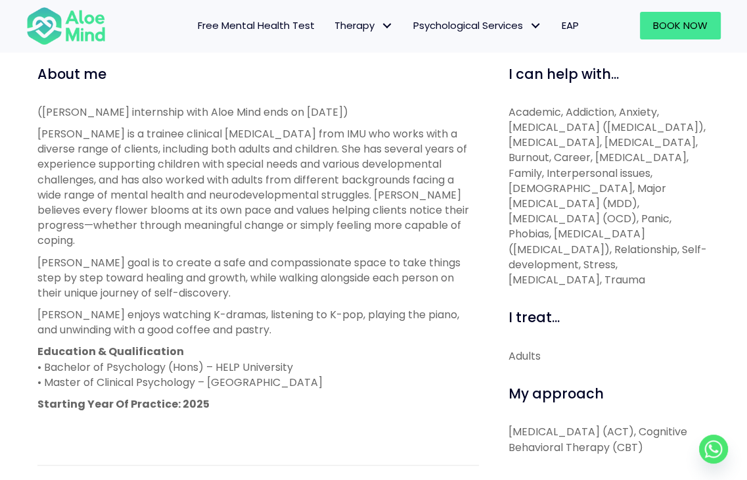
drag, startPoint x: 384, startPoint y: 106, endPoint x: 26, endPoint y: 108, distance: 357.5
click at [26, 108] on div "[PERSON_NAME] Open to new clients [PERSON_NAME] English, Mandarin, Cantonese [D…" at bounding box center [373, 216] width 747 height 953
drag, startPoint x: 37, startPoint y: 96, endPoint x: 405, endPoint y: 93, distance: 368.7
click at [405, 93] on div "About me ([PERSON_NAME] internship with Aloe Mind ends on [DATE]) [PERSON_NAME]…" at bounding box center [258, 344] width 461 height 561
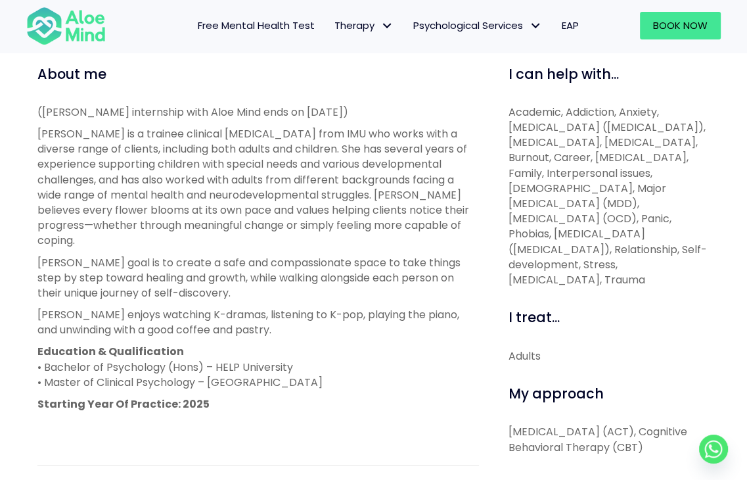
click at [405, 93] on div "About me ([PERSON_NAME] internship with Aloe Mind ends on [DATE]) [PERSON_NAME]…" at bounding box center [258, 344] width 442 height 561
drag, startPoint x: 376, startPoint y: 99, endPoint x: 42, endPoint y: 113, distance: 334.1
click at [42, 113] on div "About me ([PERSON_NAME] internship with Aloe Mind ends on [DATE]) [PERSON_NAME]…" at bounding box center [258, 344] width 442 height 561
click at [42, 113] on p "([PERSON_NAME] internship with Aloe Mind ends on [DATE])" at bounding box center [258, 111] width 442 height 15
drag, startPoint x: 47, startPoint y: 99, endPoint x: 437, endPoint y: 91, distance: 389.8
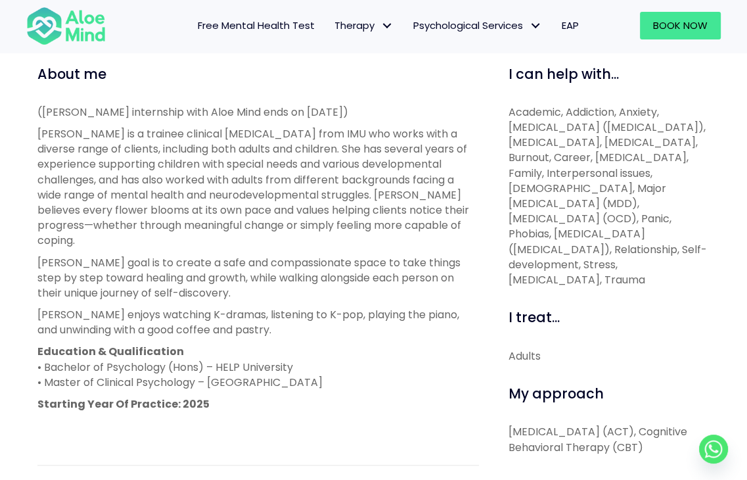
click at [446, 93] on div "About me ([PERSON_NAME] internship with Aloe Mind ends on [DATE]) [PERSON_NAME]…" at bounding box center [258, 344] width 442 height 561
click at [437, 91] on div "About me ([PERSON_NAME] internship with Aloe Mind ends on [DATE]) [PERSON_NAME]…" at bounding box center [258, 344] width 442 height 561
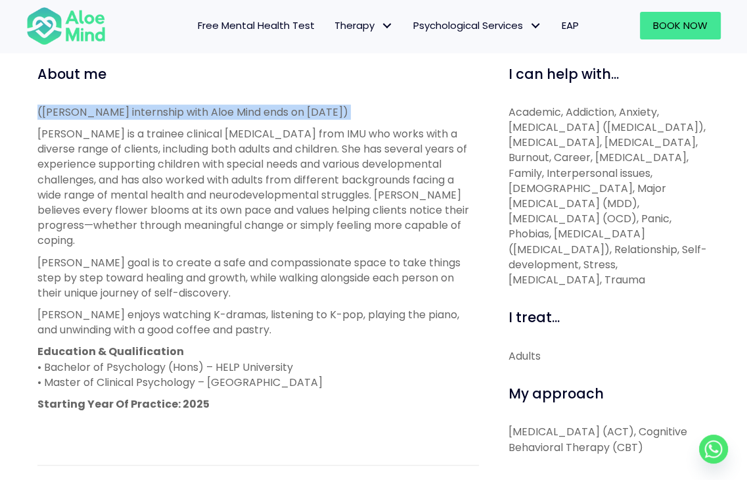
drag, startPoint x: 437, startPoint y: 91, endPoint x: 26, endPoint y: 112, distance: 411.3
click at [26, 112] on div "[PERSON_NAME] Open to new clients [PERSON_NAME] English, Mandarin, Cantonese [D…" at bounding box center [373, 216] width 747 height 953
drag, startPoint x: 26, startPoint y: 96, endPoint x: 380, endPoint y: 101, distance: 353.6
click at [380, 101] on div "[PERSON_NAME] Open to new clients [PERSON_NAME] English, Mandarin, Cantonese [D…" at bounding box center [373, 216] width 747 height 953
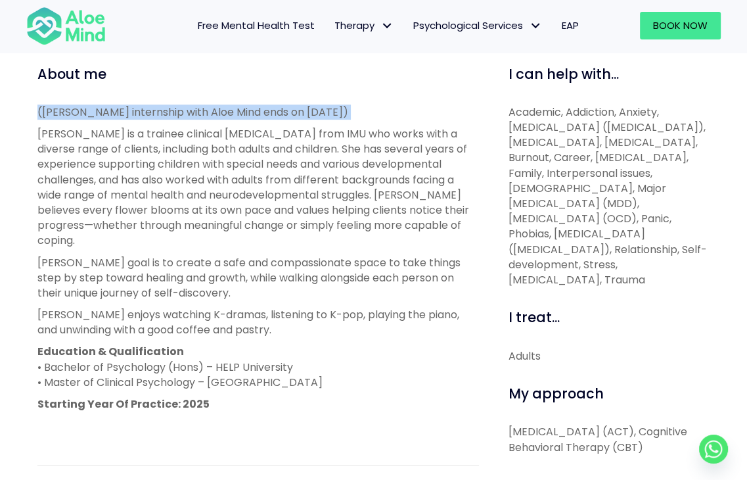
click at [380, 101] on div "About me ([PERSON_NAME] internship with Aloe Mind ends on [DATE]) [PERSON_NAME]…" at bounding box center [258, 344] width 442 height 561
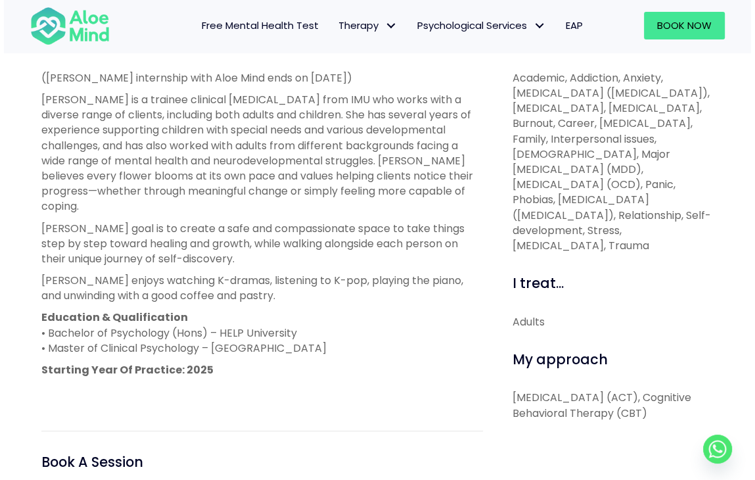
scroll to position [460, 0]
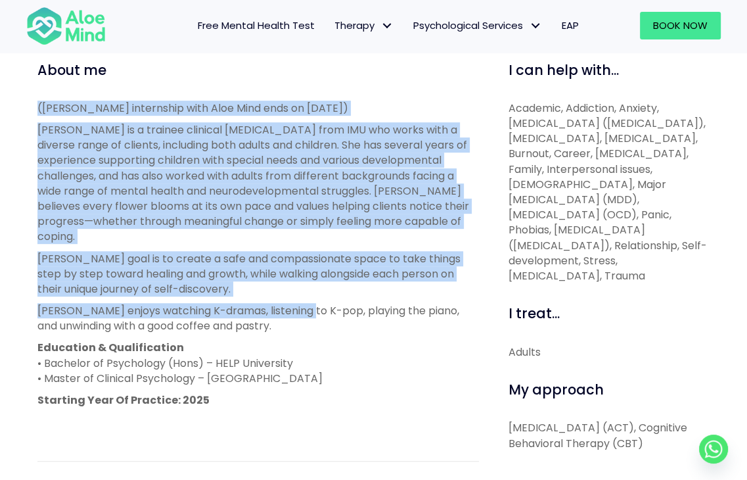
drag, startPoint x: 308, startPoint y: 290, endPoint x: 37, endPoint y: 104, distance: 328.5
click at [37, 104] on div "([PERSON_NAME] internship with Aloe Mind ends on [DATE]) [PERSON_NAME] is a tra…" at bounding box center [258, 265] width 442 height 329
click at [37, 104] on p "([PERSON_NAME] internship with Aloe Mind ends on [DATE])" at bounding box center [258, 108] width 442 height 15
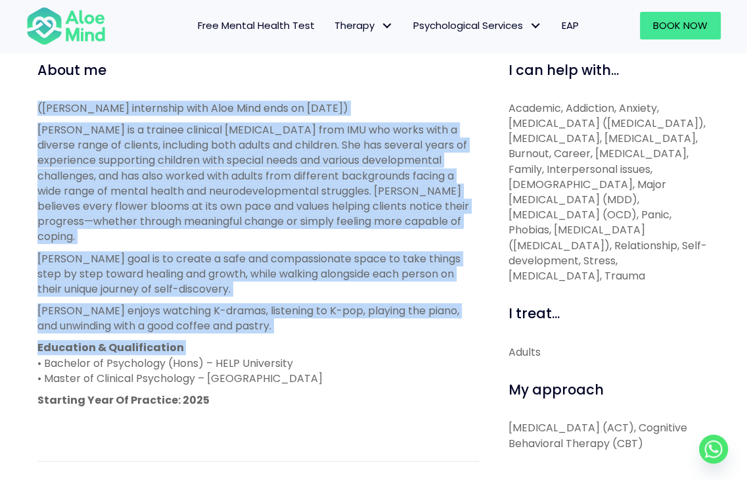
drag, startPoint x: 37, startPoint y: 104, endPoint x: 338, endPoint y: 319, distance: 370.3
click at [338, 319] on div "(Tracy’s internship with Aloe Mind ends on 21 March 2026) Tracy is a trainee cl…" at bounding box center [258, 265] width 442 height 329
drag, startPoint x: 237, startPoint y: 256, endPoint x: 21, endPoint y: 105, distance: 262.9
click at [21, 105] on div "Tracy Open to new clients Tracy Trainee English, Mandarin, Cantonese LGBTQ Affi…" at bounding box center [373, 212] width 747 height 953
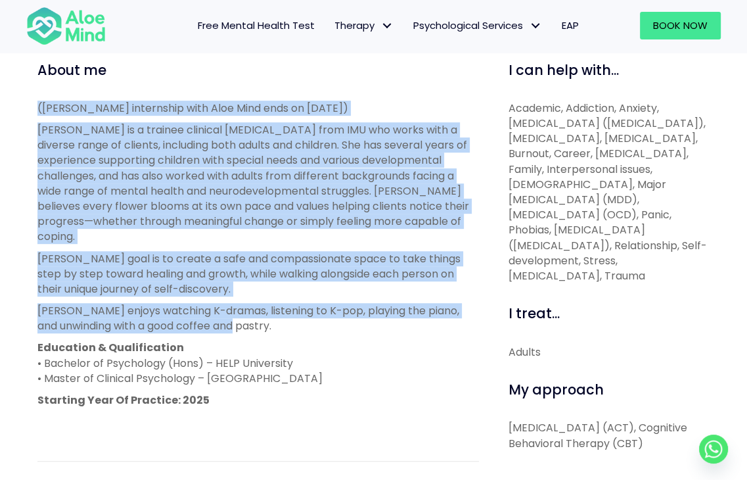
click at [21, 105] on div "Tracy Open to new clients Tracy Trainee English, Mandarin, Cantonese LGBTQ Affi…" at bounding box center [373, 212] width 747 height 953
drag, startPoint x: 82, startPoint y: 101, endPoint x: 433, endPoint y: 310, distance: 408.4
click at [433, 310] on div "About me (Tracy’s internship with Aloe Mind ends on 21 March 2026) Tracy is a t…" at bounding box center [258, 340] width 442 height 561
click at [433, 310] on p "Tracy enjoys watching K-dramas, listening to K-pop, playing the piano, and unwi…" at bounding box center [258, 318] width 442 height 30
drag, startPoint x: 433, startPoint y: 310, endPoint x: 26, endPoint y: 95, distance: 459.7
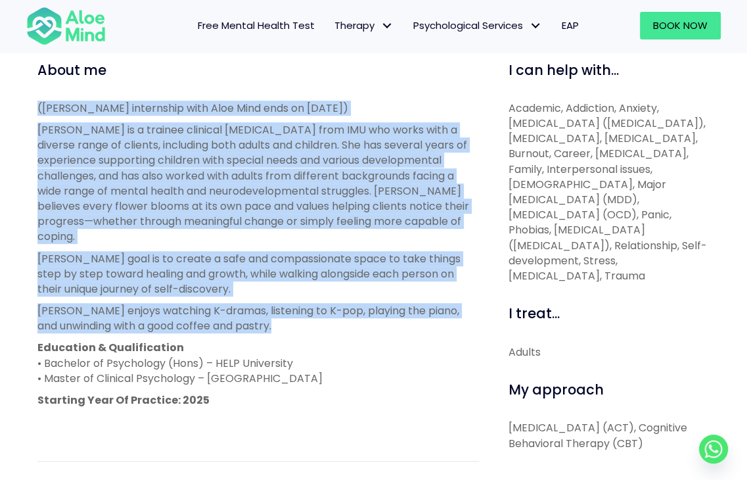
click at [26, 95] on div "Tracy Open to new clients Tracy Trainee English, Mandarin, Cantonese LGBTQ Affi…" at bounding box center [373, 212] width 747 height 953
drag, startPoint x: 26, startPoint y: 95, endPoint x: 341, endPoint y: 304, distance: 377.5
click at [341, 304] on div "Tracy Open to new clients Tracy Trainee English, Mandarin, Cantonese LGBTQ Affi…" at bounding box center [373, 212] width 747 height 953
click at [342, 304] on p "Tracy enjoys watching K-dramas, listening to K-pop, playing the piano, and unwi…" at bounding box center [258, 318] width 442 height 30
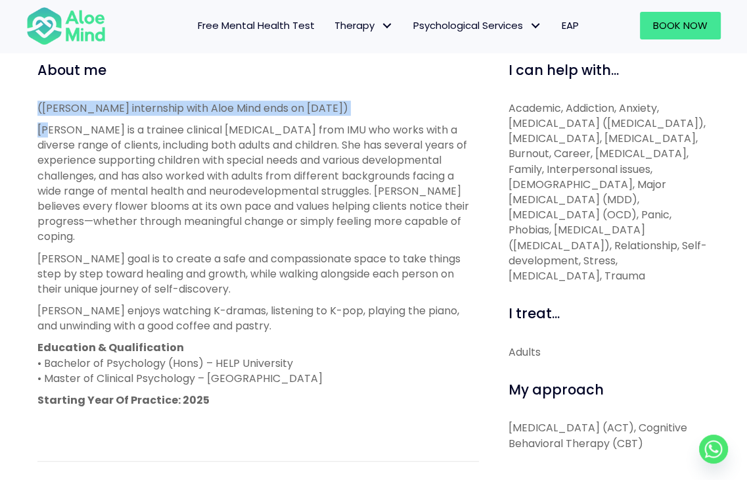
drag, startPoint x: 341, startPoint y: 303, endPoint x: 50, endPoint y: 133, distance: 337.2
click at [50, 133] on div "(Tracy’s internship with Aloe Mind ends on 21 March 2026) Tracy is a trainee cl…" at bounding box center [258, 265] width 442 height 329
click at [50, 133] on p "Tracy is a trainee clinical psychologist from IMU who works with a diverse rang…" at bounding box center [258, 183] width 442 height 122
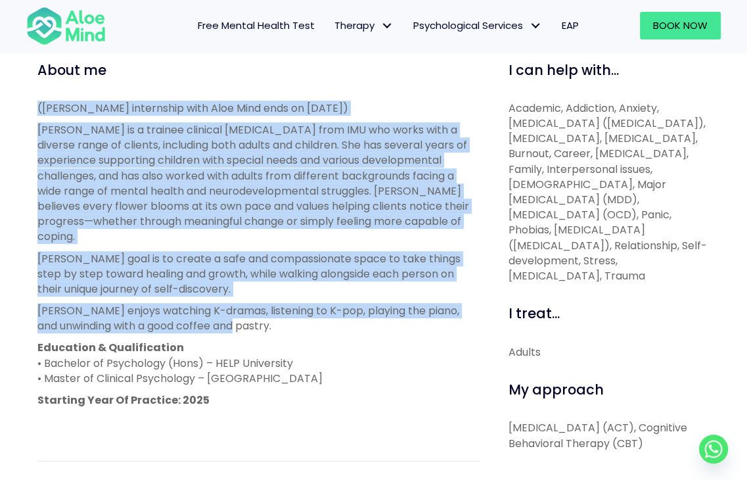
drag, startPoint x: 28, startPoint y: 106, endPoint x: 355, endPoint y: 312, distance: 386.9
click at [355, 312] on div "About me (Tracy’s internship with Aloe Mind ends on 21 March 2026) Tracy is a t…" at bounding box center [258, 340] width 461 height 561
click at [355, 312] on p "Tracy enjoys watching K-dramas, listening to K-pop, playing the piano, and unwi…" at bounding box center [258, 318] width 442 height 30
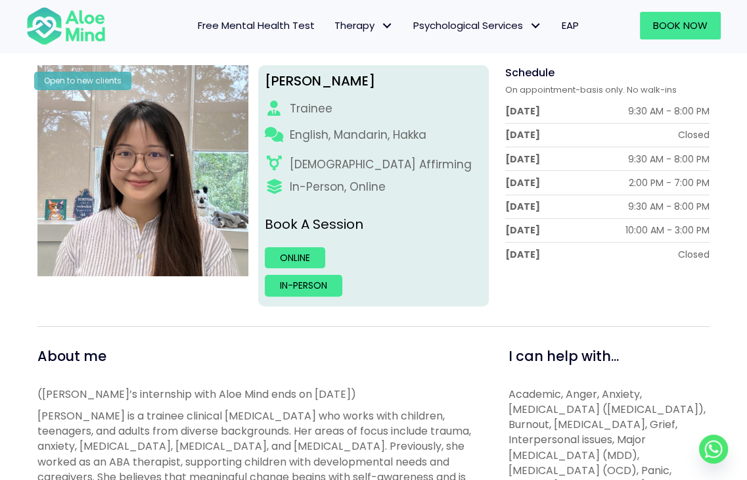
scroll to position [197, 0]
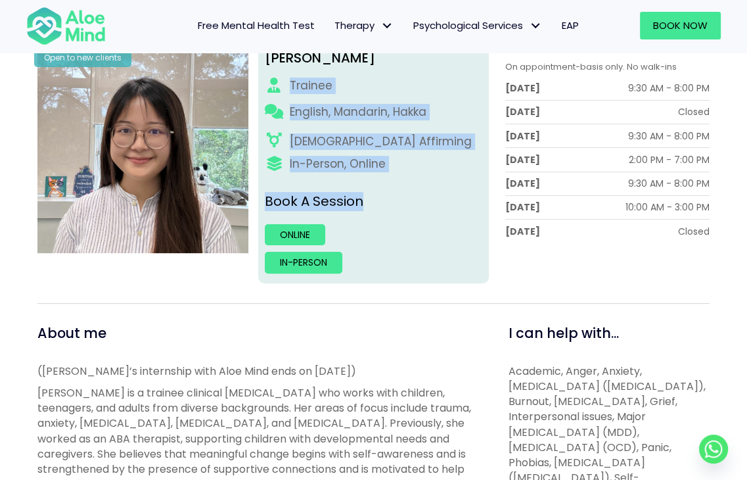
drag, startPoint x: 272, startPoint y: 82, endPoint x: 386, endPoint y: 190, distance: 156.6
click at [386, 190] on div "[PERSON_NAME] English, Mandarin, [GEOGRAPHIC_DATA] [DEMOGRAPHIC_DATA] Affirming…" at bounding box center [373, 162] width 231 height 241
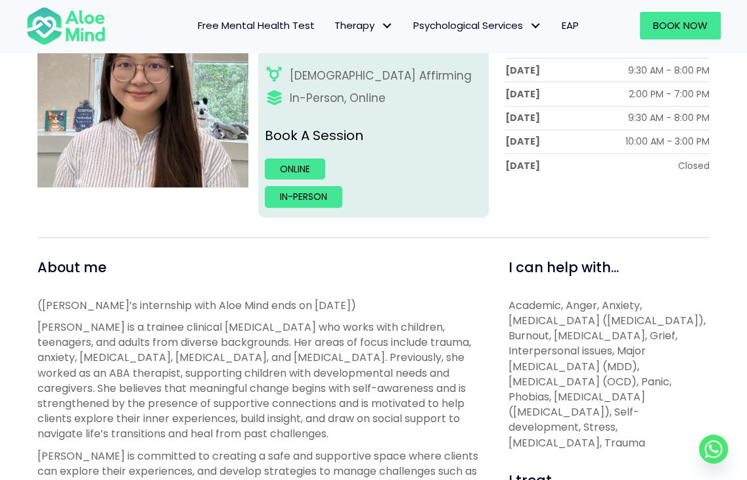
scroll to position [131, 0]
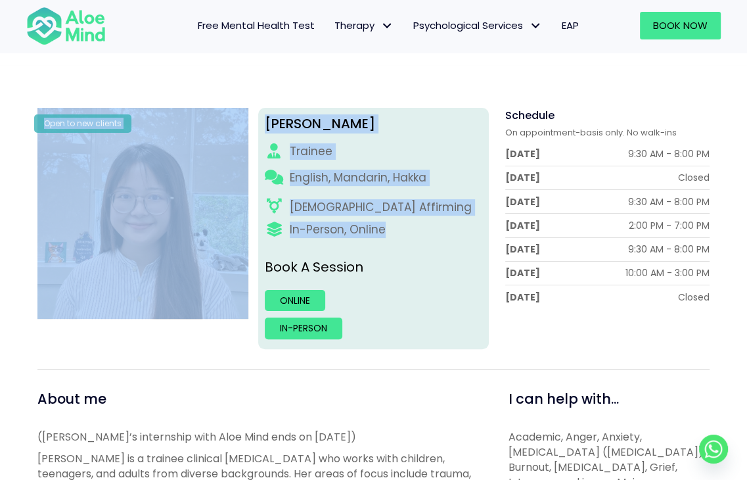
drag, startPoint x: 423, startPoint y: 229, endPoint x: 229, endPoint y: 145, distance: 211.3
click at [229, 145] on div "Open to new clients [PERSON_NAME] English, Mandarin, [GEOGRAPHIC_DATA] [DEMOGRA…" at bounding box center [374, 228] width 692 height 241
click at [265, 149] on icon at bounding box center [274, 151] width 18 height 15
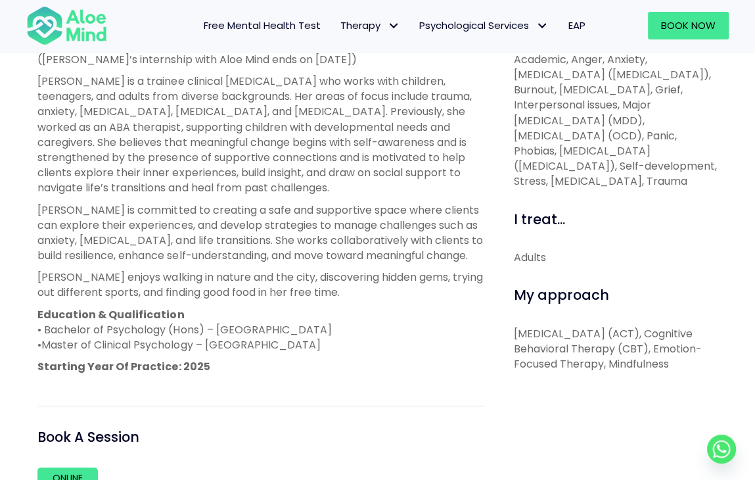
scroll to position [548, 0]
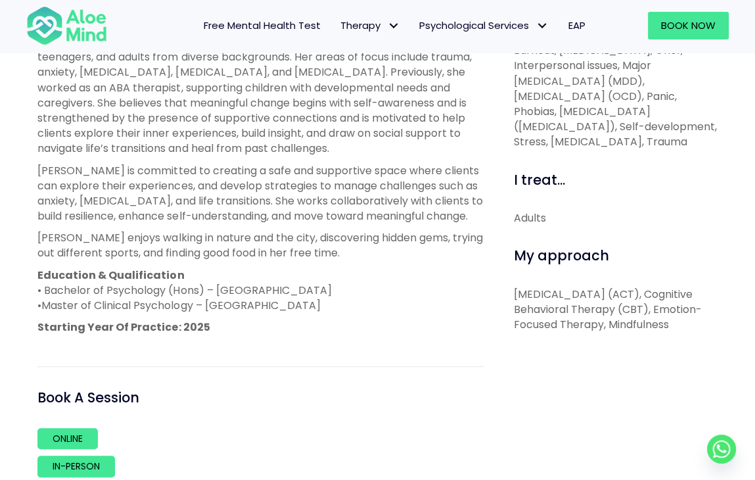
click at [190, 295] on p "Education & Qualification • Bachelor of Psychology (Hons) – [GEOGRAPHIC_DATA] •…" at bounding box center [260, 290] width 446 height 46
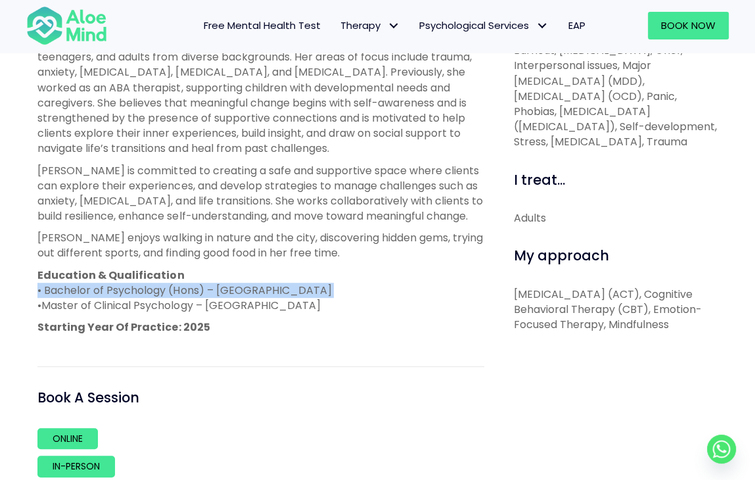
click at [190, 295] on p "Education & Qualification • Bachelor of Psychology (Hons) – [GEOGRAPHIC_DATA] •…" at bounding box center [260, 290] width 446 height 46
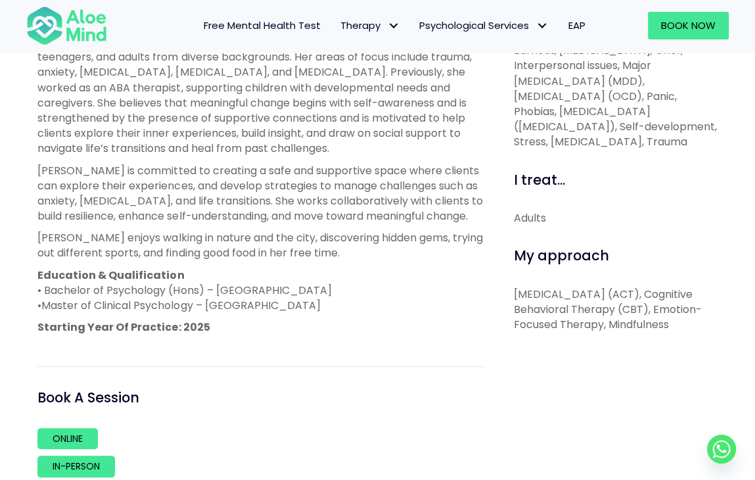
click at [189, 299] on span "Master of Clinical Psychology – [GEOGRAPHIC_DATA]" at bounding box center [180, 305] width 279 height 15
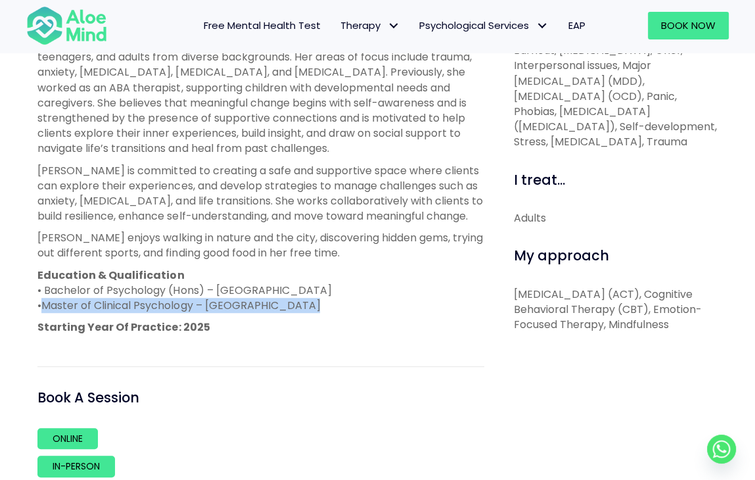
click at [189, 299] on span "Master of Clinical Psychology – [GEOGRAPHIC_DATA]" at bounding box center [180, 305] width 279 height 15
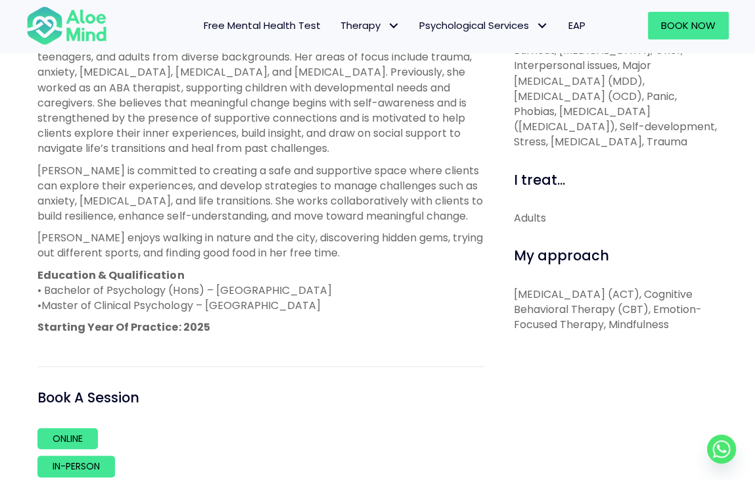
click at [191, 290] on p "Education & Qualification • Bachelor of Psychology (Hons) – [GEOGRAPHIC_DATA] •…" at bounding box center [260, 290] width 446 height 46
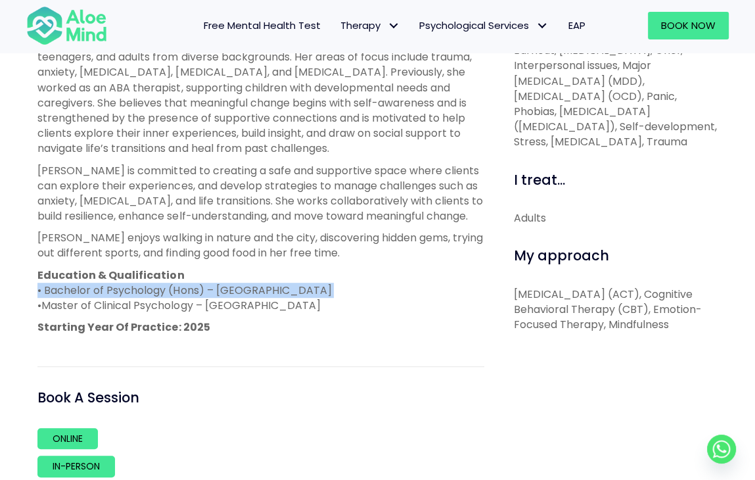
click at [191, 290] on p "Education & Qualification • Bachelor of Psychology (Hons) – [GEOGRAPHIC_DATA] •…" at bounding box center [260, 290] width 446 height 46
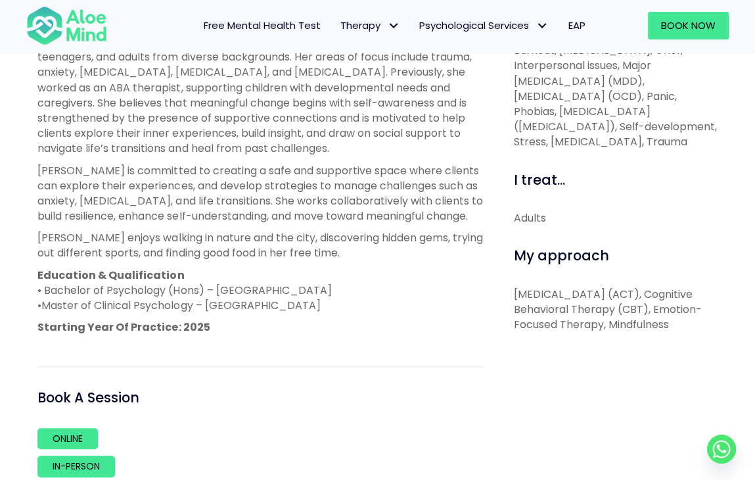
click at [187, 298] on span "Master of Clinical Psychology – [GEOGRAPHIC_DATA]" at bounding box center [180, 305] width 279 height 15
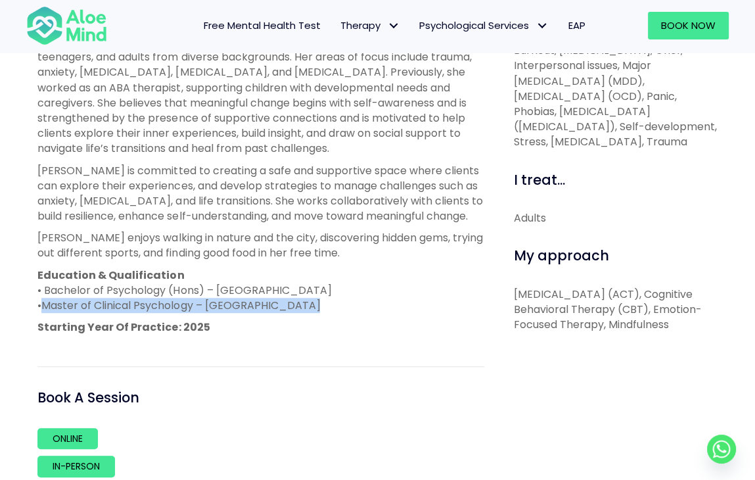
click at [187, 298] on span "Master of Clinical Psychology – IMU University" at bounding box center [180, 305] width 279 height 15
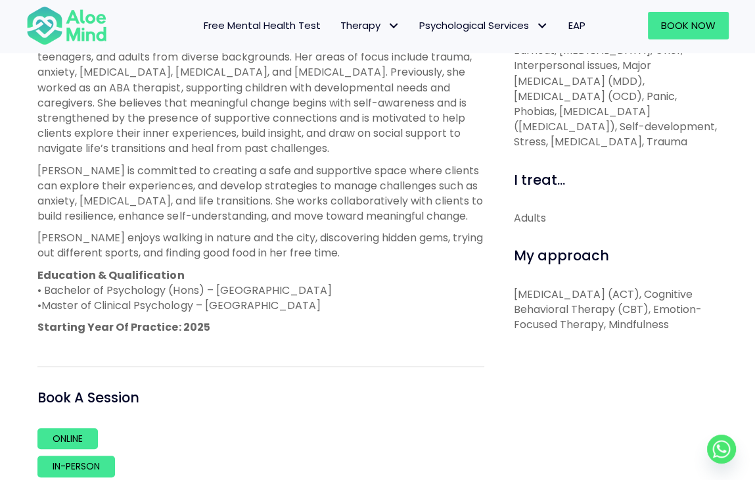
click at [187, 298] on span "Master of Clinical Psychology – IMU University" at bounding box center [180, 305] width 279 height 15
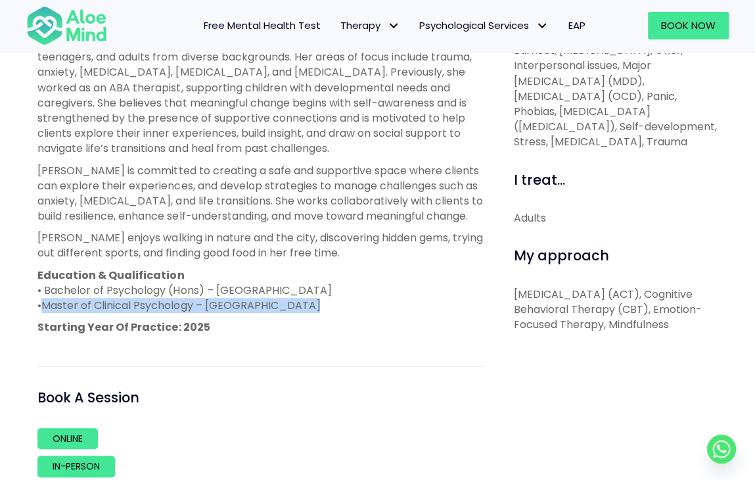
click at [187, 298] on span "Master of Clinical Psychology – IMU University" at bounding box center [180, 305] width 279 height 15
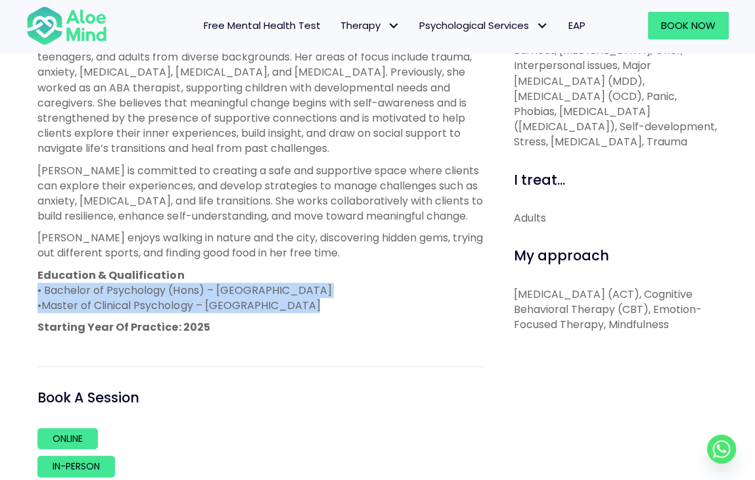
drag, startPoint x: 187, startPoint y: 298, endPoint x: 192, endPoint y: 290, distance: 10.0
click at [192, 290] on p "Education & Qualification • Bachelor of Psychology (Hons) – University of Essex…" at bounding box center [260, 290] width 446 height 46
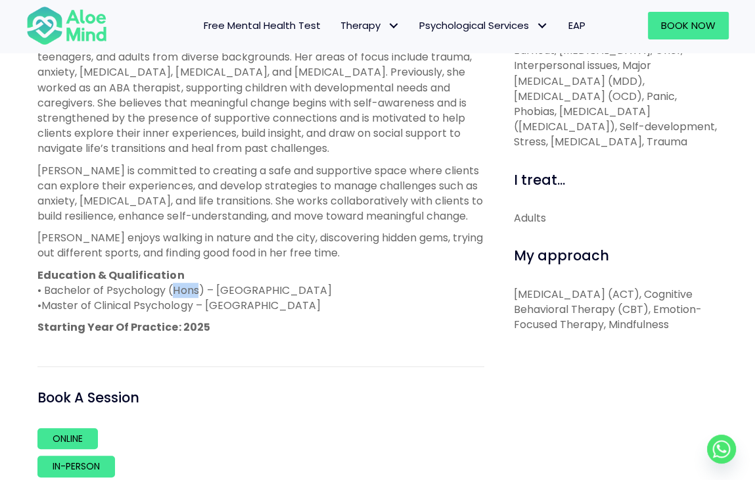
click at [192, 290] on p "Education & Qualification • Bachelor of Psychology (Hons) – University of Essex…" at bounding box center [260, 290] width 446 height 46
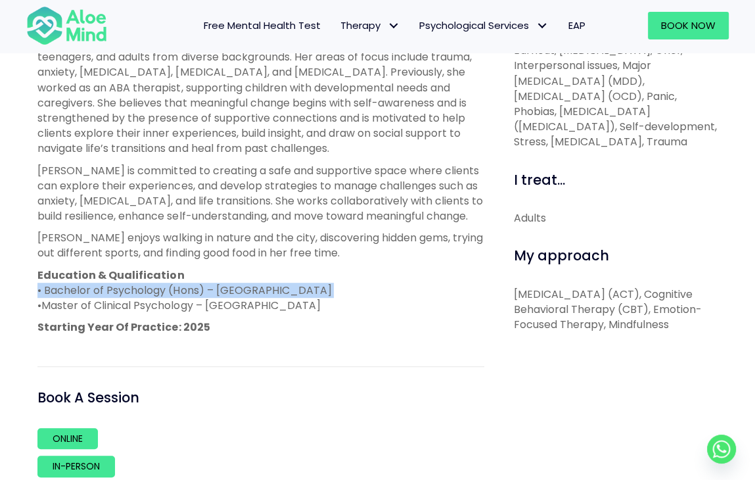
click at [192, 290] on p "Education & Qualification • Bachelor of Psychology (Hons) – University of Essex…" at bounding box center [260, 290] width 446 height 46
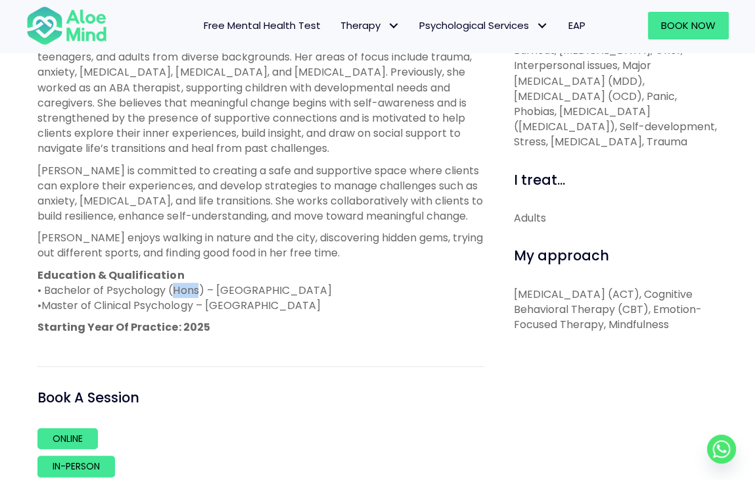
click at [192, 290] on p "Education & Qualification • Bachelor of Psychology (Hons) – University of Essex…" at bounding box center [260, 290] width 446 height 46
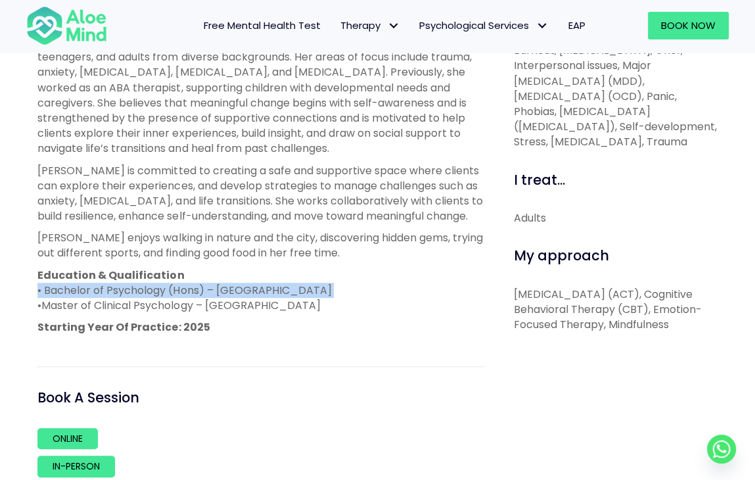
click at [192, 290] on p "Education & Qualification • Bachelor of Psychology (Hons) – University of Essex…" at bounding box center [260, 290] width 446 height 46
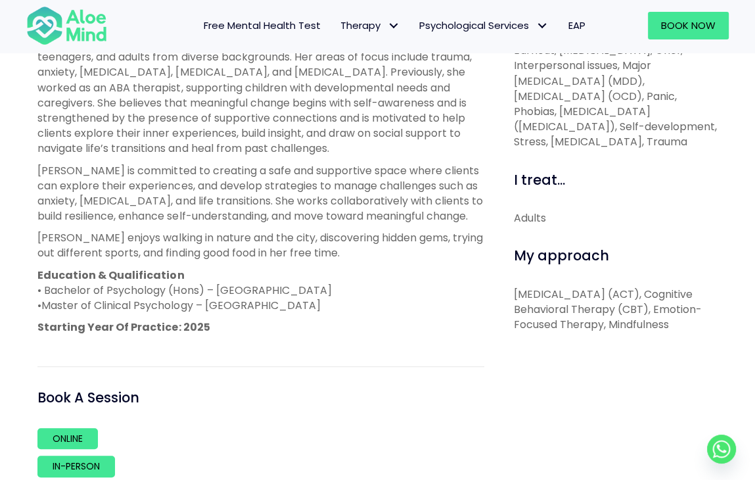
click at [190, 300] on span "Master of Clinical Psychology – IMU University" at bounding box center [180, 305] width 279 height 15
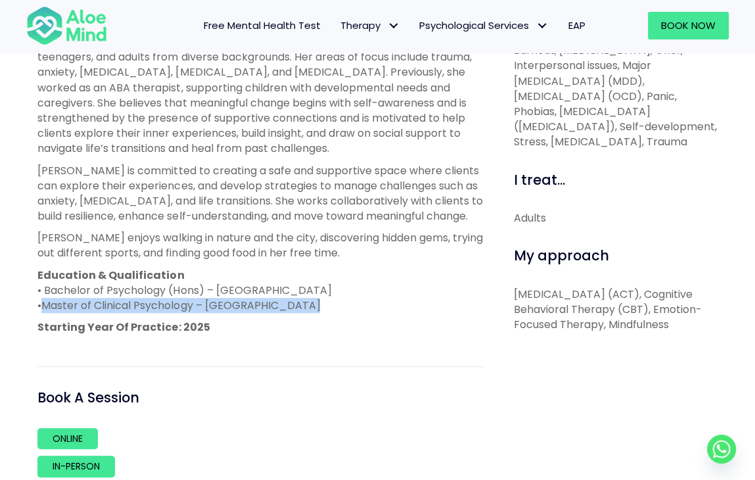
click at [190, 300] on span "Master of Clinical Psychology – IMU University" at bounding box center [180, 305] width 279 height 15
click at [192, 298] on span "Master of Clinical Psychology – IMU University" at bounding box center [180, 305] width 279 height 15
click at [192, 308] on span "Master of Clinical Psychology – IMU University" at bounding box center [180, 305] width 279 height 15
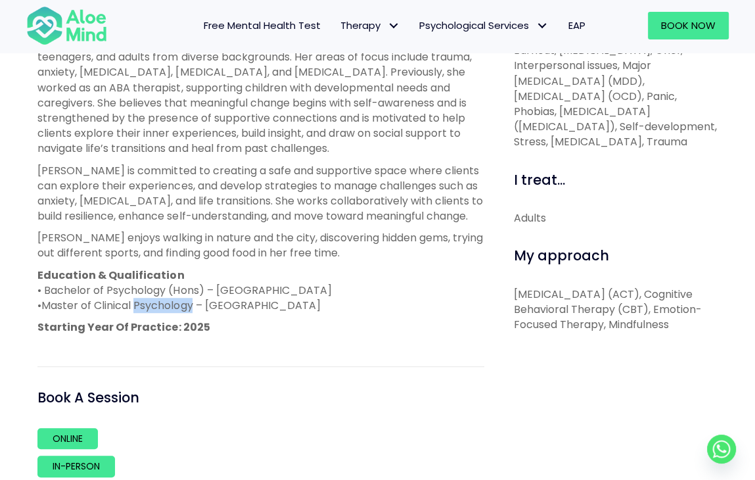
click at [192, 308] on span "Master of Clinical Psychology – IMU University" at bounding box center [180, 305] width 279 height 15
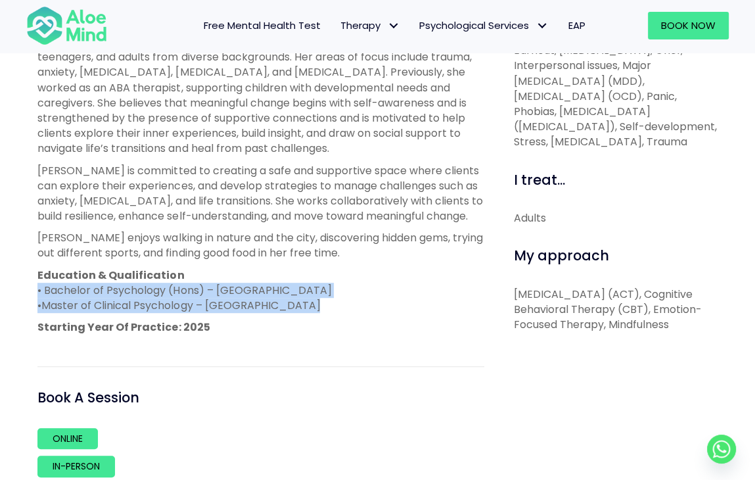
drag, startPoint x: 192, startPoint y: 308, endPoint x: 195, endPoint y: 286, distance: 22.5
click at [195, 286] on p "Education & Qualification • Bachelor of Psychology (Hons) – University of Essex…" at bounding box center [260, 290] width 446 height 46
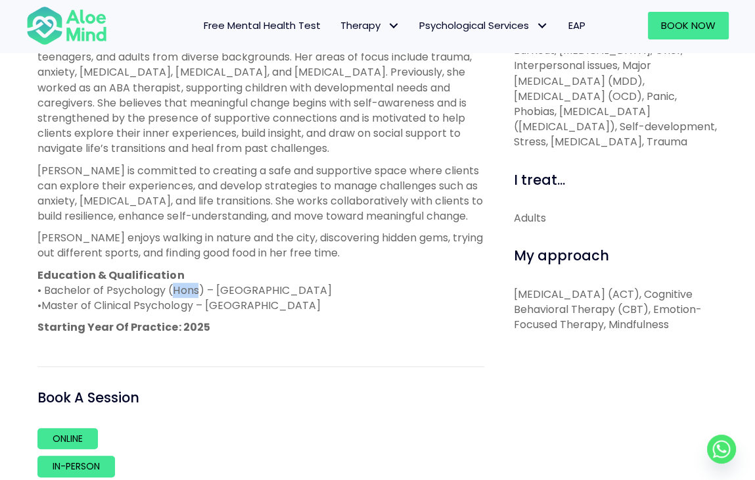
click at [195, 286] on p "Education & Qualification • Bachelor of Psychology (Hons) – University of Essex…" at bounding box center [260, 290] width 446 height 46
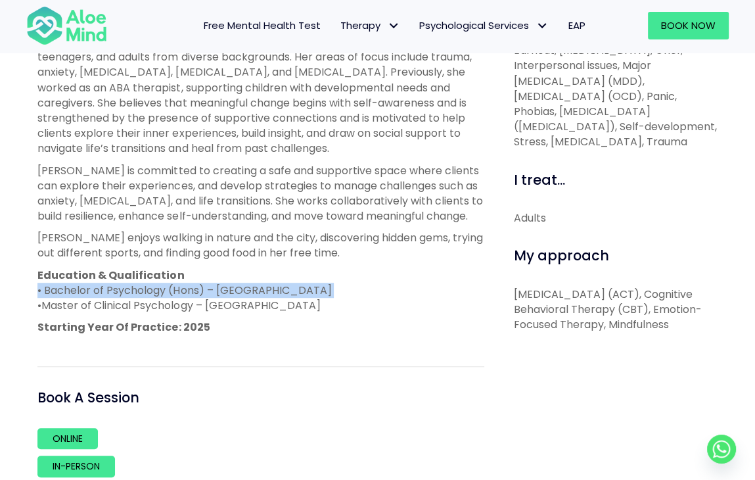
click at [195, 286] on p "Education & Qualification • Bachelor of Psychology (Hons) – University of Essex…" at bounding box center [260, 290] width 446 height 46
drag, startPoint x: 195, startPoint y: 286, endPoint x: 195, endPoint y: 298, distance: 11.8
click at [195, 298] on p "Education & Qualification • Bachelor of Psychology (Hons) – University of Essex…" at bounding box center [260, 290] width 446 height 46
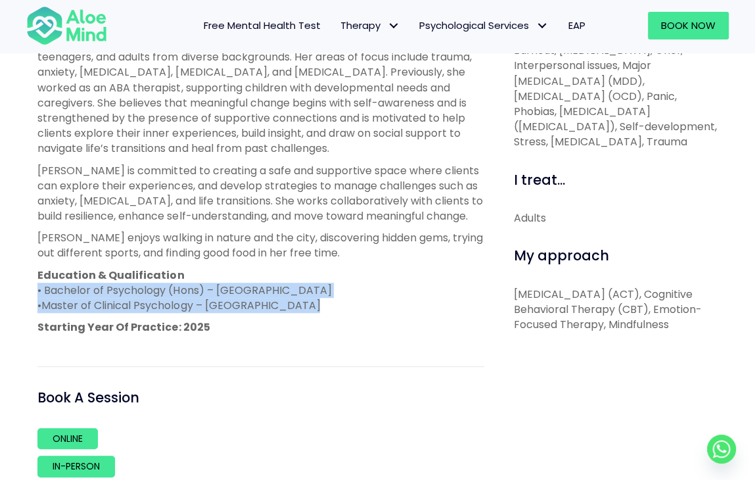
click at [195, 298] on span "Master of Clinical Psychology – IMU University" at bounding box center [180, 305] width 279 height 15
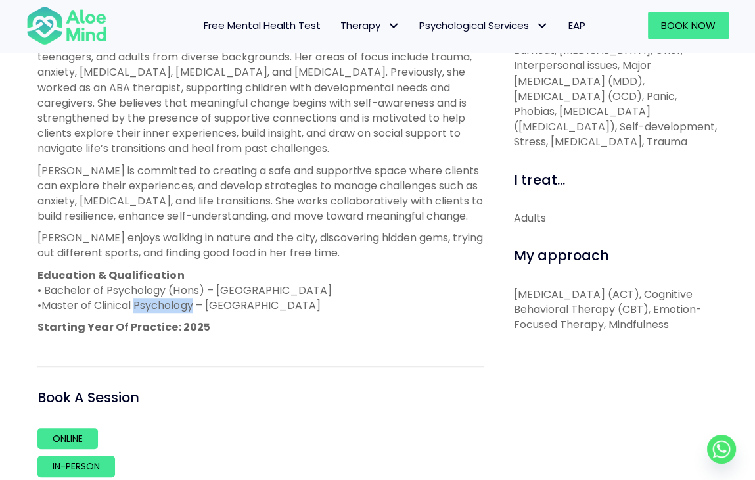
click at [195, 298] on span "Master of Clinical Psychology – IMU University" at bounding box center [180, 305] width 279 height 15
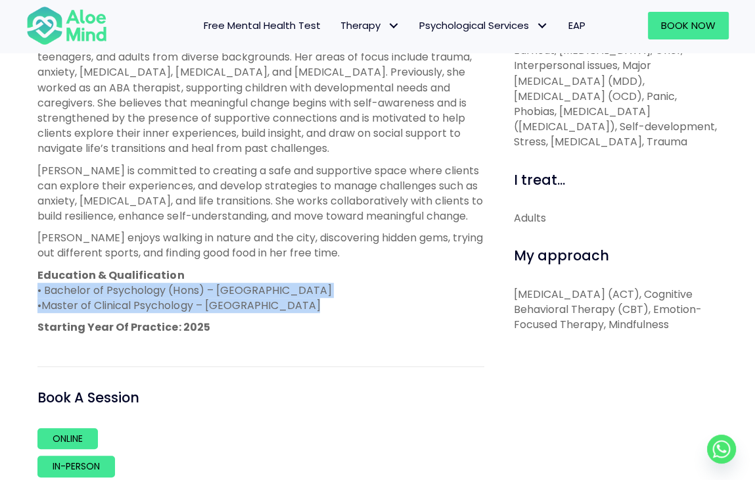
click at [196, 292] on p "Education & Qualification • Bachelor of Psychology (Hons) – University of Essex…" at bounding box center [260, 290] width 446 height 46
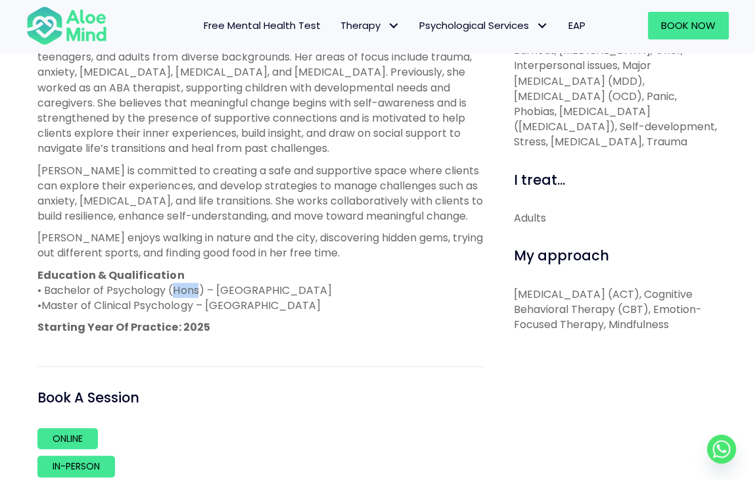
click at [196, 292] on p "Education & Qualification • Bachelor of Psychology (Hons) – University of Essex…" at bounding box center [260, 290] width 446 height 46
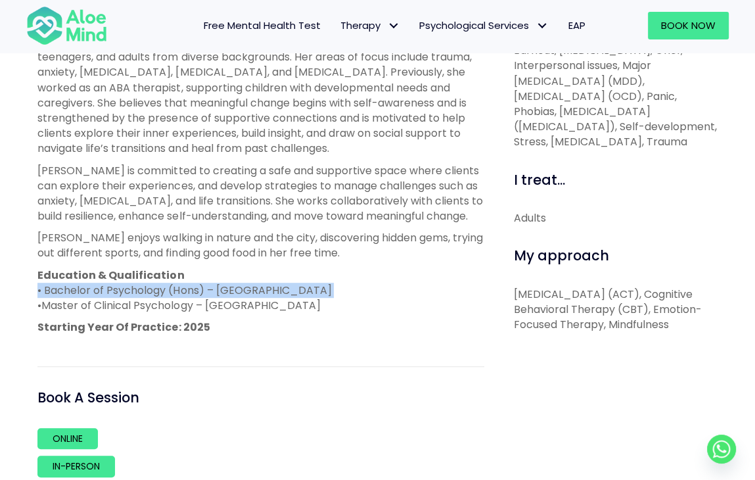
click at [196, 292] on p "Education & Qualification • Bachelor of Psychology (Hons) – University of Essex…" at bounding box center [260, 290] width 446 height 46
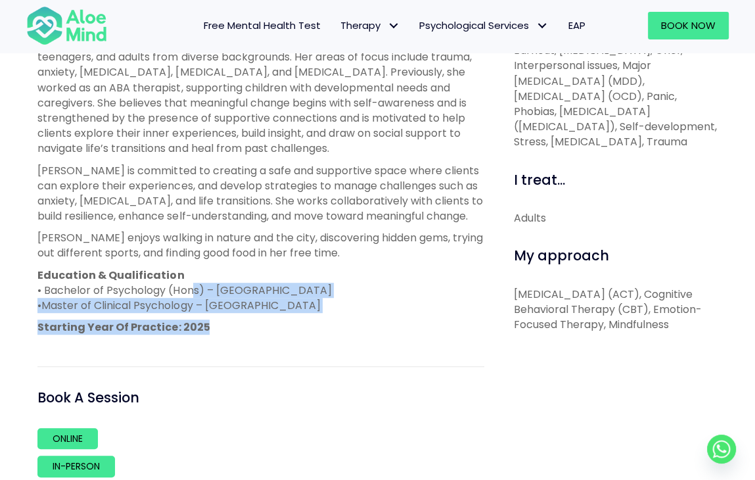
drag, startPoint x: 196, startPoint y: 292, endPoint x: 201, endPoint y: 324, distance: 31.9
click at [201, 324] on div "(Joanne’s internship with Aloe Mind ends on 21 March 2026) Joanne is a trainee …" at bounding box center [260, 173] width 446 height 323
click at [201, 324] on p "Starting Year Of Practice: 2025" at bounding box center [260, 326] width 446 height 15
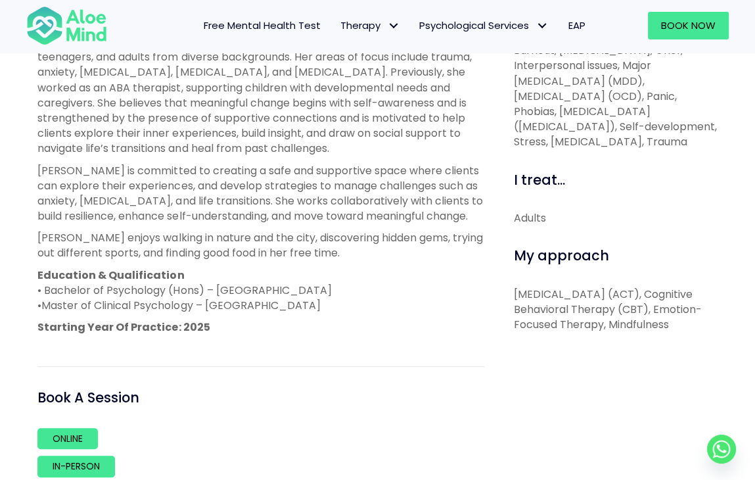
click at [201, 324] on p "Starting Year Of Practice: 2025" at bounding box center [260, 326] width 446 height 15
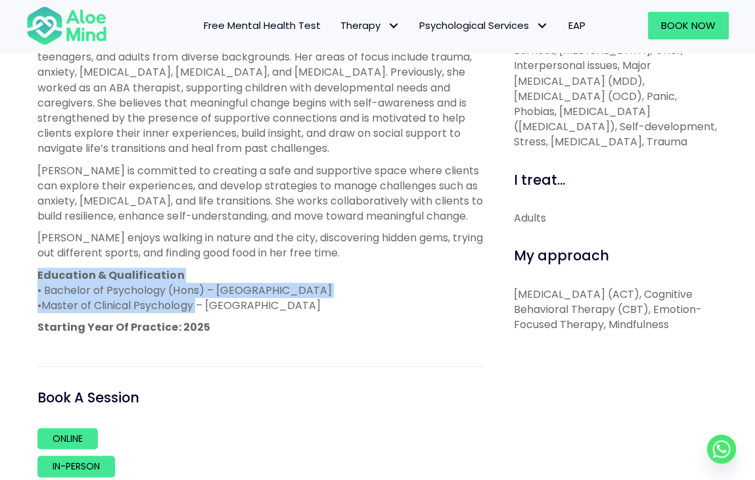
drag, startPoint x: 204, startPoint y: 304, endPoint x: 202, endPoint y: 264, distance: 39.5
click at [202, 264] on div "(Joanne’s internship with Aloe Mind ends on 21 March 2026) Joanne is a trainee …" at bounding box center [260, 173] width 446 height 323
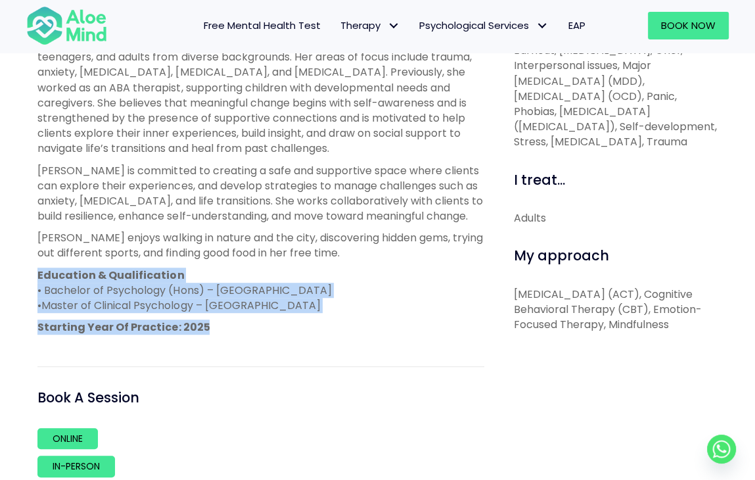
drag, startPoint x: 202, startPoint y: 264, endPoint x: 235, endPoint y: 319, distance: 64.0
click at [235, 319] on div "(Joanne’s internship with Aloe Mind ends on 21 March 2026) Joanne is a trainee …" at bounding box center [260, 173] width 446 height 323
click at [235, 319] on p "Starting Year Of Practice: 2025" at bounding box center [260, 326] width 446 height 15
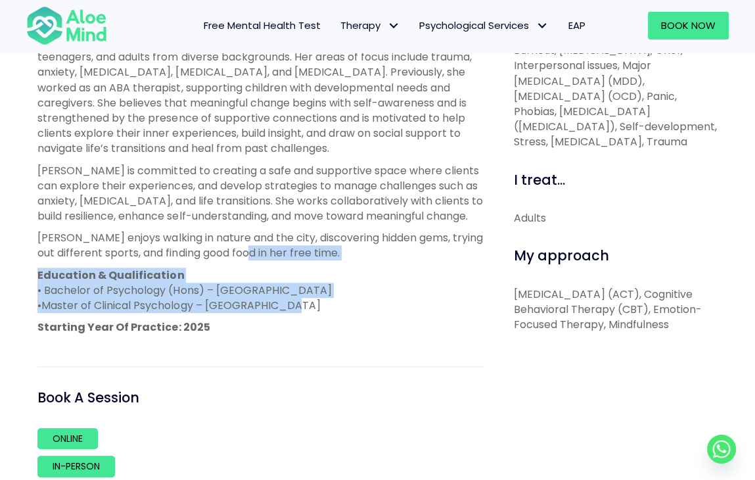
drag, startPoint x: 281, startPoint y: 303, endPoint x: 260, endPoint y: 248, distance: 58.2
click at [260, 248] on div "(Joanne’s internship with Aloe Mind ends on 21 March 2026) Joanne is a trainee …" at bounding box center [260, 173] width 446 height 323
click at [260, 248] on span "Joanne enjoys walking in nature and the city, discovering hidden gems, trying o…" at bounding box center [259, 245] width 445 height 30
drag, startPoint x: 318, startPoint y: 295, endPoint x: 281, endPoint y: 251, distance: 57.8
click at [281, 251] on div "(Joanne’s internship with Aloe Mind ends on 21 March 2026) Joanne is a trainee …" at bounding box center [260, 173] width 446 height 323
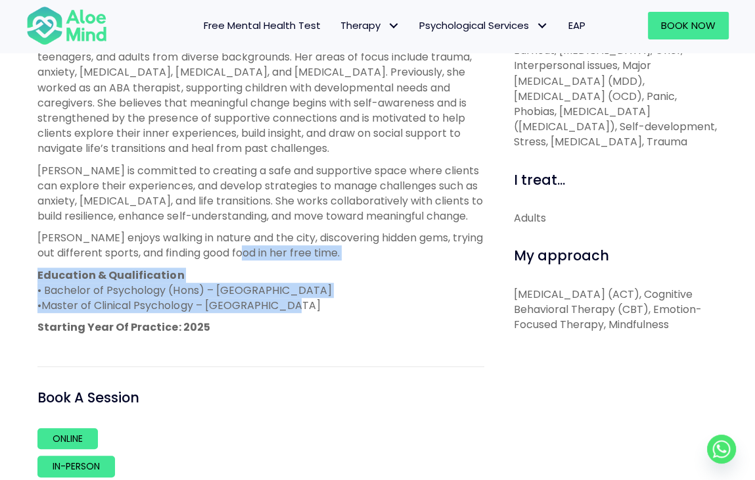
click at [242, 276] on p "Education & Qualification • Bachelor of Psychology (Hons) – University of Essex…" at bounding box center [260, 290] width 446 height 46
drag, startPoint x: 244, startPoint y: 269, endPoint x: 303, endPoint y: 312, distance: 72.8
click at [303, 312] on p "Education & Qualification • Bachelor of Psychology (Hons) – University of Essex…" at bounding box center [260, 290] width 446 height 46
drag, startPoint x: 303, startPoint y: 309, endPoint x: 34, endPoint y: 264, distance: 272.6
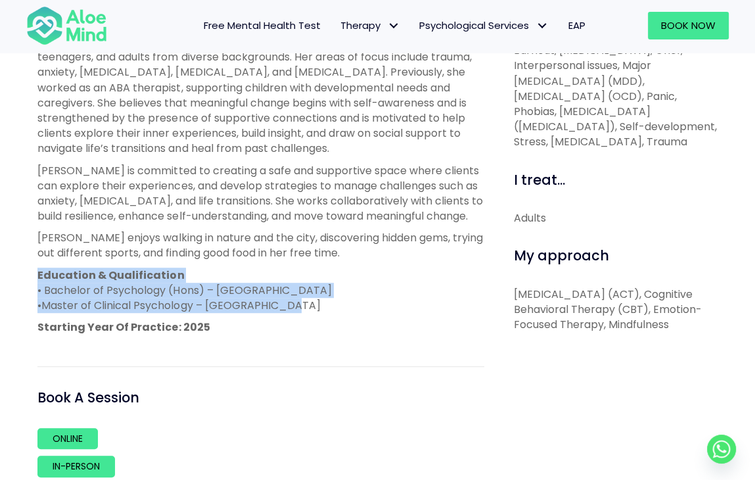
click at [34, 264] on div "About me (Joanne’s internship with Aloe Mind ends on 21 March 2026) Joanne is a…" at bounding box center [261, 249] width 466 height 555
drag, startPoint x: 37, startPoint y: 265, endPoint x: 317, endPoint y: 308, distance: 282.6
click at [317, 308] on div "About me (Joanne’s internship with Aloe Mind ends on 21 March 2026) Joanne is a…" at bounding box center [261, 249] width 466 height 555
click at [317, 308] on p "Education & Qualification • Bachelor of Psychology (Hons) – University of Essex…" at bounding box center [260, 290] width 446 height 46
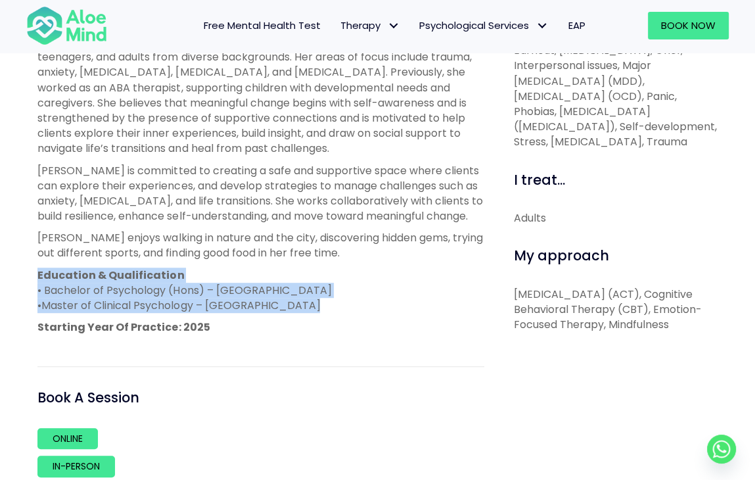
drag, startPoint x: 317, startPoint y: 308, endPoint x: 44, endPoint y: 279, distance: 274.2
click at [44, 279] on p "Education & Qualification • Bachelor of Psychology (Hons) – University of Essex…" at bounding box center [260, 290] width 446 height 46
click at [44, 279] on strong "Education & Qualification" at bounding box center [110, 274] width 147 height 15
drag, startPoint x: 39, startPoint y: 274, endPoint x: 317, endPoint y: 310, distance: 280.3
click at [317, 310] on p "Education & Qualification • Bachelor of Psychology (Hons) – University of Essex…" at bounding box center [260, 290] width 446 height 46
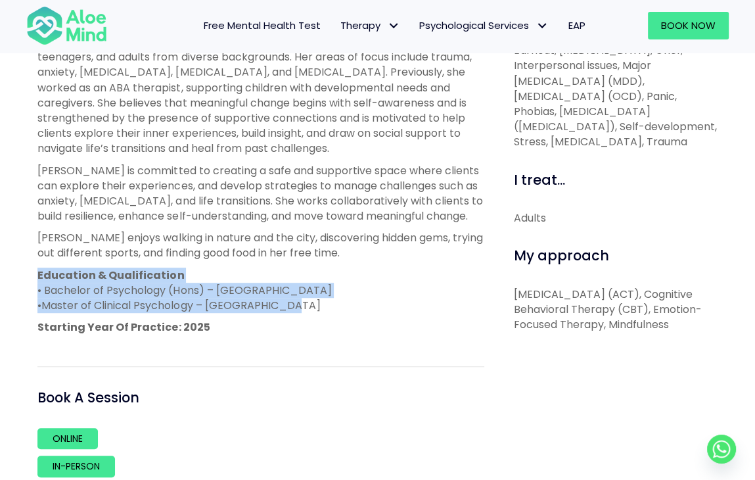
click at [317, 310] on p "Education & Qualification • Bachelor of Psychology (Hons) – University of Essex…" at bounding box center [260, 290] width 446 height 46
drag, startPoint x: 317, startPoint y: 310, endPoint x: 61, endPoint y: 271, distance: 258.6
click at [61, 271] on p "Education & Qualification • Bachelor of Psychology (Hons) – University of Essex…" at bounding box center [260, 290] width 446 height 46
click at [61, 271] on strong "Education & Qualification" at bounding box center [110, 274] width 147 height 15
drag, startPoint x: 26, startPoint y: 274, endPoint x: 350, endPoint y: 303, distance: 325.9
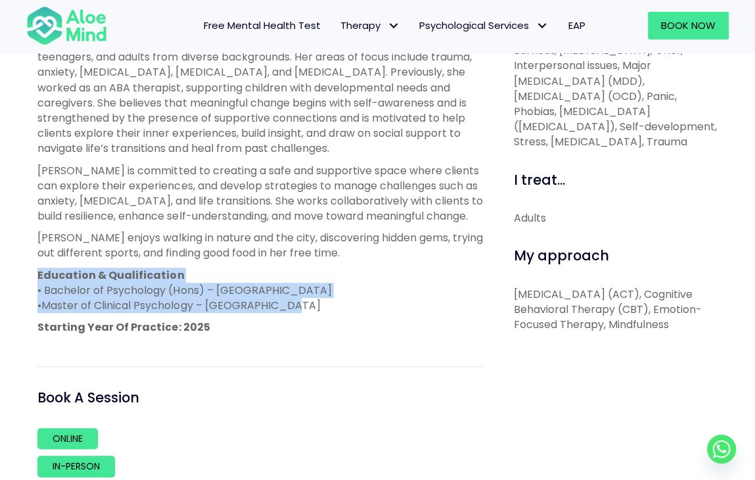
click at [350, 303] on div "Joanne Open to new clients Joanne Trainee English, Mandarin, Hakka LGBTQ Affirm…" at bounding box center [377, 121] width 755 height 946
click at [350, 303] on p "Education & Qualification • Bachelor of Psychology (Hons) – University of Essex…" at bounding box center [260, 290] width 446 height 46
drag, startPoint x: 350, startPoint y: 303, endPoint x: 38, endPoint y: 280, distance: 313.0
click at [38, 280] on p "Education & Qualification • Bachelor of Psychology (Hons) – University of Essex…" at bounding box center [260, 290] width 446 height 46
click at [38, 280] on strong "Education & Qualification" at bounding box center [110, 274] width 147 height 15
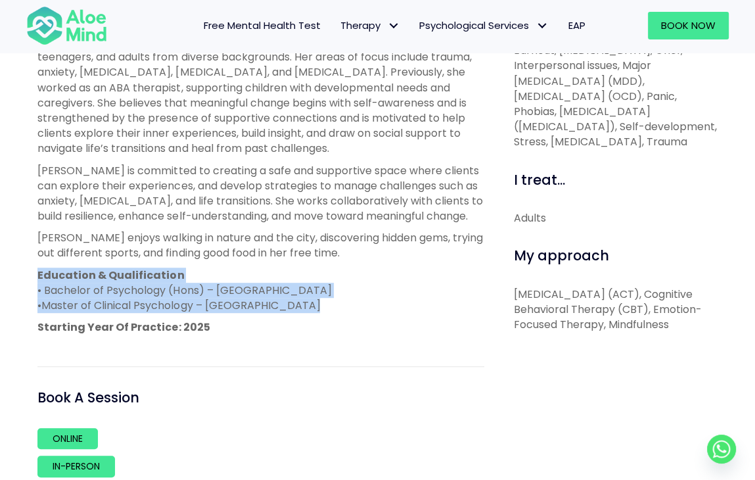
drag, startPoint x: 38, startPoint y: 280, endPoint x: 384, endPoint y: 308, distance: 347.5
click at [384, 308] on p "Education & Qualification • Bachelor of Psychology (Hons) – University of Essex…" at bounding box center [260, 290] width 446 height 46
drag, startPoint x: 384, startPoint y: 308, endPoint x: 45, endPoint y: 279, distance: 340.3
click at [45, 279] on p "Education & Qualification • Bachelor of Psychology (Hons) – University of Essex…" at bounding box center [260, 290] width 446 height 46
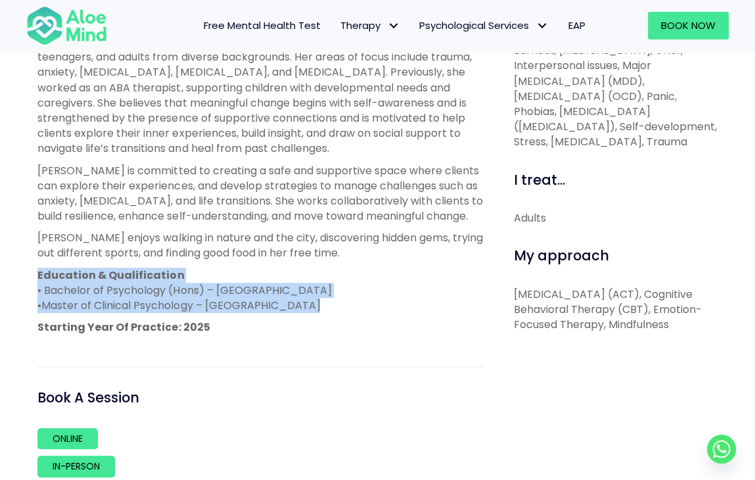
click at [45, 279] on strong "Education & Qualification" at bounding box center [110, 274] width 147 height 15
drag, startPoint x: 41, startPoint y: 277, endPoint x: 352, endPoint y: 328, distance: 315.0
click at [352, 328] on div "(Joanne’s internship with Aloe Mind ends on 21 March 2026) Joanne is a trainee …" at bounding box center [260, 173] width 446 height 323
click at [352, 328] on p "Starting Year Of Practice: 2025" at bounding box center [260, 326] width 446 height 15
drag, startPoint x: 333, startPoint y: 317, endPoint x: 9, endPoint y: 280, distance: 326.7
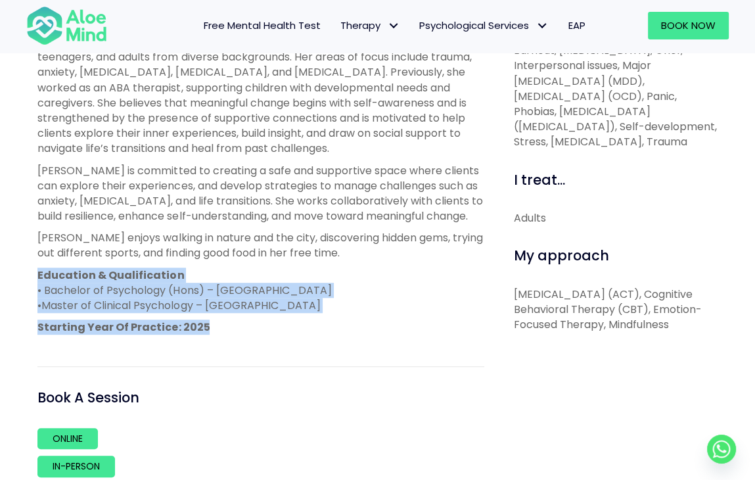
click at [9, 280] on div "Joanne Open to new clients Joanne Trainee English, Mandarin, Hakka LGBTQ Affirm…" at bounding box center [377, 121] width 755 height 946
drag, startPoint x: 30, startPoint y: 272, endPoint x: 336, endPoint y: 304, distance: 307.9
click at [336, 304] on div "Joanne Open to new clients Joanne Trainee English, Mandarin, Hakka LGBTQ Affirm…" at bounding box center [377, 121] width 755 height 946
click at [336, 304] on p "Education & Qualification • Bachelor of Psychology (Hons) – University of Essex…" at bounding box center [260, 290] width 446 height 46
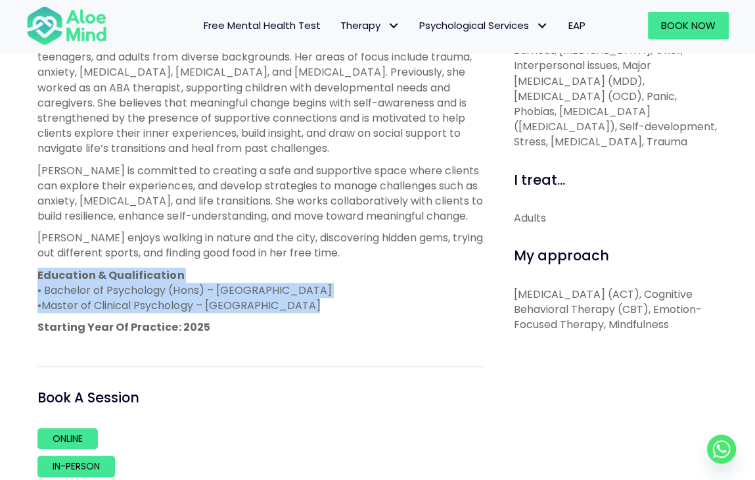
drag, startPoint x: 336, startPoint y: 304, endPoint x: 58, endPoint y: 273, distance: 280.4
click at [58, 273] on p "Education & Qualification • Bachelor of Psychology (Hons) – University of Essex…" at bounding box center [260, 290] width 446 height 46
click at [58, 273] on strong "Education & Qualification" at bounding box center [110, 274] width 147 height 15
drag, startPoint x: 29, startPoint y: 264, endPoint x: 339, endPoint y: 306, distance: 313.0
click at [339, 306] on div "About me (Joanne’s internship with Aloe Mind ends on 21 March 2026) Joanne is a…" at bounding box center [261, 249] width 466 height 555
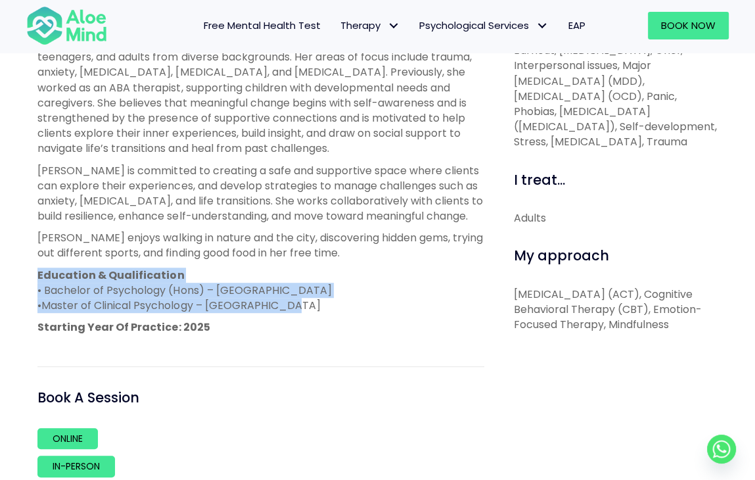
click at [339, 306] on p "Education & Qualification • Bachelor of Psychology (Hons) – University of Essex…" at bounding box center [260, 290] width 446 height 46
drag, startPoint x: 339, startPoint y: 306, endPoint x: 59, endPoint y: 269, distance: 282.3
click at [59, 269] on p "Education & Qualification • Bachelor of Psychology (Hons) – University of Essex…" at bounding box center [260, 290] width 446 height 46
click at [59, 269] on strong "Education & Qualification" at bounding box center [110, 274] width 147 height 15
drag, startPoint x: 41, startPoint y: 277, endPoint x: 356, endPoint y: 315, distance: 317.1
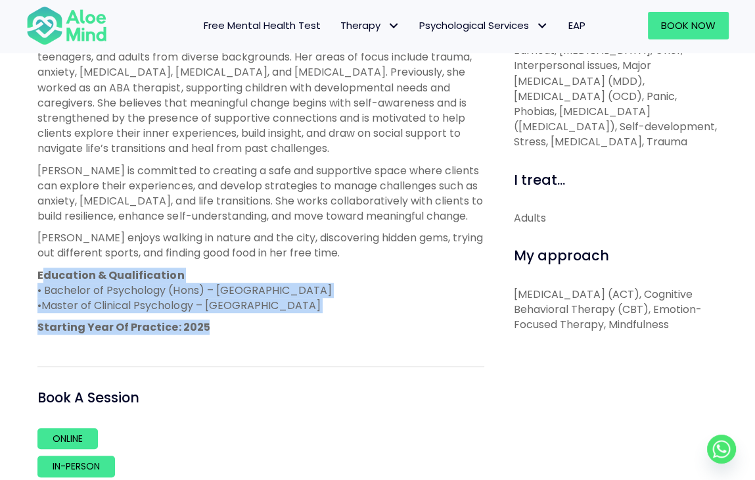
click at [356, 315] on div "(Joanne’s internship with Aloe Mind ends on 21 March 2026) Joanne is a trainee …" at bounding box center [260, 173] width 446 height 323
click at [356, 316] on div "(Joanne’s internship with Aloe Mind ends on 21 March 2026) Joanne is a trainee …" at bounding box center [260, 173] width 446 height 323
drag, startPoint x: 345, startPoint y: 295, endPoint x: 30, endPoint y: 273, distance: 316.2
click at [30, 273] on div "About me (Joanne’s internship with Aloe Mind ends on 21 March 2026) Joanne is a…" at bounding box center [261, 249] width 466 height 555
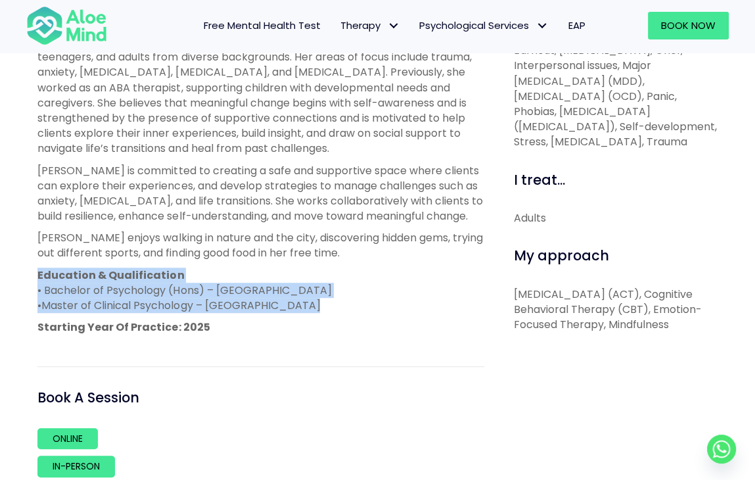
drag, startPoint x: 132, startPoint y: 281, endPoint x: 350, endPoint y: 313, distance: 220.4
click at [350, 313] on div "About me (Joanne’s internship with Aloe Mind ends on 21 March 2026) Joanne is a…" at bounding box center [261, 249] width 466 height 555
click at [350, 313] on p "Education & Qualification • Bachelor of Psychology (Hons) – University of Essex…" at bounding box center [260, 290] width 446 height 46
drag, startPoint x: 350, startPoint y: 313, endPoint x: 63, endPoint y: 267, distance: 290.7
click at [63, 267] on p "Education & Qualification • Bachelor of Psychology (Hons) – University of Essex…" at bounding box center [260, 290] width 446 height 46
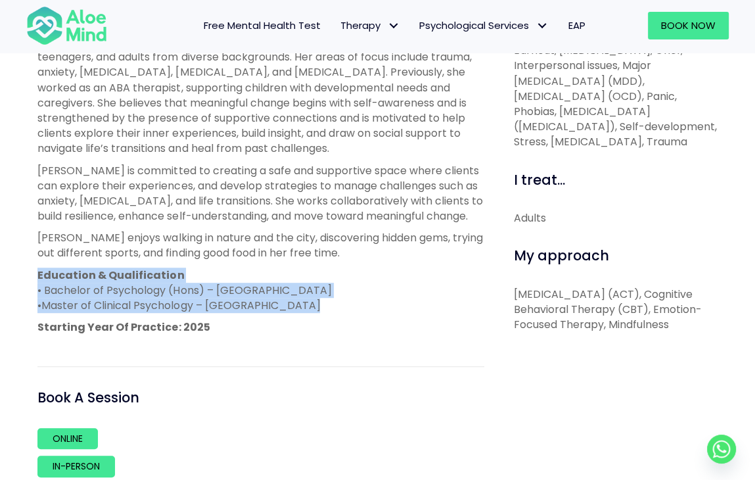
click at [63, 267] on strong "Education & Qualification" at bounding box center [110, 274] width 147 height 15
drag, startPoint x: 348, startPoint y: 300, endPoint x: 37, endPoint y: 273, distance: 312.0
click at [37, 273] on p "Education & Qualification • Bachelor of Psychology (Hons) – University of Essex…" at bounding box center [260, 290] width 446 height 46
click at [37, 273] on strong "Education & Qualification" at bounding box center [110, 274] width 147 height 15
drag, startPoint x: 37, startPoint y: 273, endPoint x: 311, endPoint y: 310, distance: 276.5
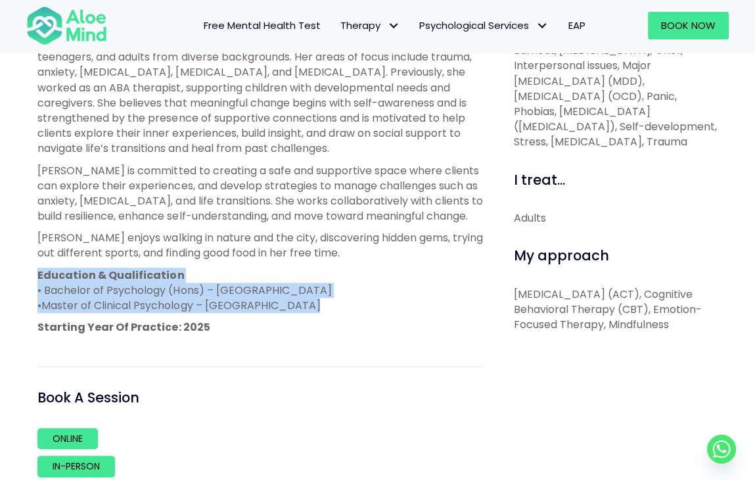
click at [311, 310] on p "Education & Qualification • Bachelor of Psychology (Hons) – University of Essex…" at bounding box center [260, 290] width 446 height 46
drag
click at [37, 283] on p "Education & Qualification • Bachelor of Psychology (Hons) – University of Essex…" at bounding box center [260, 290] width 446 height 46
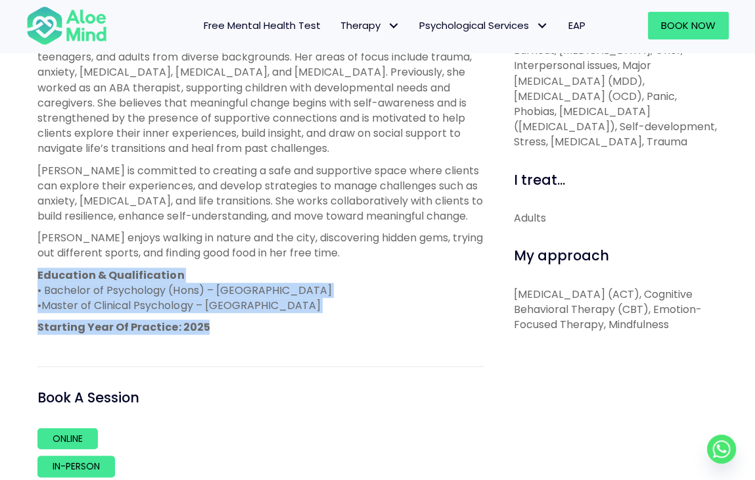
click at [355, 313] on div "(Joanne’s internship with Aloe Mind ends on 21 March 2026) Joanne is a trainee …" at bounding box center [260, 173] width 446 height 323
click at [54, 271] on div "(Joanne’s internship with Aloe Mind ends on 21 March 2026) Joanne is a trainee …" at bounding box center [260, 173] width 446 height 323
click at [54, 271] on strong "Education & Qualification" at bounding box center [110, 274] width 147 height 15
click at [339, 306] on div "About me (Joanne’s internship with Aloe Mind ends on 21 March 2026) Joanne is a…" at bounding box center [261, 249] width 466 height 555
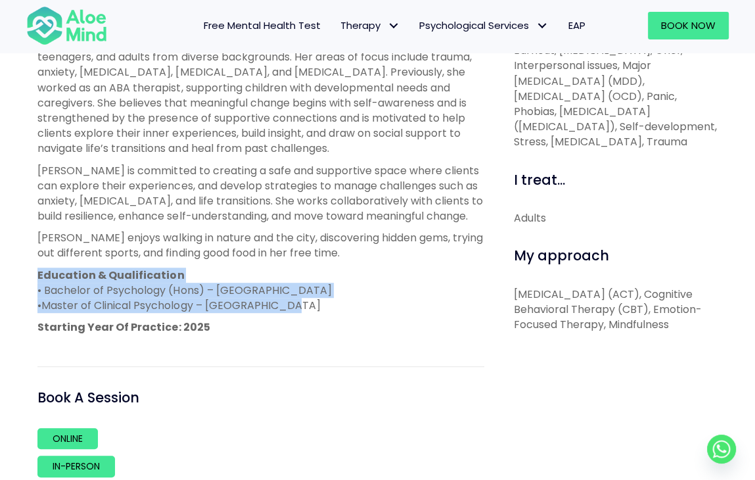
click at [339, 306] on p "Education & Qualification • Bachelor of Psychology (Hons) – University of Essex…" at bounding box center [260, 290] width 446 height 46
click at [24, 277] on div "Joanne Open to new clients Joanne Trainee English, Mandarin, Hakka LGBTQ Affirm…" at bounding box center [377, 121] width 755 height 946
click at [366, 311] on div "About me (Joanne’s internship with Aloe Mind ends on 21 March 2026) Joanne is a…" at bounding box center [261, 249] width 466 height 555
click at [366, 311] on p "Education & Qualification • Bachelor of Psychology (Hons) – University of Essex…" at bounding box center [260, 290] width 446 height 46
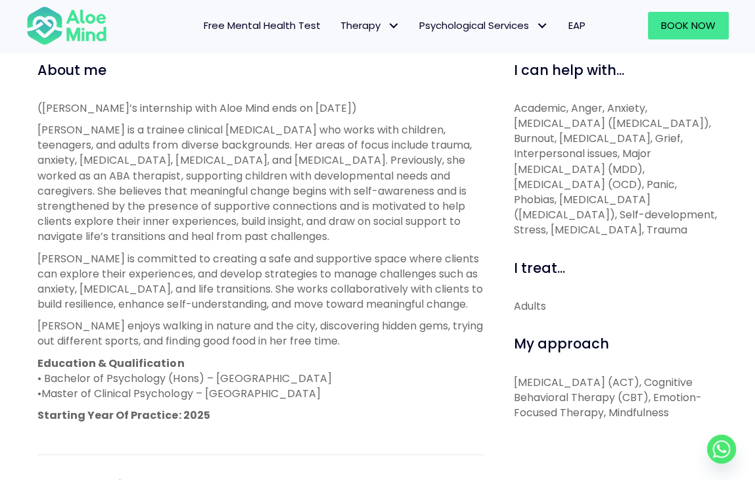
scroll to position [482, 0]
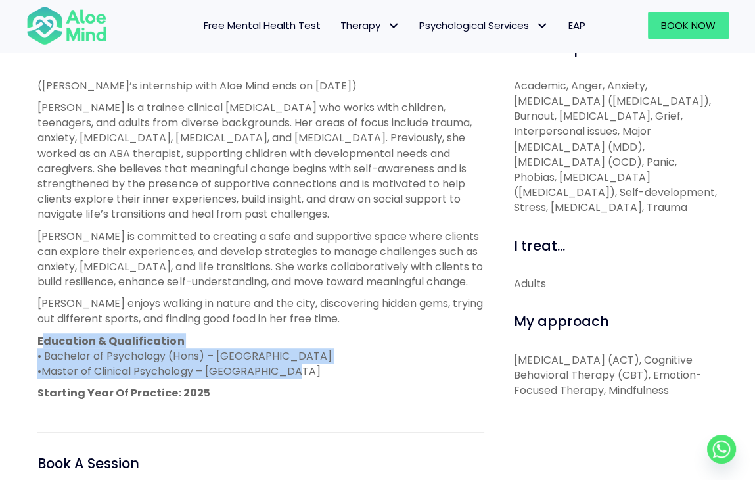
click at [43, 341] on p "Education & Qualification • Bachelor of Psychology (Hons) – University of Essex…" at bounding box center [260, 356] width 446 height 46
click at [43, 341] on strong "Education & Qualification" at bounding box center [110, 340] width 147 height 15
click at [329, 372] on p "Education & Qualification • Bachelor of Psychology (Hons) – University of Essex…" at bounding box center [260, 356] width 446 height 46
click at [51, 336] on p "Education & Qualification • Bachelor of Psychology (Hons) – University of Essex…" at bounding box center [260, 356] width 446 height 46
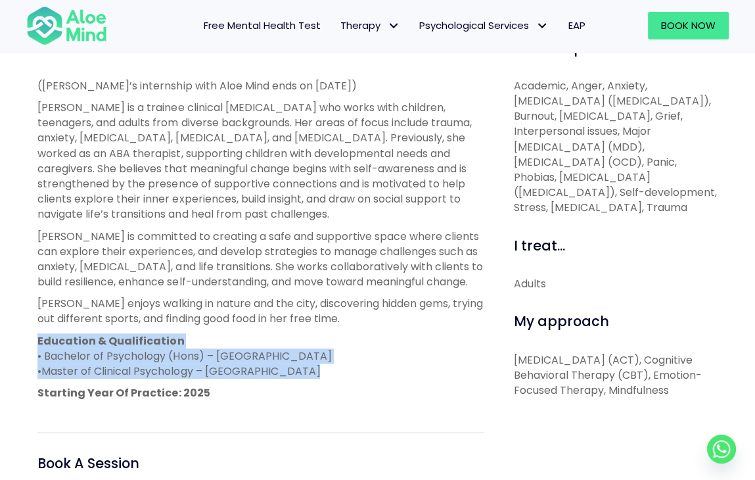
click at [51, 336] on strong "Education & Qualification" at bounding box center [110, 340] width 147 height 15
click at [355, 377] on p "Education & Qualification • Bachelor of Psychology (Hons) – University of Essex…" at bounding box center [260, 356] width 446 height 46
click at [14, 334] on div "Joanne Open to new clients Joanne Trainee English, Mandarin, Hakka LGBTQ Affirm…" at bounding box center [377, 187] width 755 height 946
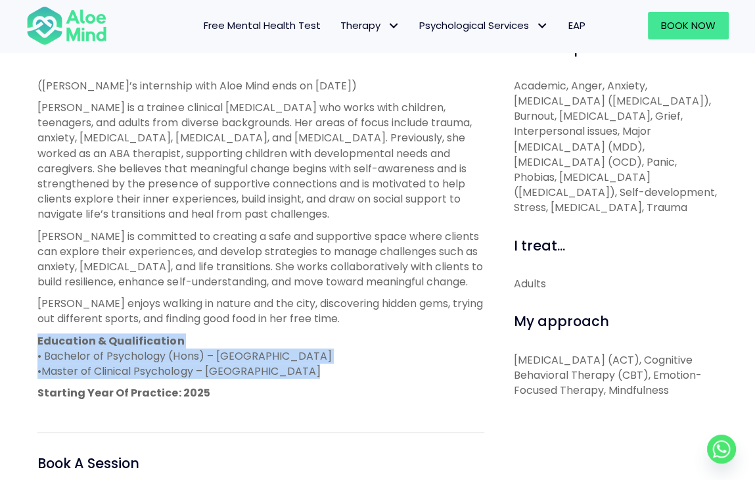
click at [369, 371] on div "Joanne Open to new clients Joanne Trainee English, Mandarin, Hakka LGBTQ Affirm…" at bounding box center [377, 187] width 755 height 946
click at [369, 371] on p "Education & Qualification • Bachelor of Psychology (Hons) – University of Essex…" at bounding box center [260, 356] width 446 height 46
click at [39, 334] on p "Education & Qualification • Bachelor of Psychology (Hons) – University of Essex…" at bounding box center [260, 356] width 446 height 46
click at [39, 334] on strong "Education & Qualification" at bounding box center [110, 340] width 147 height 15
click at [354, 369] on div "About me (Joanne’s internship with Aloe Mind ends on 21 March 2026) Joanne is a…" at bounding box center [261, 315] width 466 height 555
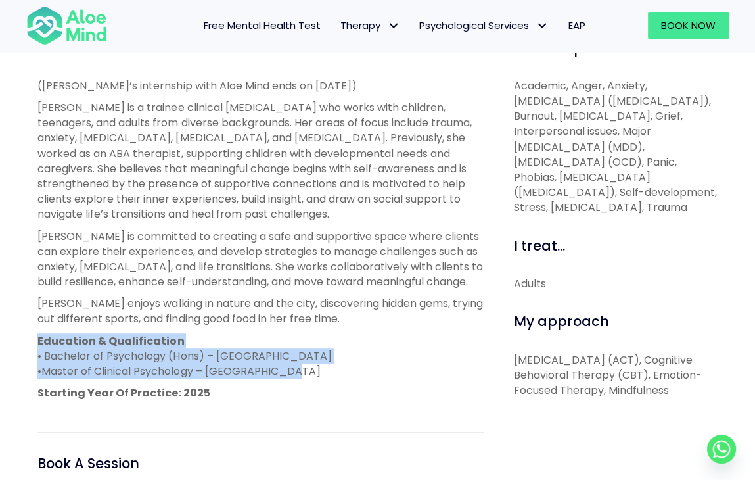
click at [317, 367] on p "Education & Qualification • Bachelor of Psychology (Hons) – University of Essex…" at bounding box center [260, 356] width 446 height 46
click at [31, 338] on div "About me (Joanne’s internship with Aloe Mind ends on 21 March 2026) Joanne is a…" at bounding box center [261, 315] width 466 height 555
click at [372, 366] on div "About me (Joanne’s internship with Aloe Mind ends on 21 March 2026) Joanne is a…" at bounding box center [261, 315] width 466 height 555
click at [362, 363] on p "Education & Qualification • Bachelor of Psychology (Hons) – University of Essex…" at bounding box center [260, 356] width 446 height 46
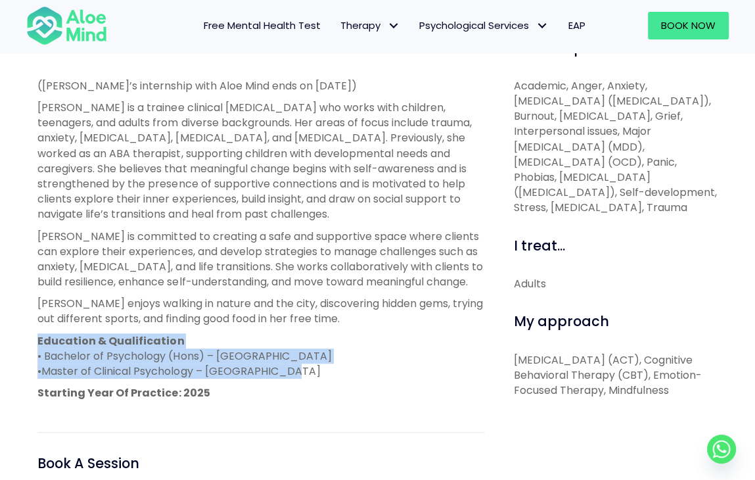
click at [22, 338] on div "Joanne Open to new clients Joanne Trainee English, Mandarin, Hakka LGBTQ Affirm…" at bounding box center [377, 187] width 755 height 946
click at [330, 371] on div "About me (Joanne’s internship with Aloe Mind ends on 21 March 2026) Joanne is a…" at bounding box center [261, 315] width 466 height 555
click at [330, 371] on p "Education & Qualification • Bachelor of Psychology (Hons) – University of Essex…" at bounding box center [260, 356] width 446 height 46
click at [37, 337] on div "About me (Joanne’s internship with Aloe Mind ends on 21 March 2026) Joanne is a…" at bounding box center [261, 315] width 466 height 555
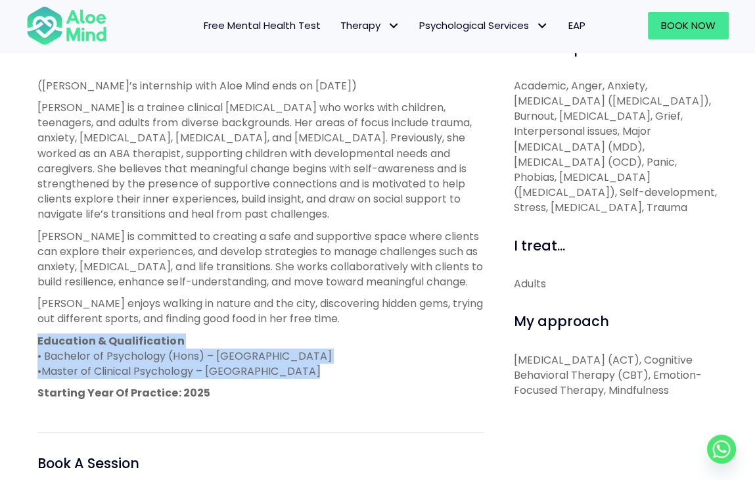
click at [37, 337] on div "About me (Joanne’s internship with Aloe Mind ends on 21 March 2026) Joanne is a…" at bounding box center [261, 315] width 466 height 555
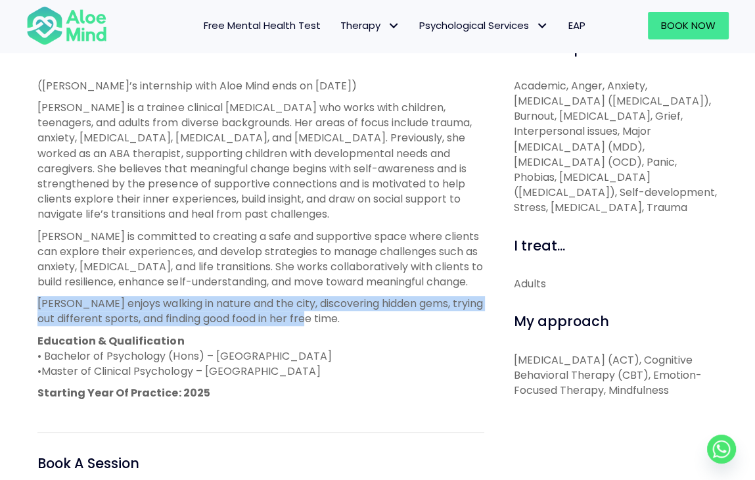
click at [32, 303] on div "About me (Joanne’s internship with Aloe Mind ends on 21 March 2026) Joanne is a…" at bounding box center [261, 315] width 466 height 555
click at [369, 314] on div "About me (Joanne’s internship with Aloe Mind ends on 21 March 2026) Joanne is a…" at bounding box center [261, 315] width 466 height 555
click at [369, 314] on p "Joanne enjoys walking in nature and the city, discovering hidden gems, trying o…" at bounding box center [260, 311] width 446 height 30
click at [32, 301] on div "About me (Joanne’s internship with Aloe Mind ends on 21 March 2026) Joanne is a…" at bounding box center [261, 315] width 466 height 555
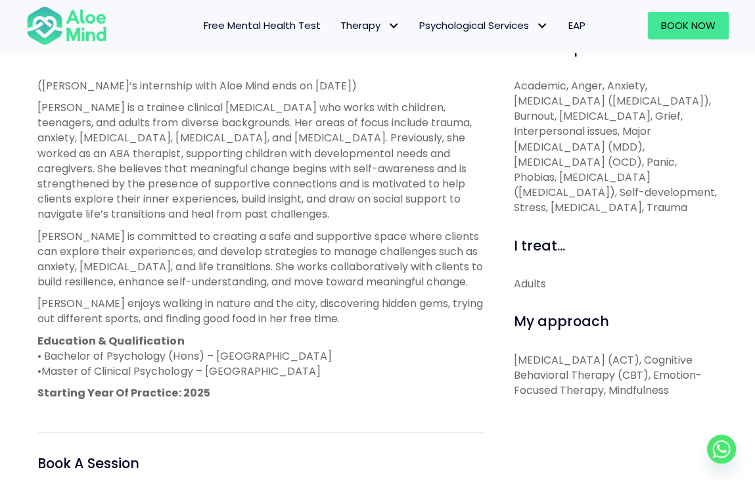
click at [329, 329] on div "(Joanne’s internship with Aloe Mind ends on 21 March 2026) Joanne is a trainee …" at bounding box center [260, 239] width 446 height 323
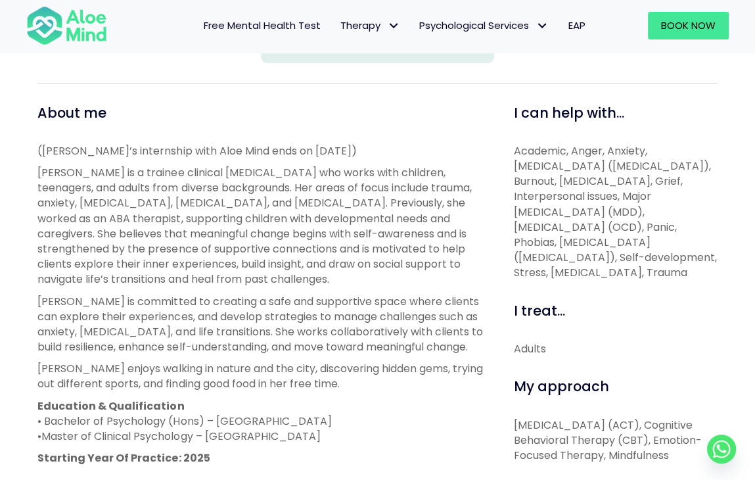
scroll to position [417, 0]
drag, startPoint x: 611, startPoint y: 208, endPoint x: 676, endPoint y: 266, distance: 87.0
click at [676, 266] on span "Academic, Anger, Anxiety, Attention Deficit Hyperactivity Disorder (ADHD), Burn…" at bounding box center [615, 212] width 203 height 137
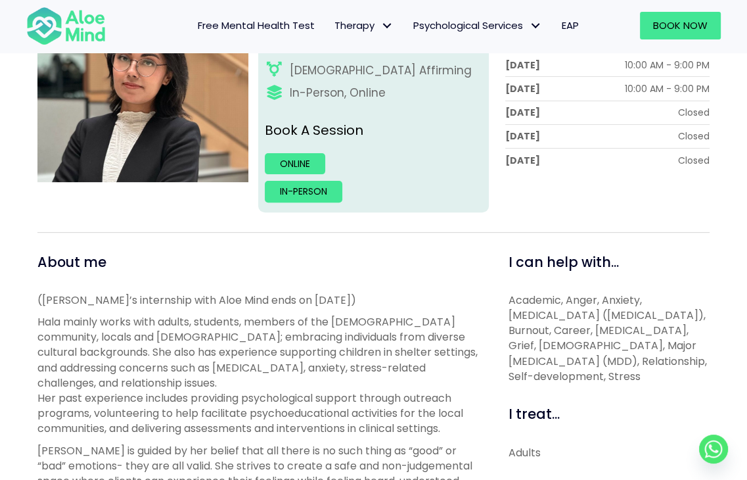
scroll to position [460, 0]
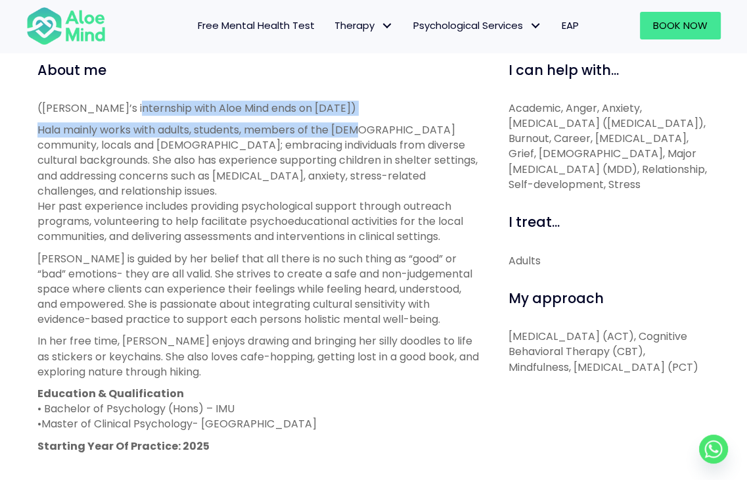
drag, startPoint x: 359, startPoint y: 116, endPoint x: 129, endPoint y: 102, distance: 231.1
click at [129, 102] on div "(Hala’s internship with Aloe Mind ends on [DATE]) Hala mainly works with adults…" at bounding box center [258, 288] width 442 height 375
click at [129, 102] on p "([PERSON_NAME]’s internship with Aloe Mind ends on [DATE])" at bounding box center [258, 108] width 442 height 15
drag, startPoint x: 24, startPoint y: 107, endPoint x: 336, endPoint y: 117, distance: 312.3
click at [336, 117] on div "Hala Open to new clients Hala Trainee English, Hindi, Urdu [DEMOGRAPHIC_DATA] A…" at bounding box center [373, 235] width 747 height 998
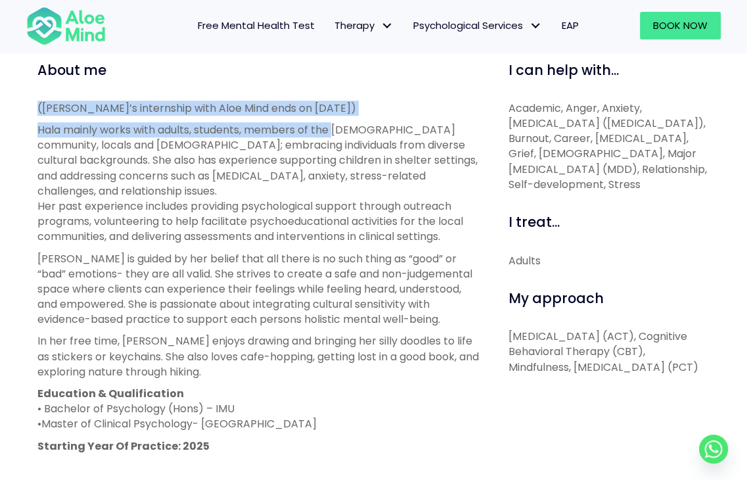
click at [336, 117] on div "(Hala’s internship with Aloe Mind ends on [DATE]) Hala mainly works with adults…" at bounding box center [258, 288] width 442 height 375
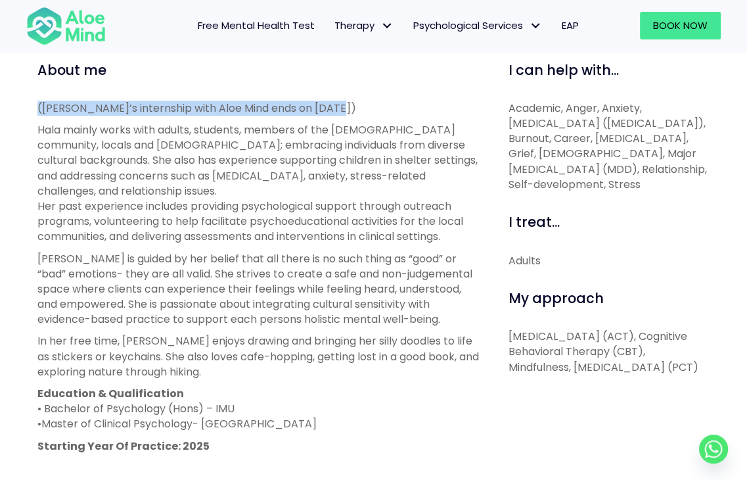
drag, startPoint x: 341, startPoint y: 108, endPoint x: 37, endPoint y: 103, distance: 303.6
click at [37, 103] on p "([PERSON_NAME]’s internship with Aloe Mind ends on [DATE])" at bounding box center [258, 108] width 442 height 15
drag, startPoint x: 37, startPoint y: 103, endPoint x: 336, endPoint y: 98, distance: 298.4
click at [336, 98] on div "About me (Hala’s internship with Aloe Mind ends on 21 March 2026) Hala mainly w…" at bounding box center [258, 363] width 442 height 607
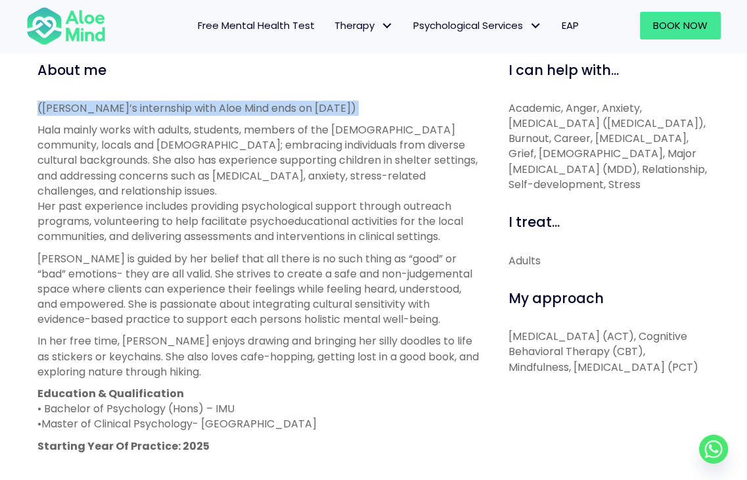
click at [336, 98] on div "About me (Hala’s internship with Aloe Mind ends on 21 March 2026) Hala mainly w…" at bounding box center [258, 363] width 442 height 607
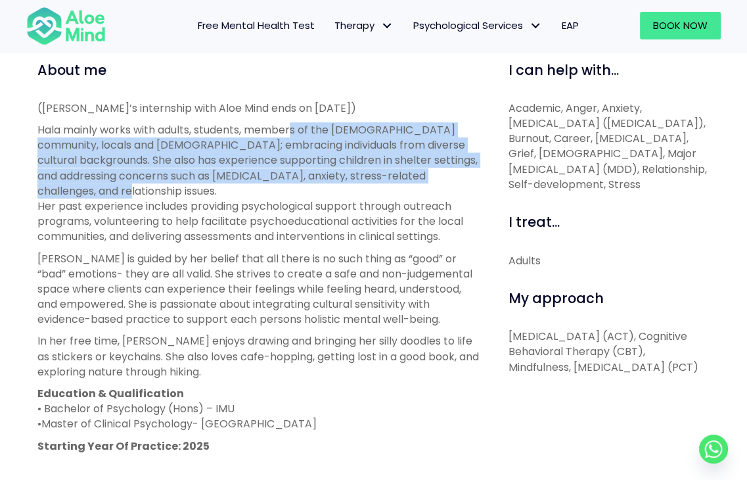
drag, startPoint x: 290, startPoint y: 128, endPoint x: 258, endPoint y: 192, distance: 71.1
click at [258, 192] on p "Hala mainly works with adults, students, members of the LGBTQIA+ community, loc…" at bounding box center [258, 183] width 442 height 122
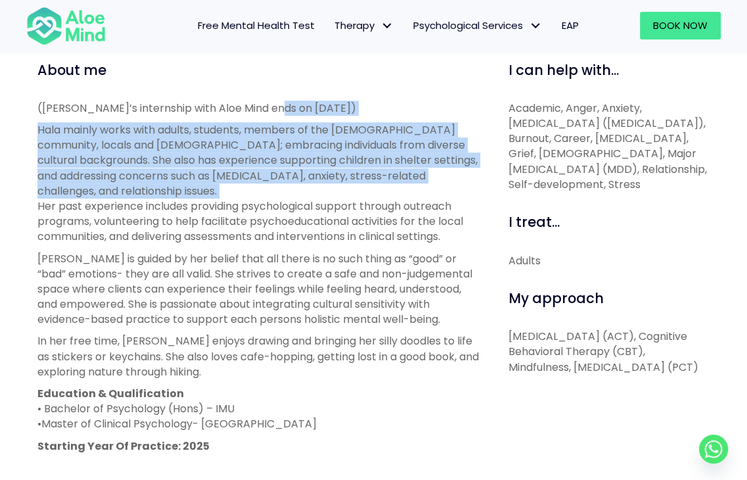
drag, startPoint x: 258, startPoint y: 192, endPoint x: 281, endPoint y: 103, distance: 91.5
click at [281, 103] on div "(Hala’s internship with Aloe Mind ends on 21 March 2026) Hala mainly works with…" at bounding box center [258, 288] width 442 height 375
click at [281, 103] on p "(Hala’s internship with Aloe Mind ends on 21 March 2026)" at bounding box center [258, 108] width 442 height 15
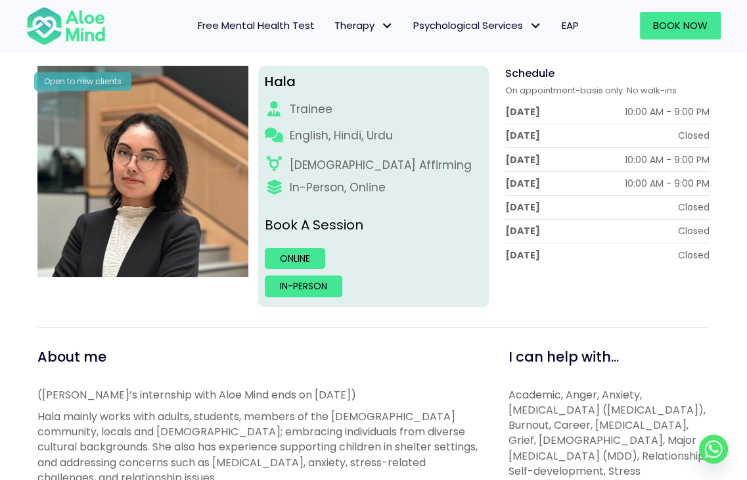
scroll to position [197, 0]
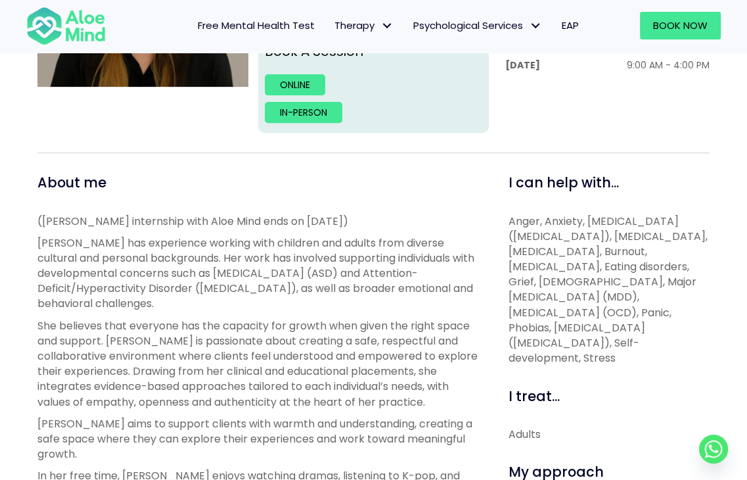
scroll to position [394, 0]
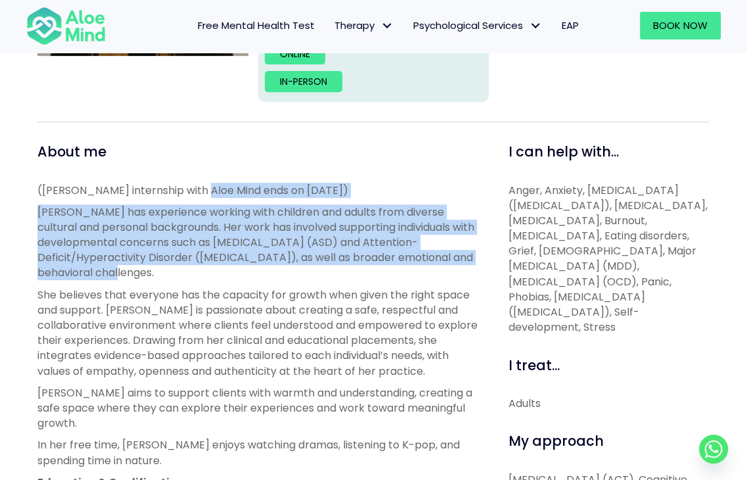
drag, startPoint x: 189, startPoint y: 173, endPoint x: 281, endPoint y: 275, distance: 137.7
click at [281, 275] on div "About me ([PERSON_NAME] internship with Aloe Mind ends on [DATE]) [PERSON_NAME]…" at bounding box center [258, 449] width 442 height 614
click at [281, 275] on p "[PERSON_NAME] has experience working with children and adults from diverse cult…" at bounding box center [258, 242] width 442 height 76
drag, startPoint x: 282, startPoint y: 276, endPoint x: 223, endPoint y: 169, distance: 122.0
click at [223, 169] on div "About me (Xin Yi’s internship with Aloe Mind ends on 31 January 2026) Xin Yi ha…" at bounding box center [258, 449] width 442 height 614
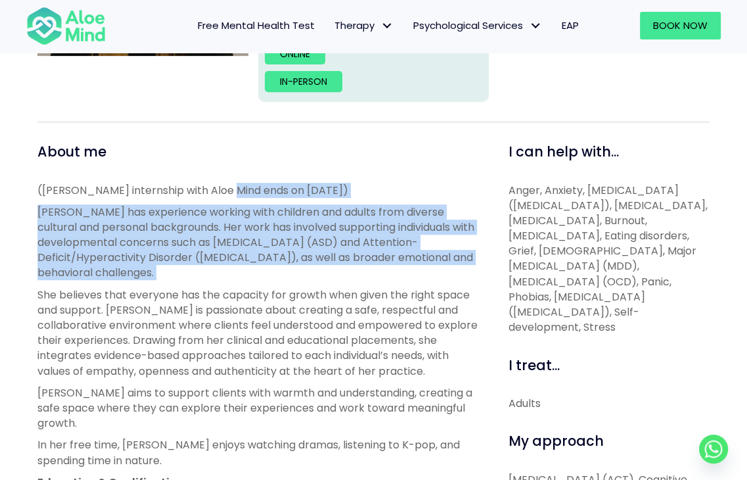
click at [223, 169] on div "About me (Xin Yi’s internship with Aloe Mind ends on 31 January 2026) Xin Yi ha…" at bounding box center [258, 449] width 442 height 614
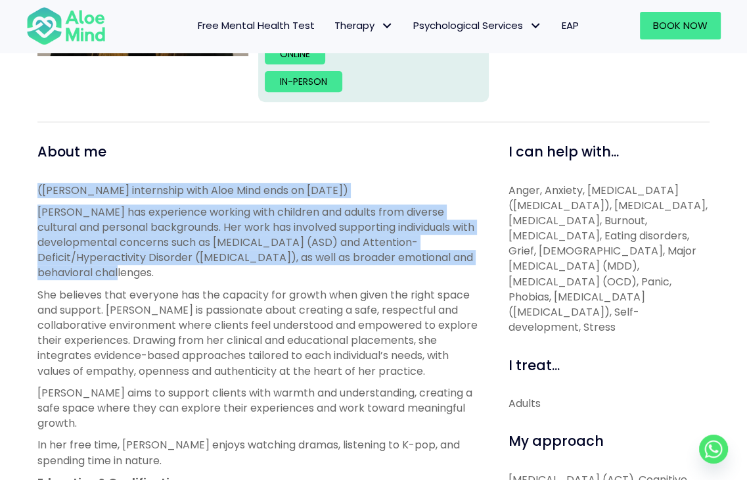
drag, startPoint x: 209, startPoint y: 154, endPoint x: 244, endPoint y: 274, distance: 125.4
click at [244, 274] on div "About me (Xin Yi’s internship with Aloe Mind ends on 31 January 2026) Xin Yi ha…" at bounding box center [258, 449] width 442 height 614
click at [244, 274] on p "Xin Yi has experience working with children and adults from diverse cultural an…" at bounding box center [258, 242] width 442 height 76
drag, startPoint x: 244, startPoint y: 274, endPoint x: 206, endPoint y: 151, distance: 128.7
click at [206, 151] on div "About me (Xin Yi’s internship with Aloe Mind ends on 31 January 2026) Xin Yi ha…" at bounding box center [258, 449] width 442 height 614
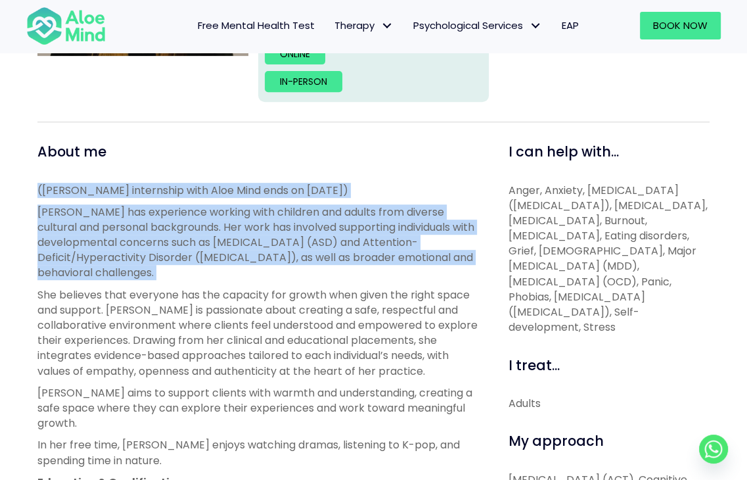
click at [206, 151] on div "About me" at bounding box center [258, 152] width 442 height 20
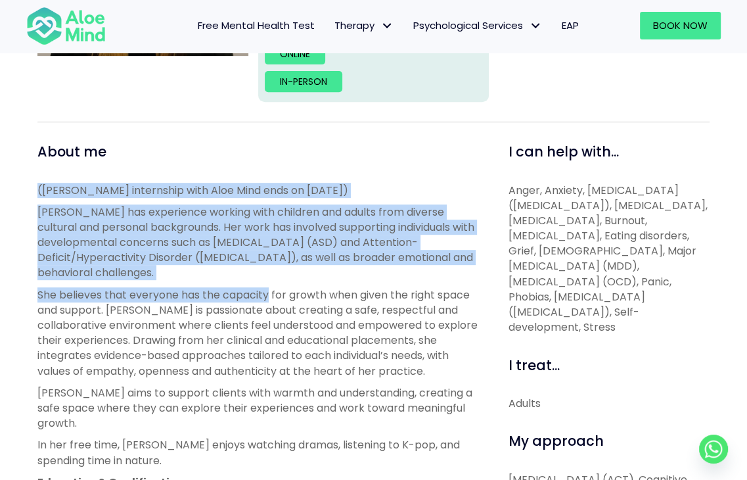
drag, startPoint x: 206, startPoint y: 151, endPoint x: 237, endPoint y: 294, distance: 145.8
click at [237, 294] on div "About me (Xin Yi’s internship with Aloe Mind ends on 31 January 2026) Xin Yi ha…" at bounding box center [258, 449] width 442 height 614
click at [237, 294] on p "She believes that everyone has the capacity for growth when given the right spa…" at bounding box center [258, 332] width 442 height 91
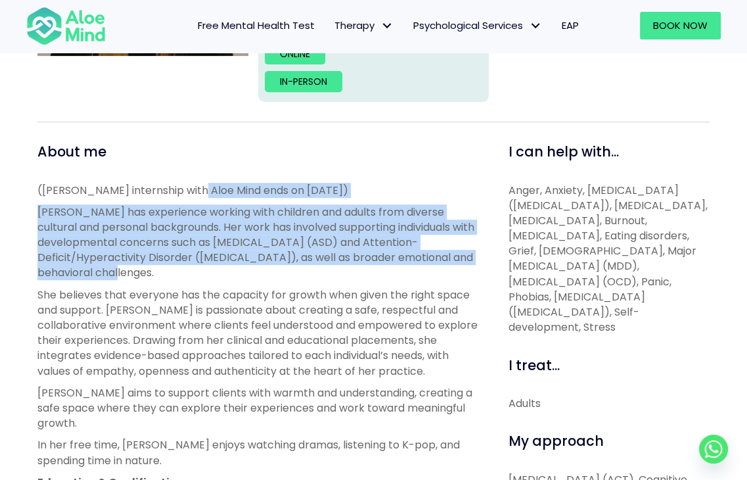
drag, startPoint x: 223, startPoint y: 277, endPoint x: 183, endPoint y: 184, distance: 101.6
click at [183, 184] on div "(Xin Yi’s internship with Aloe Mind ends on 31 January 2026) Xin Yi has experie…" at bounding box center [258, 373] width 442 height 381
click at [183, 184] on p "(Xin Yi’s internship with Aloe Mind ends on 31 January 2026)" at bounding box center [258, 190] width 442 height 15
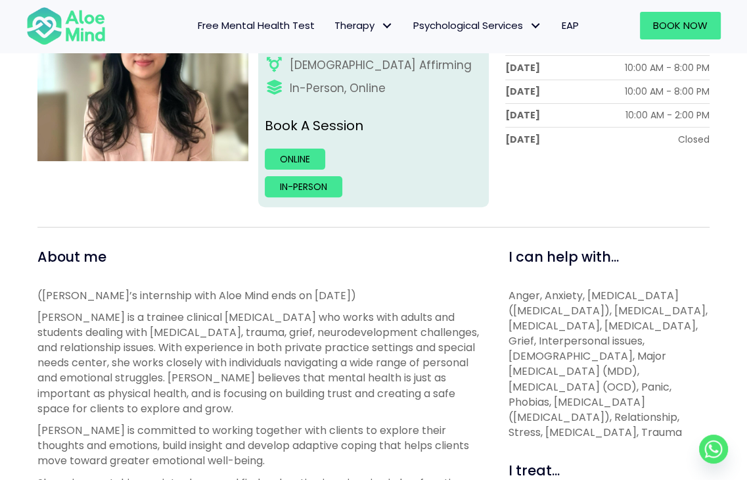
scroll to position [329, 0]
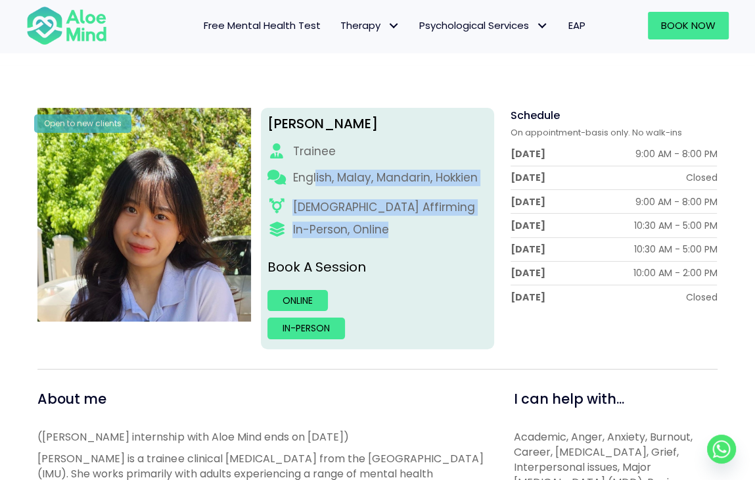
drag, startPoint x: 315, startPoint y: 185, endPoint x: 385, endPoint y: 231, distance: 83.5
click at [385, 231] on div "Christie Trainee English, Malay, Mandarin, Hokkien [DEMOGRAPHIC_DATA] Affirming…" at bounding box center [377, 228] width 233 height 241
click at [385, 231] on div "In-Person, Online" at bounding box center [340, 229] width 96 height 16
drag, startPoint x: 386, startPoint y: 232, endPoint x: 322, endPoint y: 166, distance: 92.0
click at [322, 166] on div "Christie Trainee English, Malay, Mandarin, Hokkien [DEMOGRAPHIC_DATA] Affirming…" at bounding box center [377, 228] width 233 height 241
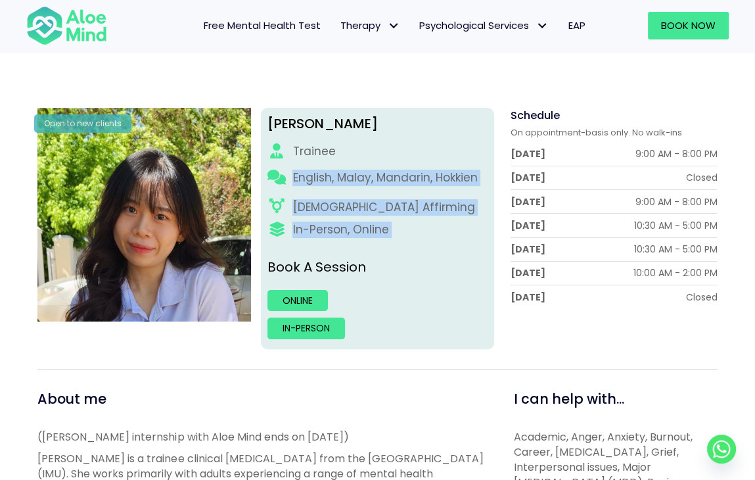
click at [334, 182] on p "English, Malay, Mandarin, Hokkien" at bounding box center [384, 178] width 185 height 16
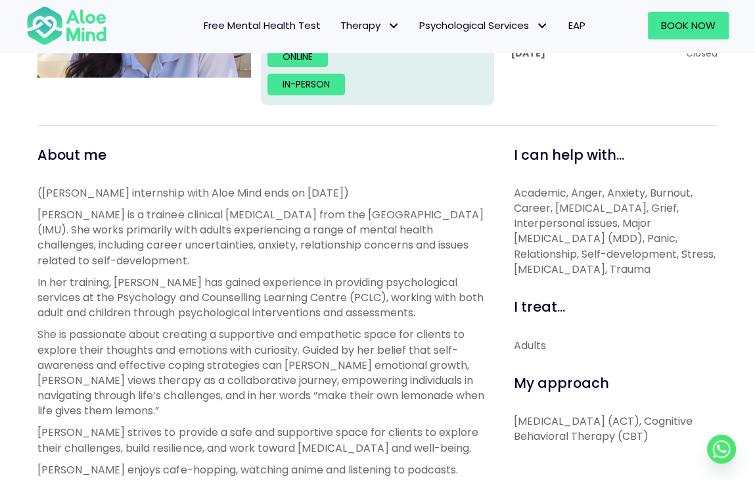
scroll to position [394, 0]
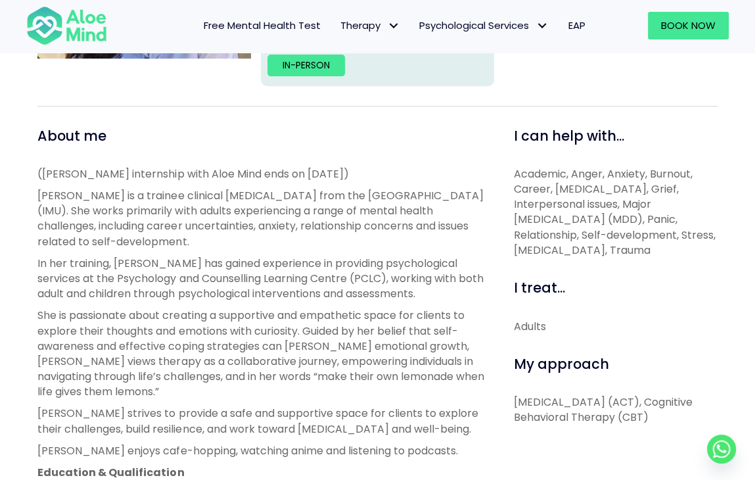
drag, startPoint x: 45, startPoint y: 171, endPoint x: 400, endPoint y: 165, distance: 354.2
click at [400, 165] on div "About me ([PERSON_NAME] internship with Aloe Mind ends on [DATE]) [PERSON_NAME]…" at bounding box center [260, 436] width 446 height 620
click at [398, 166] on div "About me ([PERSON_NAME] internship with Aloe Mind ends on [DATE]) [PERSON_NAME]…" at bounding box center [260, 436] width 446 height 620
